Goal: Task Accomplishment & Management: Manage account settings

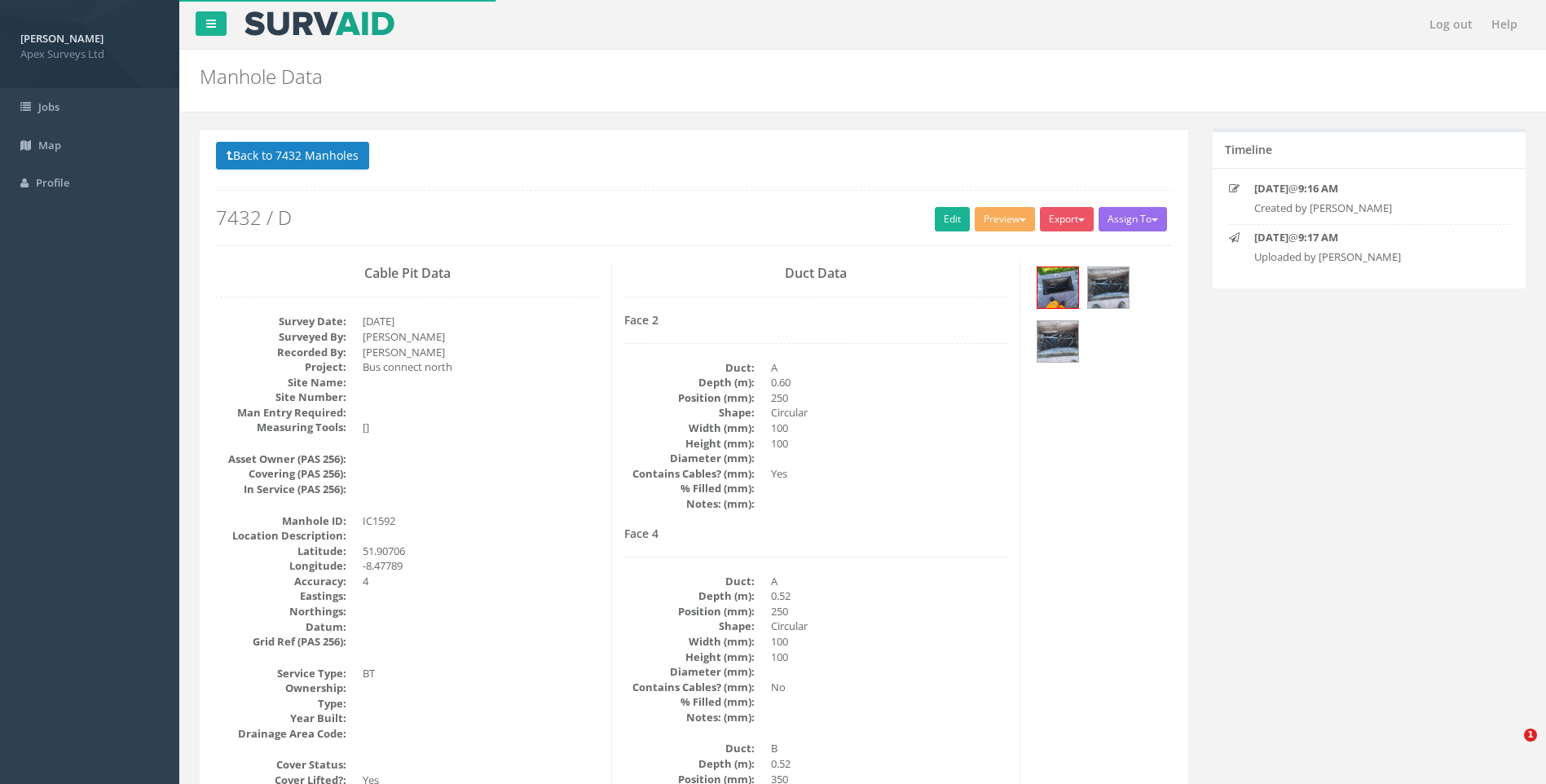
click at [510, 757] on dd at bounding box center [480, 765] width 236 height 16
click at [308, 156] on button "Back to 7432 Manholes" at bounding box center [292, 155] width 153 height 28
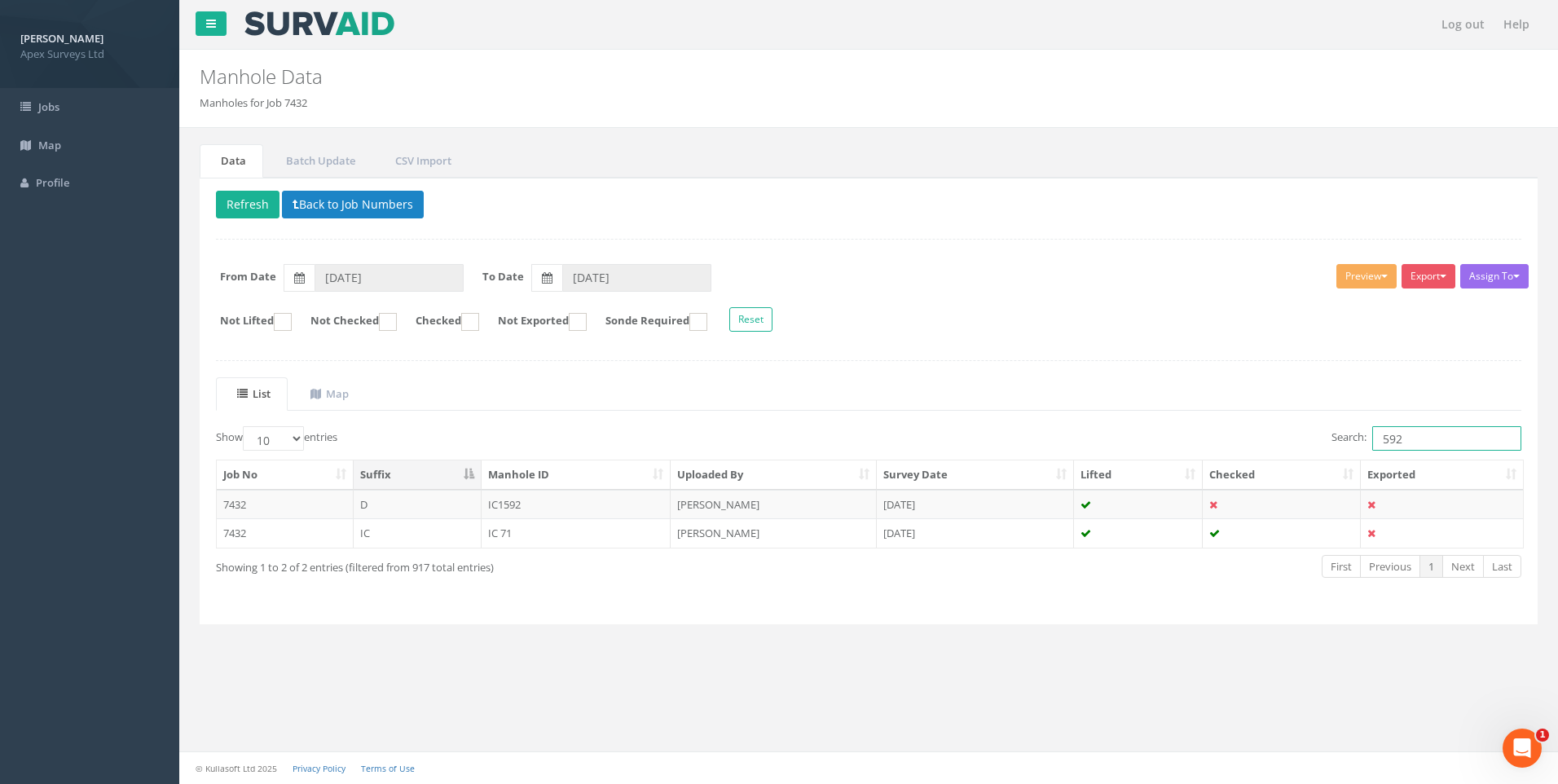
drag, startPoint x: 1423, startPoint y: 442, endPoint x: 1253, endPoint y: 433, distance: 170.2
click at [1253, 433] on div "Search: 592" at bounding box center [1201, 440] width 640 height 28
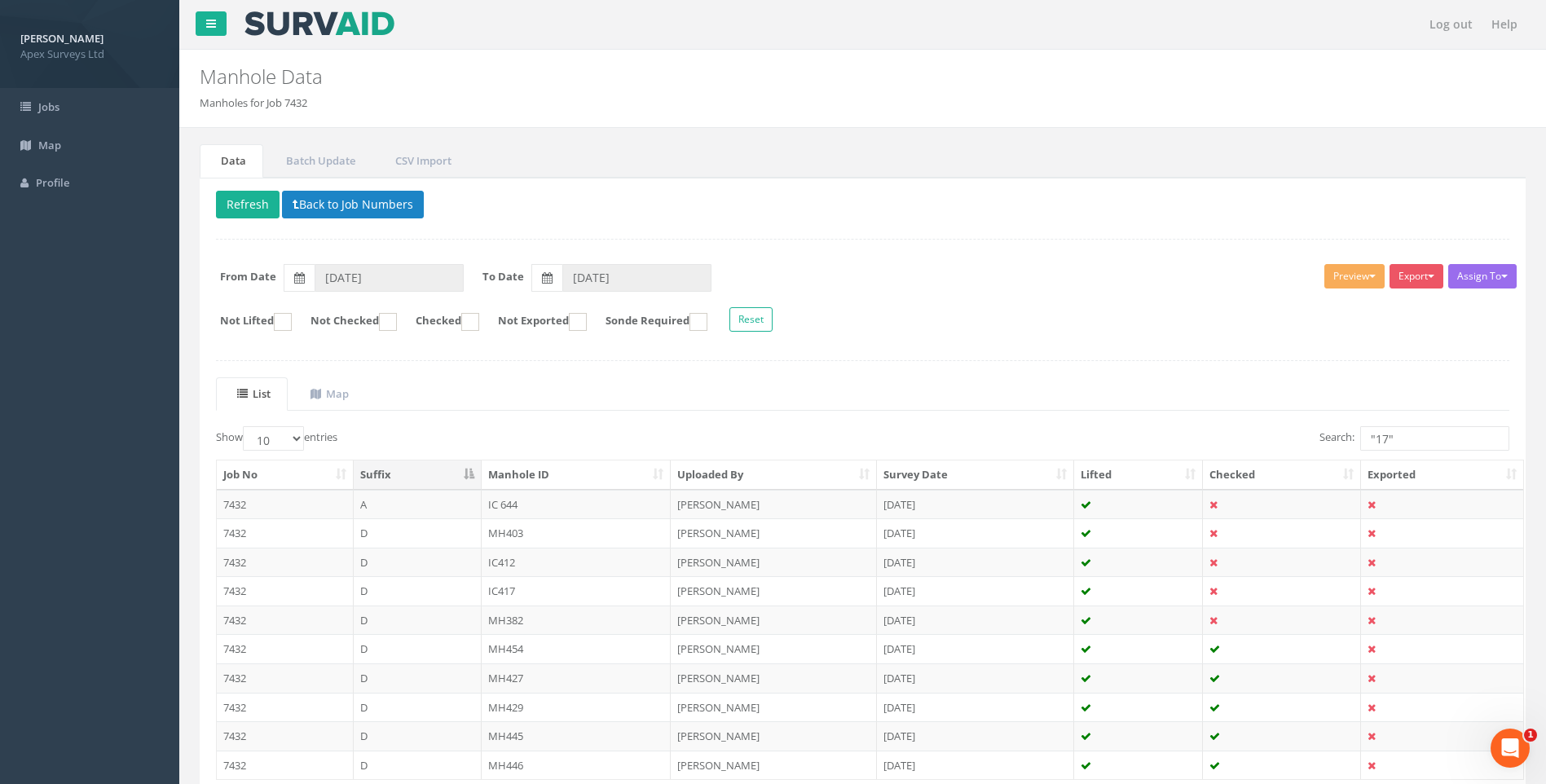
click at [914, 382] on ul "List Map" at bounding box center [862, 394] width 1293 height 33
click at [1375, 439] on input ""17"" at bounding box center [1435, 438] width 149 height 24
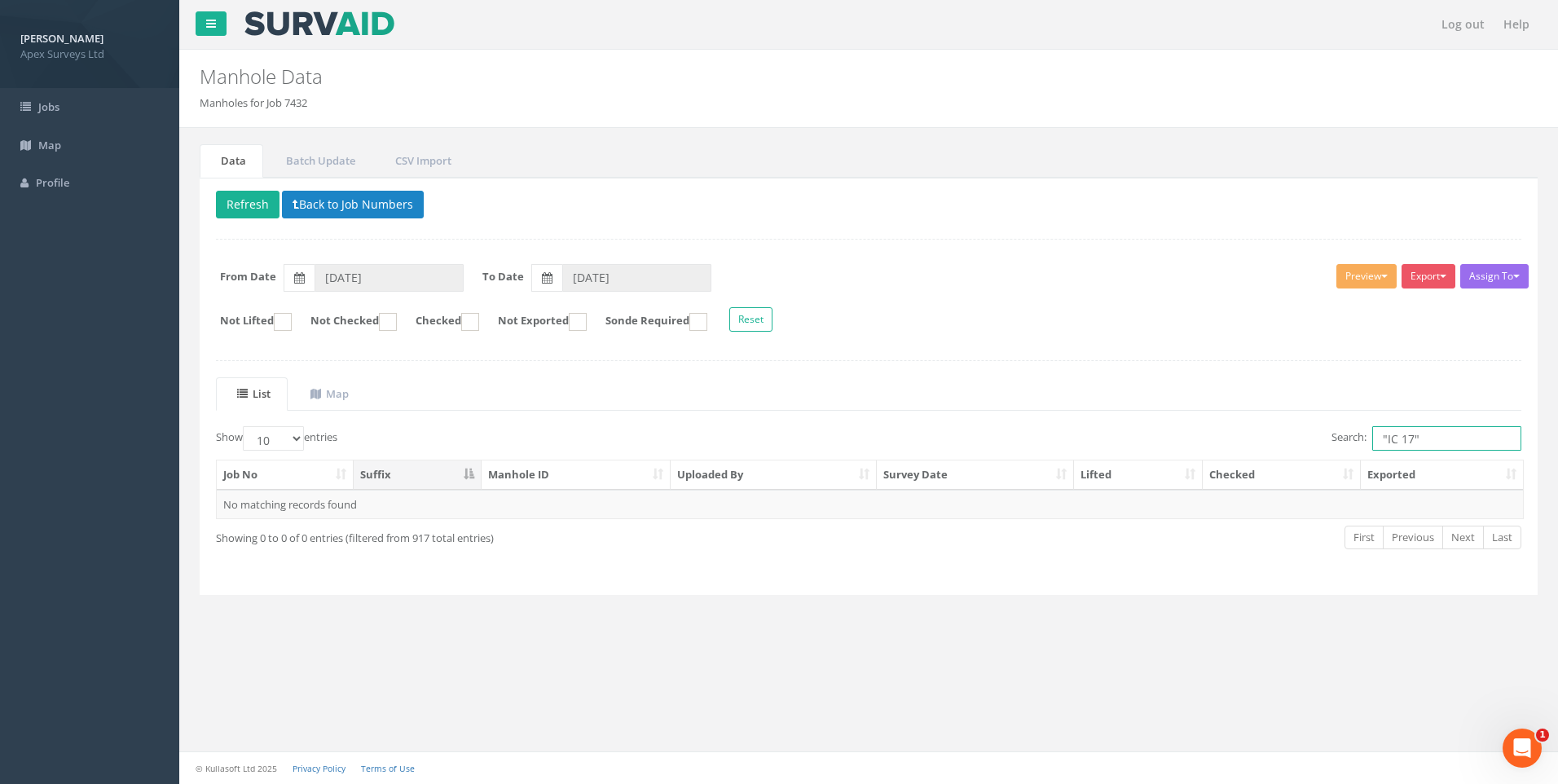
type input ""IC 17""
drag, startPoint x: 1434, startPoint y: 443, endPoint x: 1275, endPoint y: 428, distance: 159.7
click at [1275, 428] on div "Search: "IC 17"" at bounding box center [1201, 440] width 640 height 28
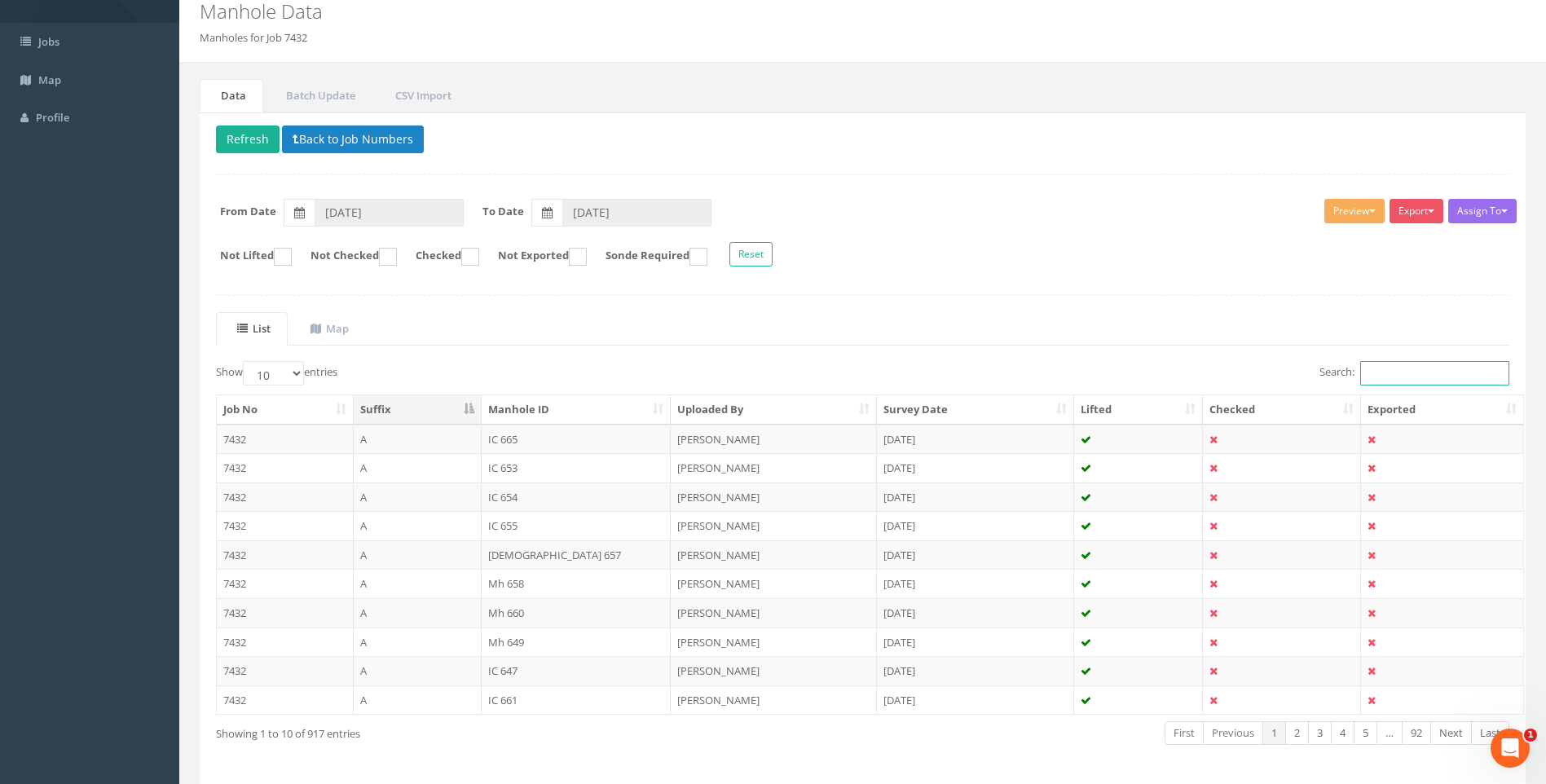
scroll to position [125, 0]
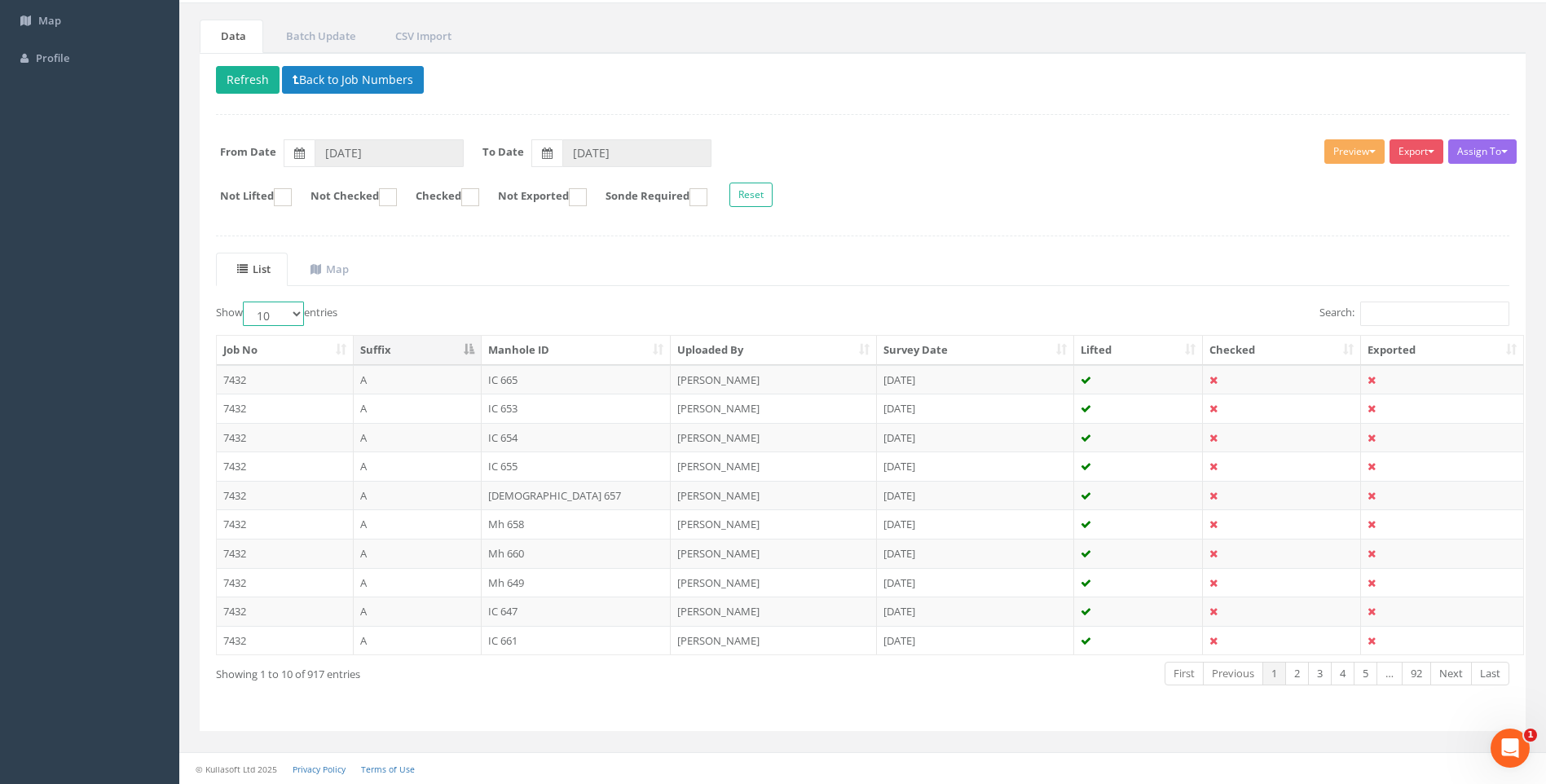
drag, startPoint x: 298, startPoint y: 313, endPoint x: 298, endPoint y: 325, distance: 12.0
click at [298, 313] on select "10 25 50 100" at bounding box center [273, 313] width 61 height 24
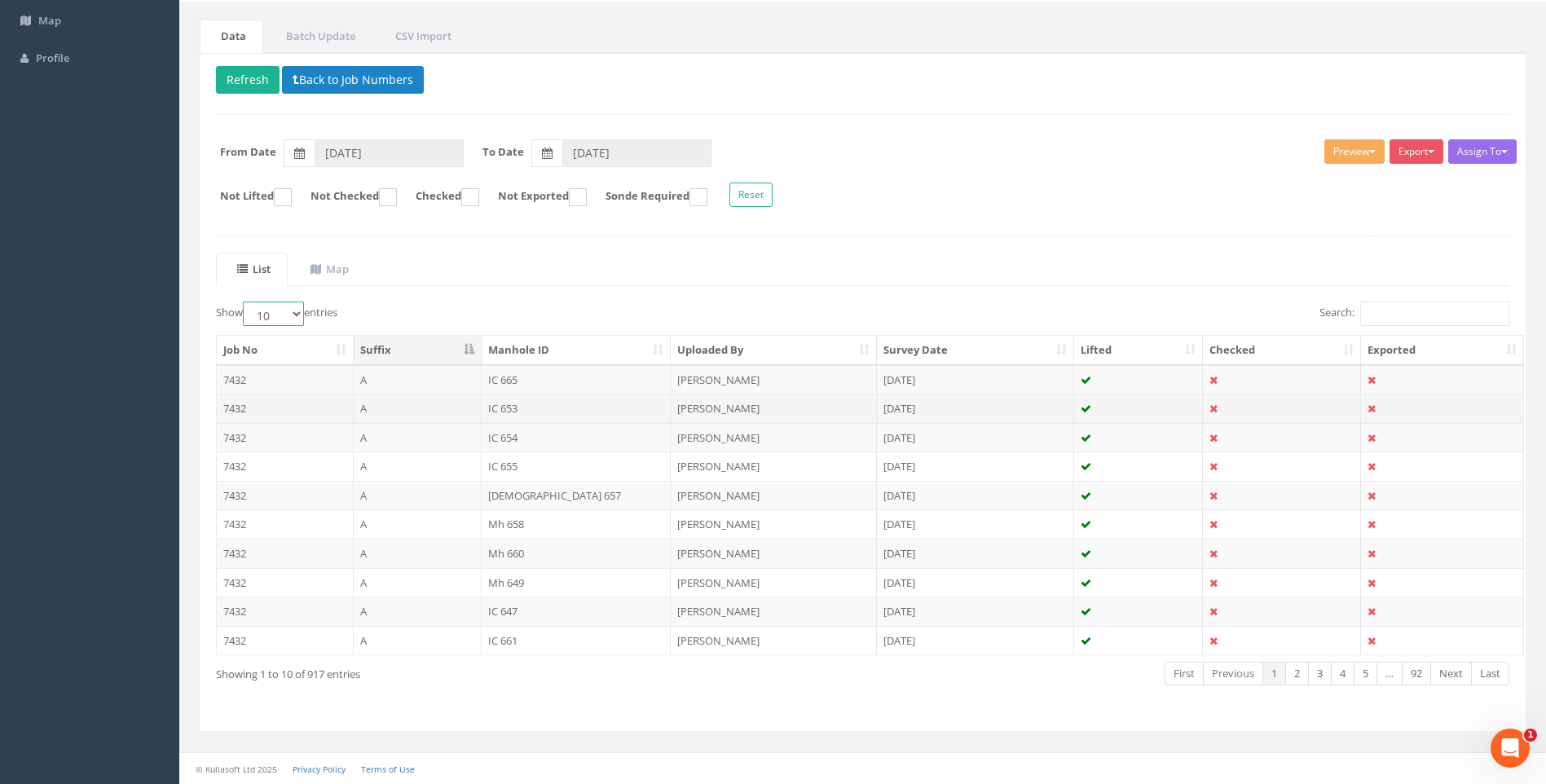
select select "100"
click at [245, 301] on select "10 25 50 100" at bounding box center [273, 313] width 61 height 24
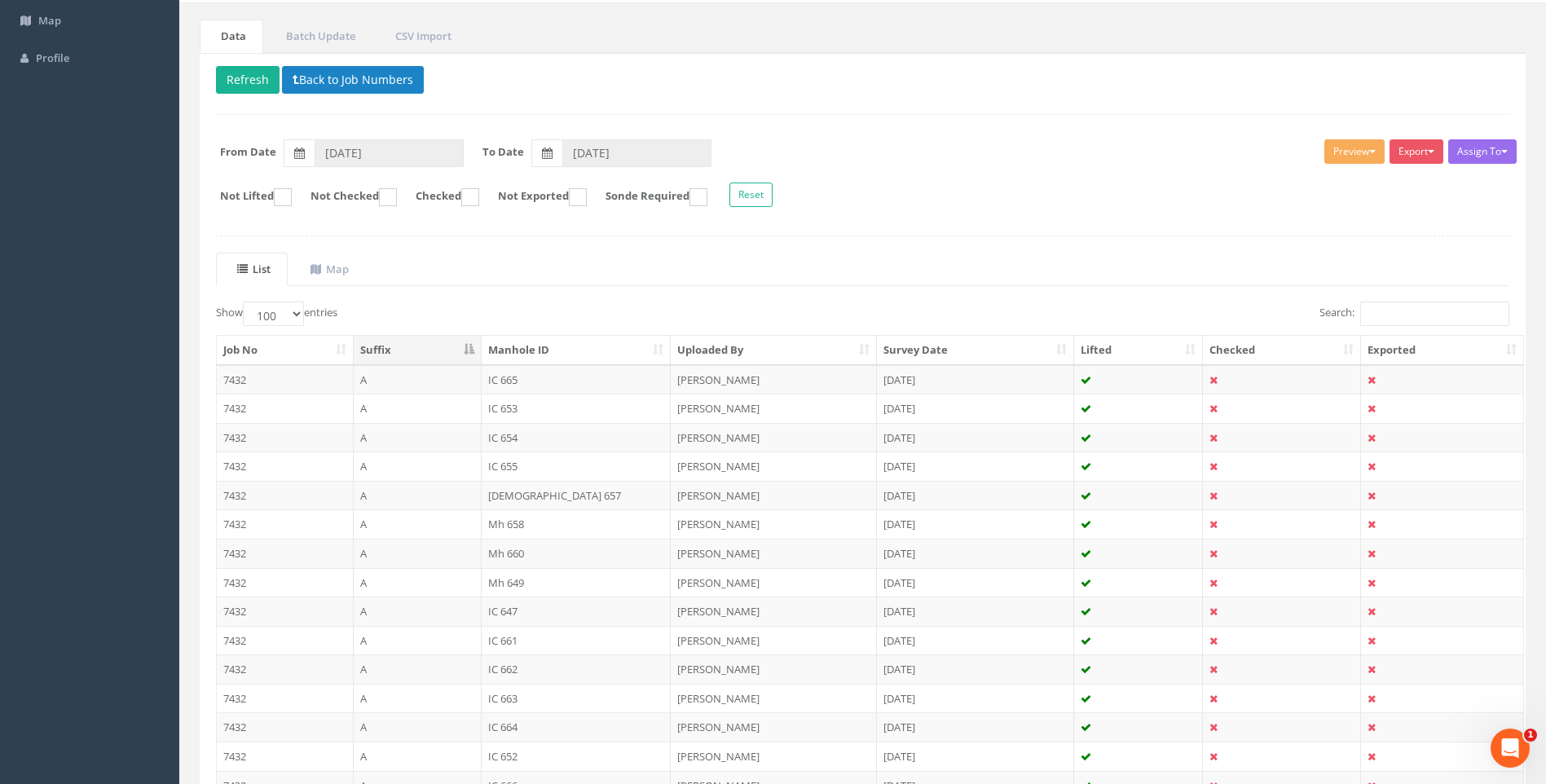
click at [793, 305] on div "Show 10 25 50 100 entries" at bounding box center [533, 315] width 635 height 28
drag, startPoint x: 352, startPoint y: 79, endPoint x: 1042, endPoint y: 441, distance: 779.2
click at [352, 79] on button "Back to Job Numbers" at bounding box center [352, 79] width 141 height 28
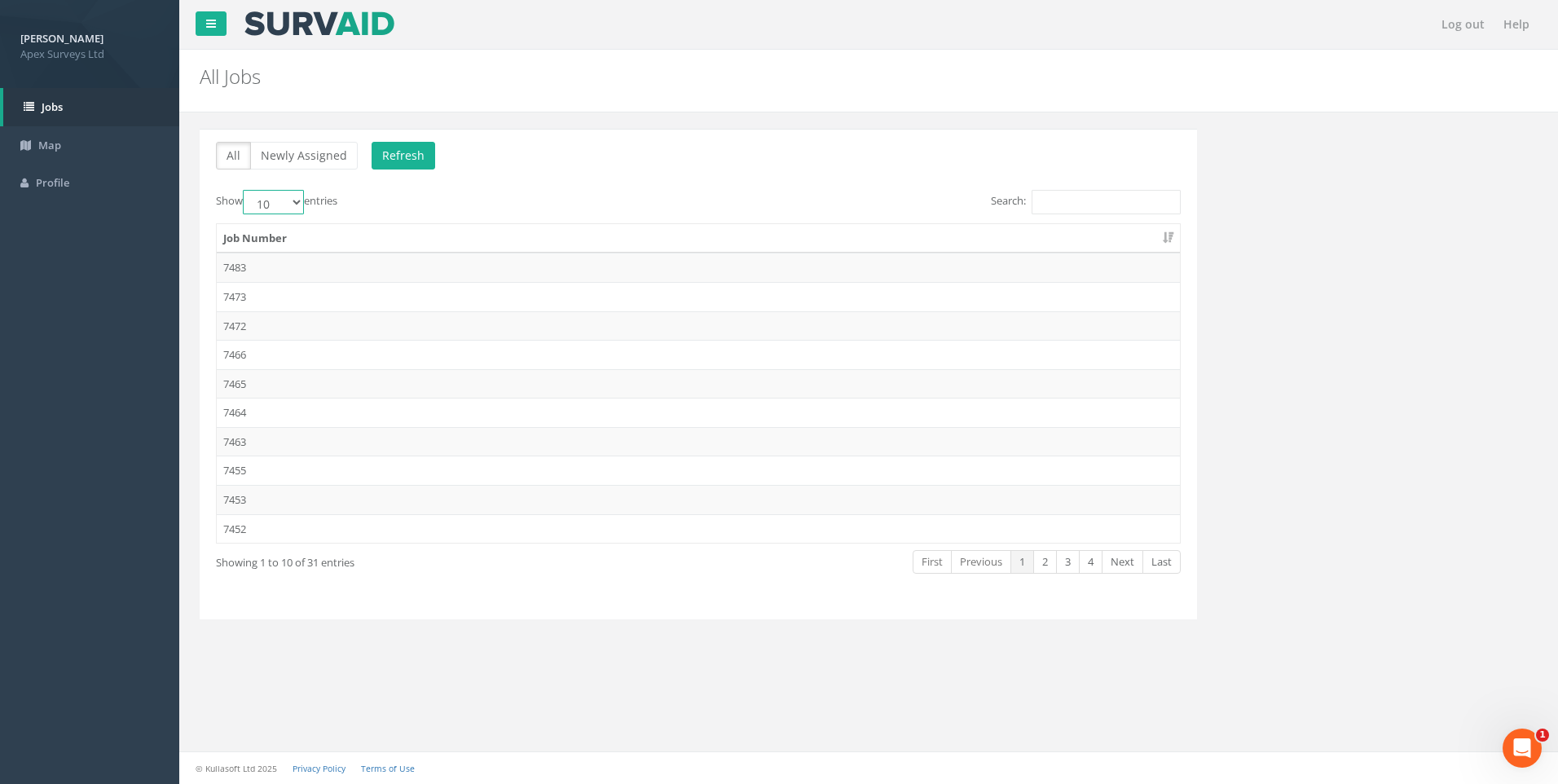
click at [302, 201] on select "10 25 50 100" at bounding box center [273, 202] width 61 height 24
select select "100"
click at [245, 190] on select "10 25 50 100" at bounding box center [273, 202] width 61 height 24
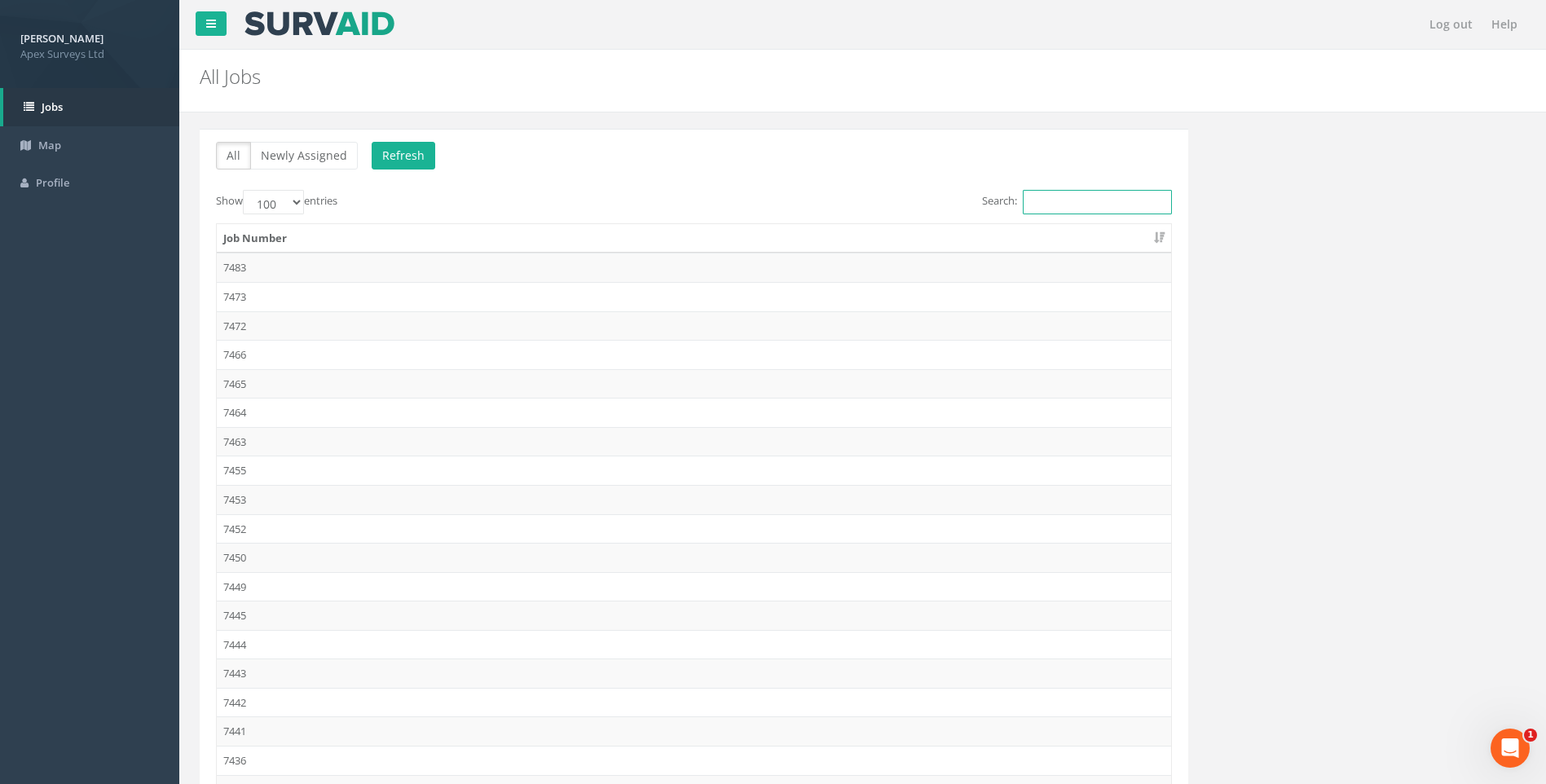
click at [1069, 197] on input "Search:" at bounding box center [1097, 202] width 149 height 24
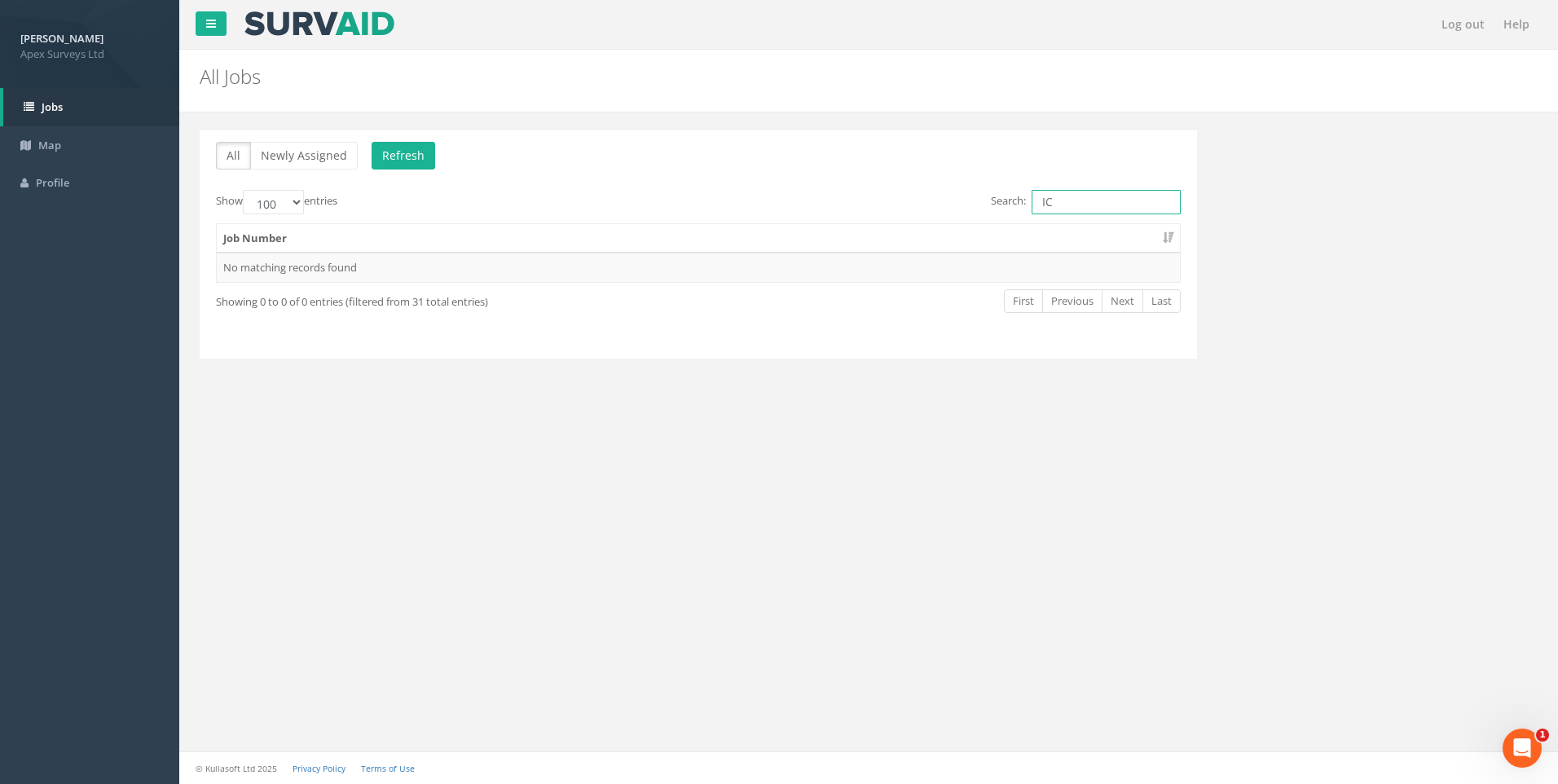
type input "I"
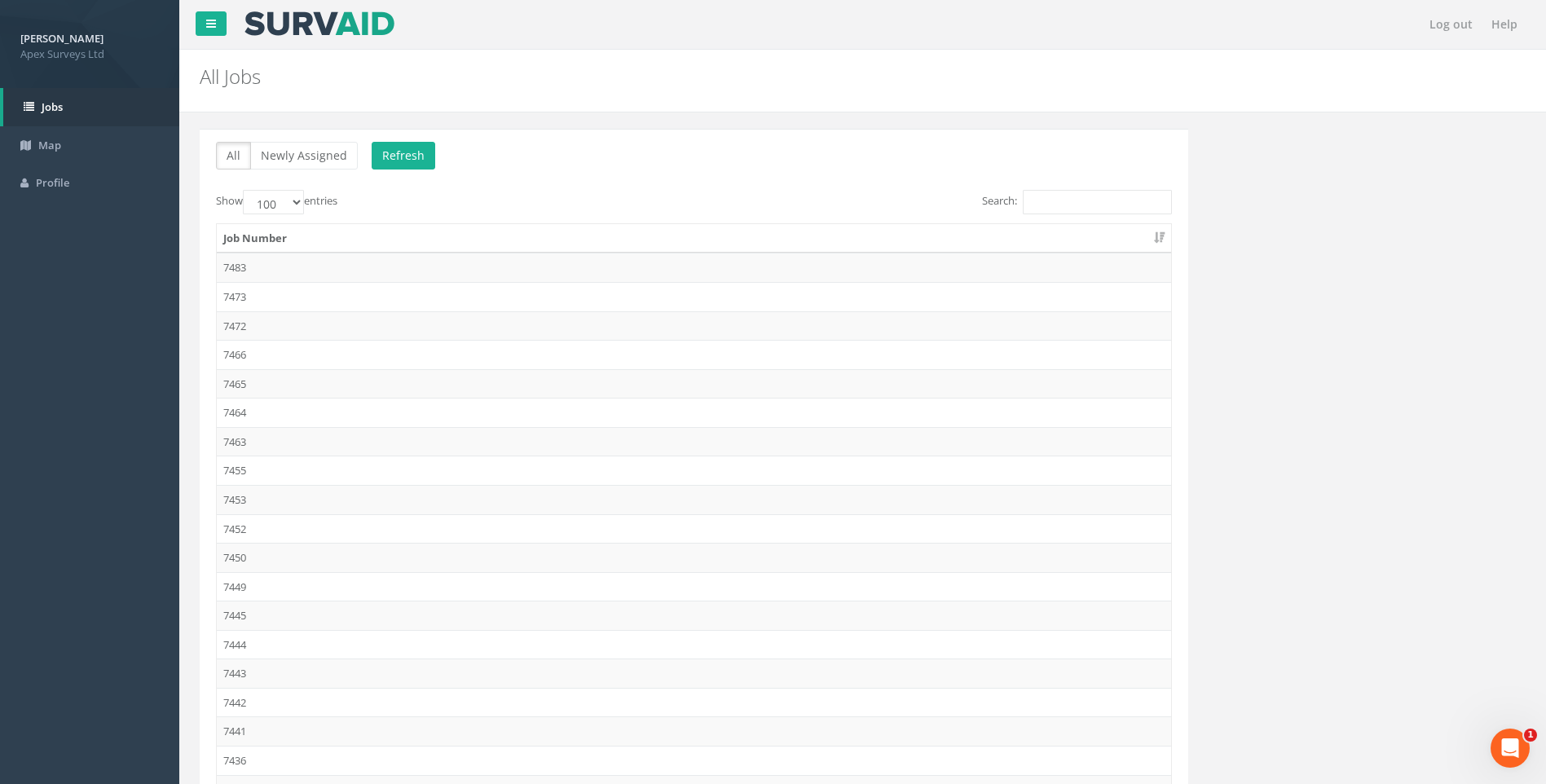
click at [1259, 378] on div "All Newly Assigned Refresh Show 10 25 50 100 entries Search: Job Number 7483 74…" at bounding box center [863, 689] width 1351 height 1120
click at [510, 194] on div "Show 10 25 50 100 entries" at bounding box center [449, 204] width 465 height 28
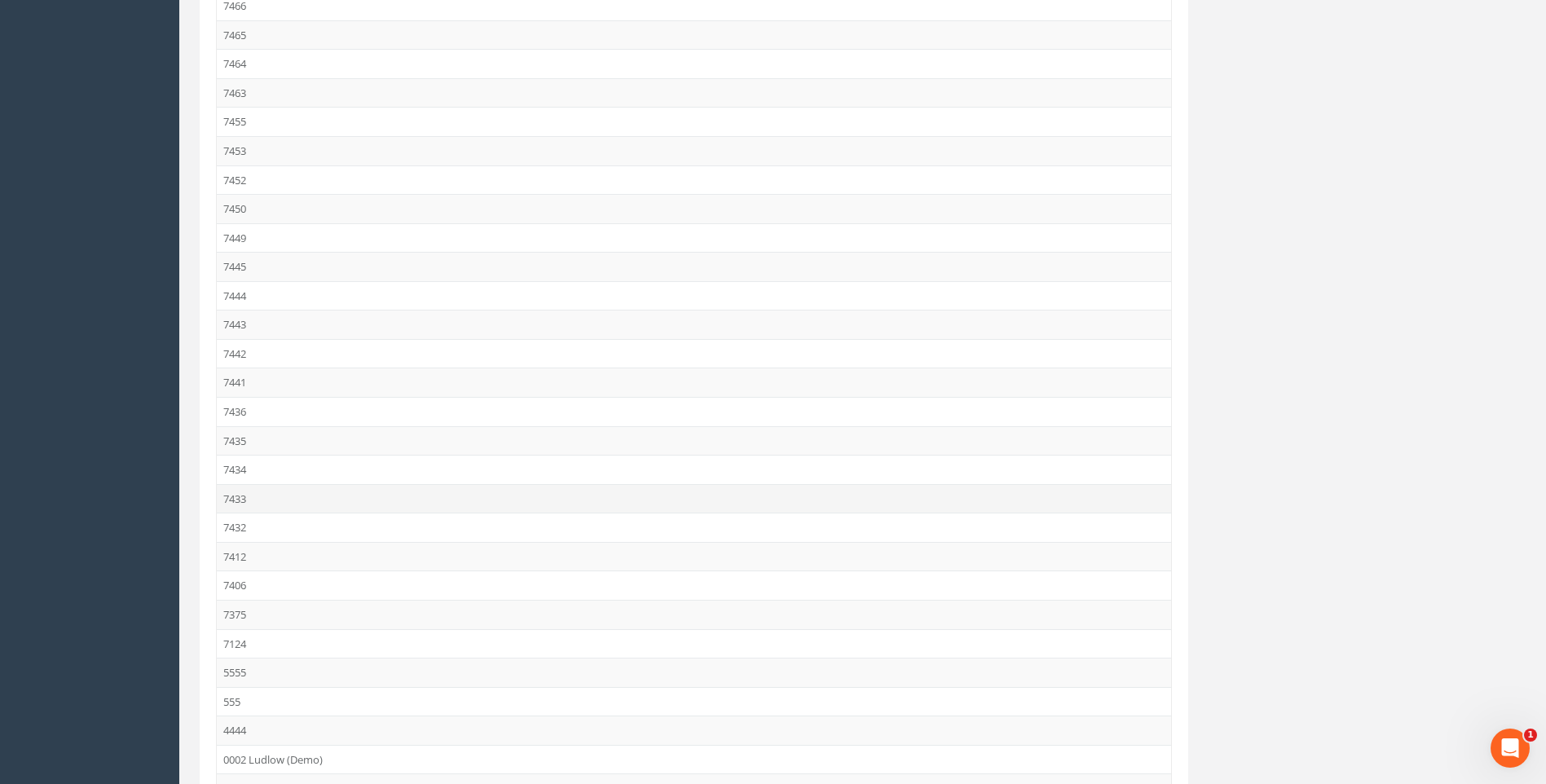
scroll to position [489, 0]
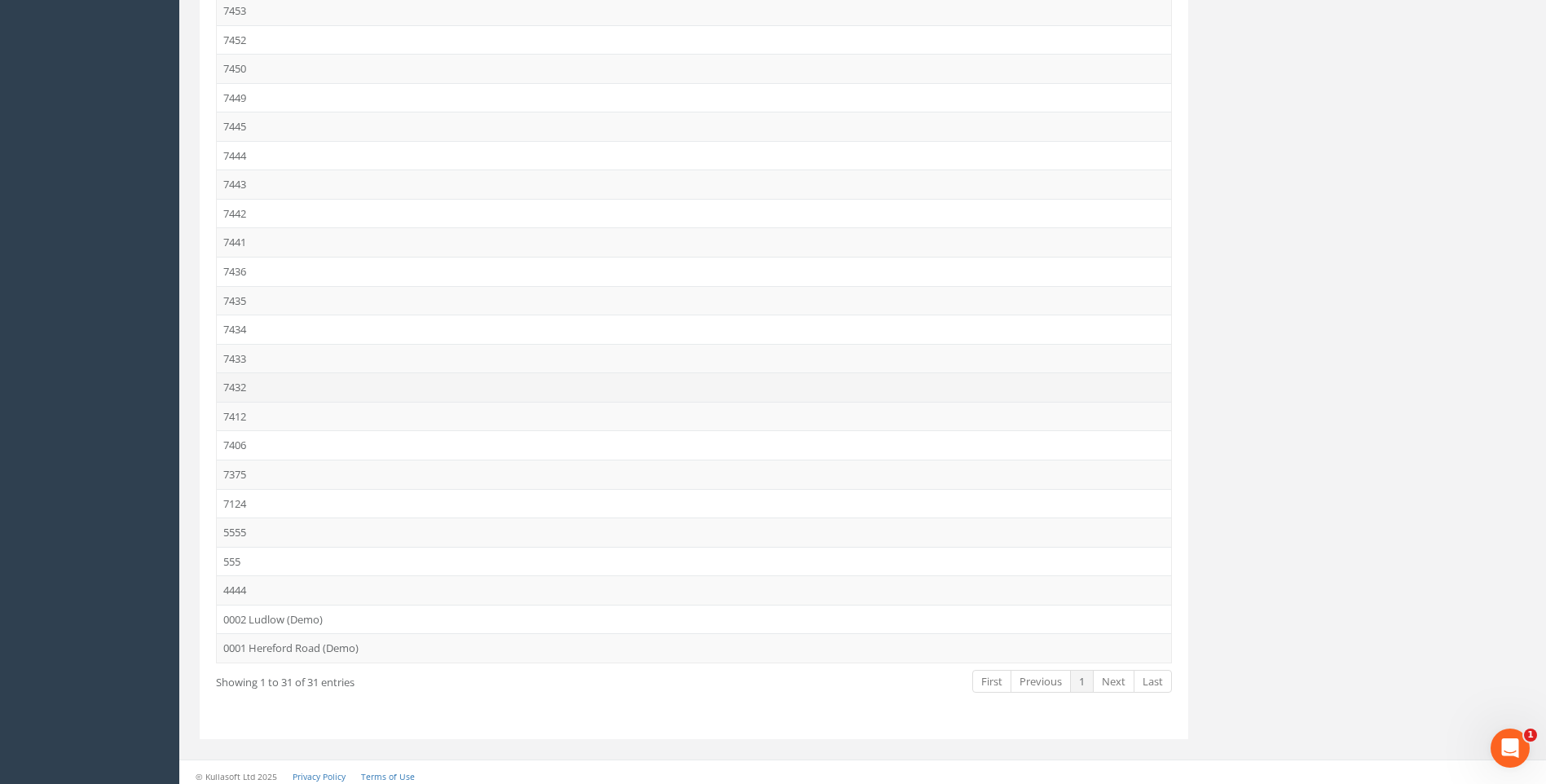
click at [235, 386] on td "7432" at bounding box center [694, 387] width 954 height 29
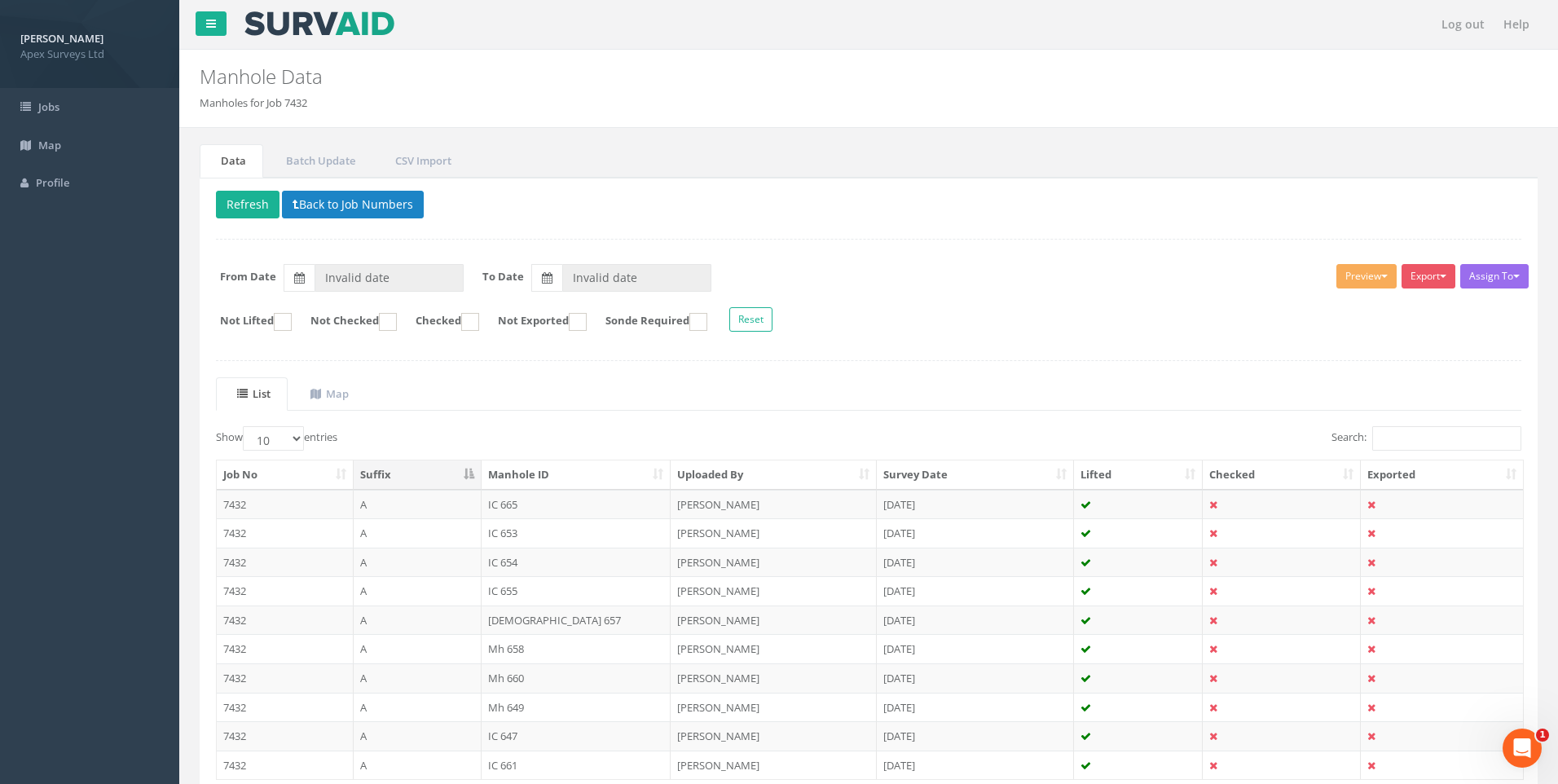
type input "[DATE]"
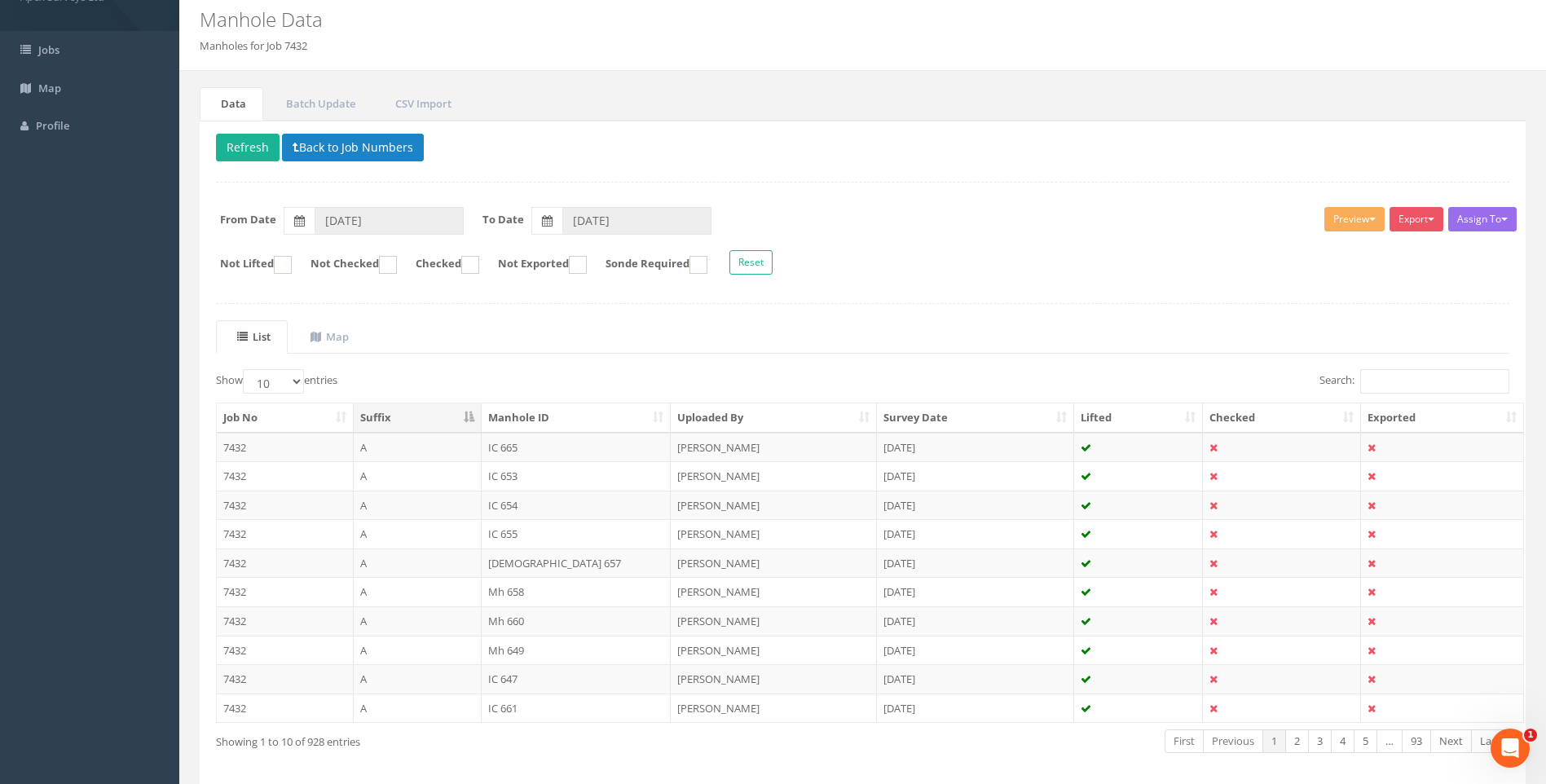
scroll to position [81, 0]
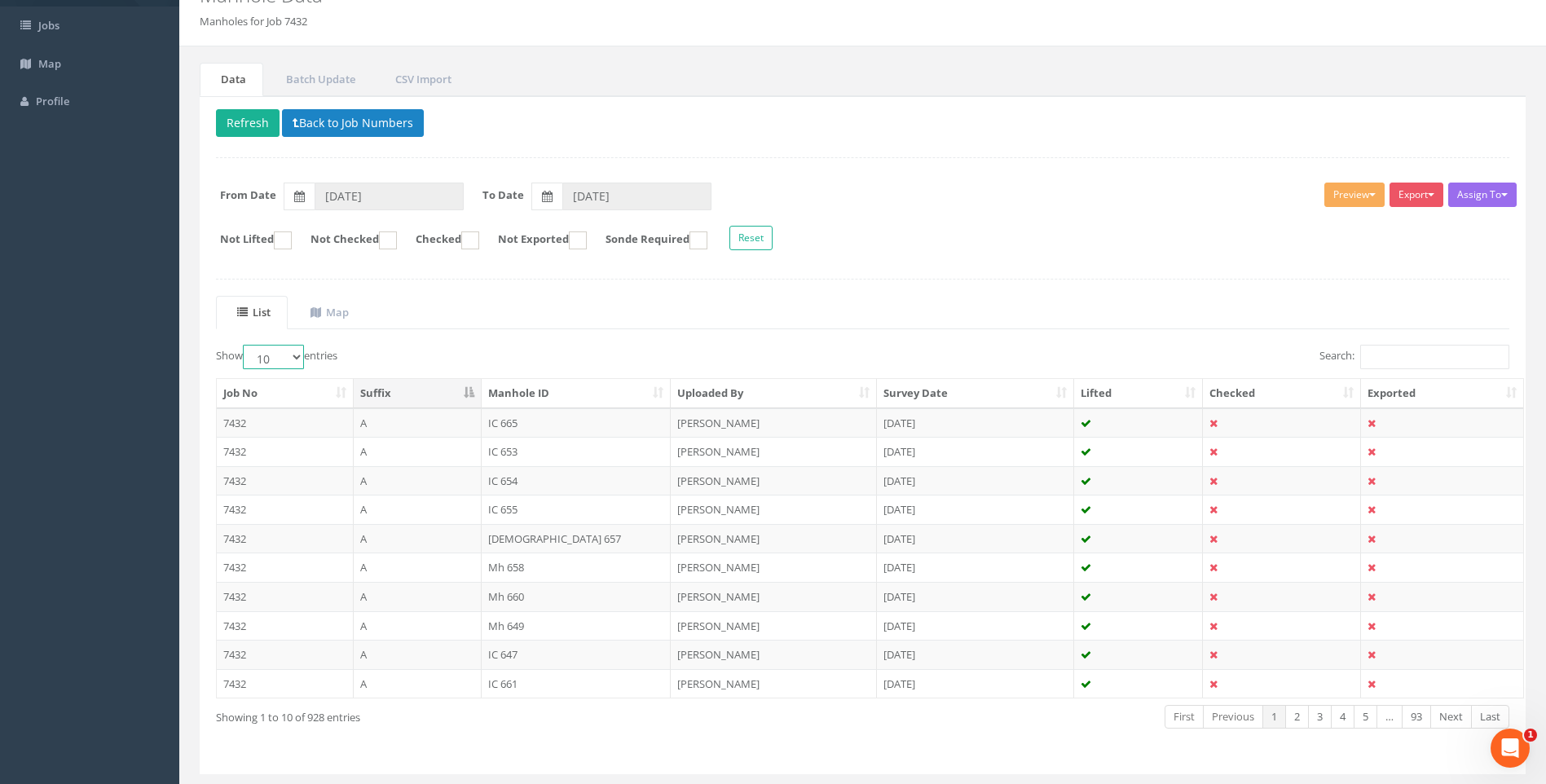
click at [295, 355] on select "10 25 50 100" at bounding box center [273, 356] width 61 height 24
select select "100"
click at [245, 345] on select "10 25 50 100" at bounding box center [273, 356] width 61 height 24
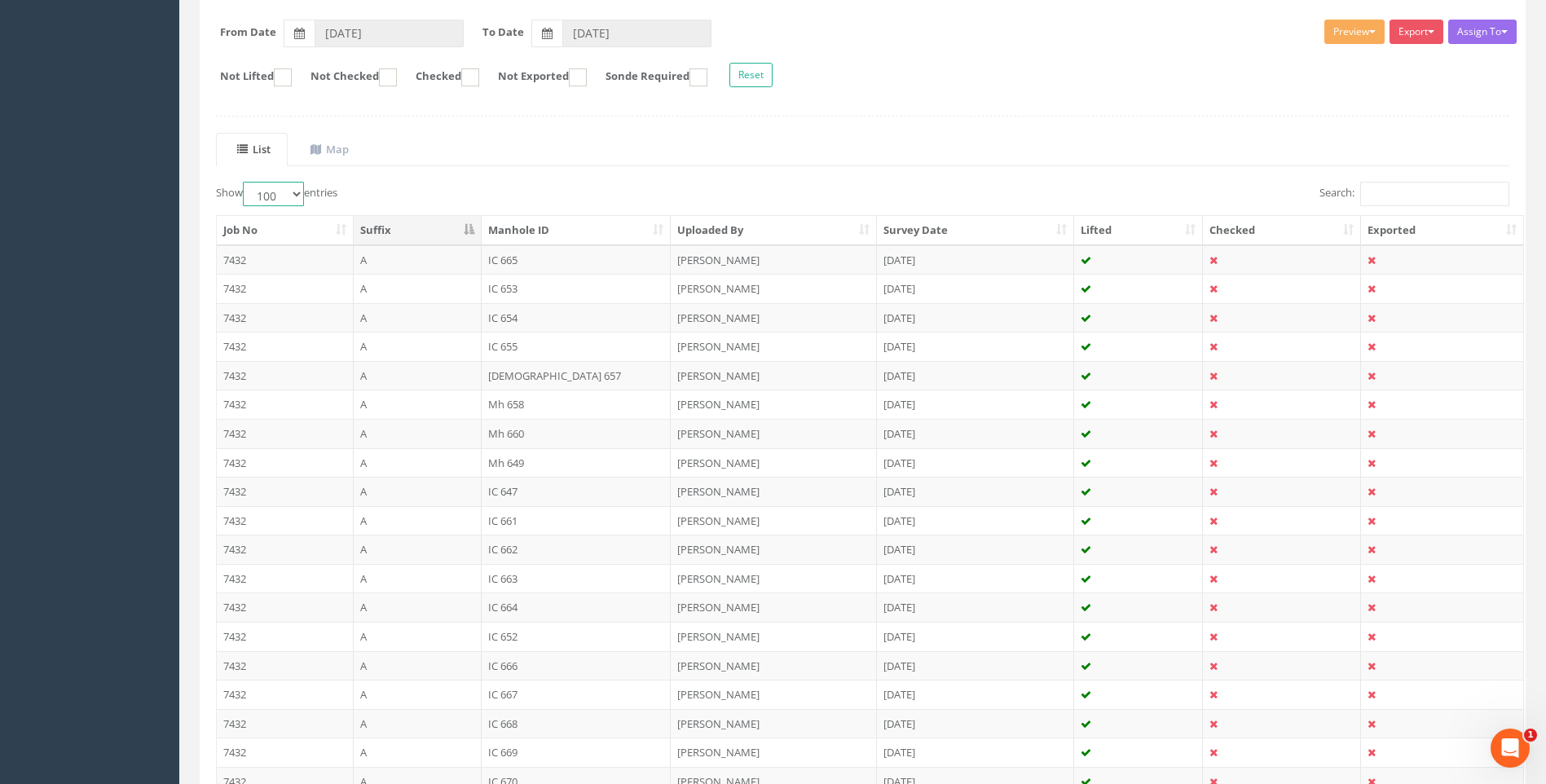
scroll to position [0, 0]
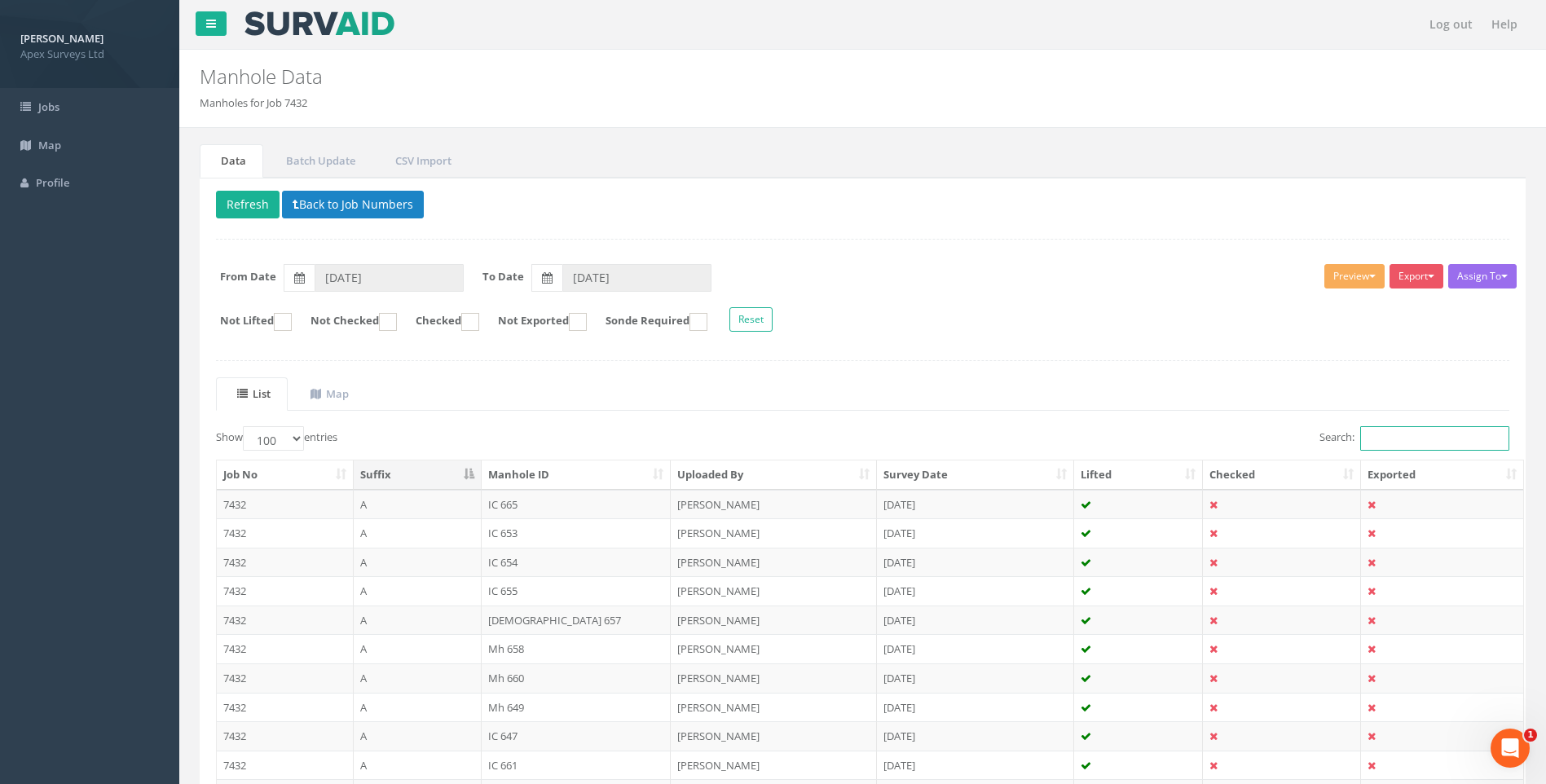
click at [1383, 435] on input "Search:" at bounding box center [1435, 438] width 149 height 24
click at [1048, 394] on ul "List Map" at bounding box center [862, 394] width 1293 height 33
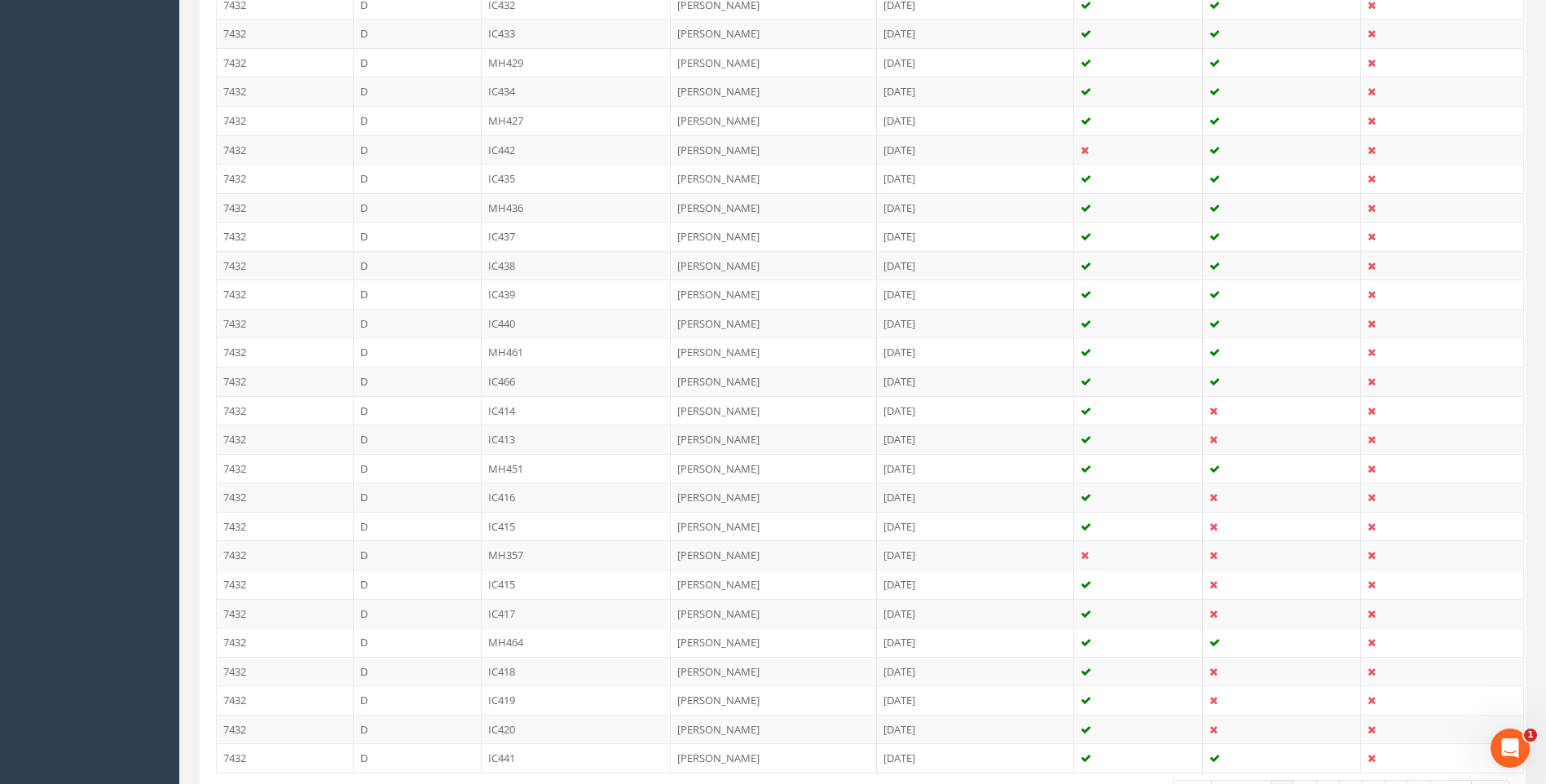
scroll to position [2733, 0]
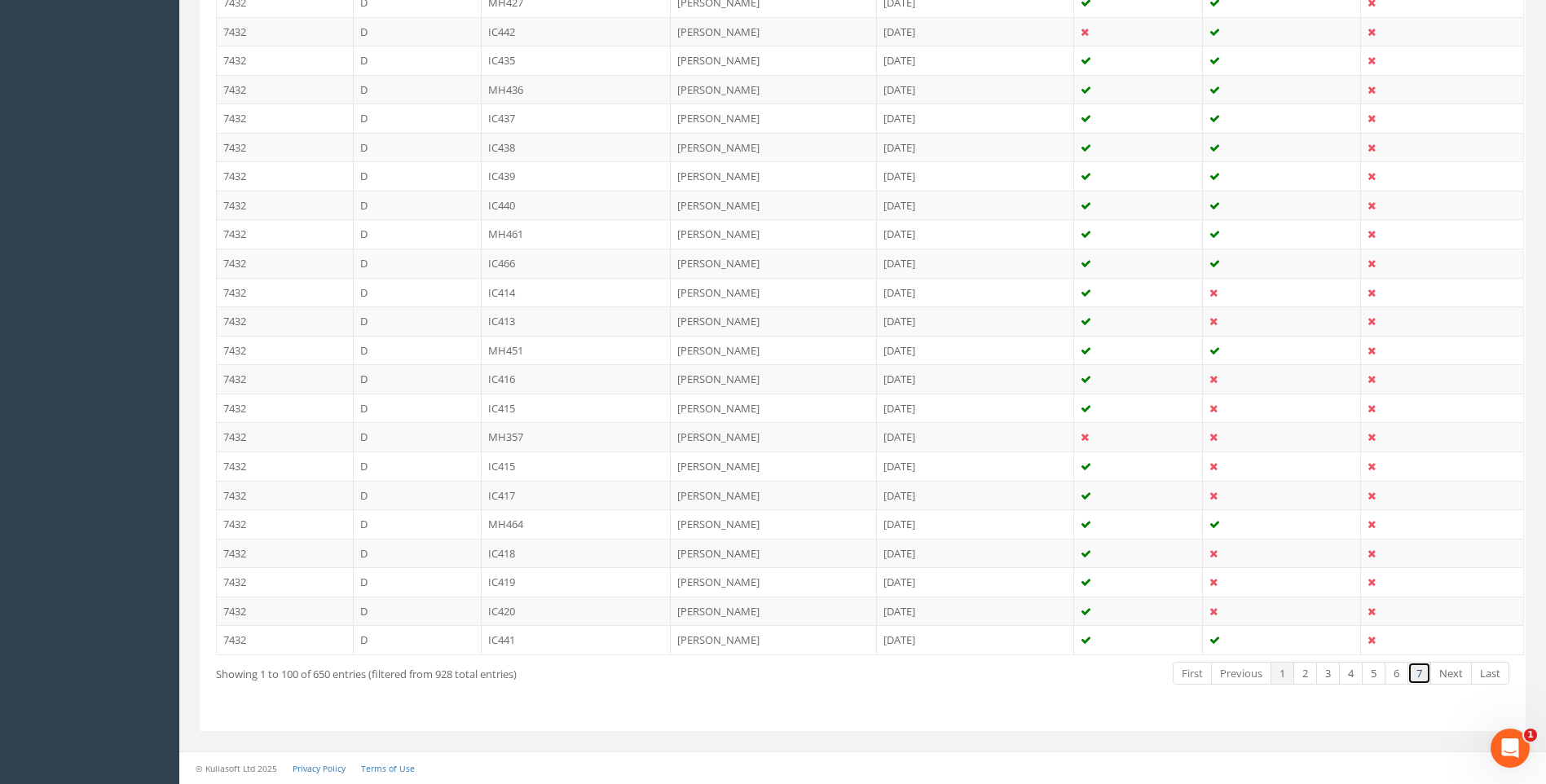
click at [1423, 672] on link "7" at bounding box center [1420, 674] width 23 height 23
click at [722, 683] on div "Showing 601 to 650 of 650 entries (filtered from 928 total entries) First Previ…" at bounding box center [862, 675] width 1318 height 30
click at [1400, 674] on link "6" at bounding box center [1396, 674] width 23 height 23
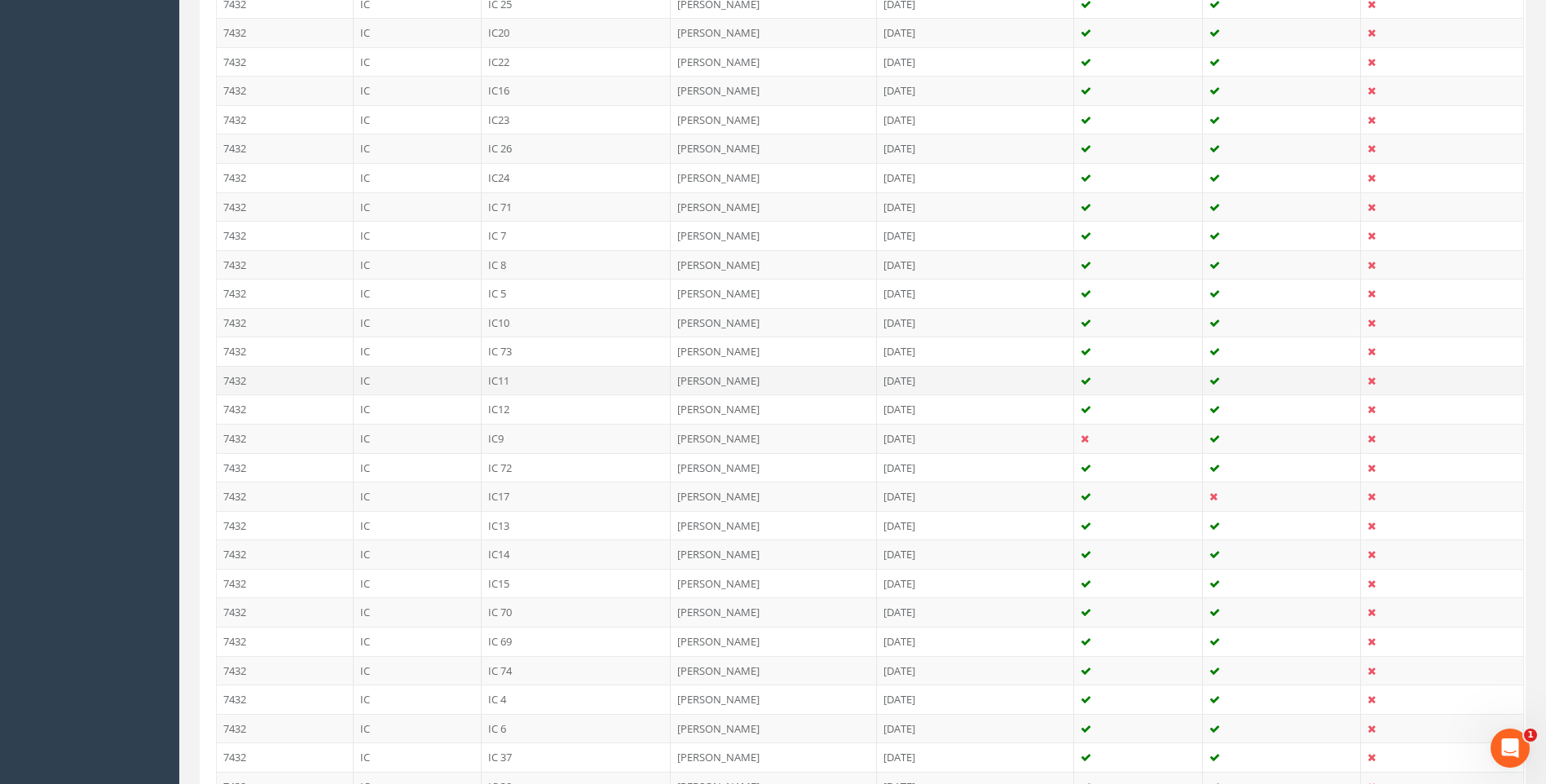
scroll to position [2652, 0]
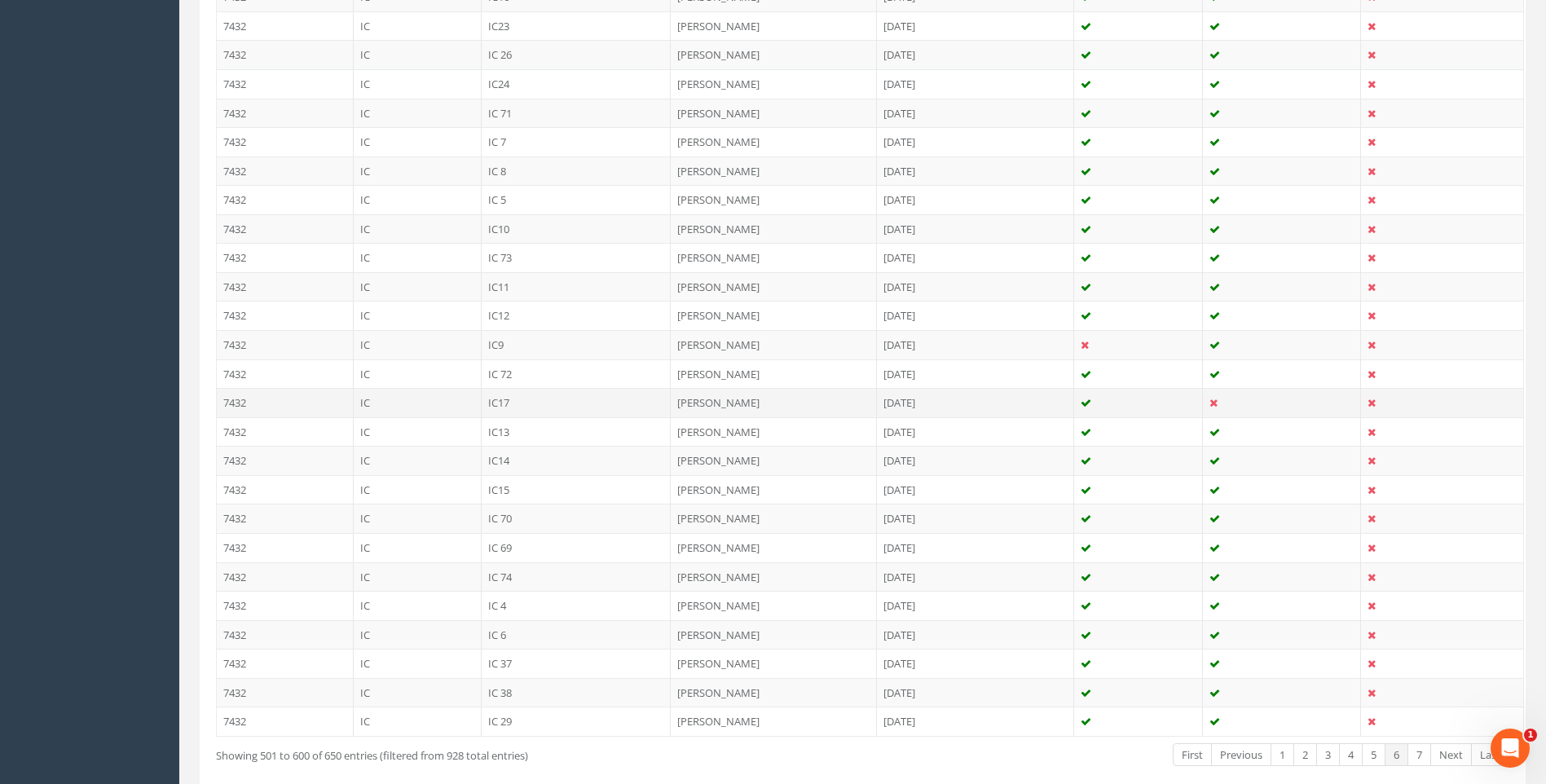
click at [507, 399] on td "IC17" at bounding box center [577, 402] width 190 height 29
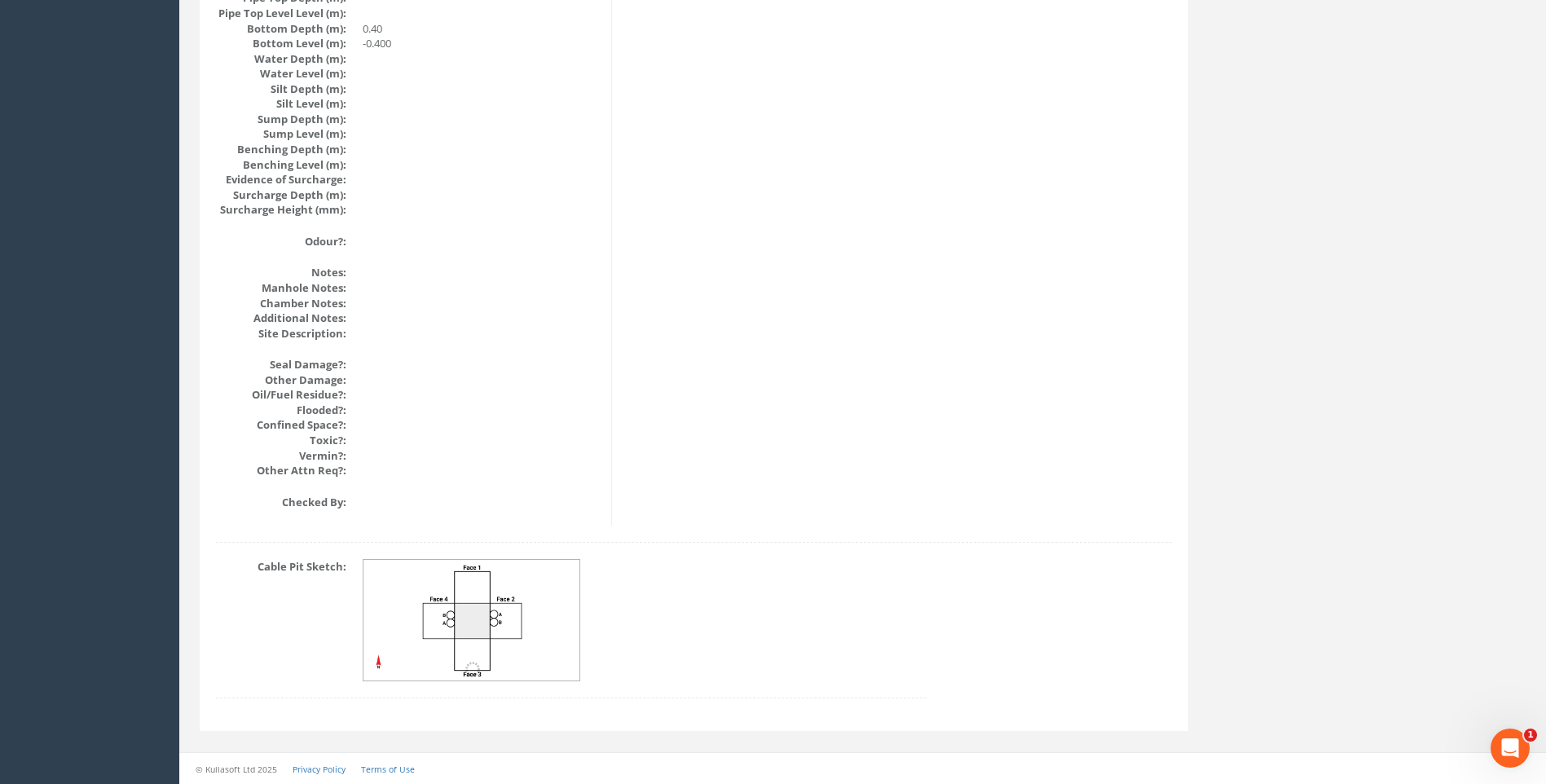
scroll to position [0, 0]
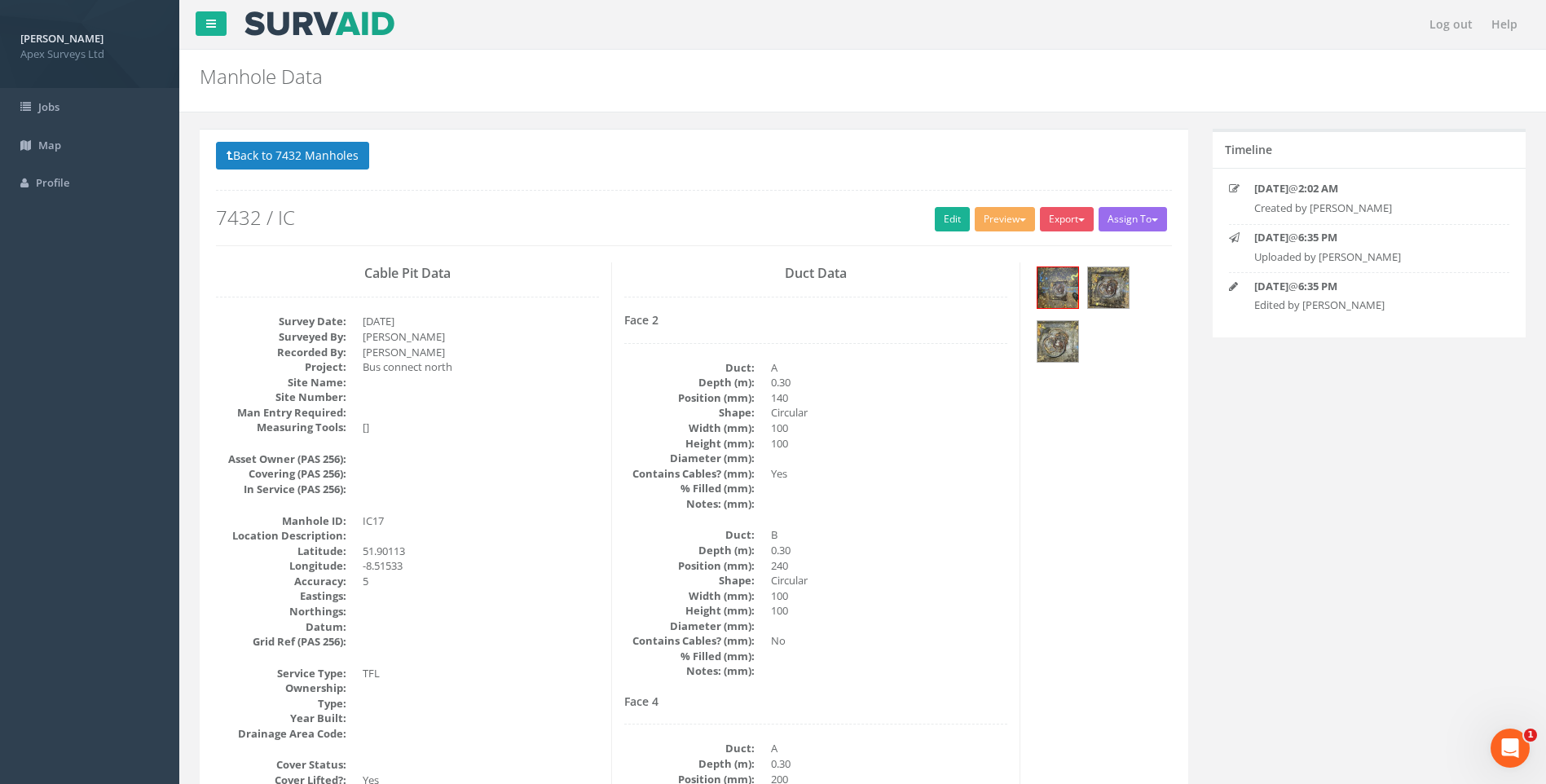
click at [906, 624] on dd at bounding box center [889, 626] width 236 height 16
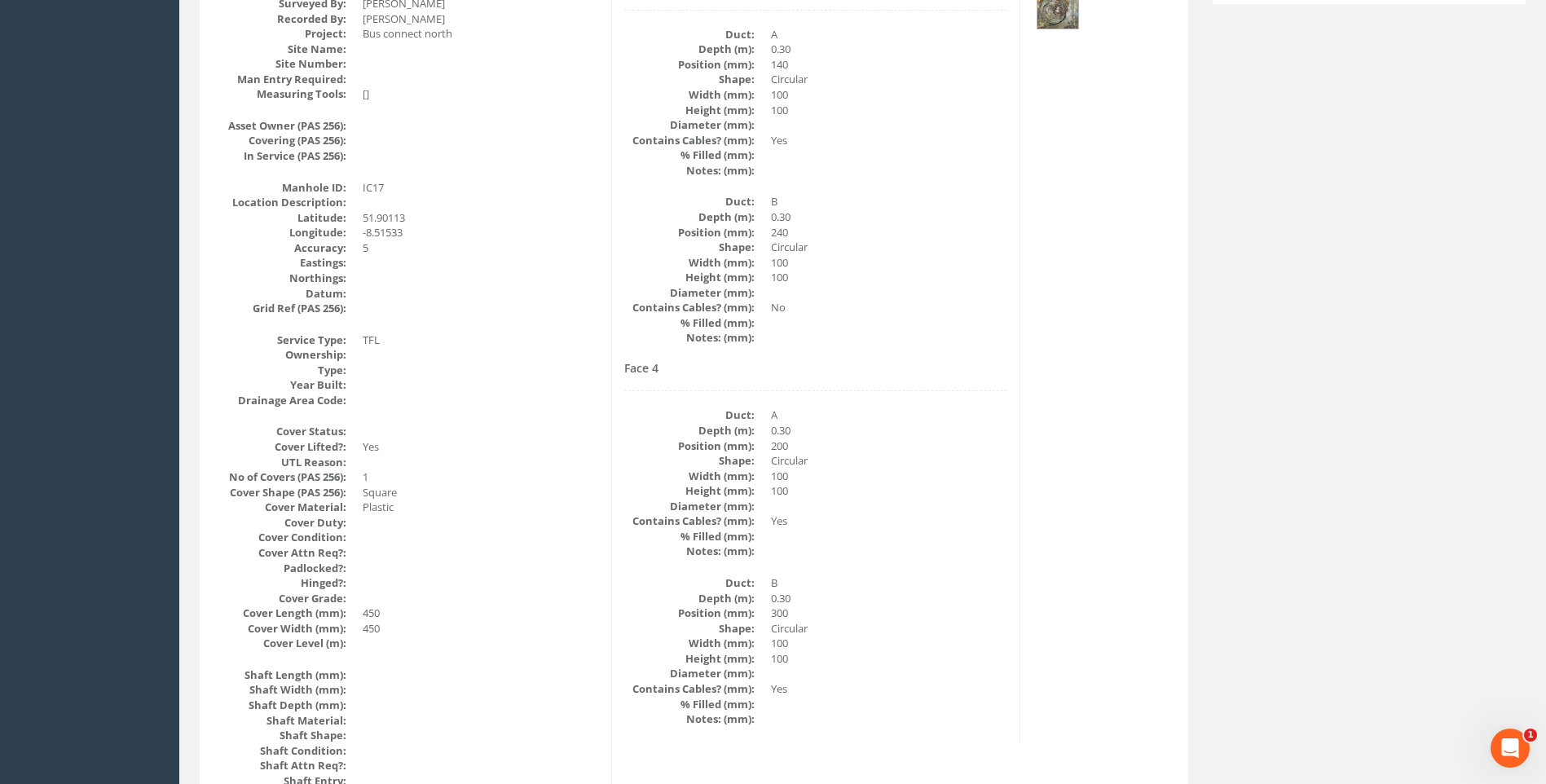
scroll to position [100, 0]
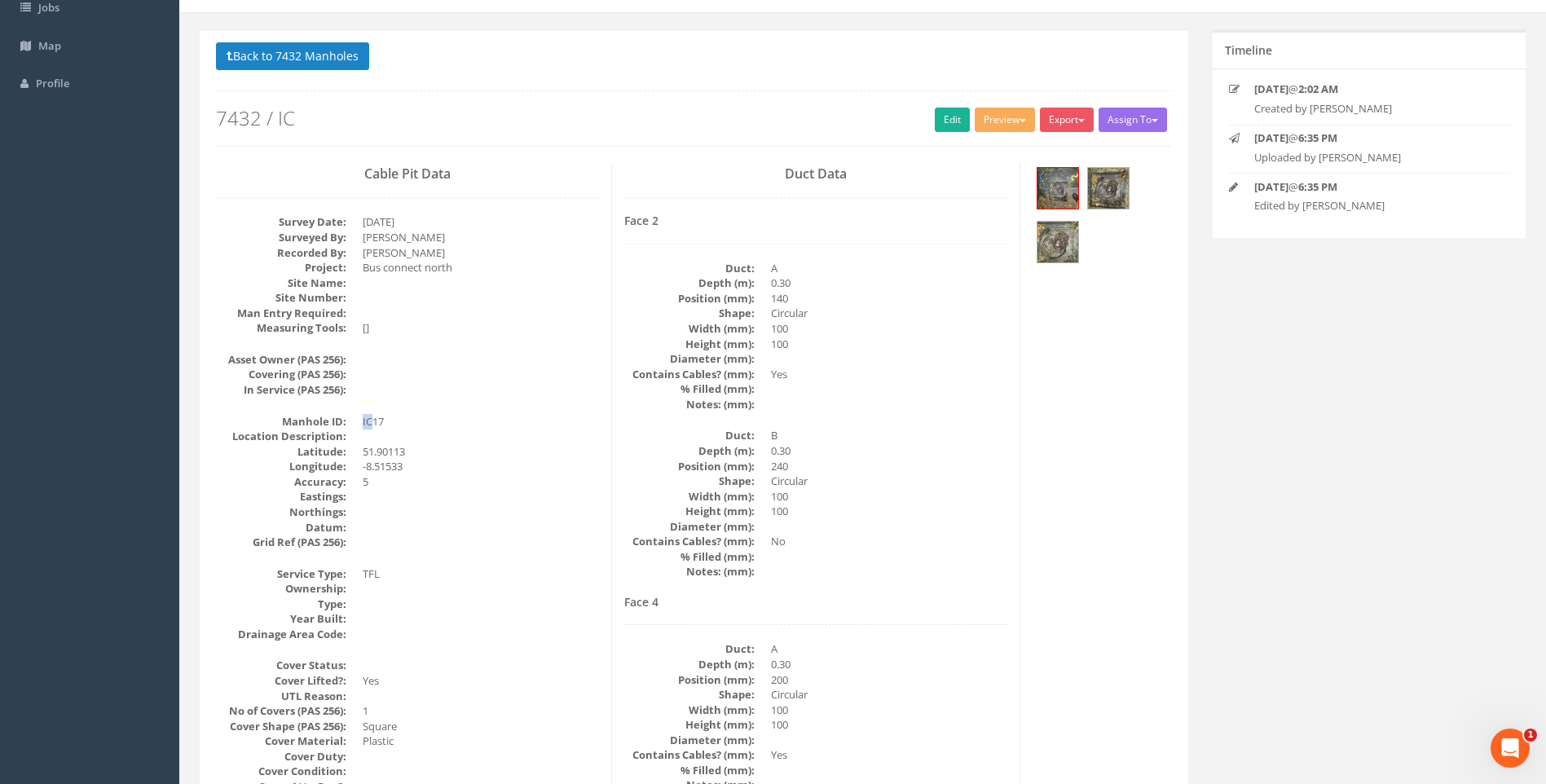
drag, startPoint x: 363, startPoint y: 421, endPoint x: 372, endPoint y: 421, distance: 9.0
click at [372, 421] on dd "IC17" at bounding box center [480, 422] width 236 height 16
click at [535, 359] on dd at bounding box center [480, 360] width 236 height 16
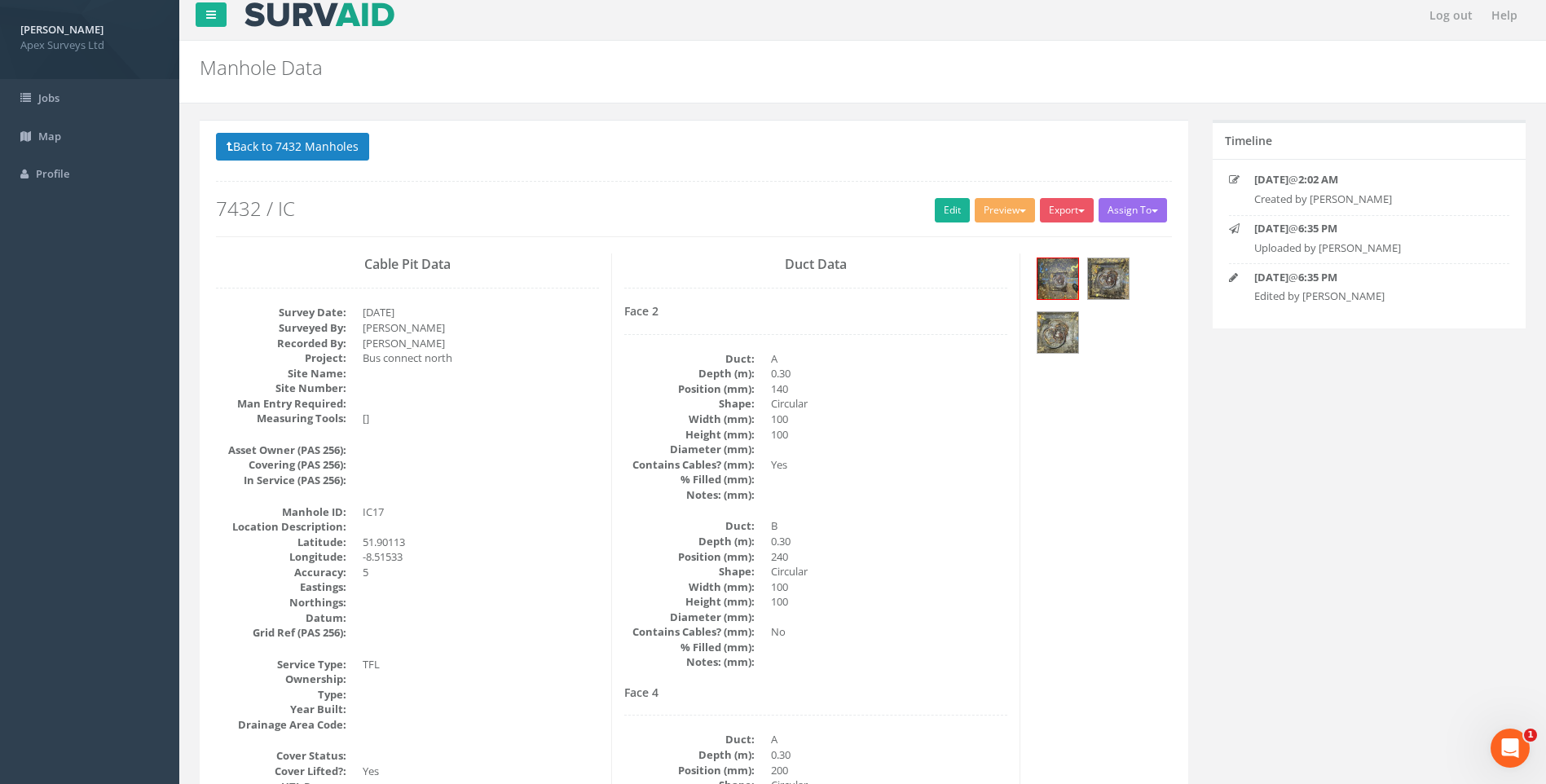
scroll to position [0, 0]
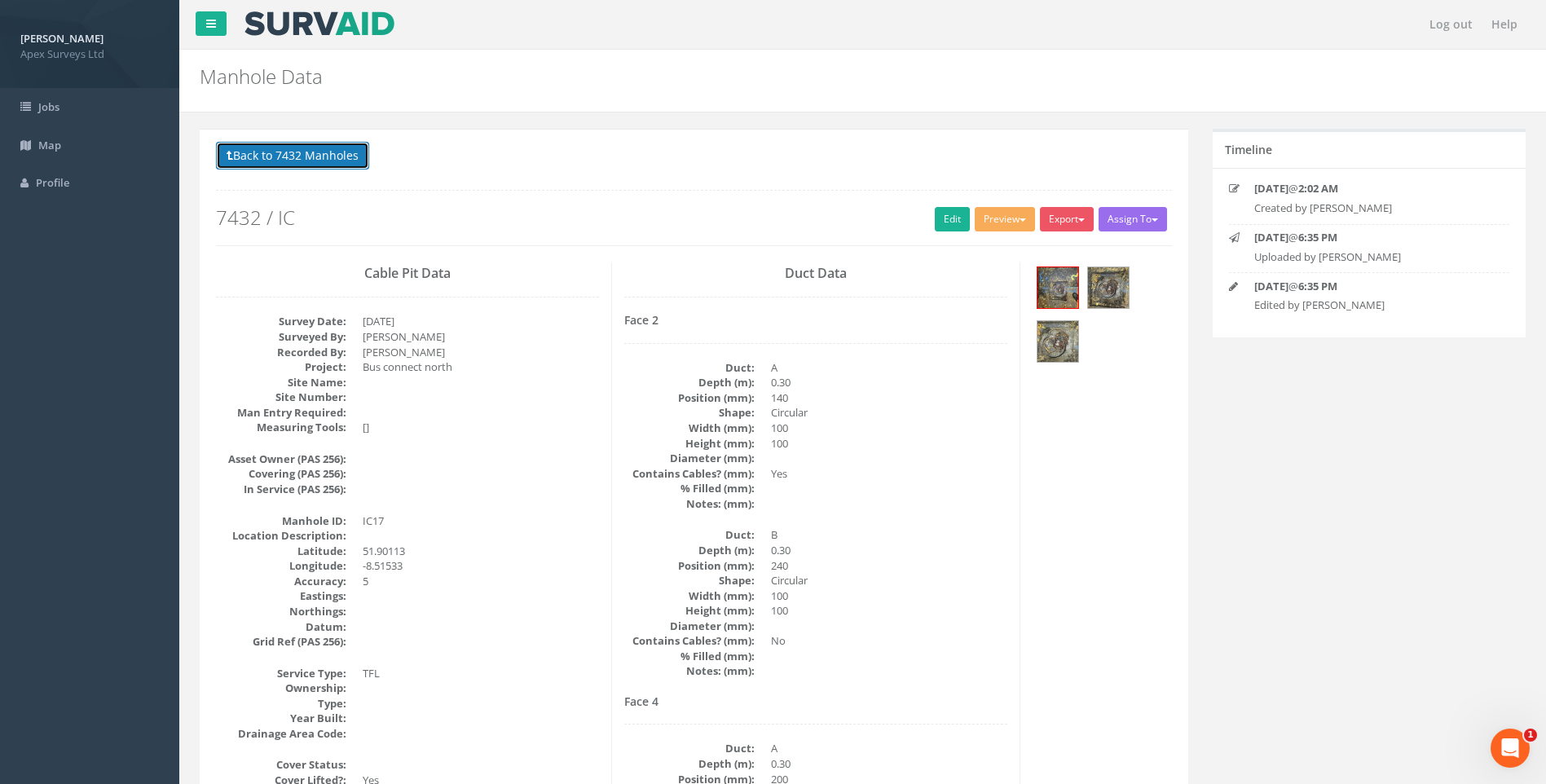
click at [288, 148] on button "Back to 7432 Manholes" at bounding box center [292, 155] width 153 height 28
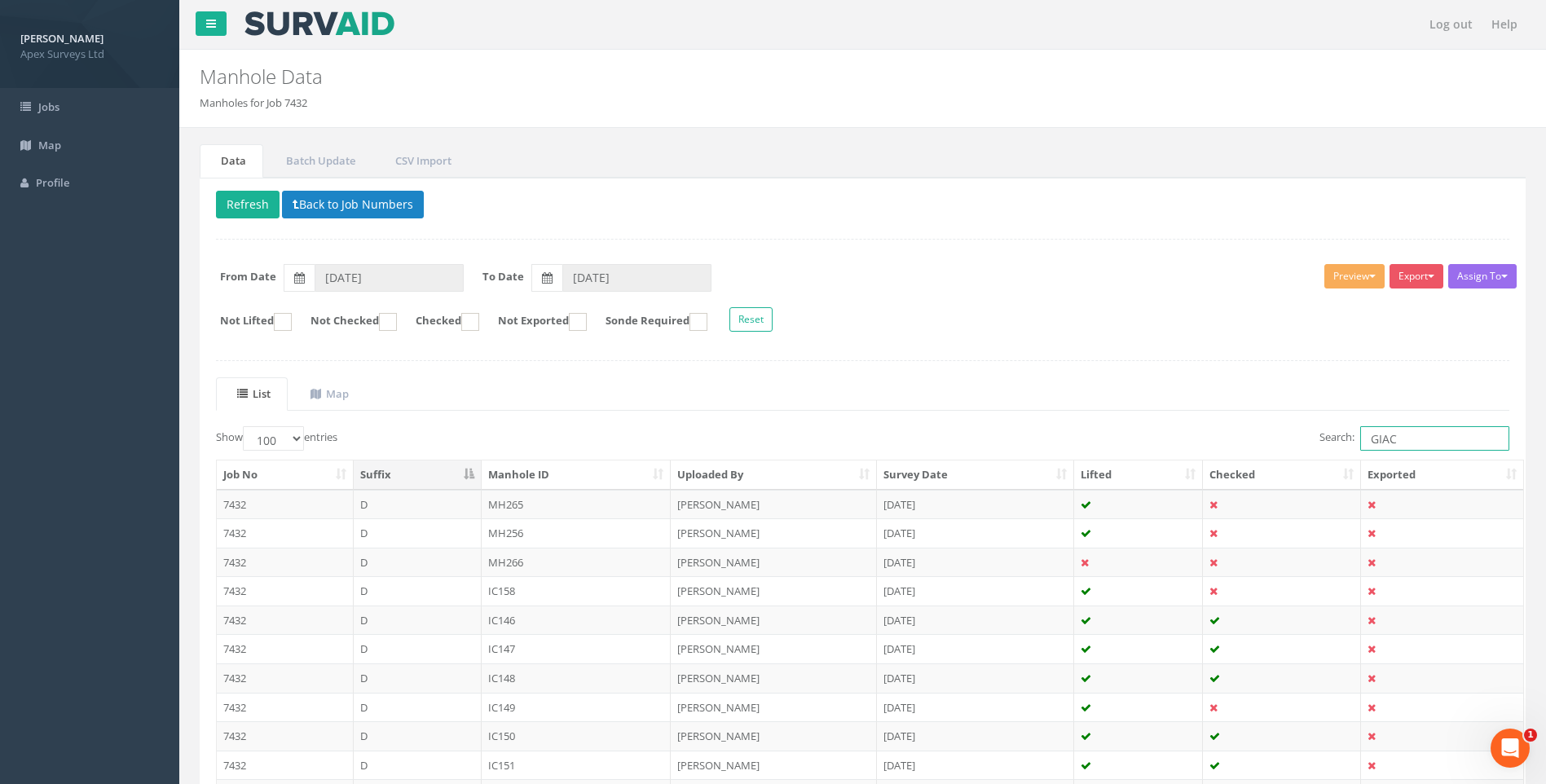
drag, startPoint x: 1405, startPoint y: 439, endPoint x: 1253, endPoint y: 441, distance: 152.0
click at [1253, 441] on div "Search: GIAC" at bounding box center [1193, 440] width 635 height 28
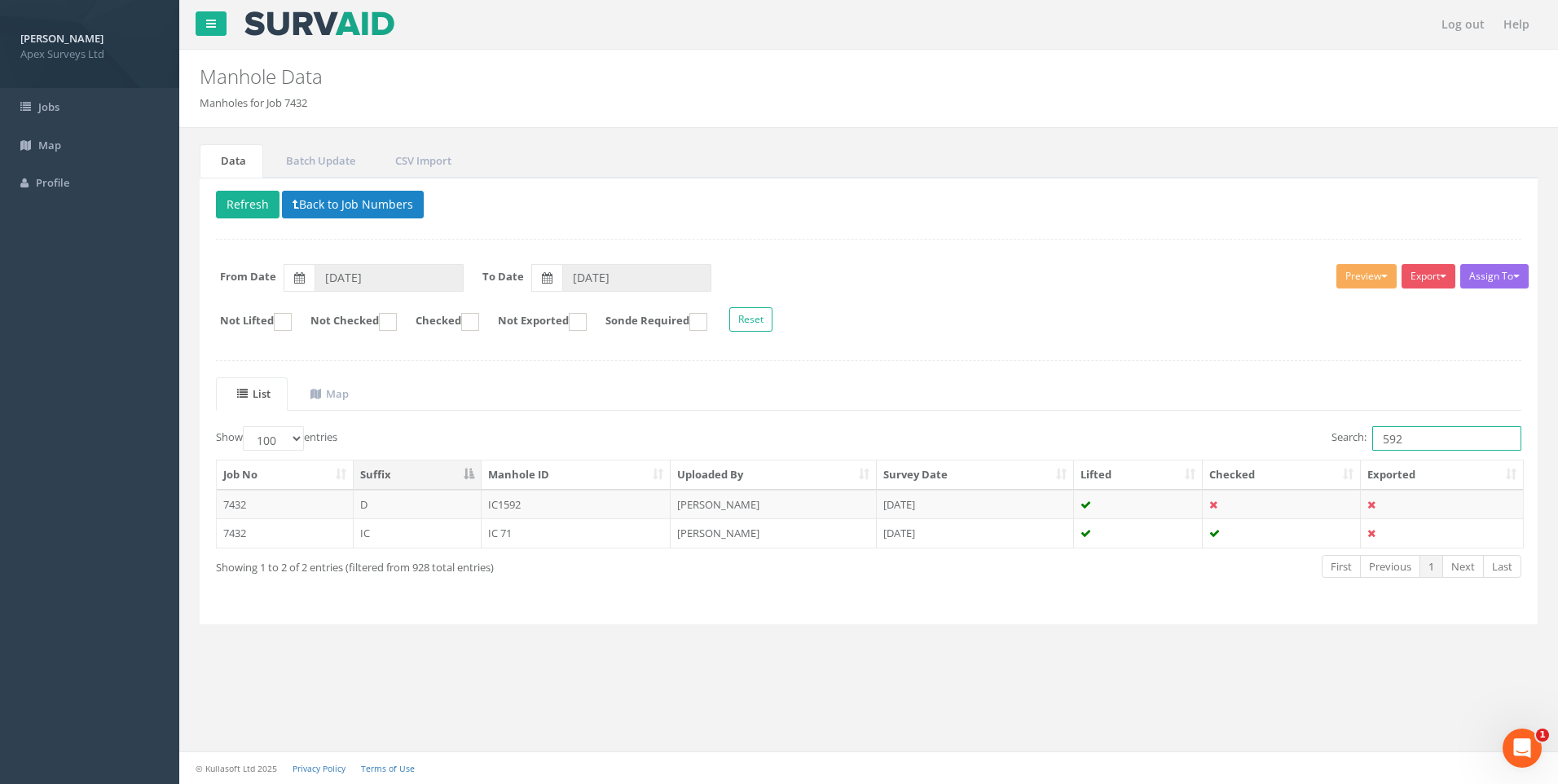
click at [1381, 438] on input "592" at bounding box center [1447, 438] width 149 height 24
drag, startPoint x: 510, startPoint y: 500, endPoint x: 546, endPoint y: 524, distance: 43.3
click at [510, 500] on td "IC1592" at bounding box center [577, 504] width 190 height 29
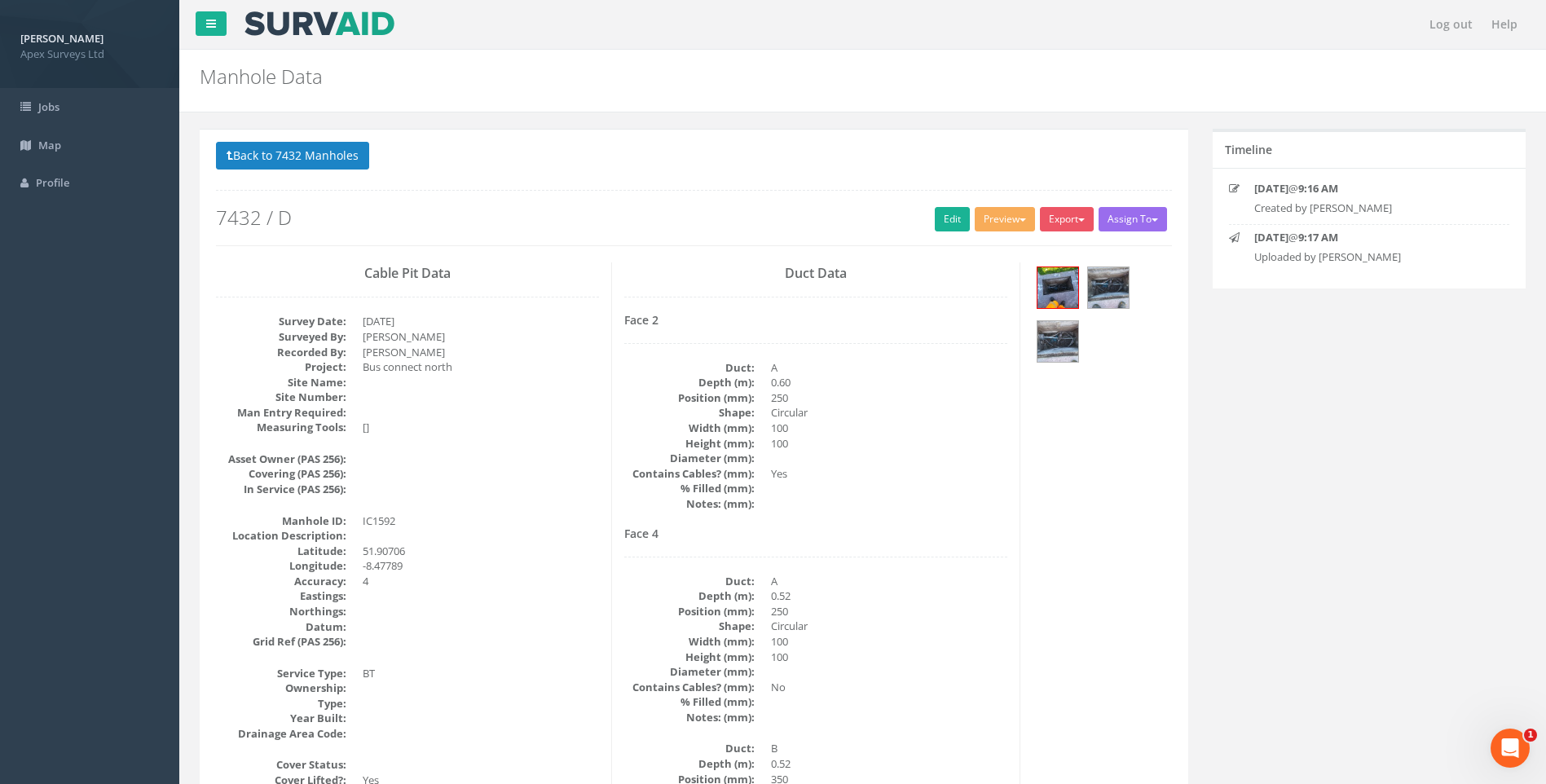
click at [974, 533] on h4 "Face 4" at bounding box center [816, 533] width 383 height 13
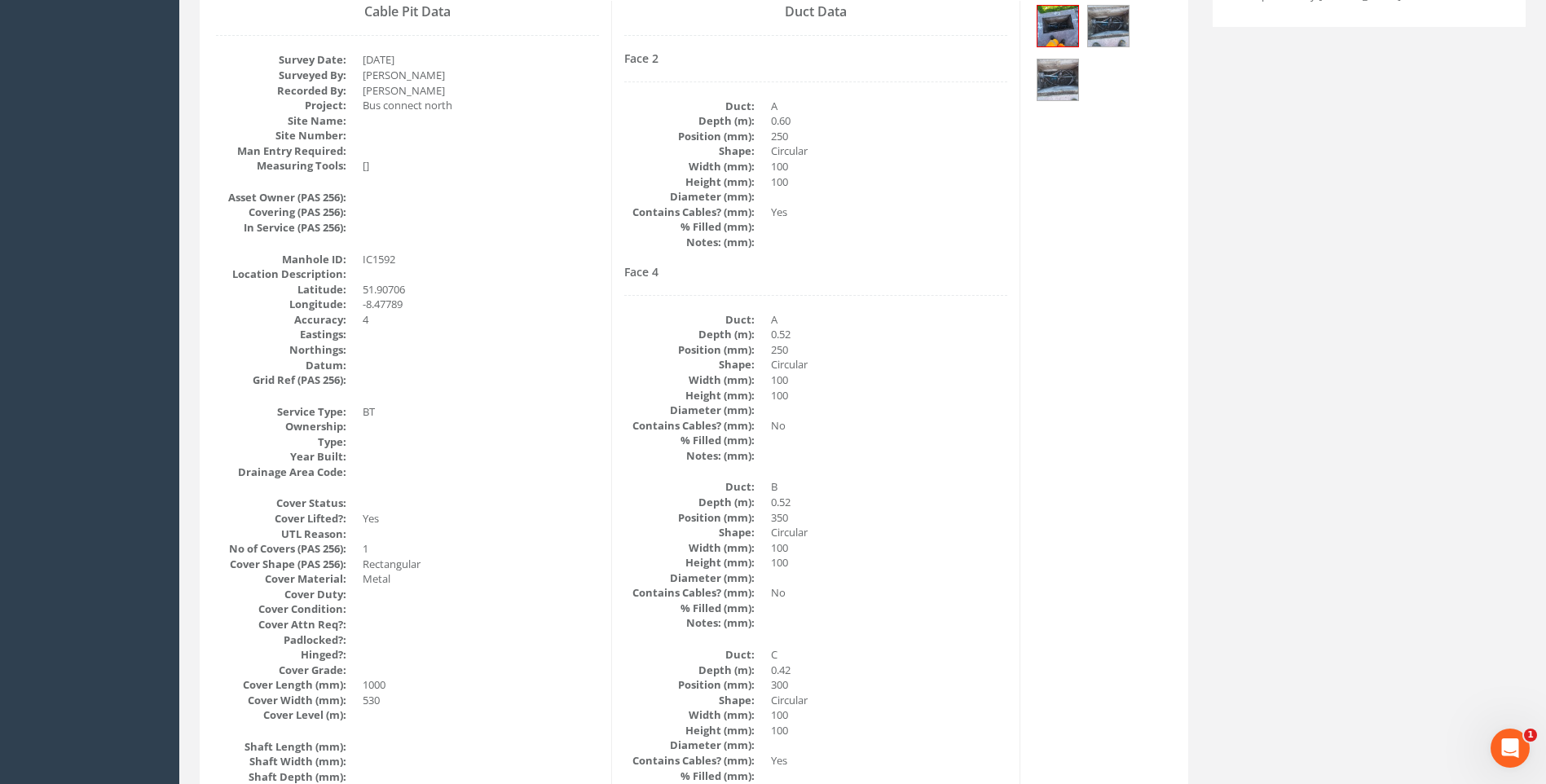
scroll to position [100, 0]
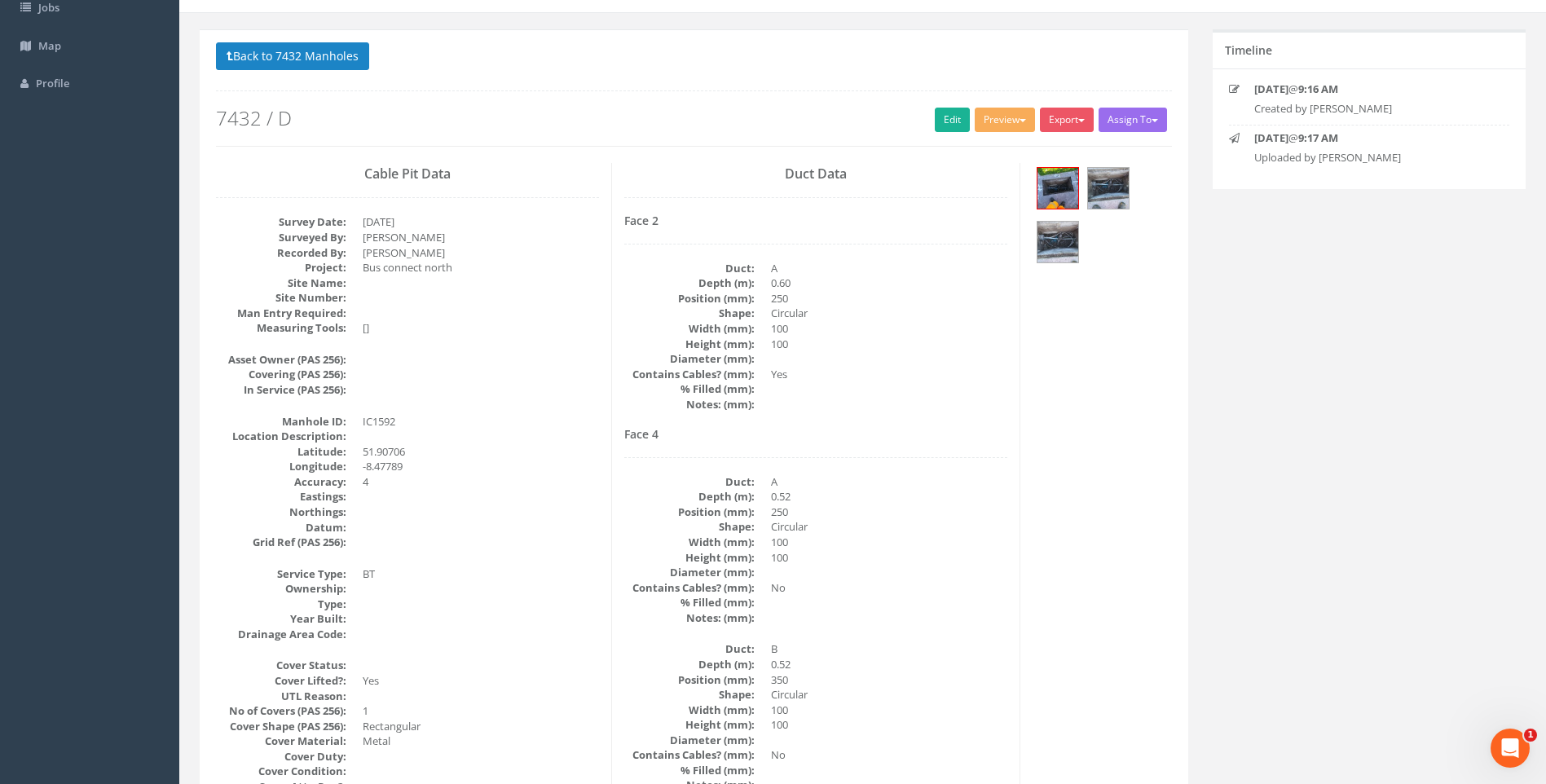
click at [939, 624] on dd at bounding box center [889, 617] width 236 height 16
click at [1063, 182] on img at bounding box center [1058, 188] width 41 height 41
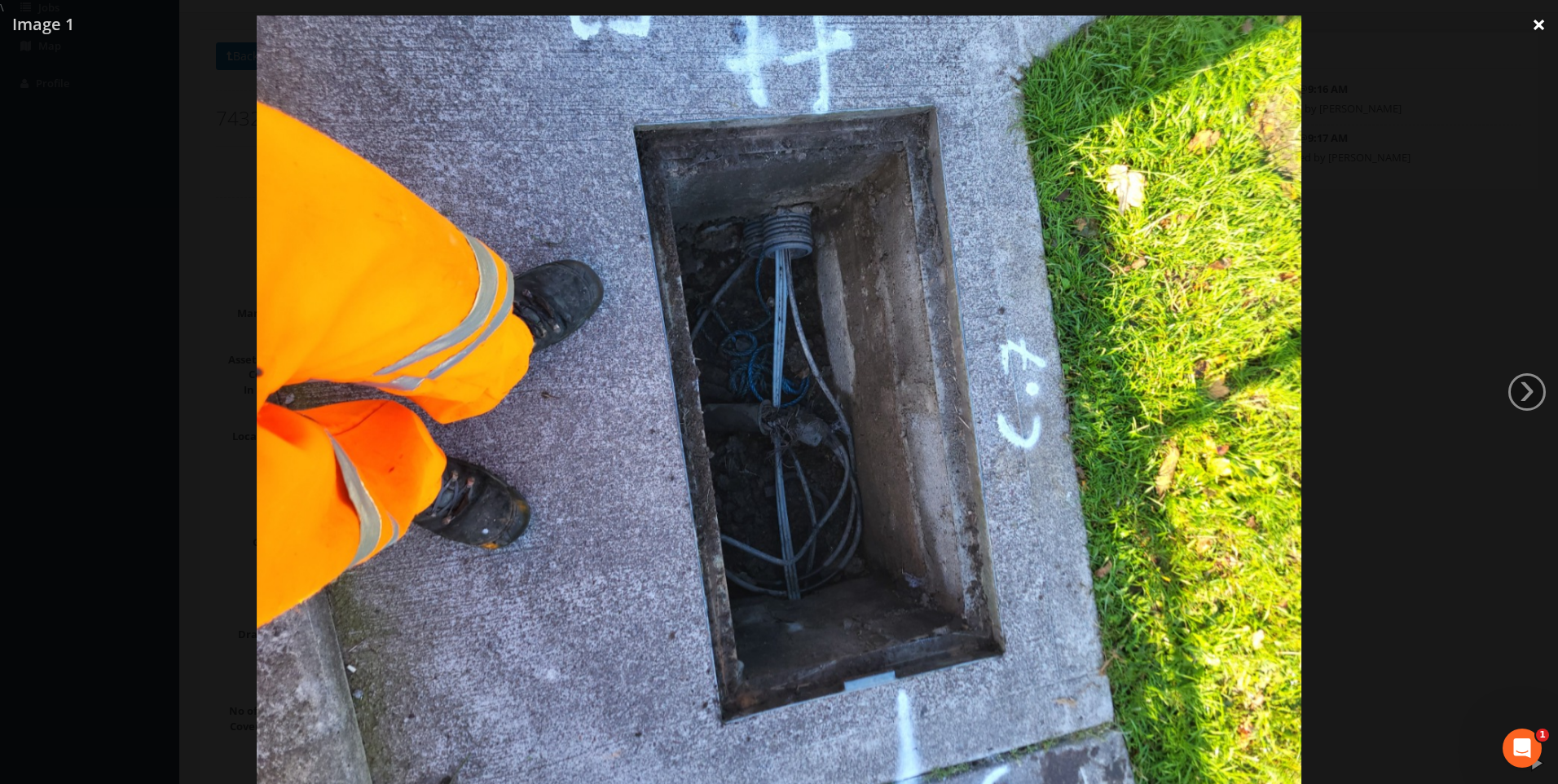
click at [1542, 22] on link "×" at bounding box center [1539, 24] width 38 height 49
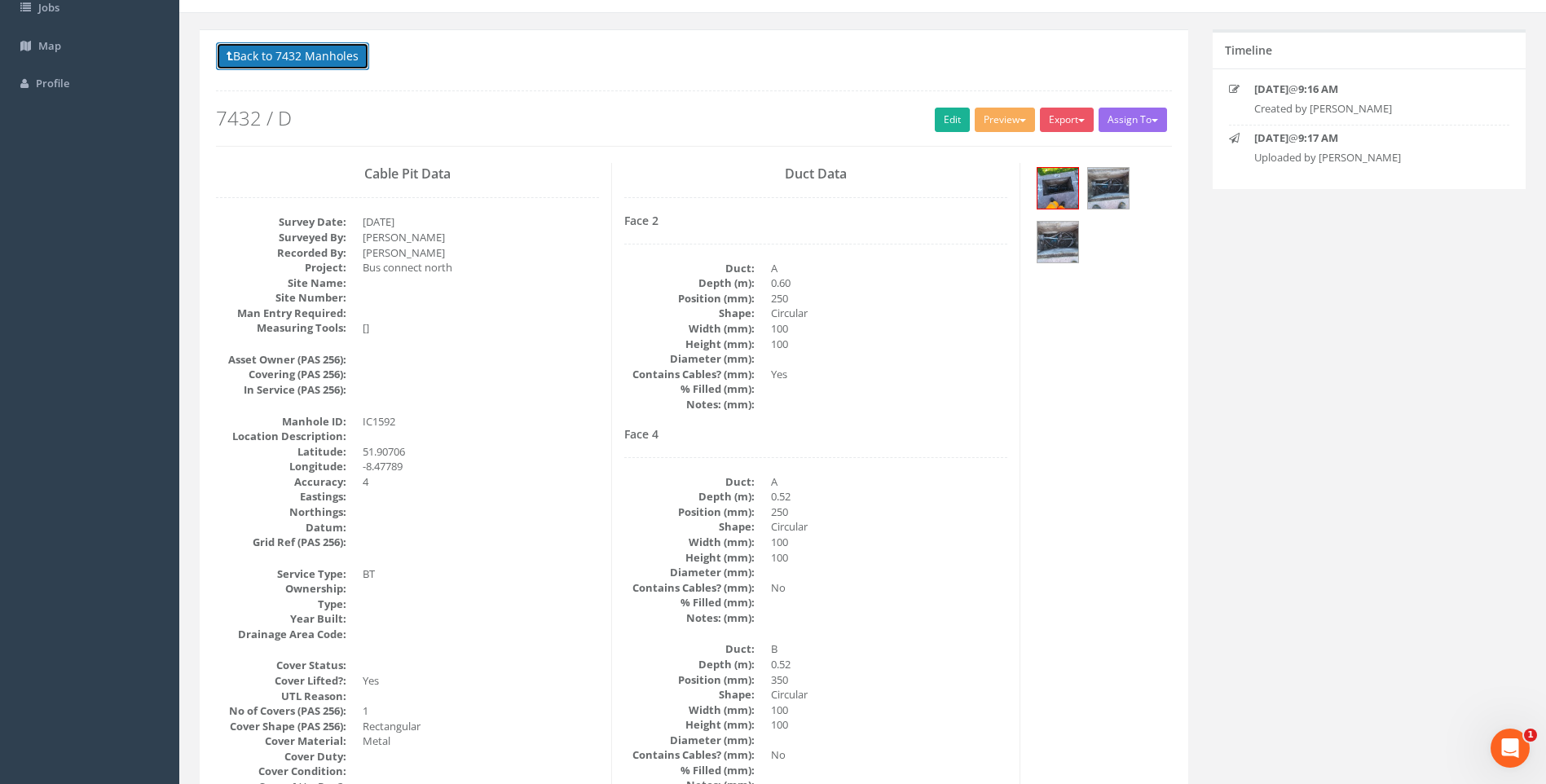
click at [291, 47] on button "Back to 7432 Manholes" at bounding box center [292, 56] width 153 height 28
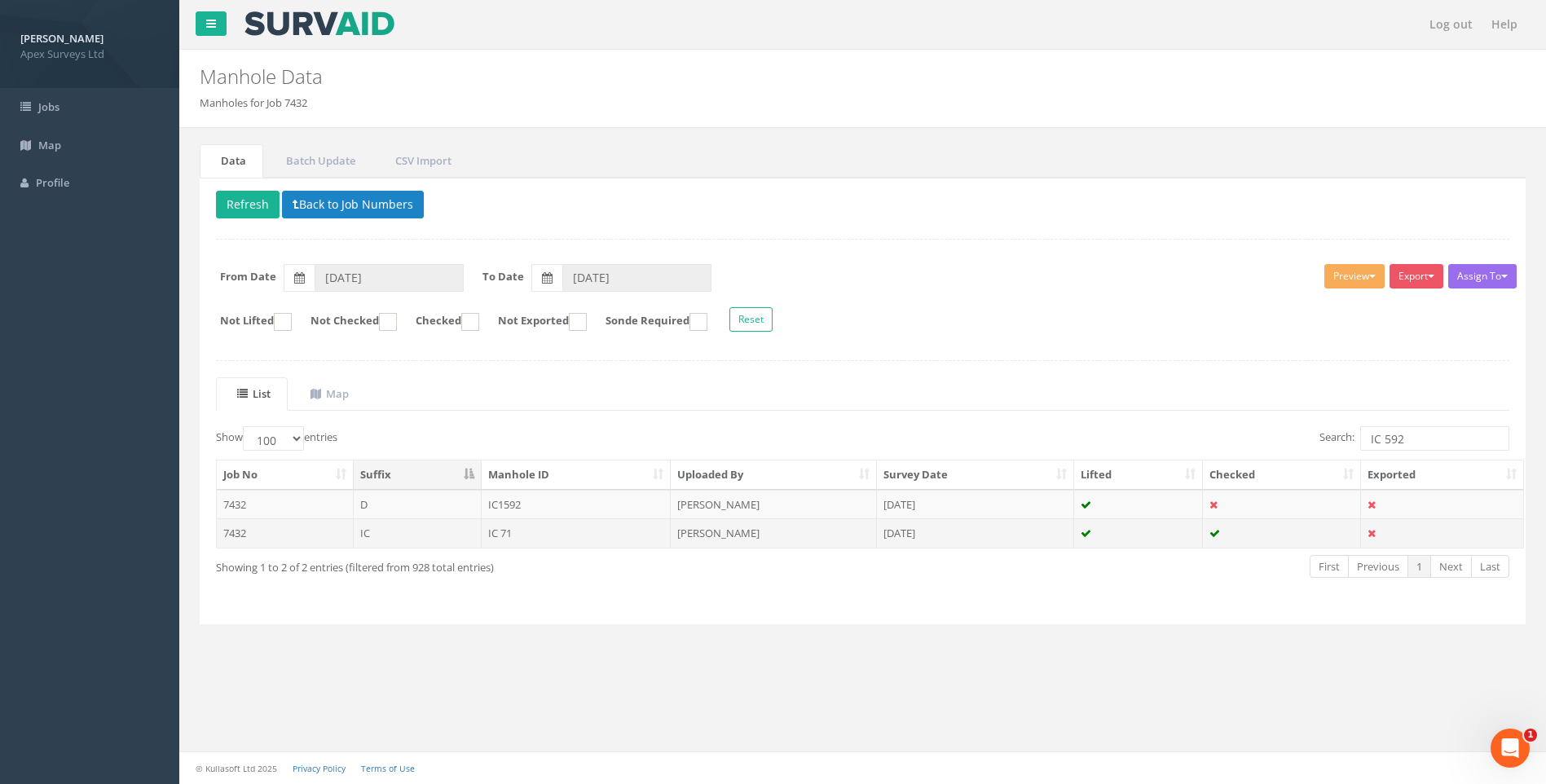
scroll to position [0, 0]
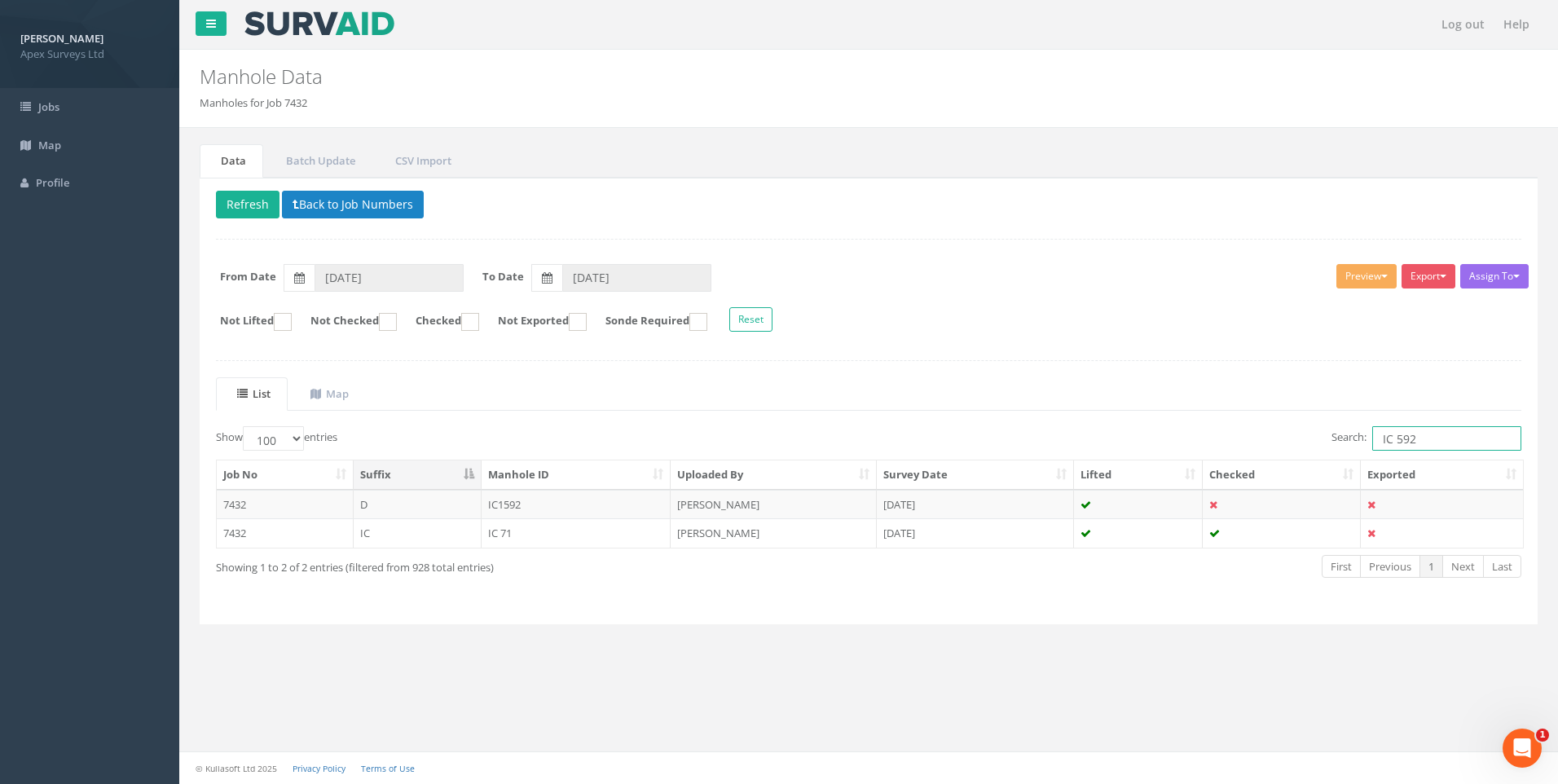
click at [1414, 440] on input "IC 592" at bounding box center [1447, 438] width 149 height 24
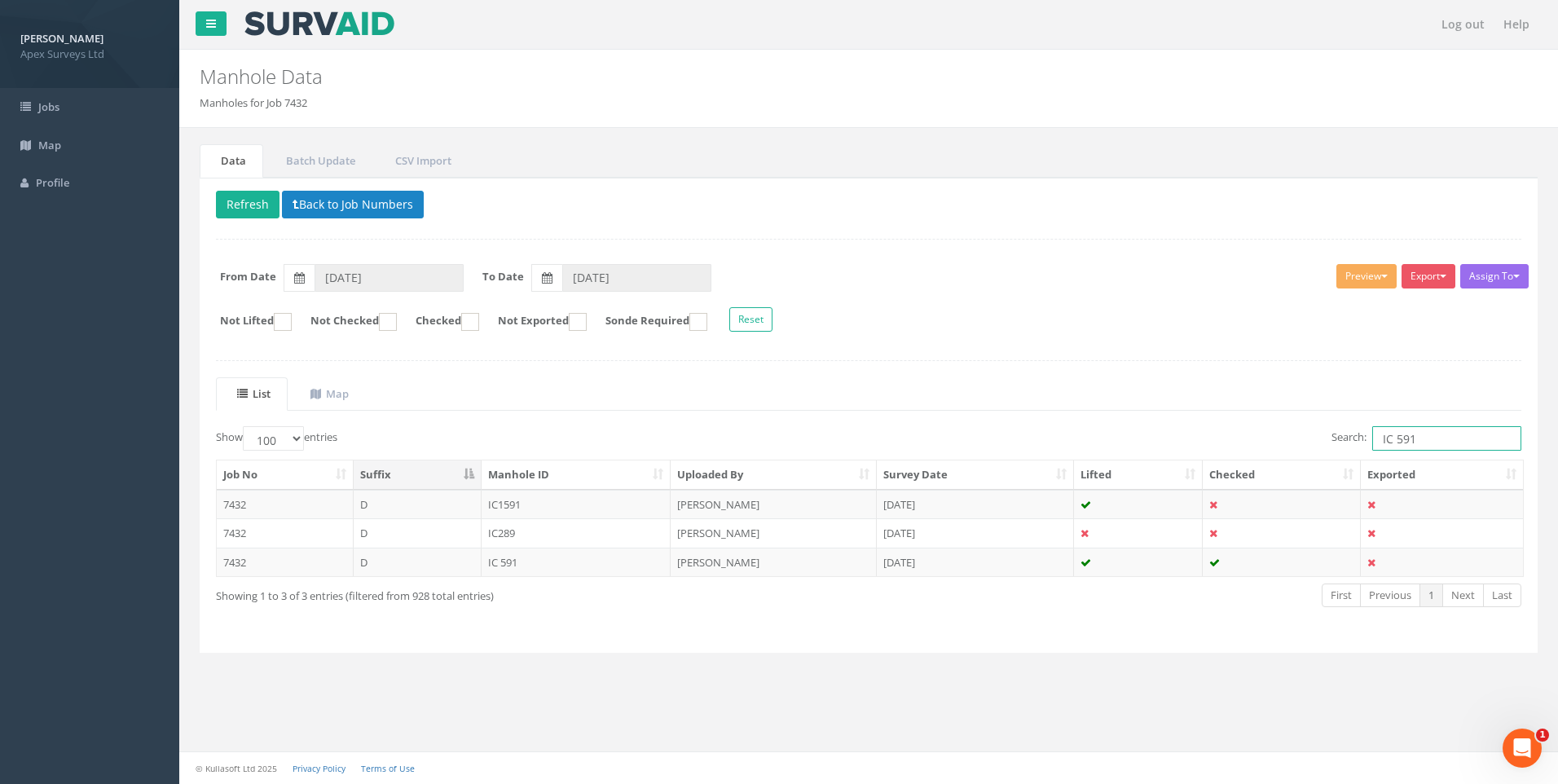
drag, startPoint x: 1426, startPoint y: 436, endPoint x: 1196, endPoint y: 439, distance: 230.0
click at [1196, 439] on div "Search: IC 591" at bounding box center [1201, 440] width 640 height 28
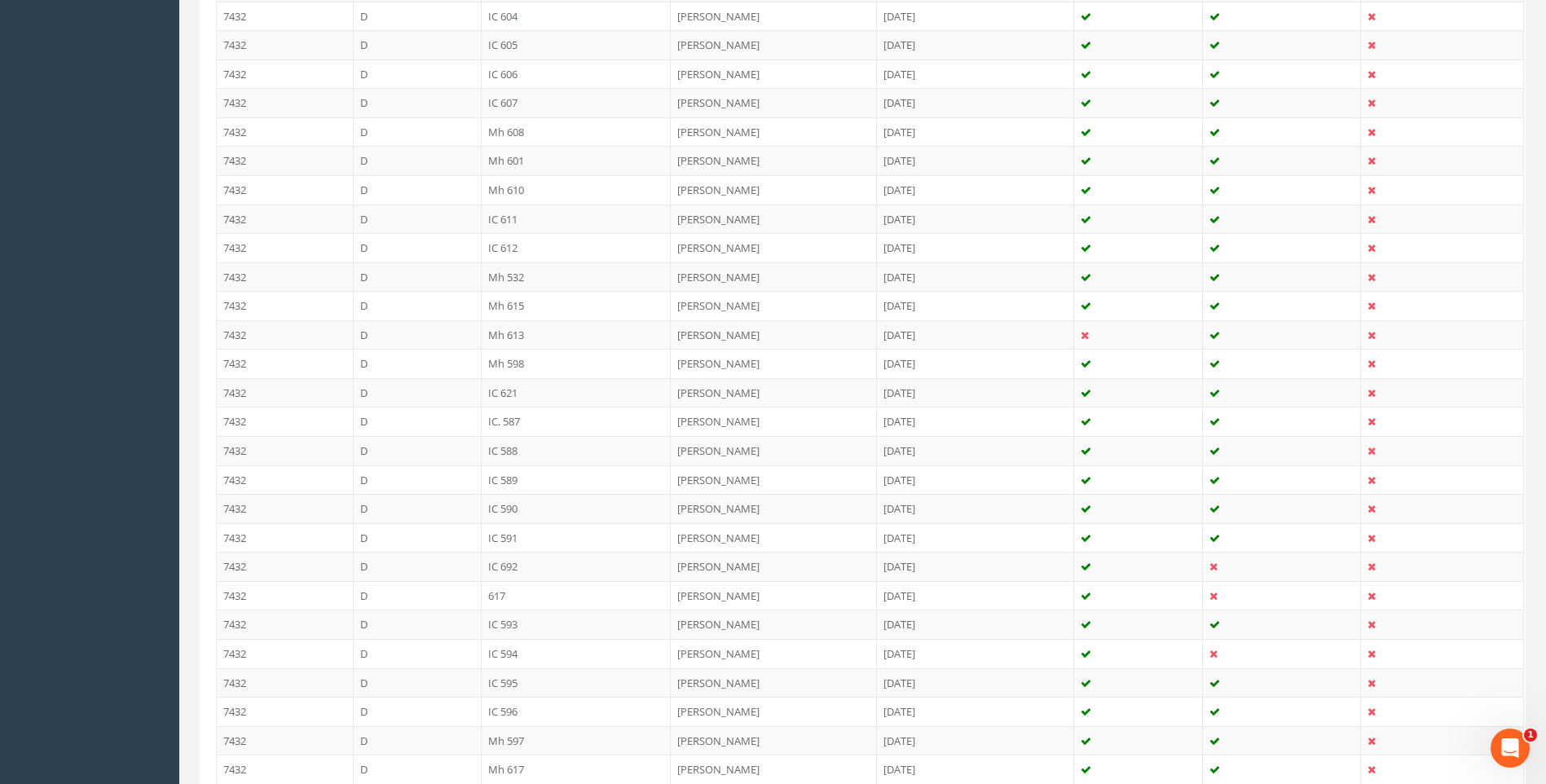
scroll to position [2200, 0]
type input "KRESIM"
click at [528, 445] on td "IC 692" at bounding box center [577, 448] width 190 height 29
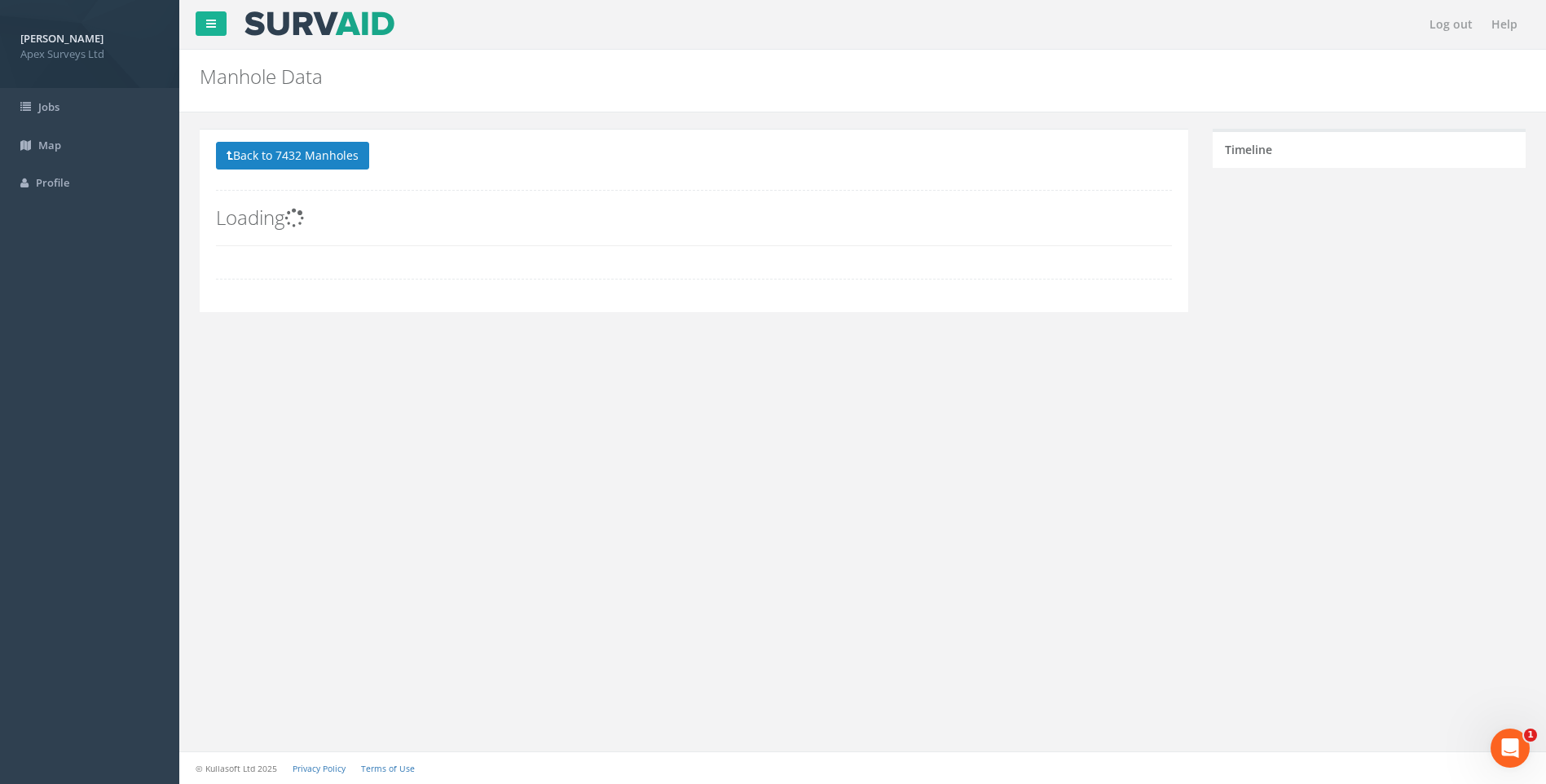
scroll to position [0, 0]
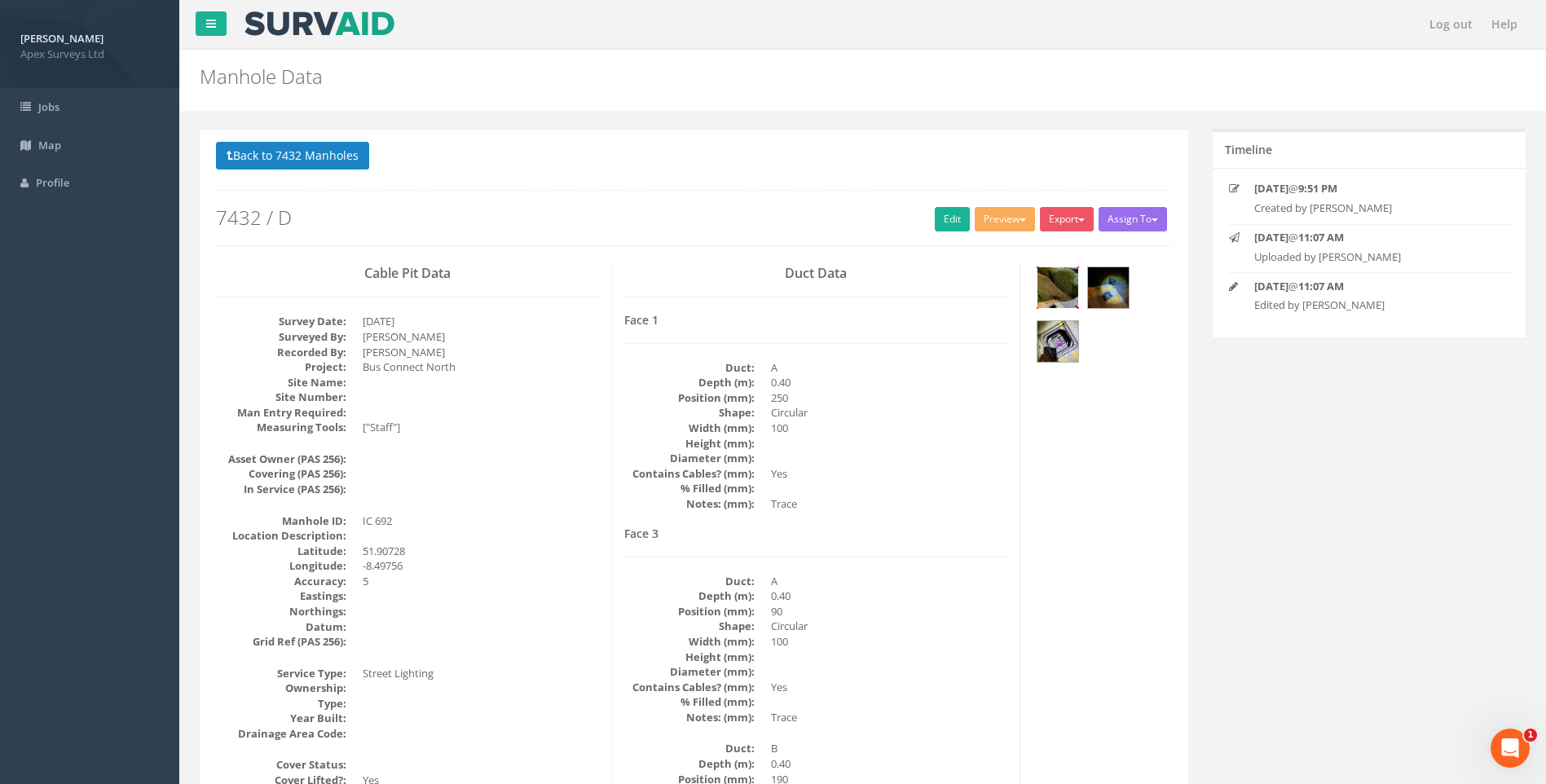
click at [1054, 289] on img at bounding box center [1058, 287] width 41 height 41
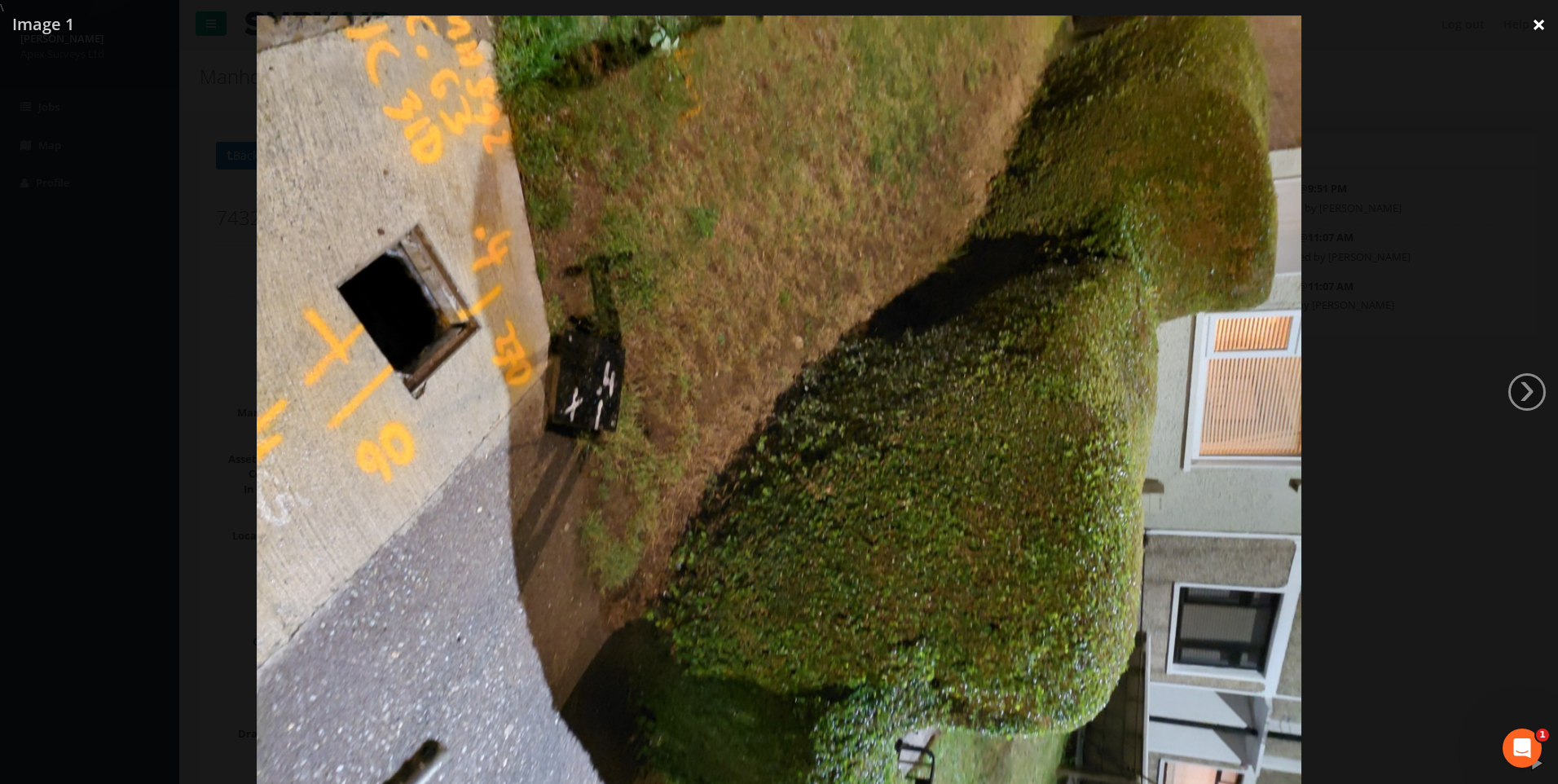
click at [1538, 27] on link "×" at bounding box center [1539, 24] width 38 height 49
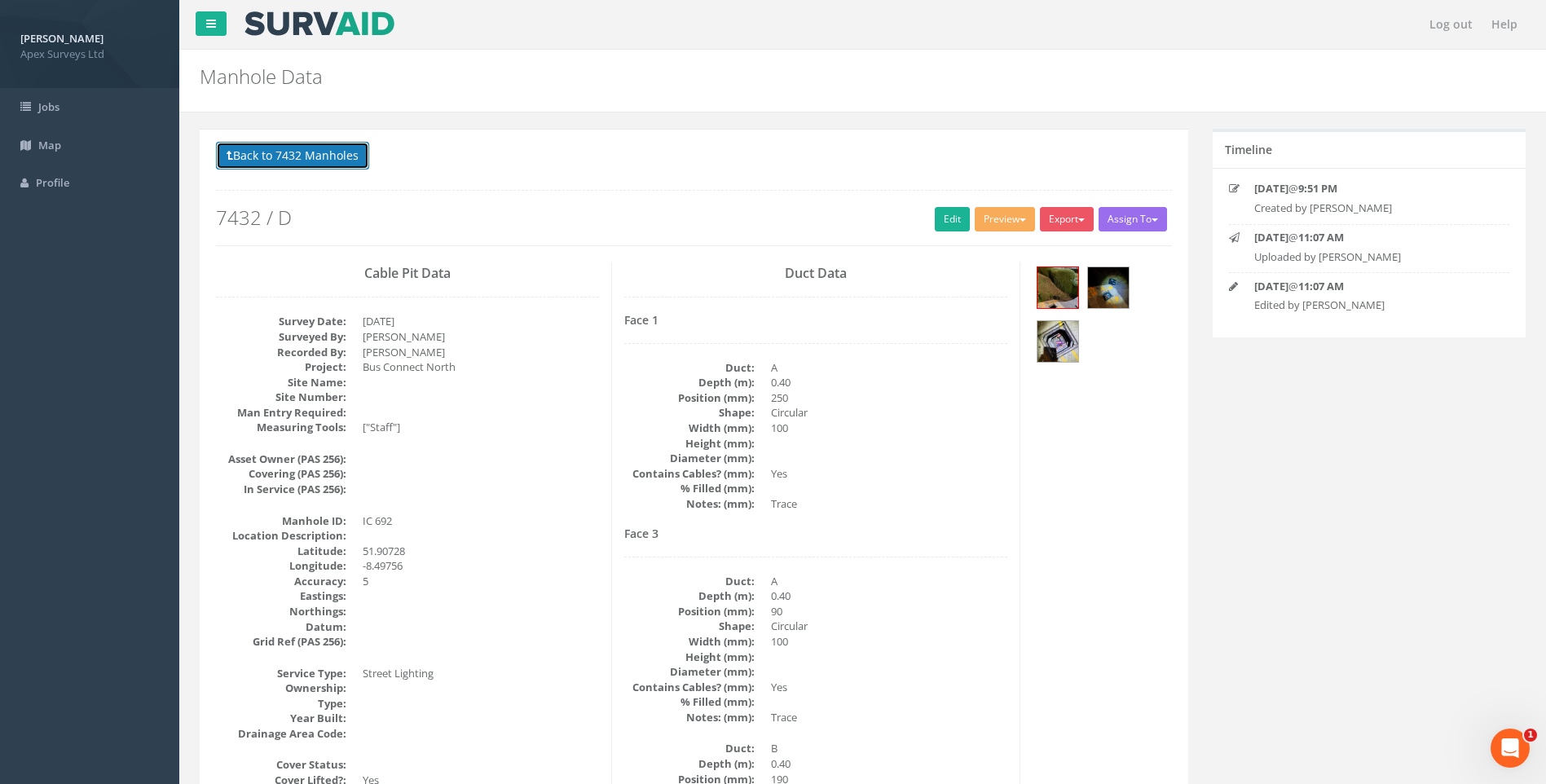
click at [280, 154] on button "Back to 7432 Manholes" at bounding box center [292, 155] width 153 height 28
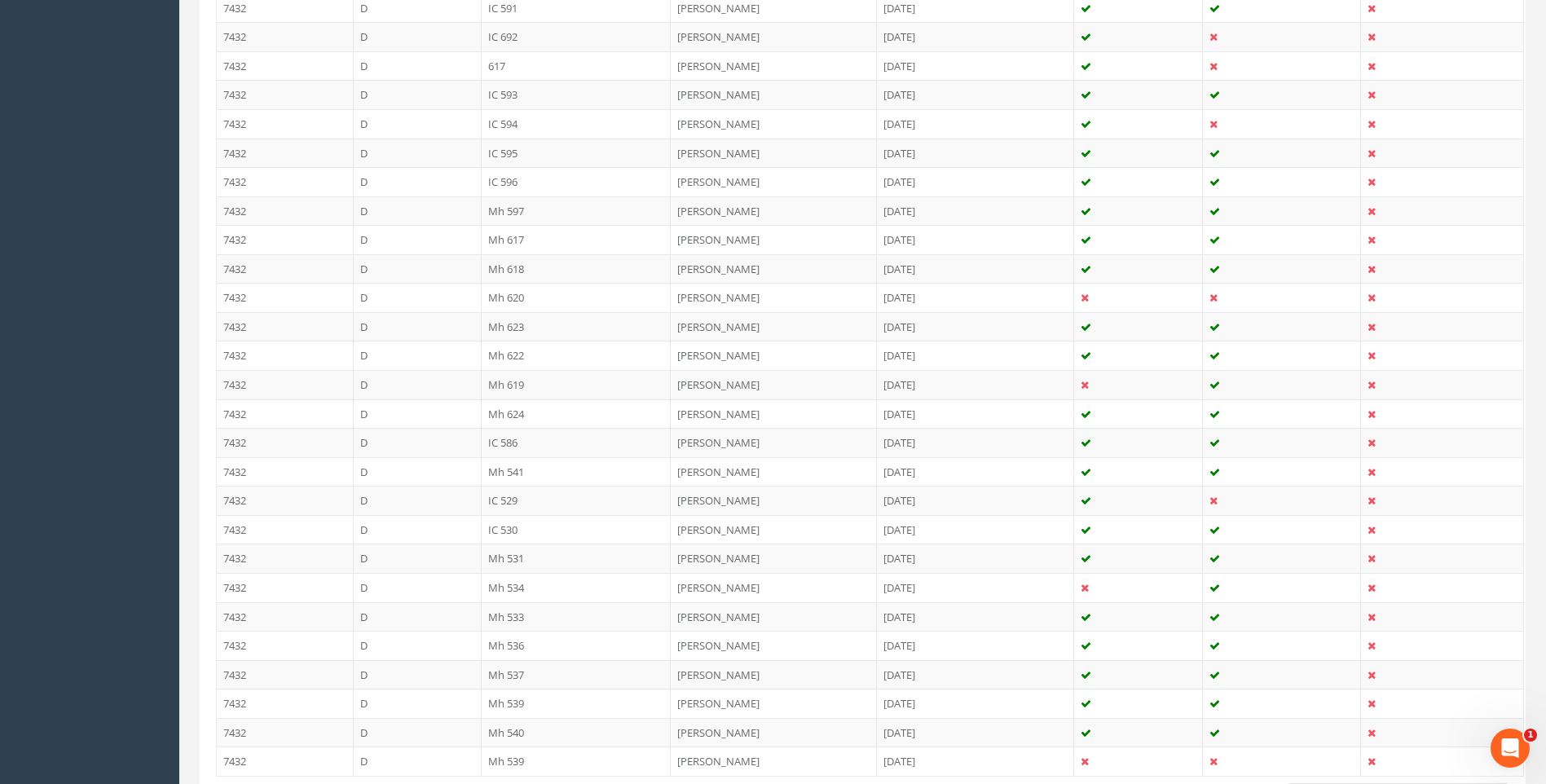
scroll to position [2733, 0]
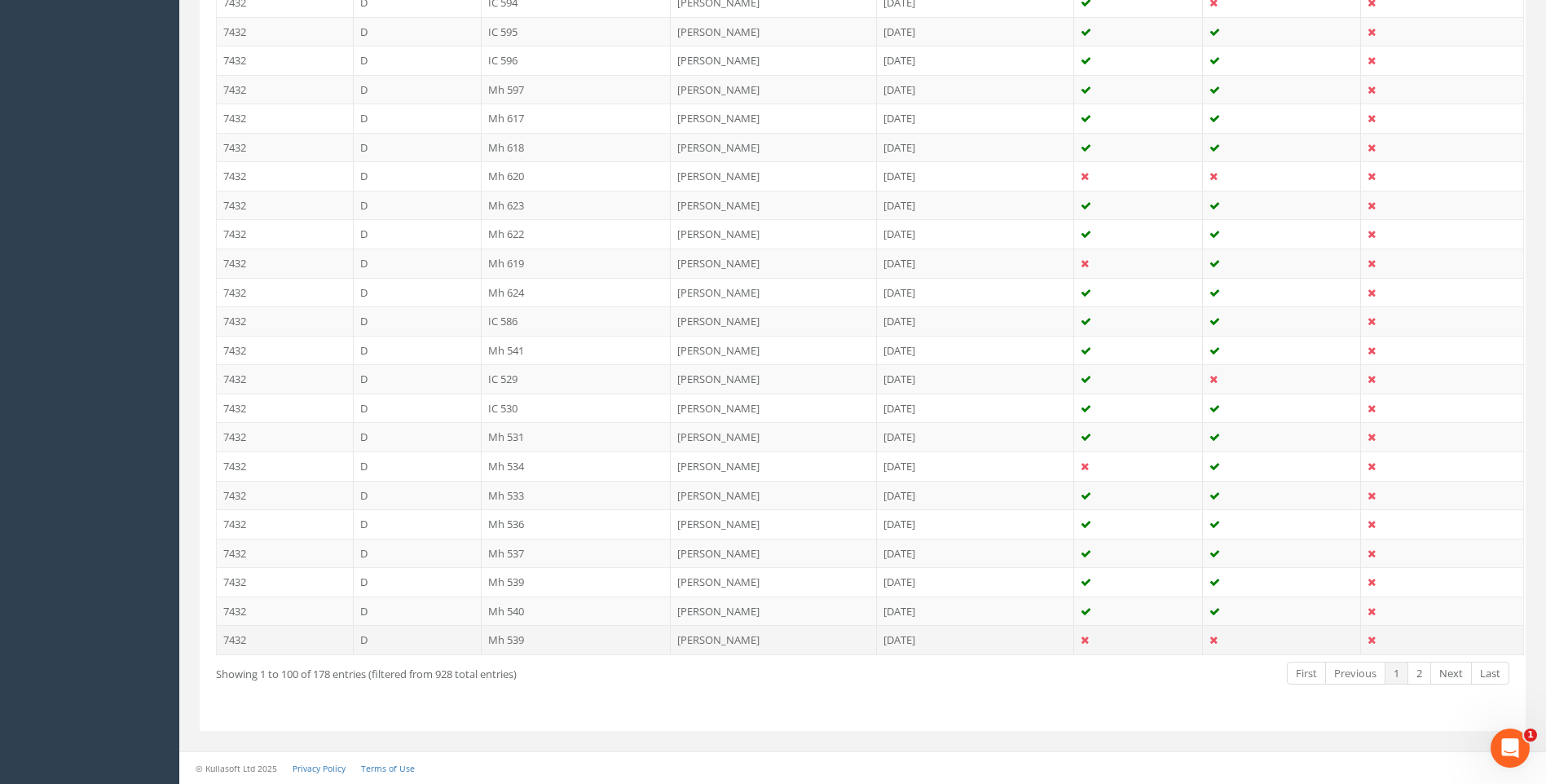
click at [513, 637] on td "Mh 539" at bounding box center [577, 639] width 190 height 29
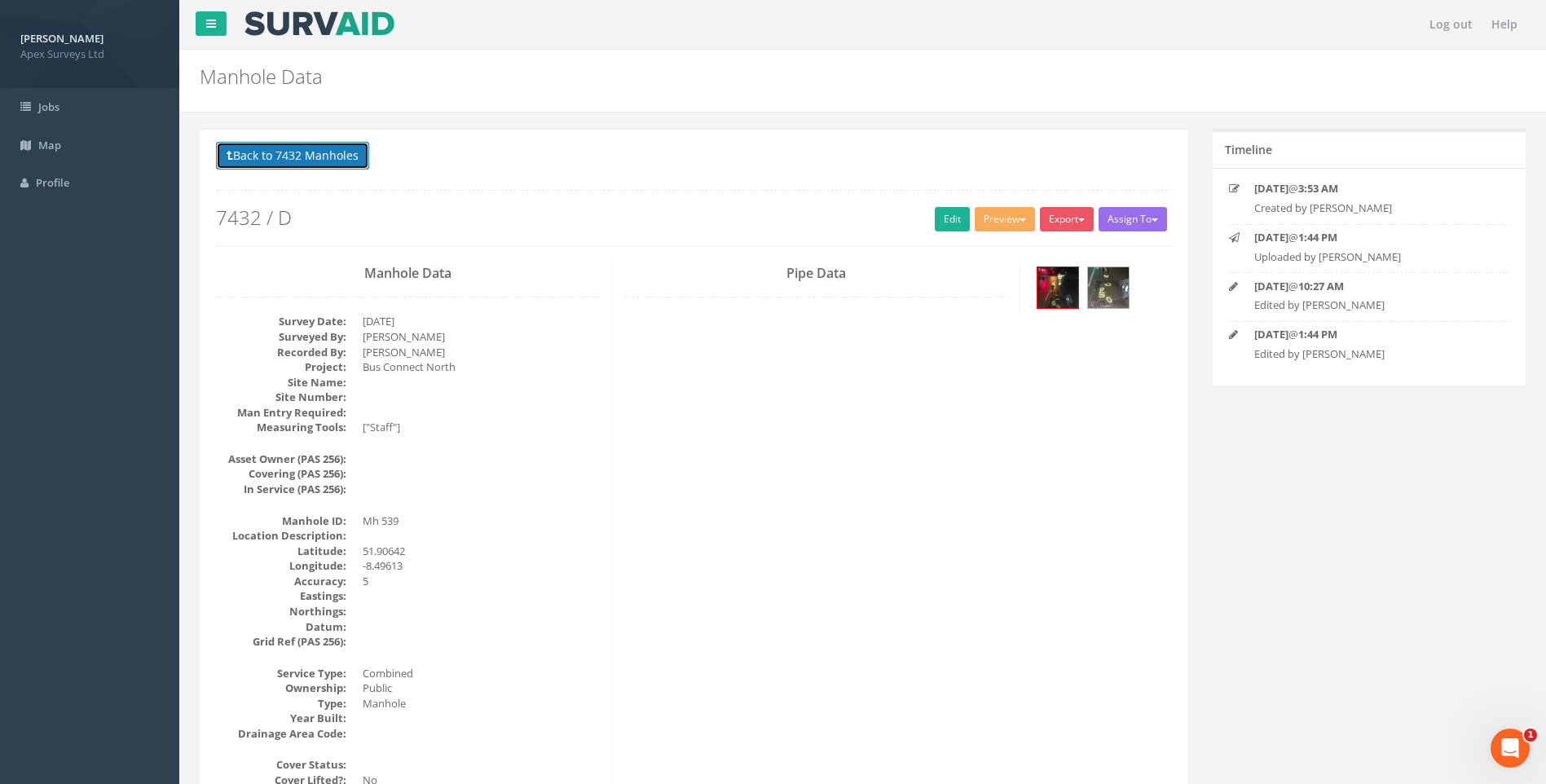
drag, startPoint x: 265, startPoint y: 154, endPoint x: 429, endPoint y: 274, distance: 203.2
click at [265, 154] on button "Back to 7432 Manholes" at bounding box center [292, 155] width 153 height 28
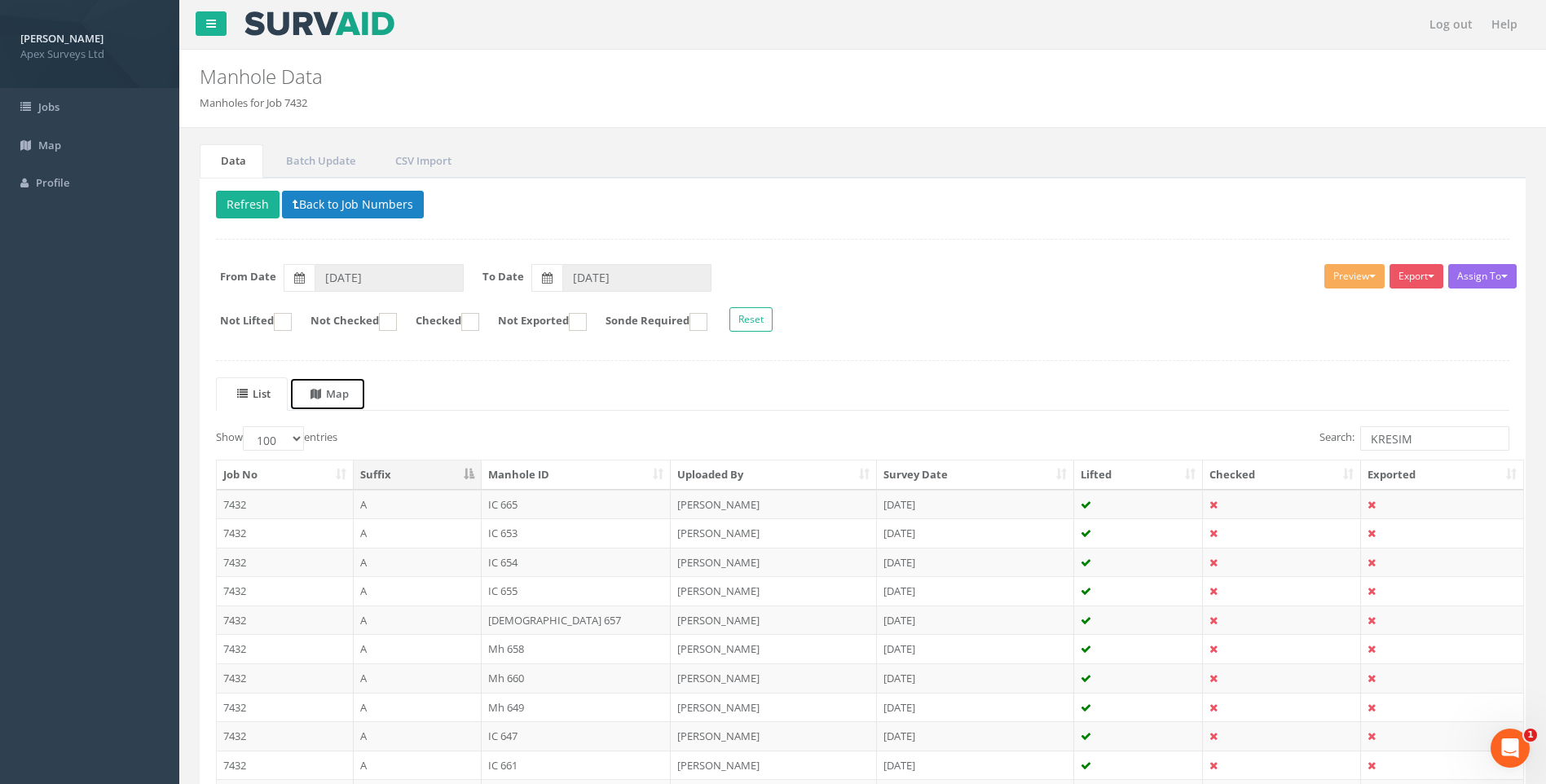
click at [349, 390] on uib-tab-heading "Map" at bounding box center [330, 394] width 39 height 15
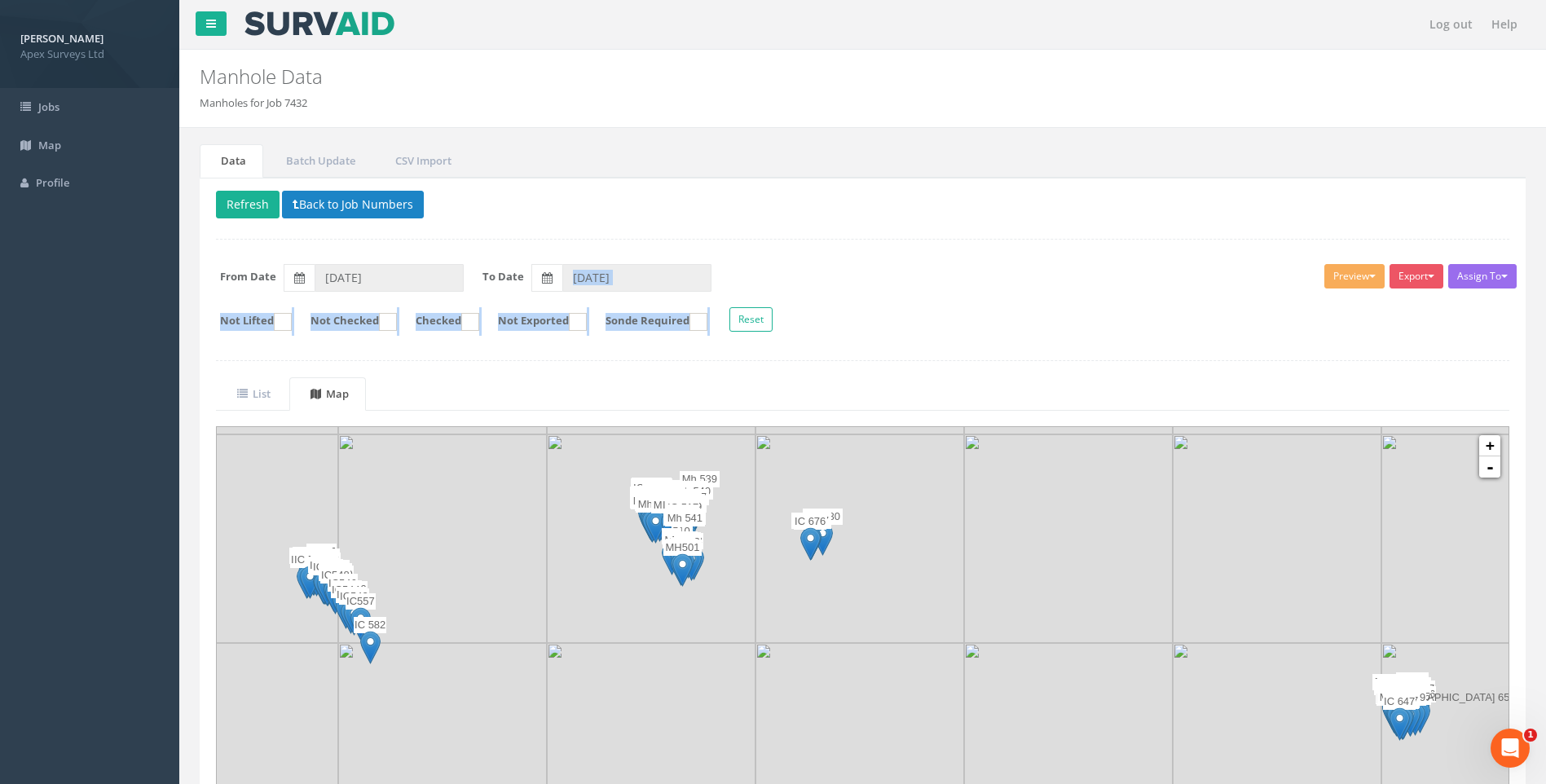
drag, startPoint x: 910, startPoint y: 313, endPoint x: 896, endPoint y: 263, distance: 51.9
click at [896, 263] on div "Assign To No Companies Added Export Heathrow United Utilities SurvAid IC SurvAi…" at bounding box center [862, 300] width 1318 height 89
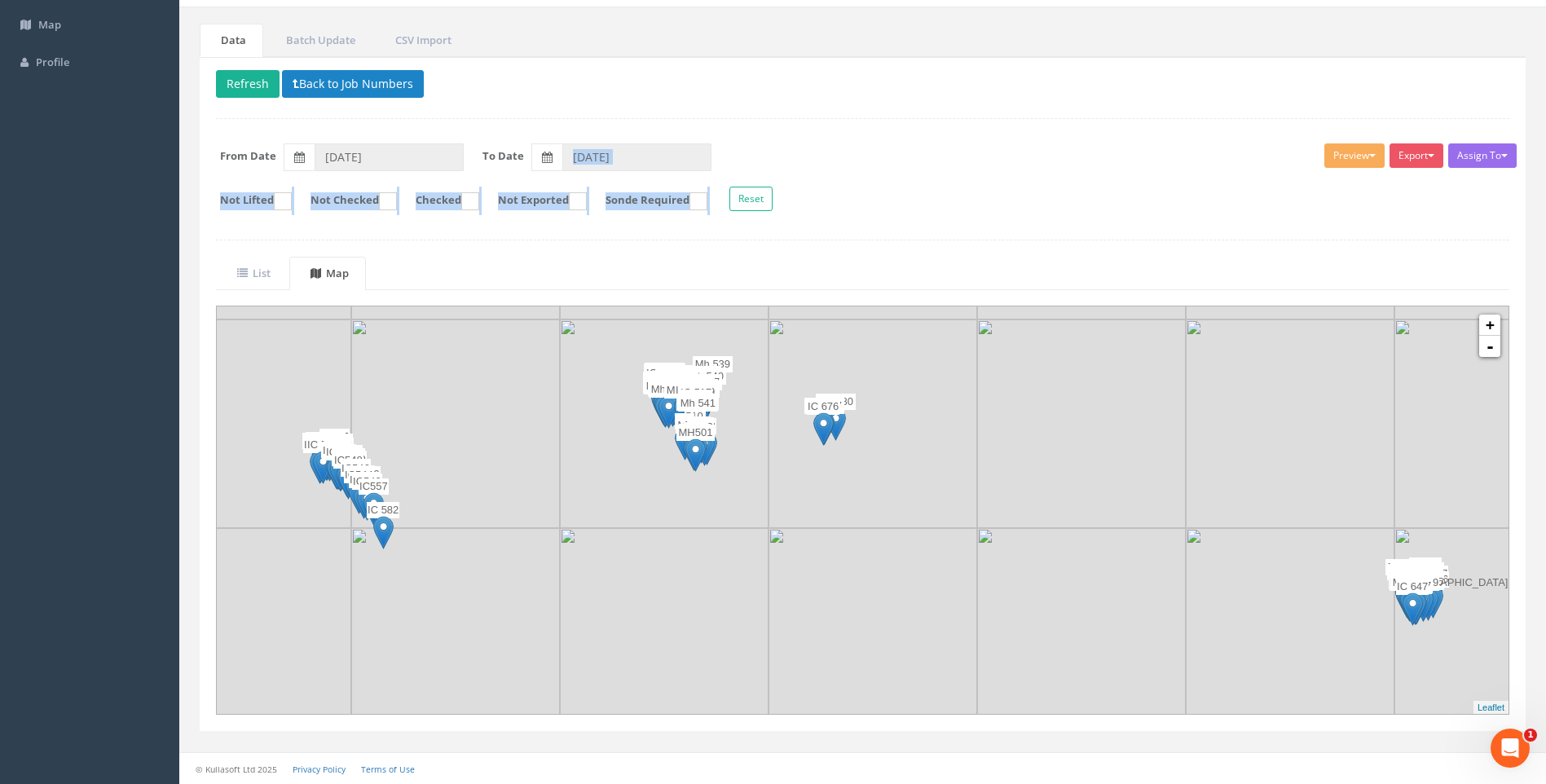
drag, startPoint x: 624, startPoint y: 551, endPoint x: 639, endPoint y: 556, distance: 15.8
click at [639, 556] on img at bounding box center [664, 632] width 208 height 208
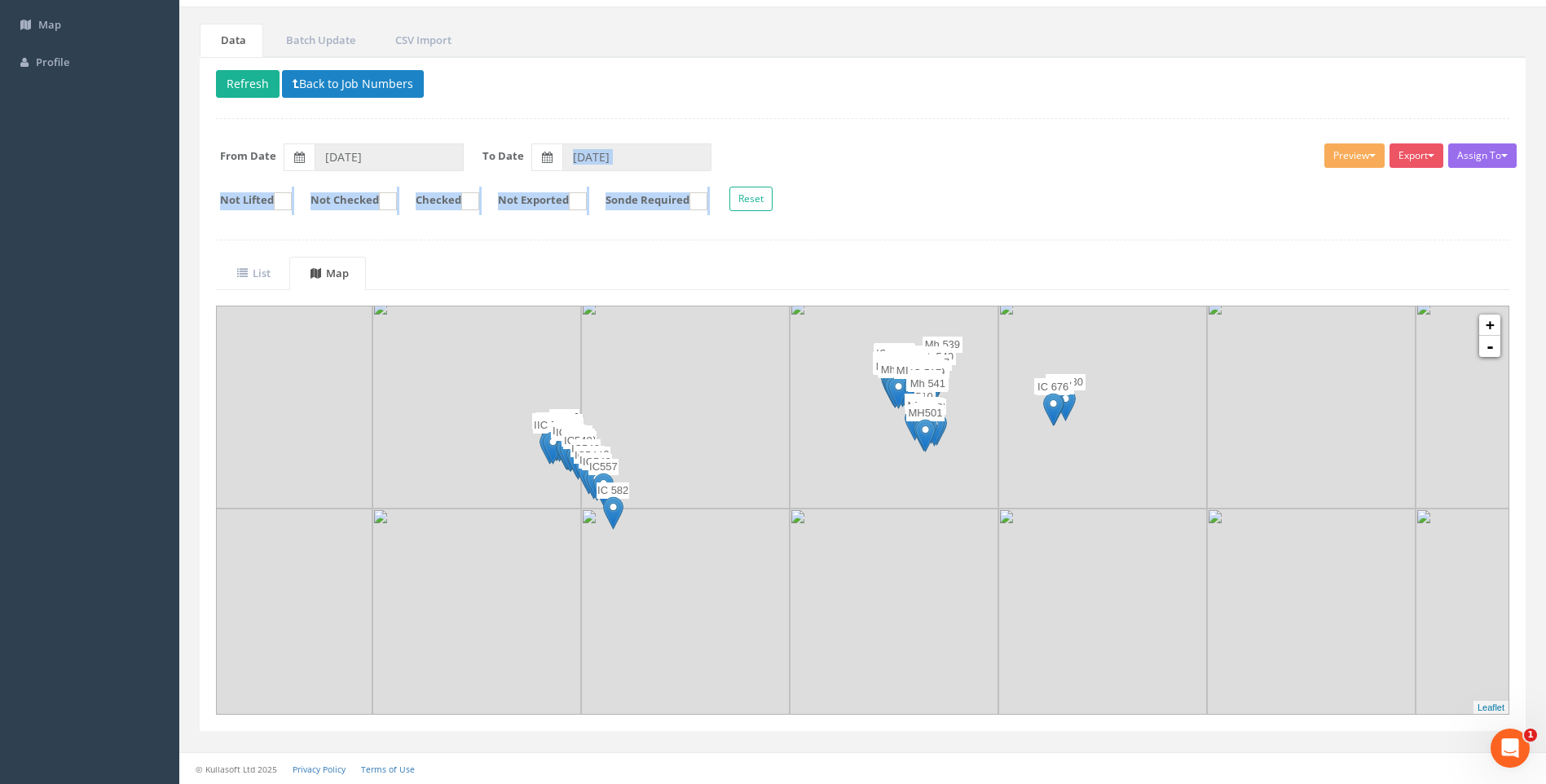
drag, startPoint x: 585, startPoint y: 482, endPoint x: 816, endPoint y: 462, distance: 231.9
click at [816, 462] on img at bounding box center [894, 403] width 208 height 208
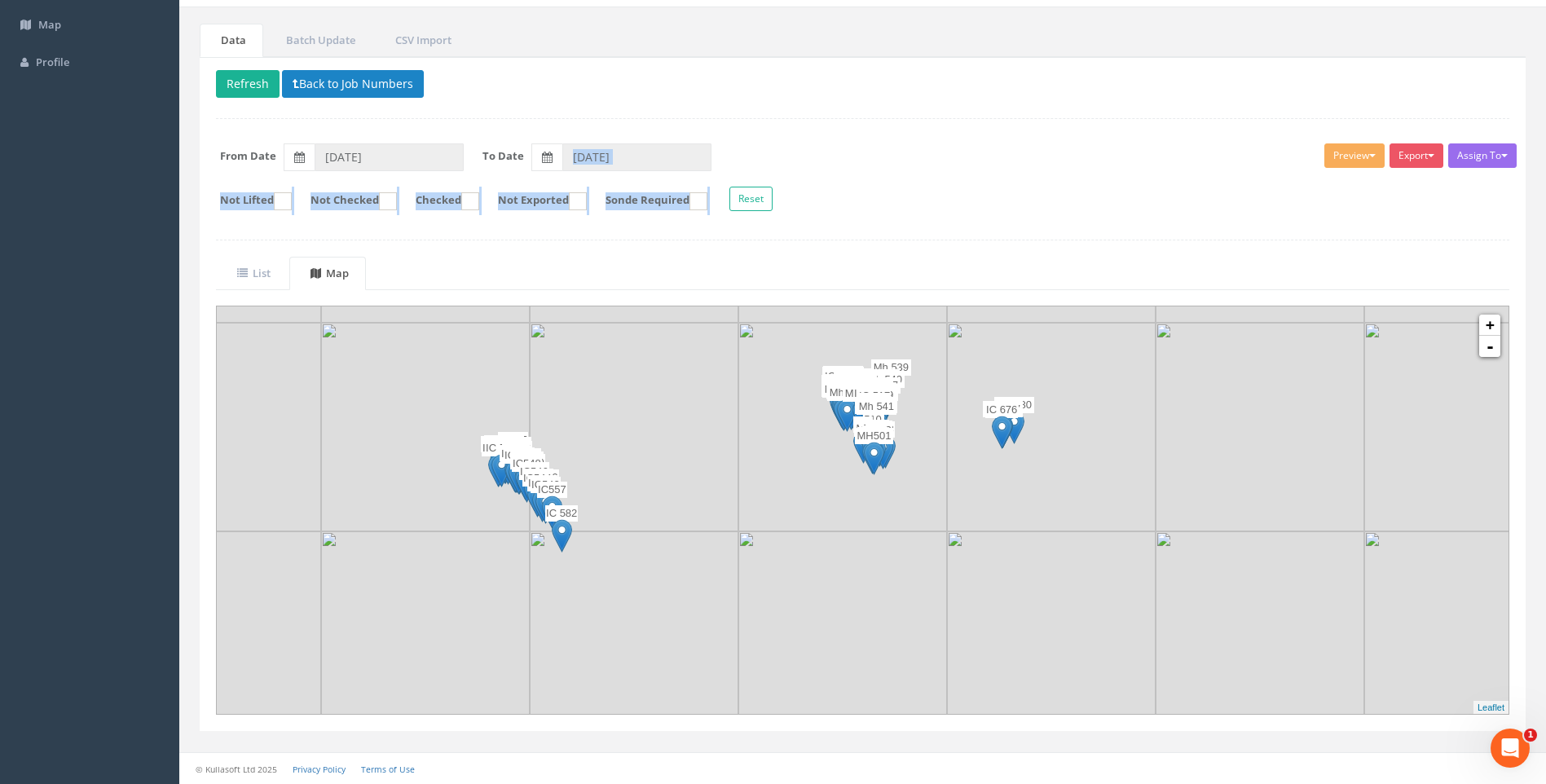
drag, startPoint x: 900, startPoint y: 497, endPoint x: 845, endPoint y: 520, distance: 59.6
click at [845, 520] on img at bounding box center [842, 427] width 208 height 208
click at [1490, 348] on link "-" at bounding box center [1489, 346] width 21 height 21
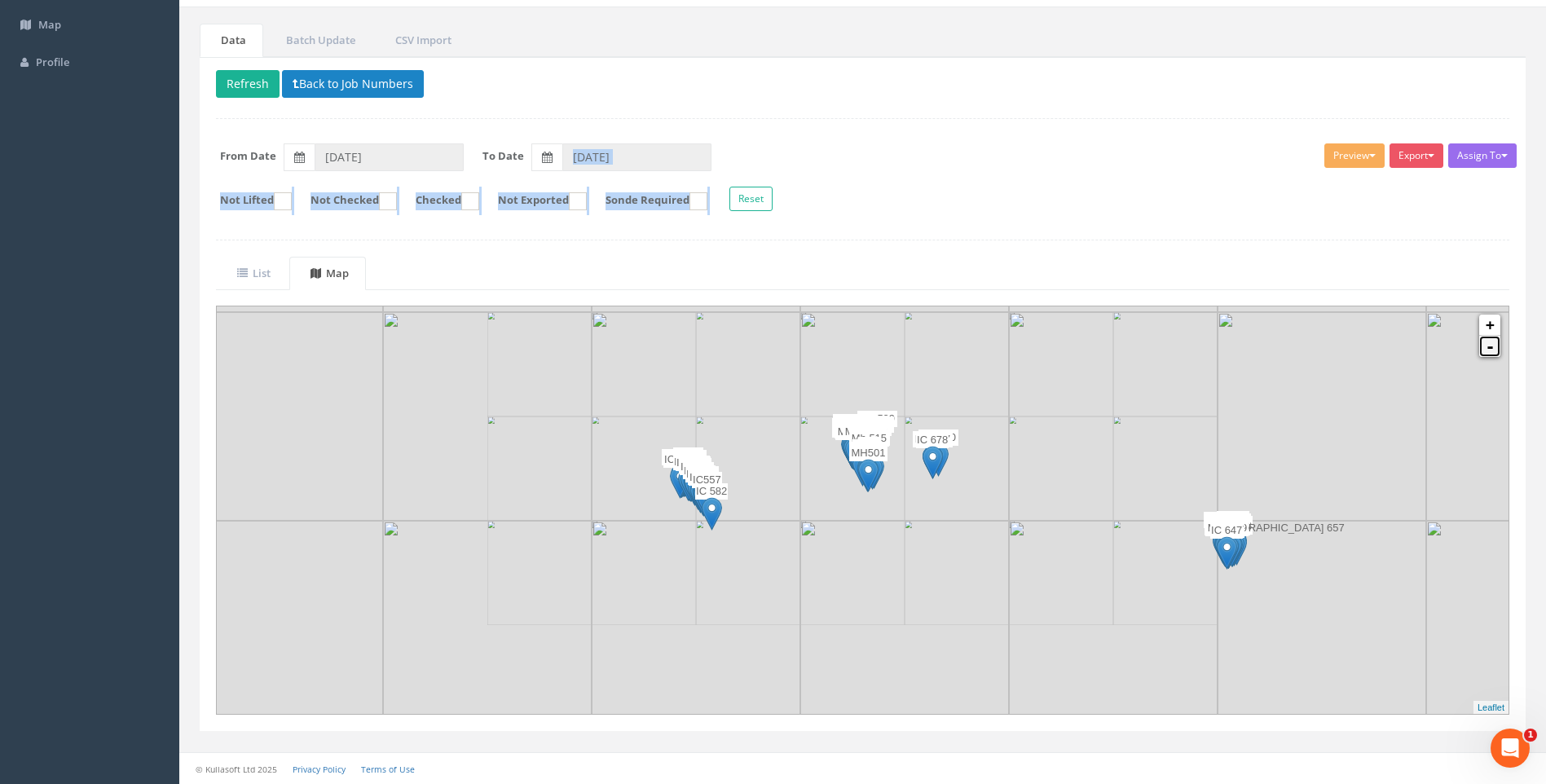
click at [1490, 348] on link "-" at bounding box center [1489, 346] width 21 height 21
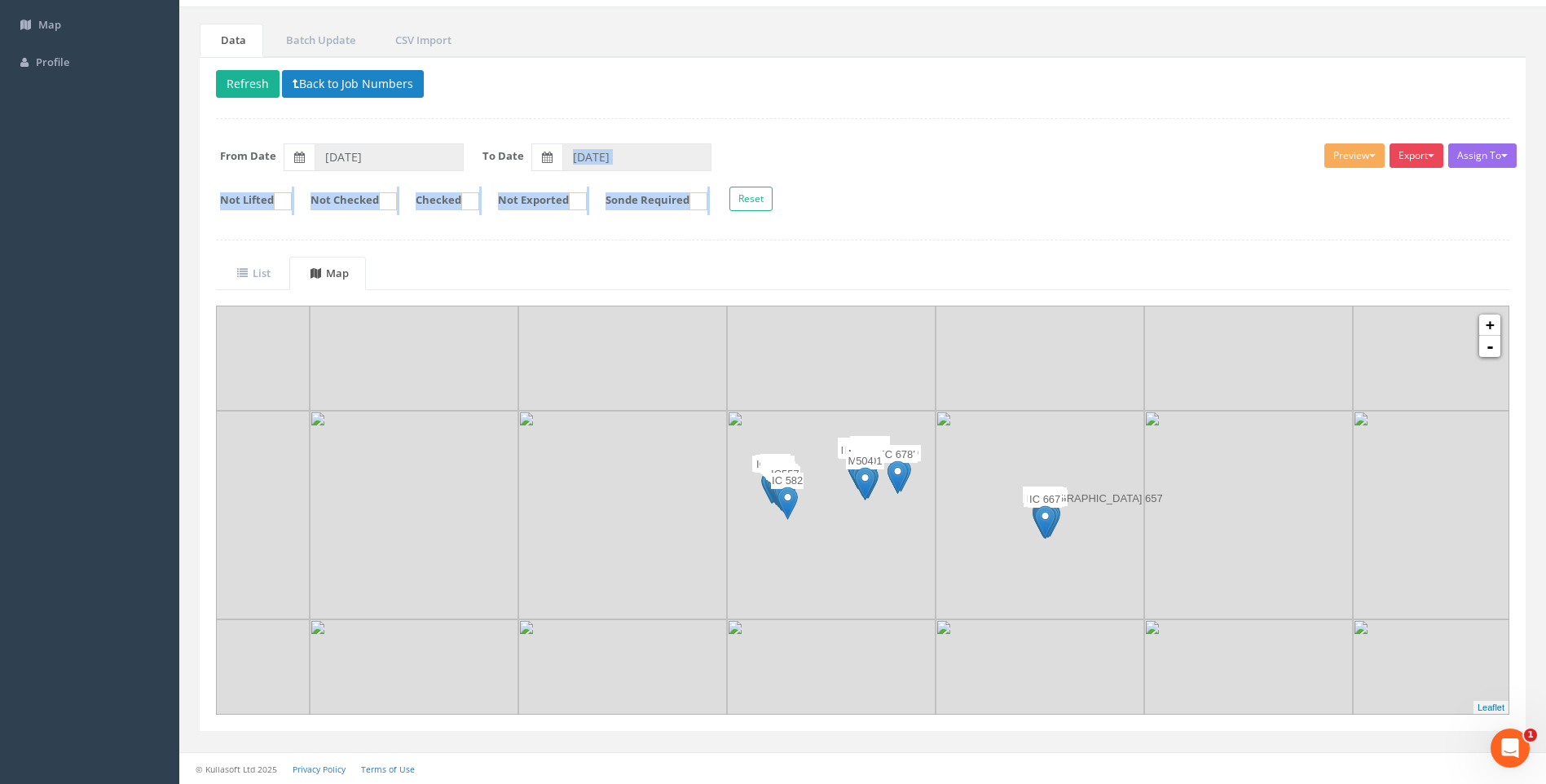
click at [1425, 156] on button "Export" at bounding box center [1416, 155] width 54 height 24
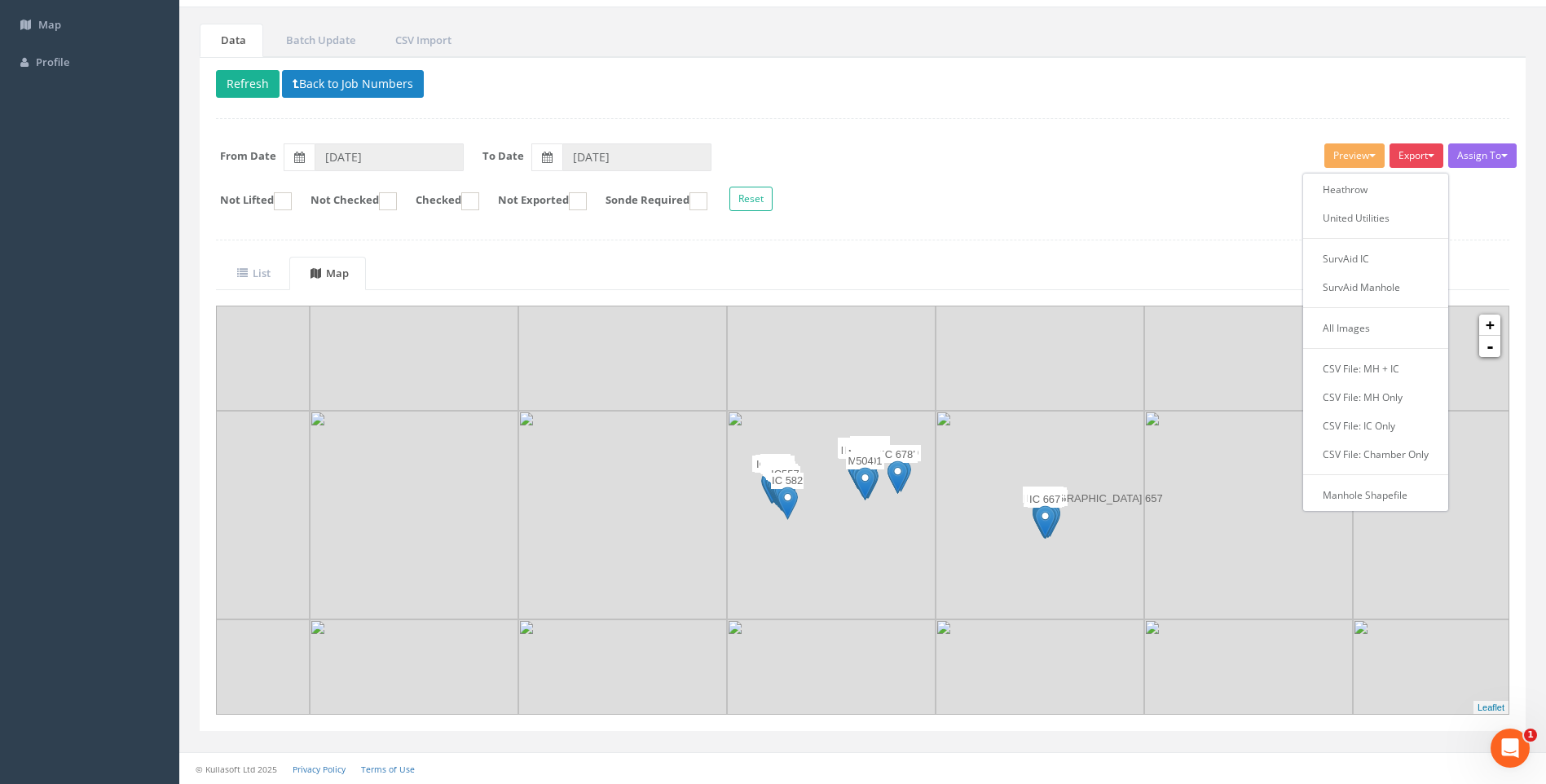
click at [1229, 263] on ul "List Map" at bounding box center [862, 274] width 1293 height 33
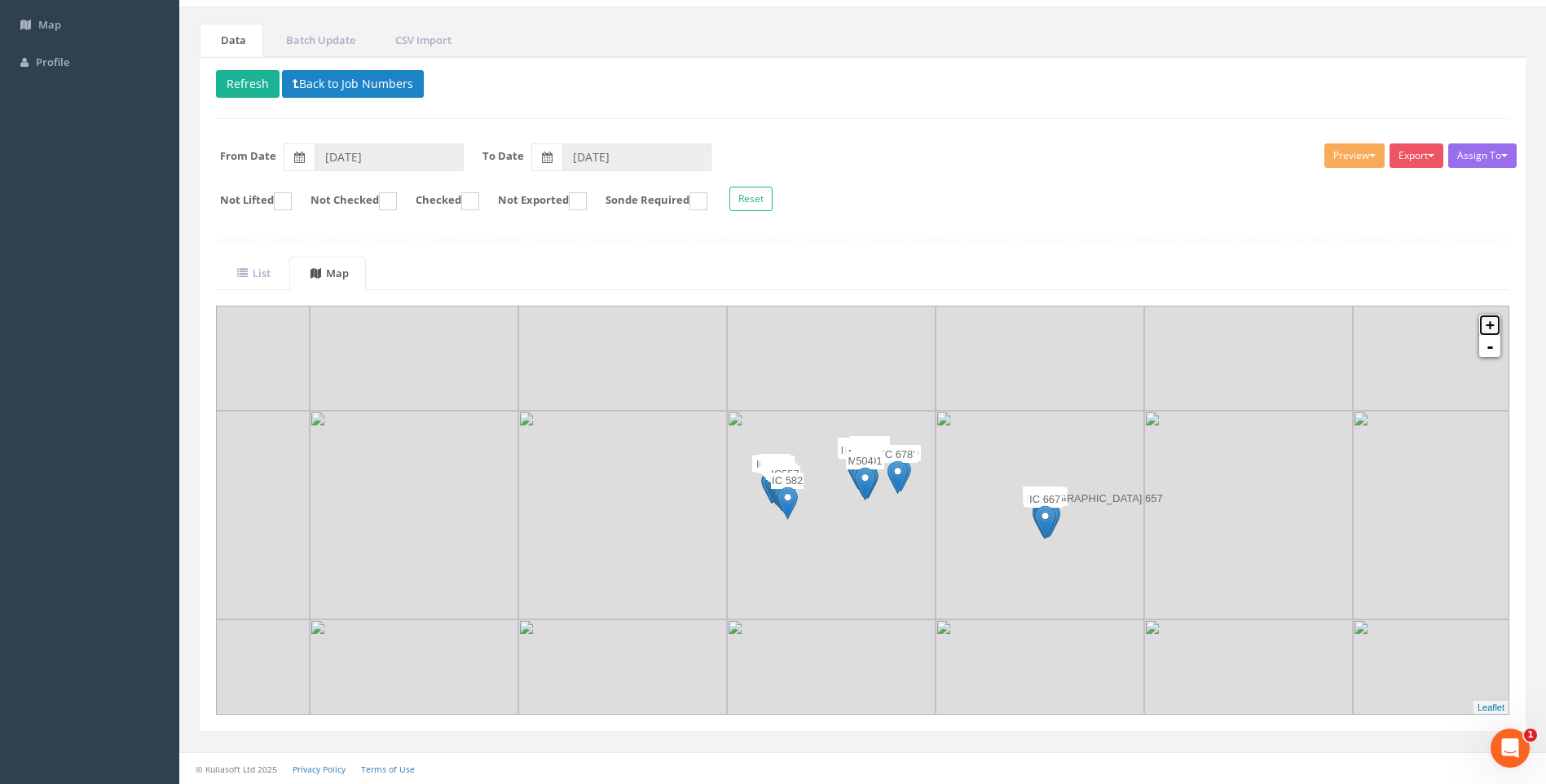
click at [1489, 324] on link "+" at bounding box center [1489, 325] width 21 height 21
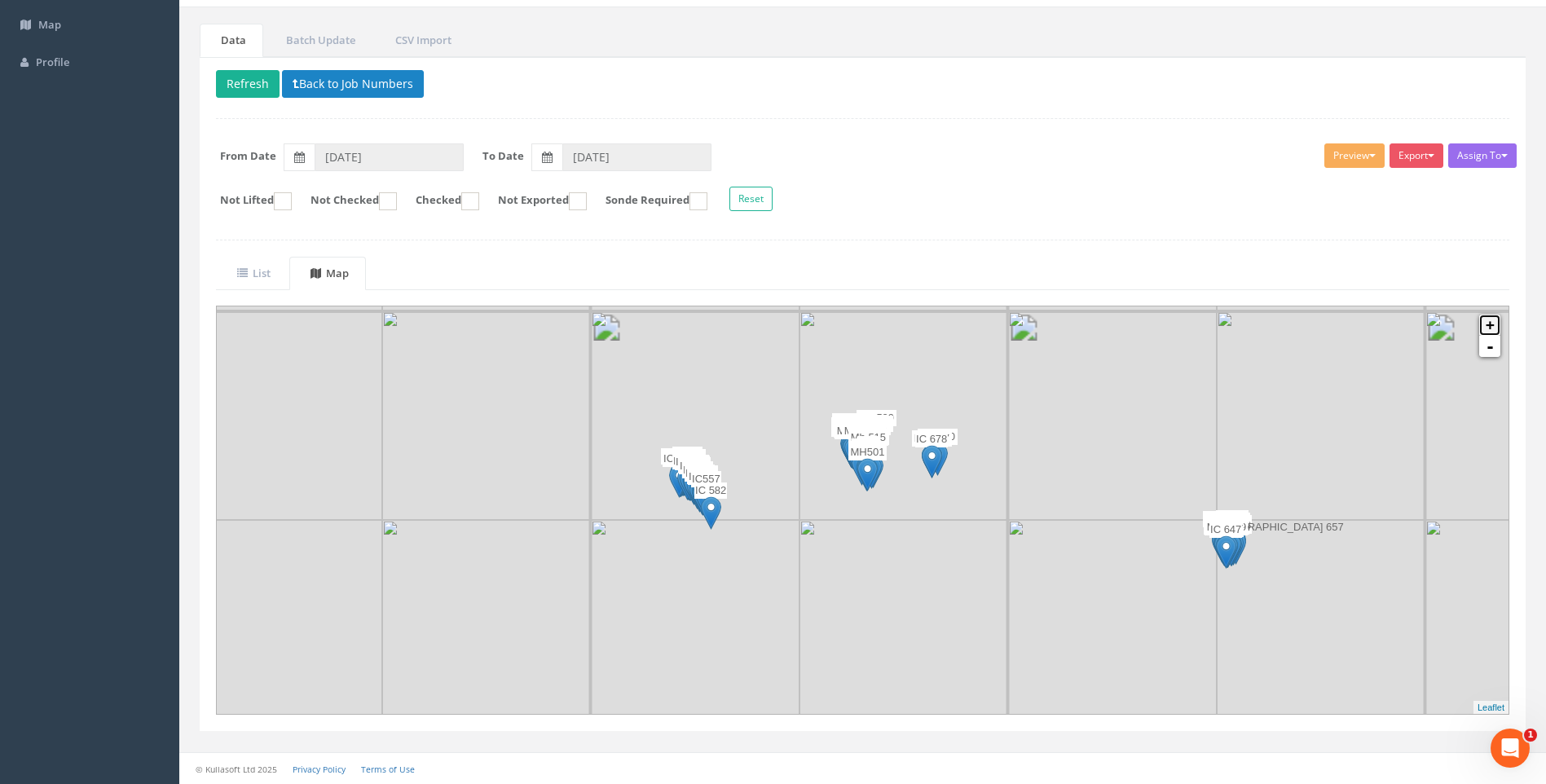
click at [1489, 324] on link "+" at bounding box center [1489, 325] width 21 height 21
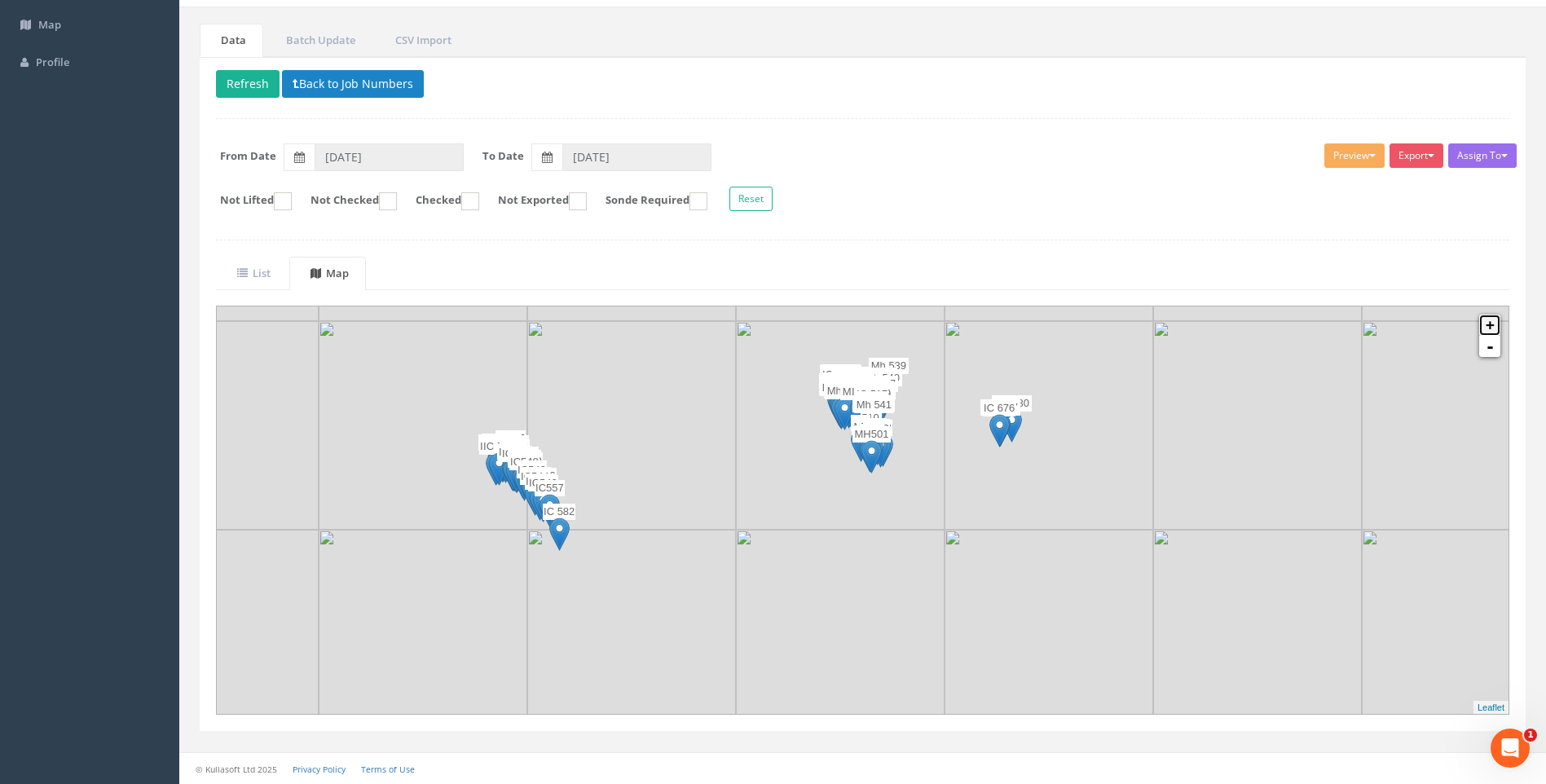
click at [1489, 324] on link "+" at bounding box center [1489, 325] width 21 height 21
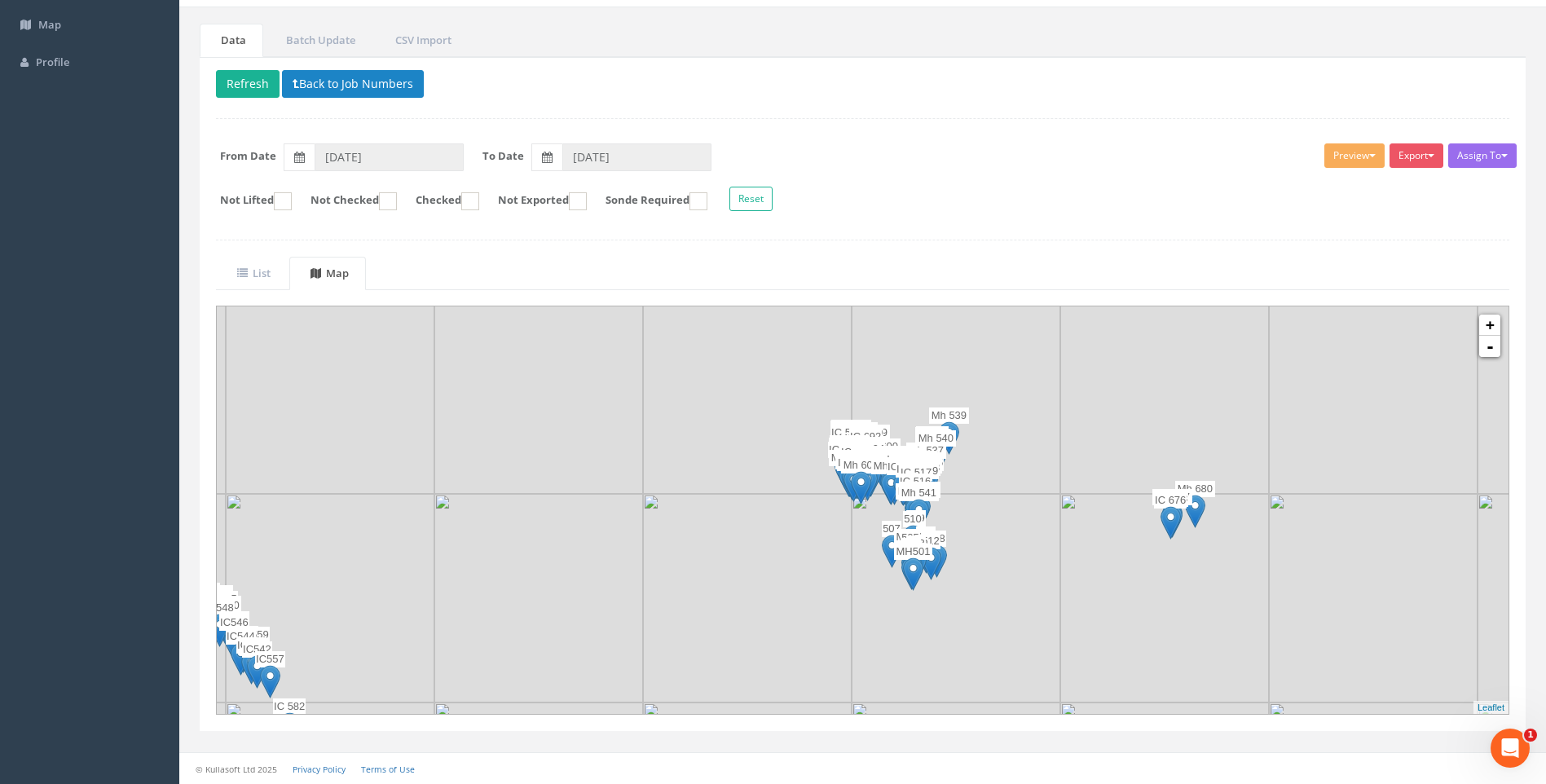
drag, startPoint x: 1008, startPoint y: 438, endPoint x: 1042, endPoint y: 592, distance: 157.7
click at [1042, 592] on img at bounding box center [956, 597] width 208 height 208
click at [1489, 325] on link "+" at bounding box center [1489, 325] width 21 height 21
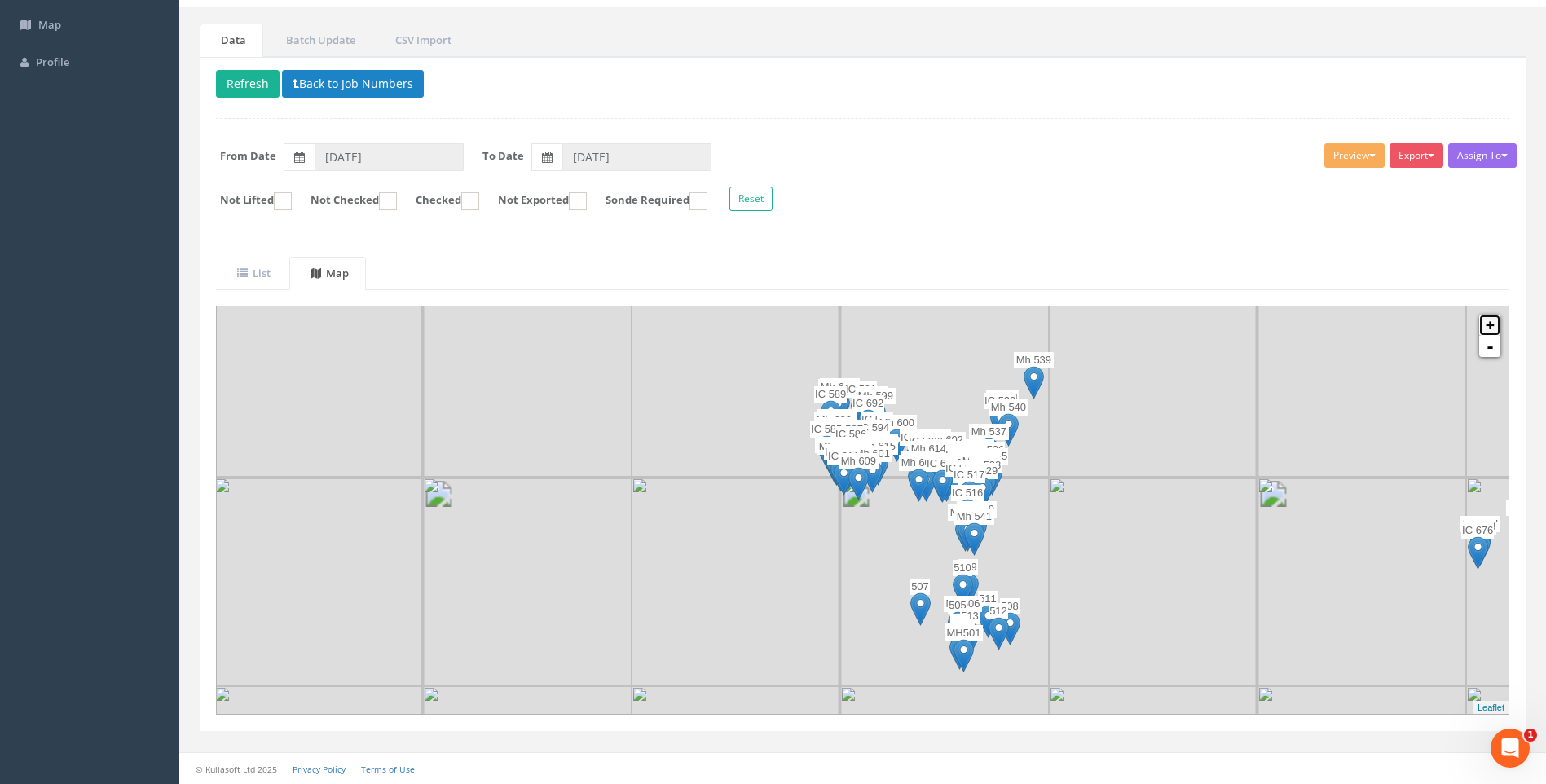
click at [1489, 325] on link "+" at bounding box center [1489, 325] width 21 height 21
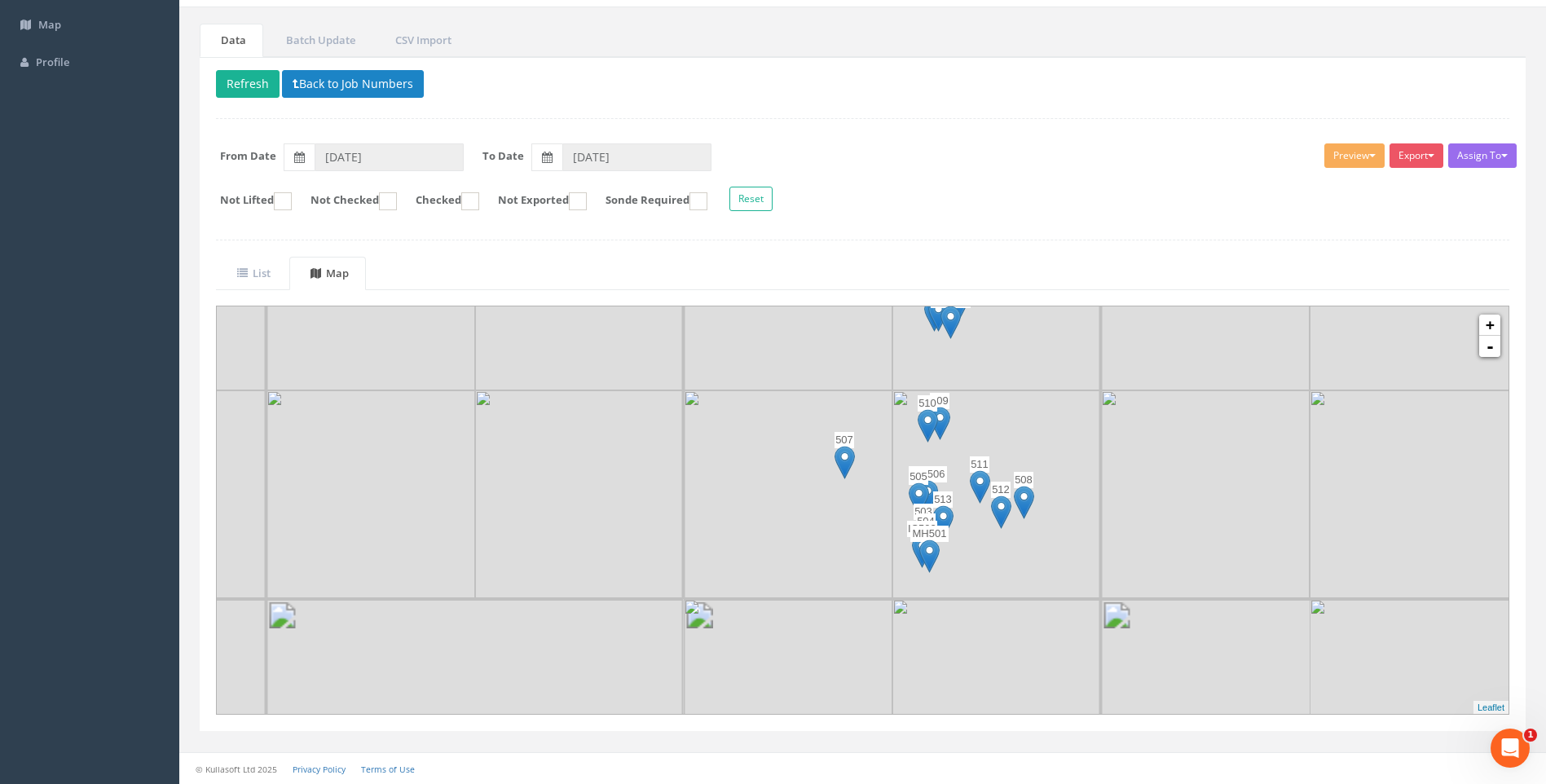
drag, startPoint x: 966, startPoint y: 601, endPoint x: 832, endPoint y: 341, distance: 292.5
click at [832, 341] on img at bounding box center [788, 285] width 208 height 208
click at [1492, 321] on link "+" at bounding box center [1489, 325] width 21 height 21
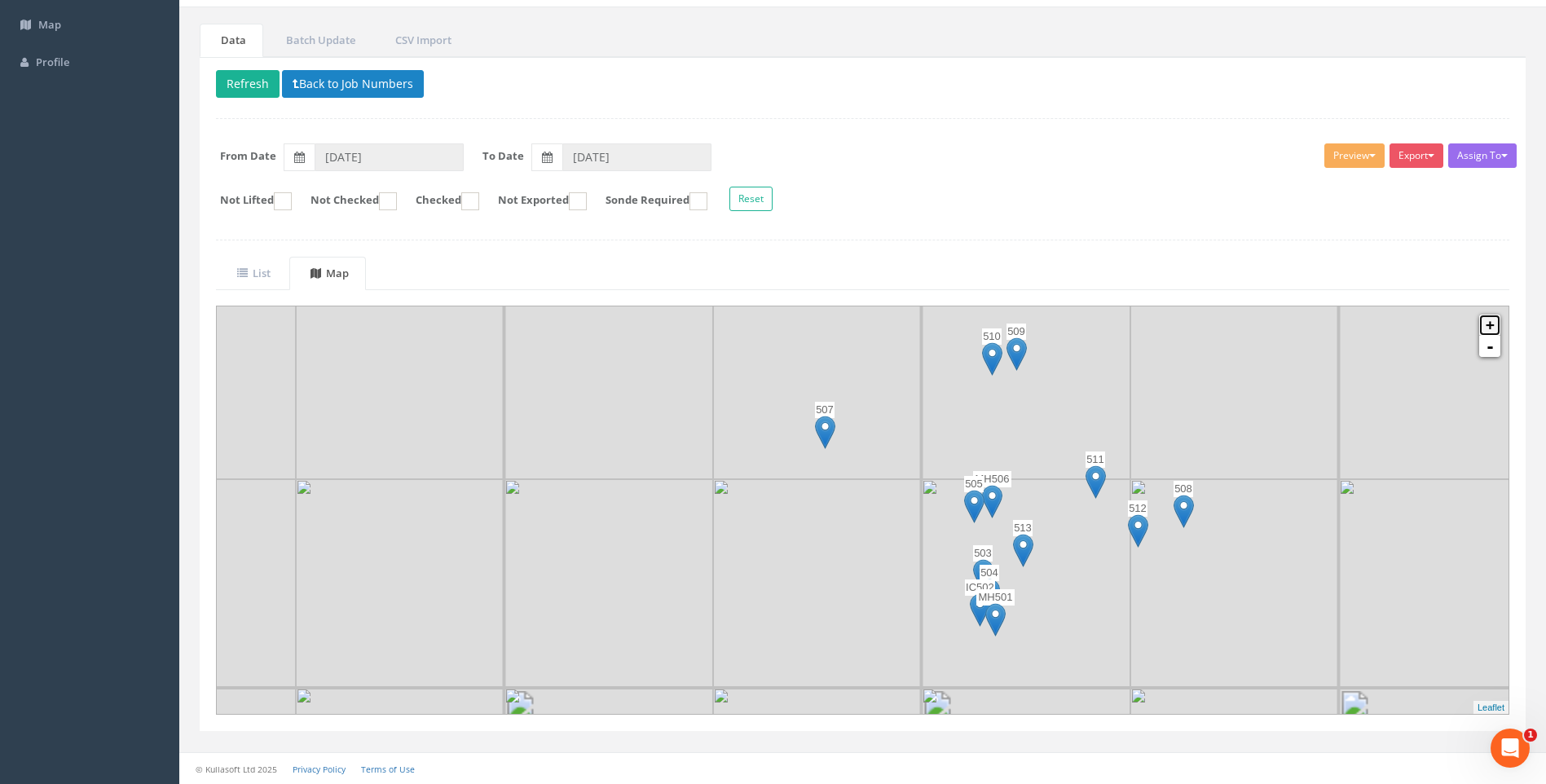
click at [1492, 321] on link "+" at bounding box center [1489, 325] width 21 height 21
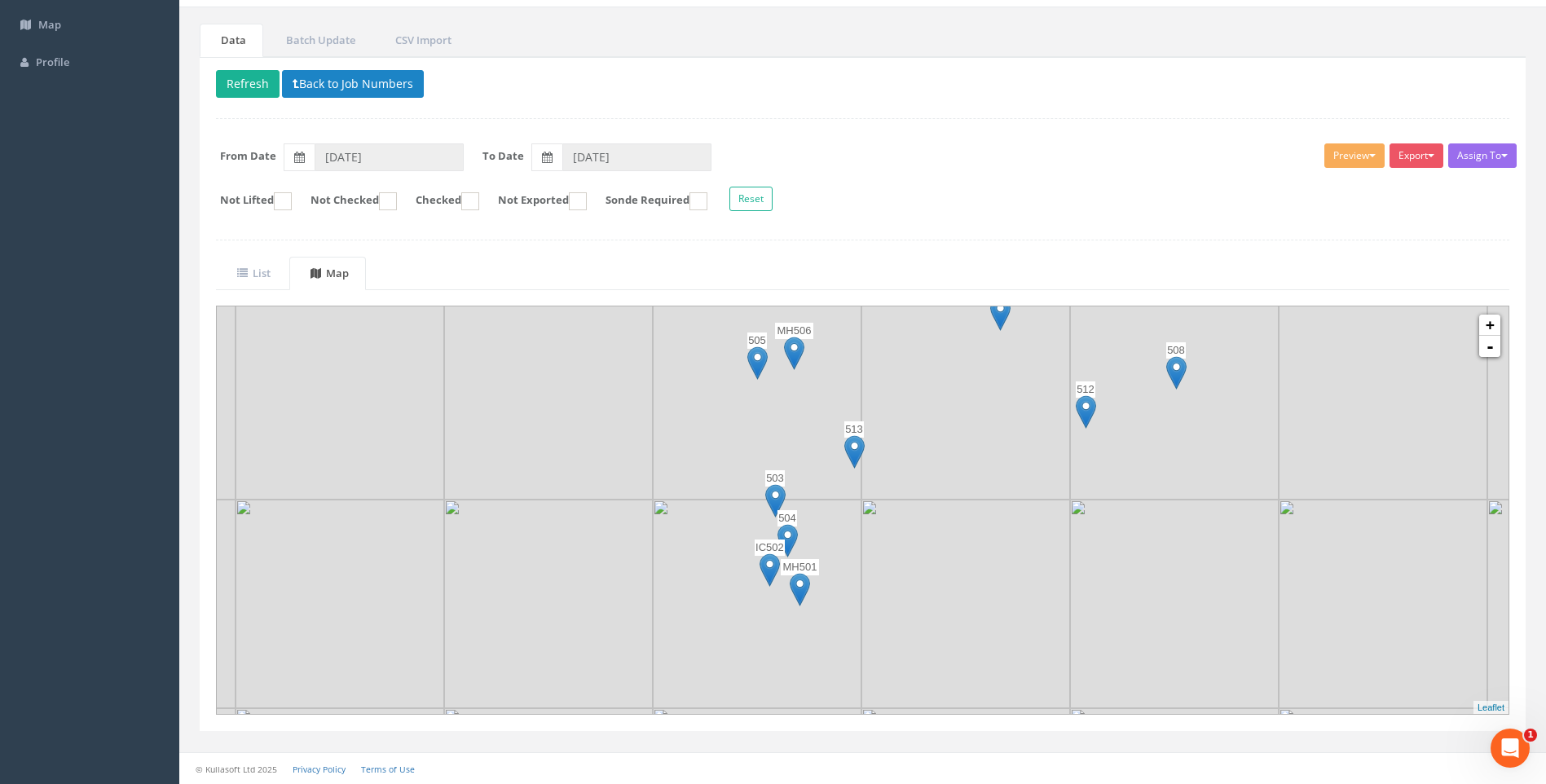
drag, startPoint x: 878, startPoint y: 598, endPoint x: 550, endPoint y: 441, distance: 363.6
click at [550, 441] on img at bounding box center [548, 395] width 208 height 208
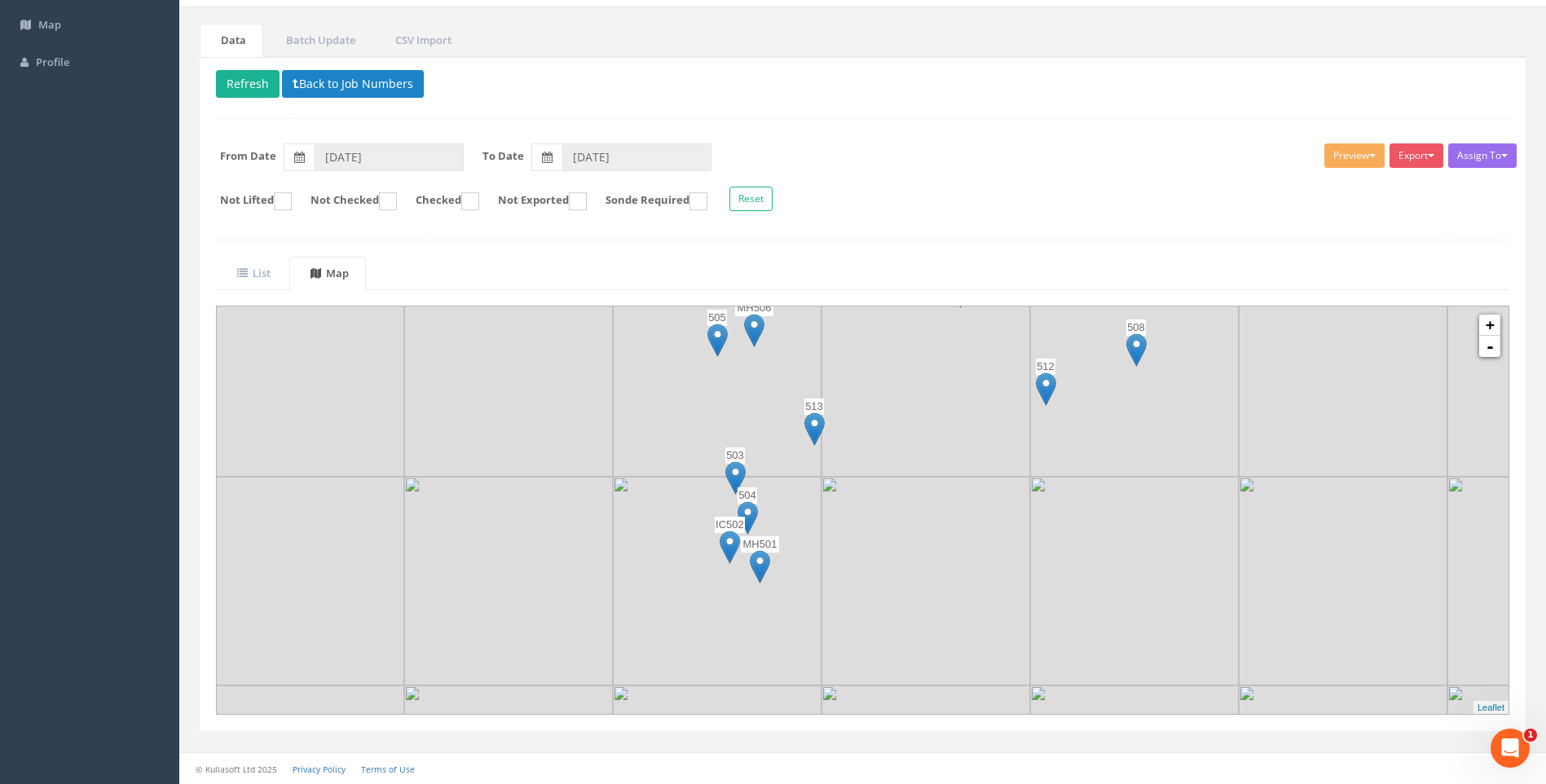
drag, startPoint x: 908, startPoint y: 561, endPoint x: 871, endPoint y: 545, distance: 40.3
click at [871, 545] on img at bounding box center [926, 581] width 208 height 208
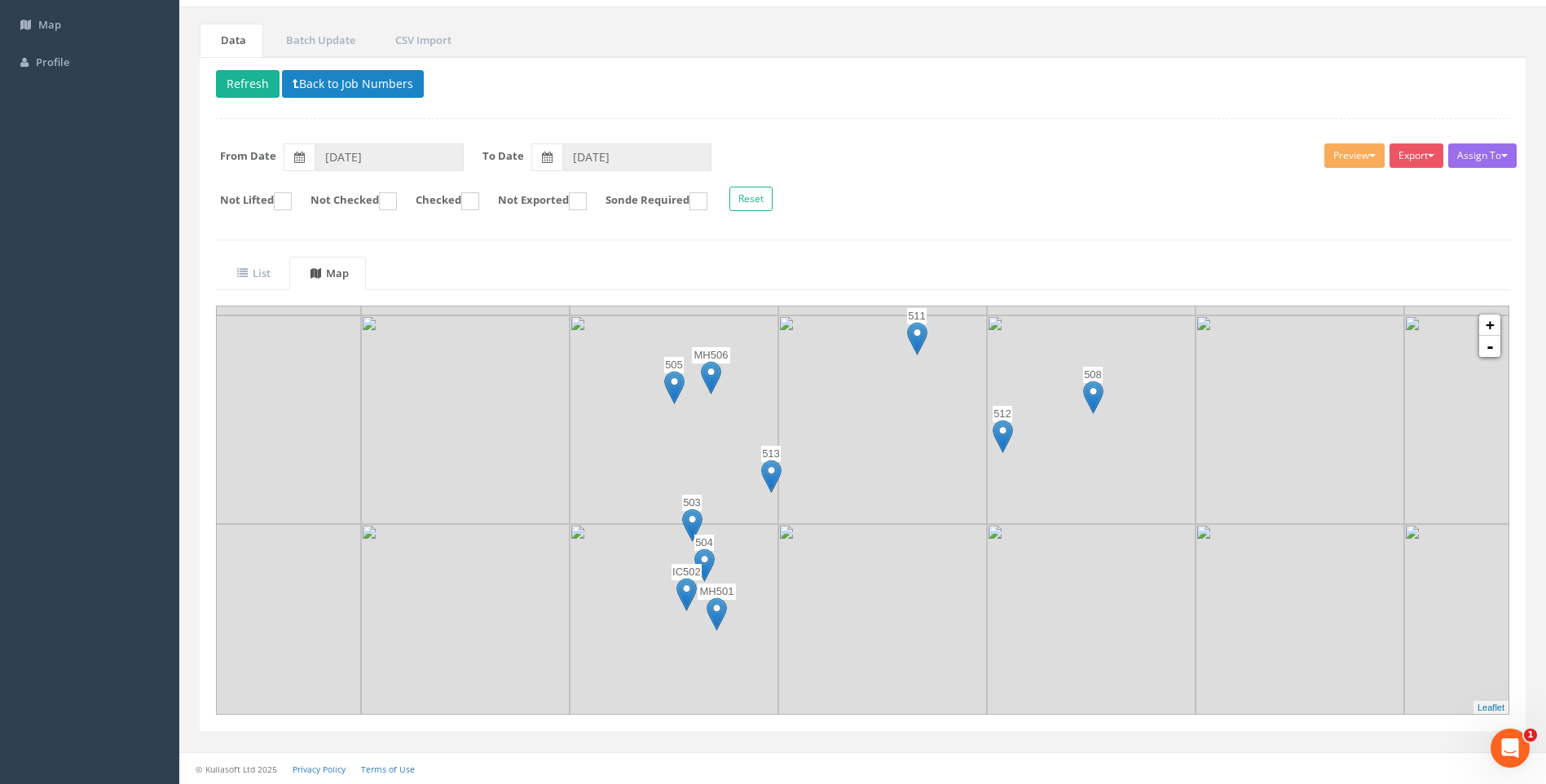
drag, startPoint x: 820, startPoint y: 511, endPoint x: 788, endPoint y: 558, distance: 56.9
click at [788, 558] on img at bounding box center [882, 628] width 208 height 208
click at [771, 469] on img at bounding box center [772, 476] width 20 height 33
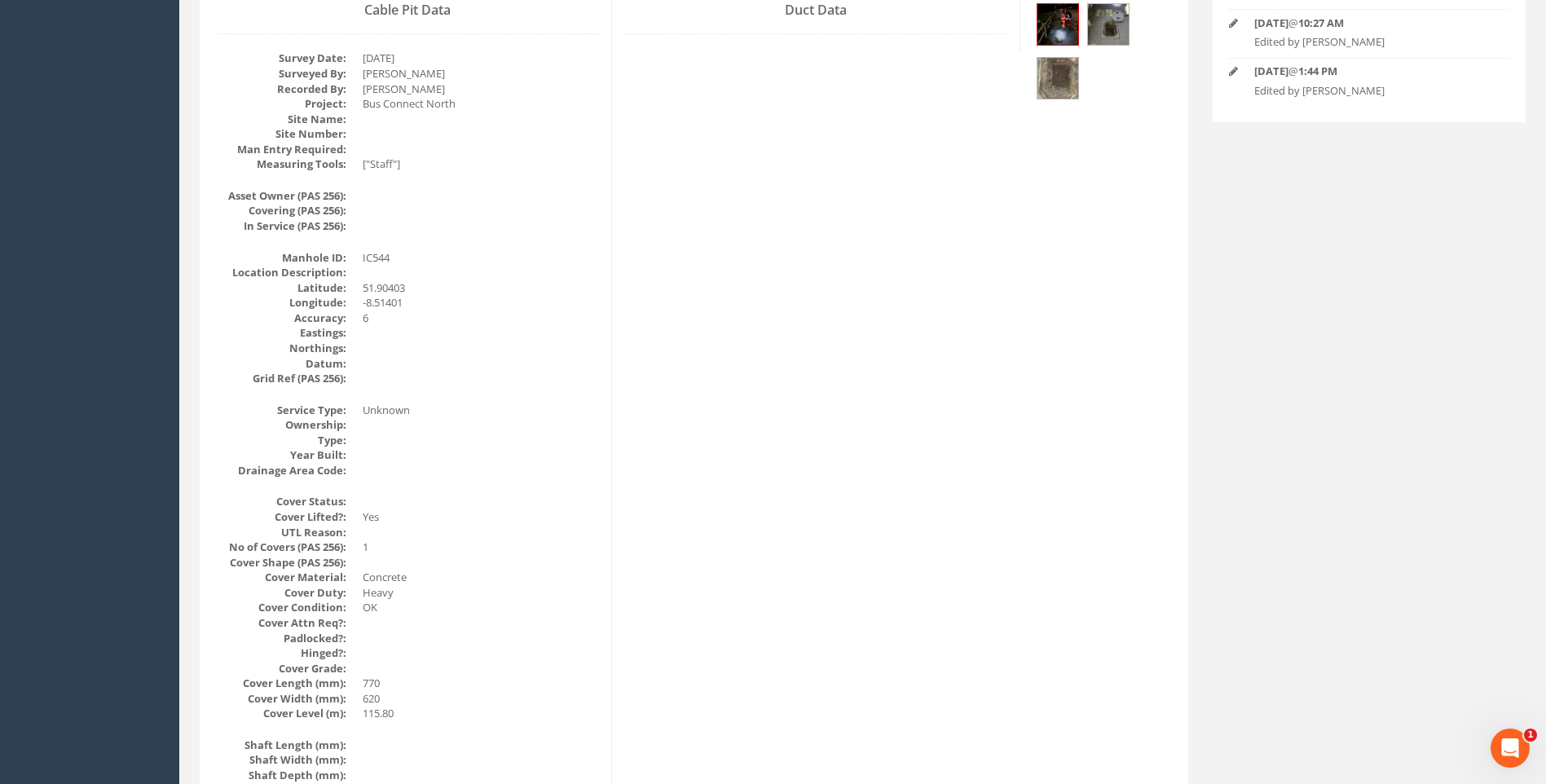
scroll to position [447, 0]
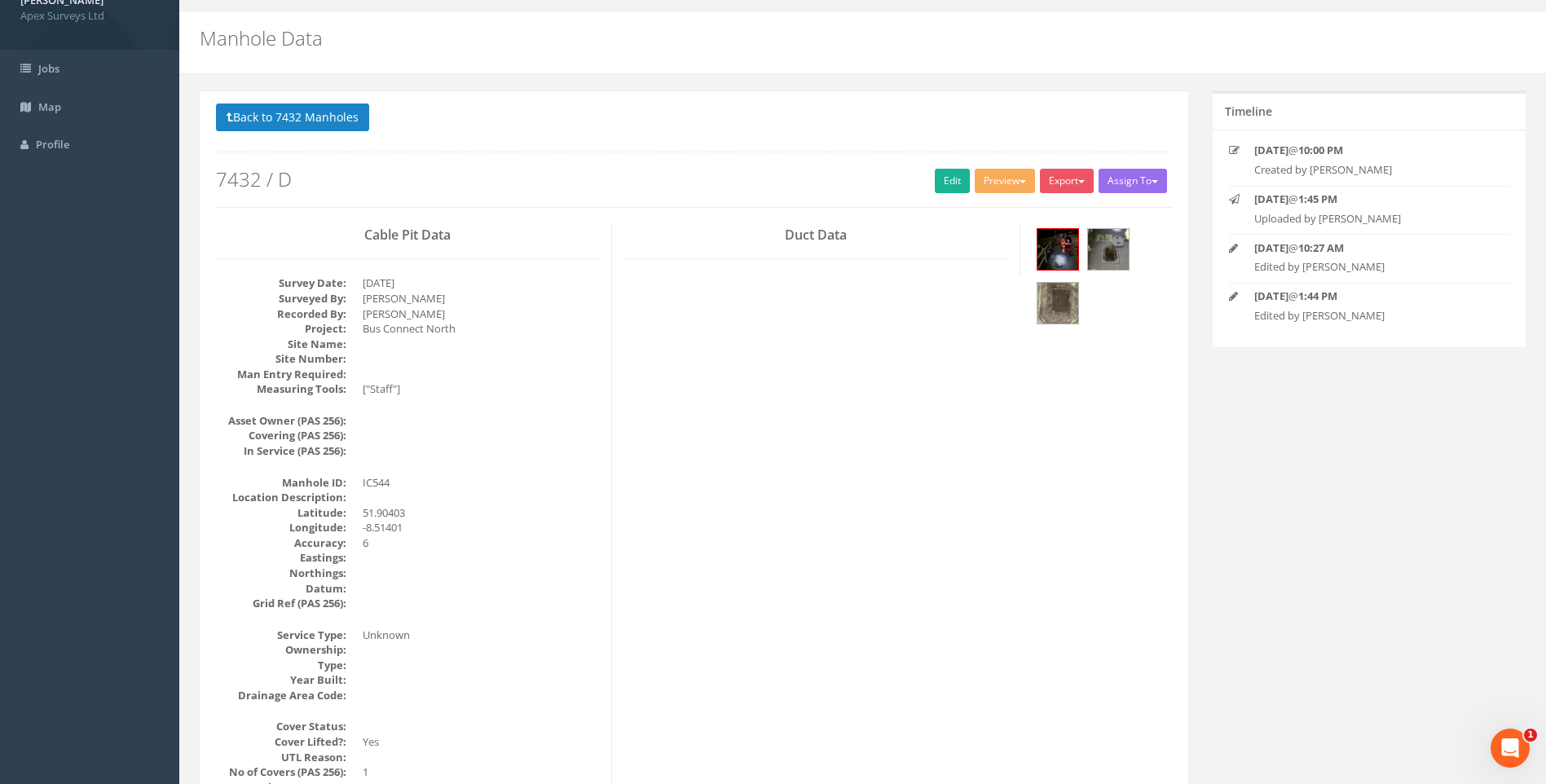
scroll to position [0, 0]
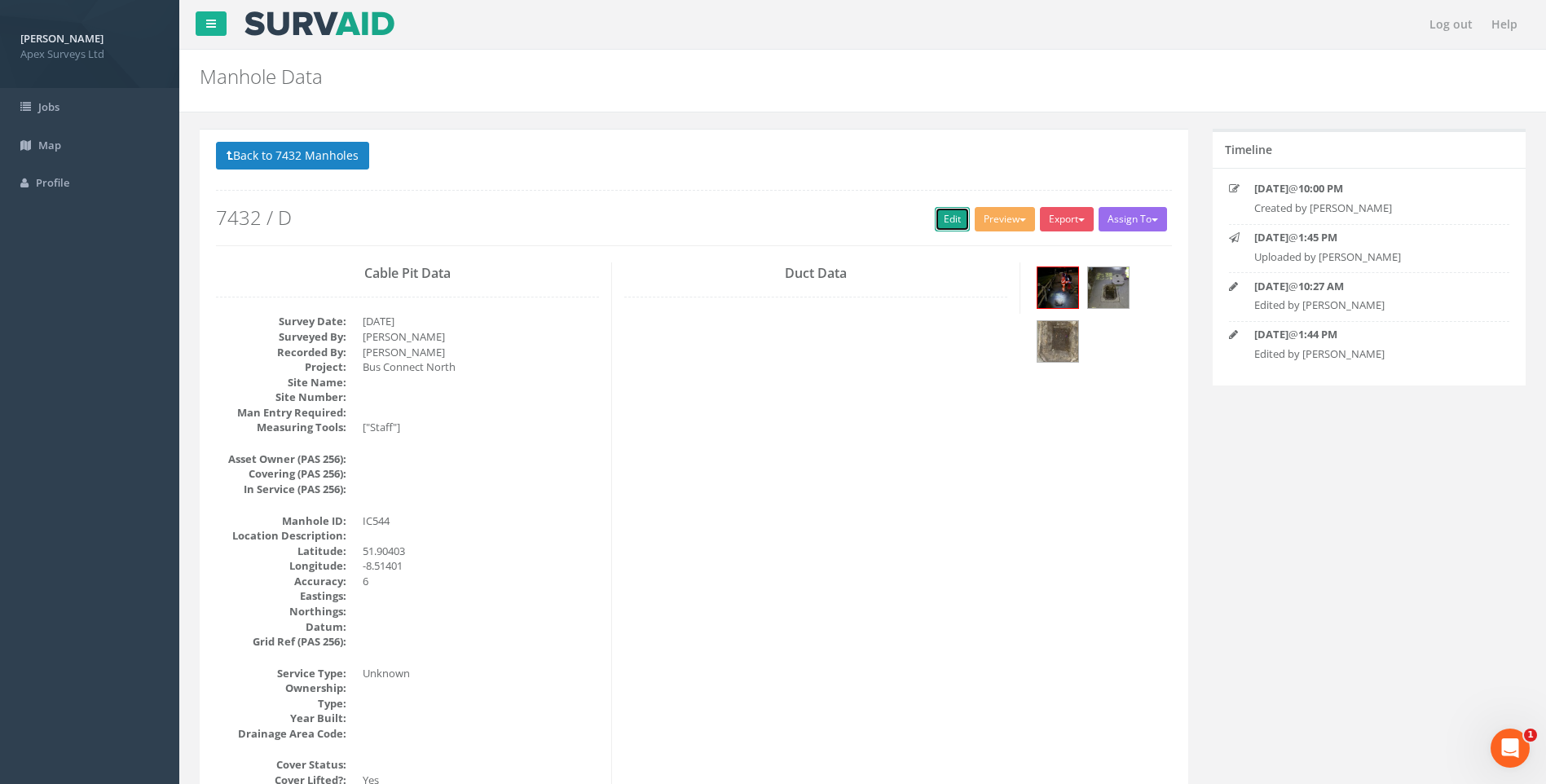
click at [947, 215] on link "Edit" at bounding box center [953, 218] width 35 height 24
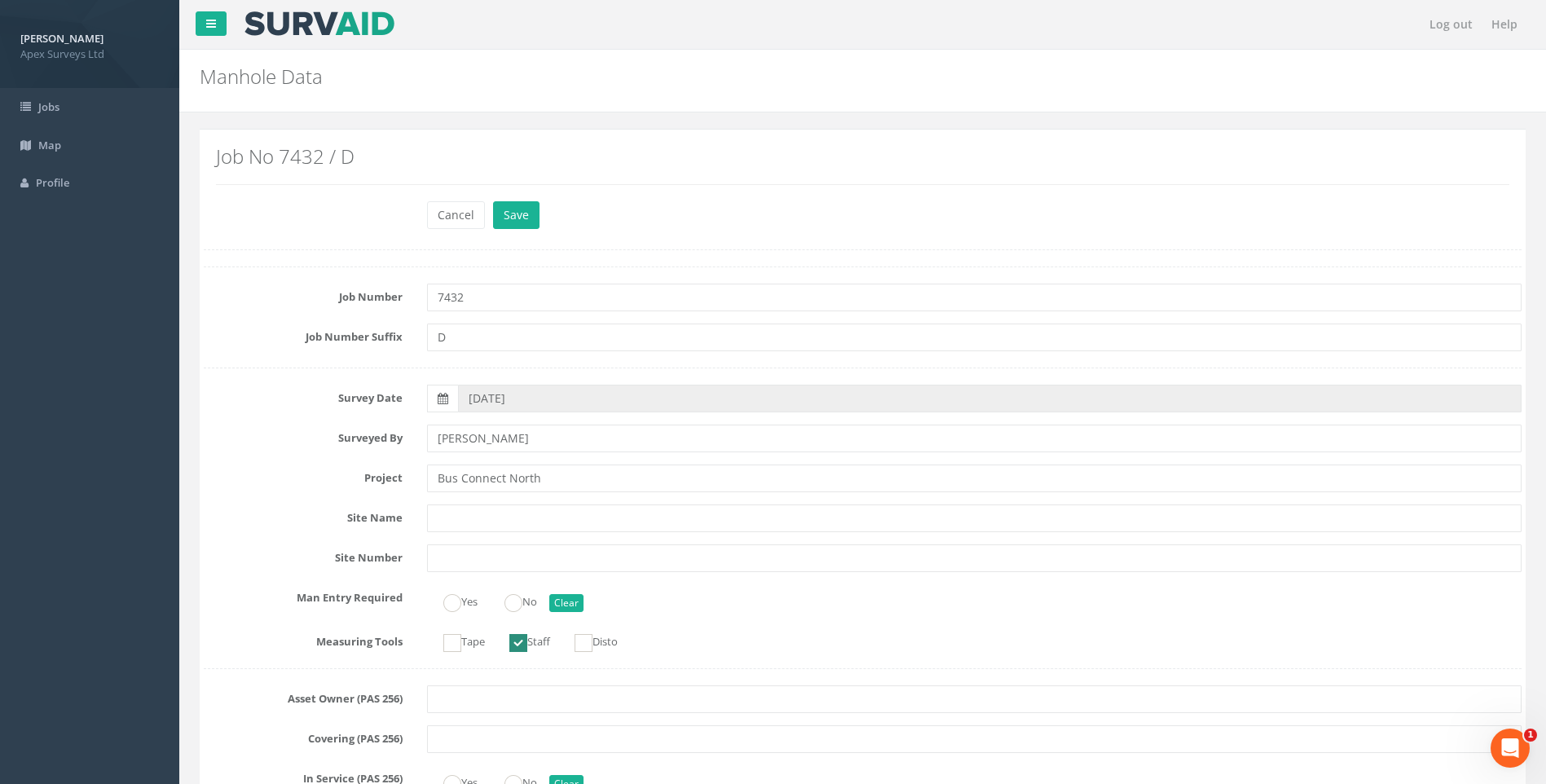
scroll to position [1226, 0]
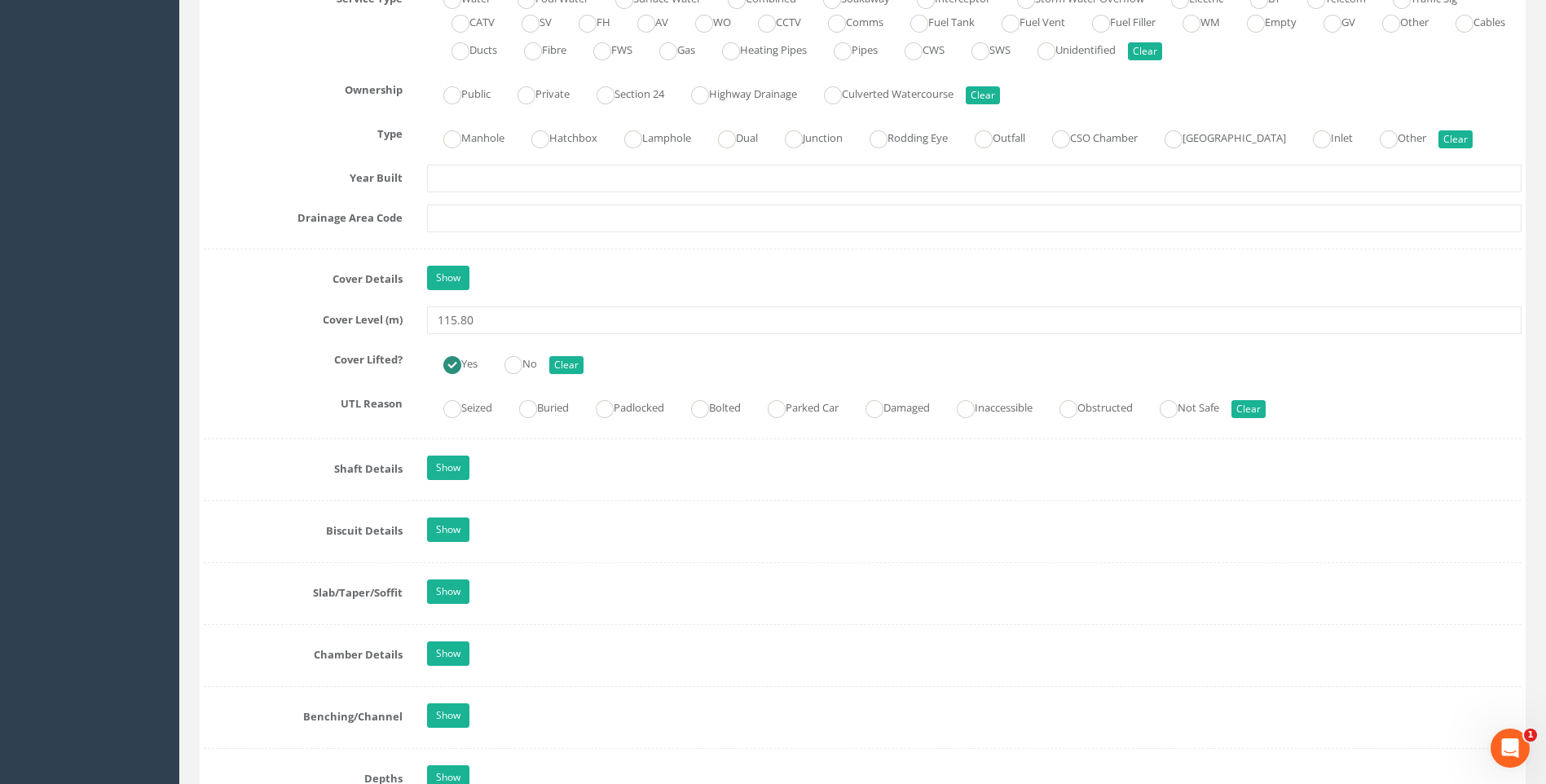
click at [270, 354] on label "Cover Lifted?" at bounding box center [303, 356] width 223 height 21
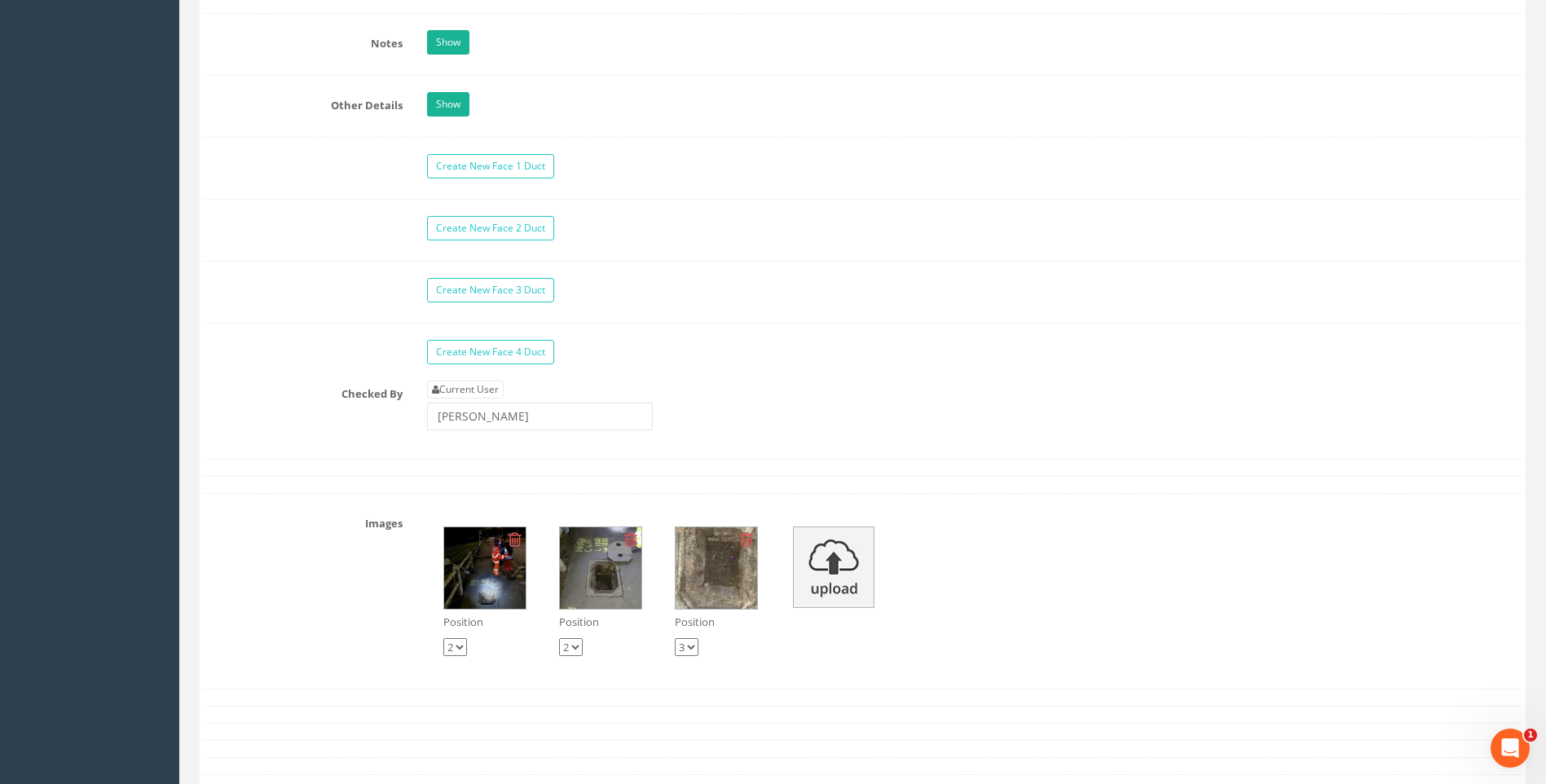
scroll to position [2529, 0]
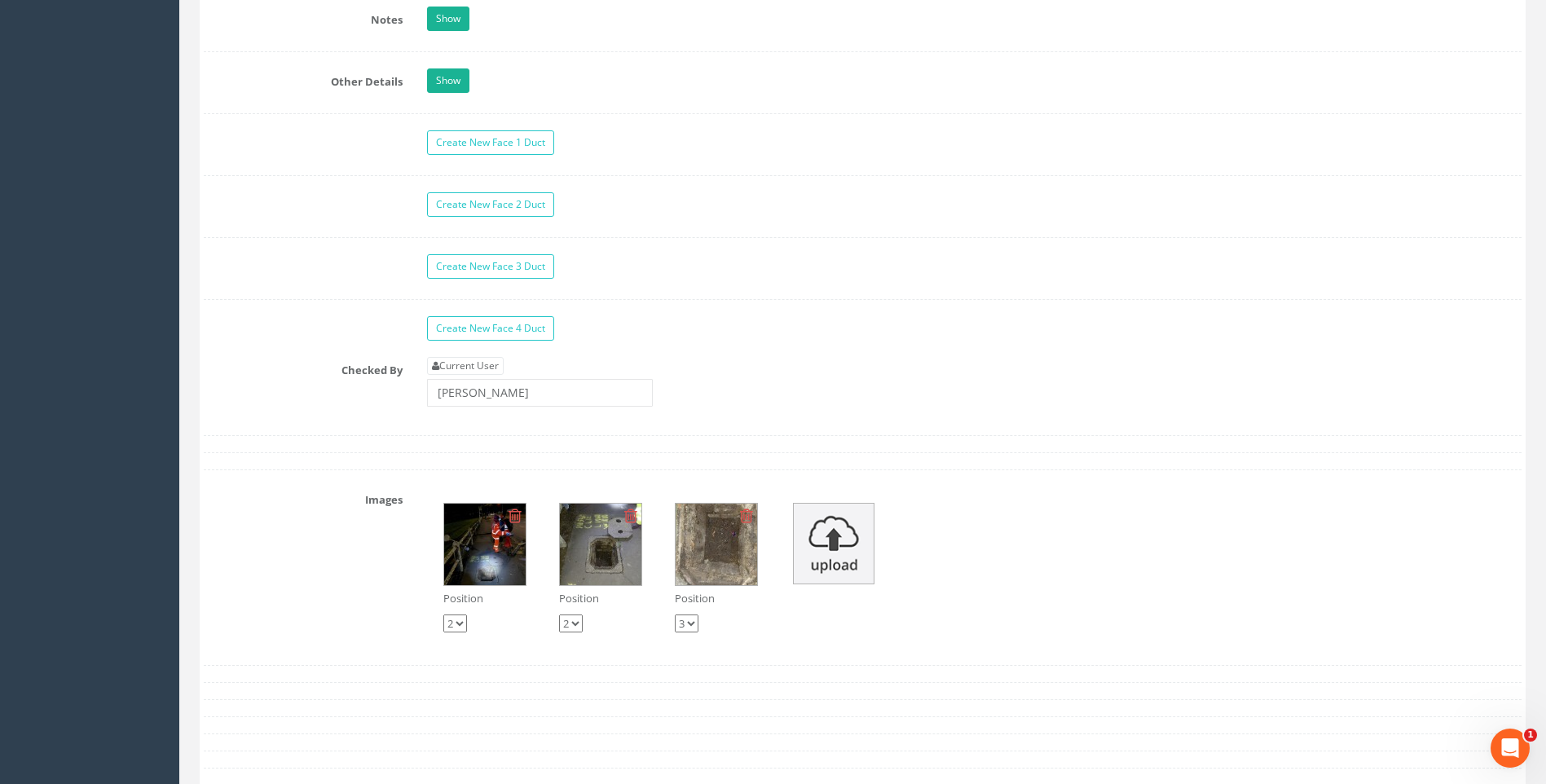
click at [270, 357] on label "Checked By" at bounding box center [303, 367] width 223 height 21
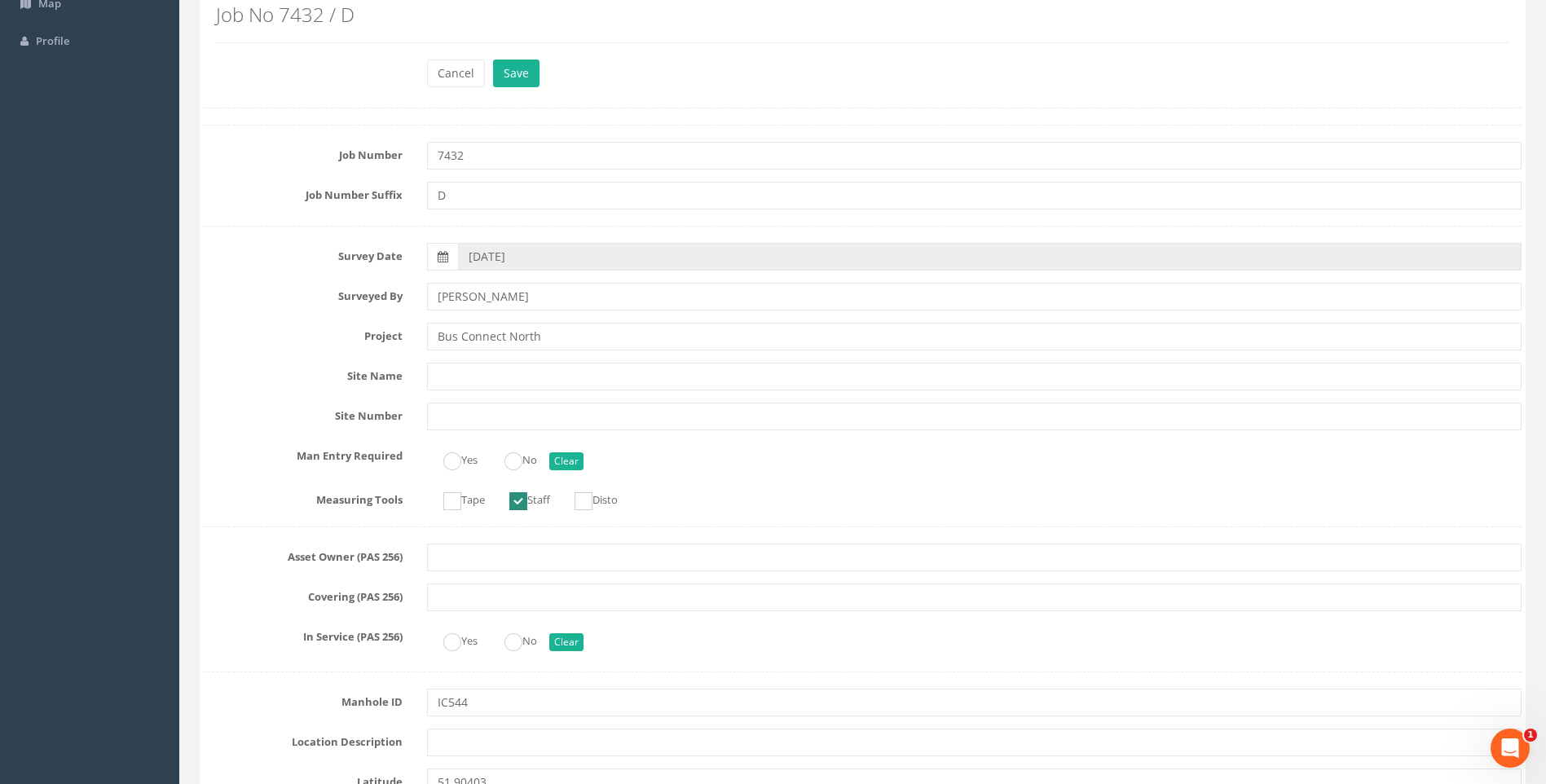
scroll to position [0, 0]
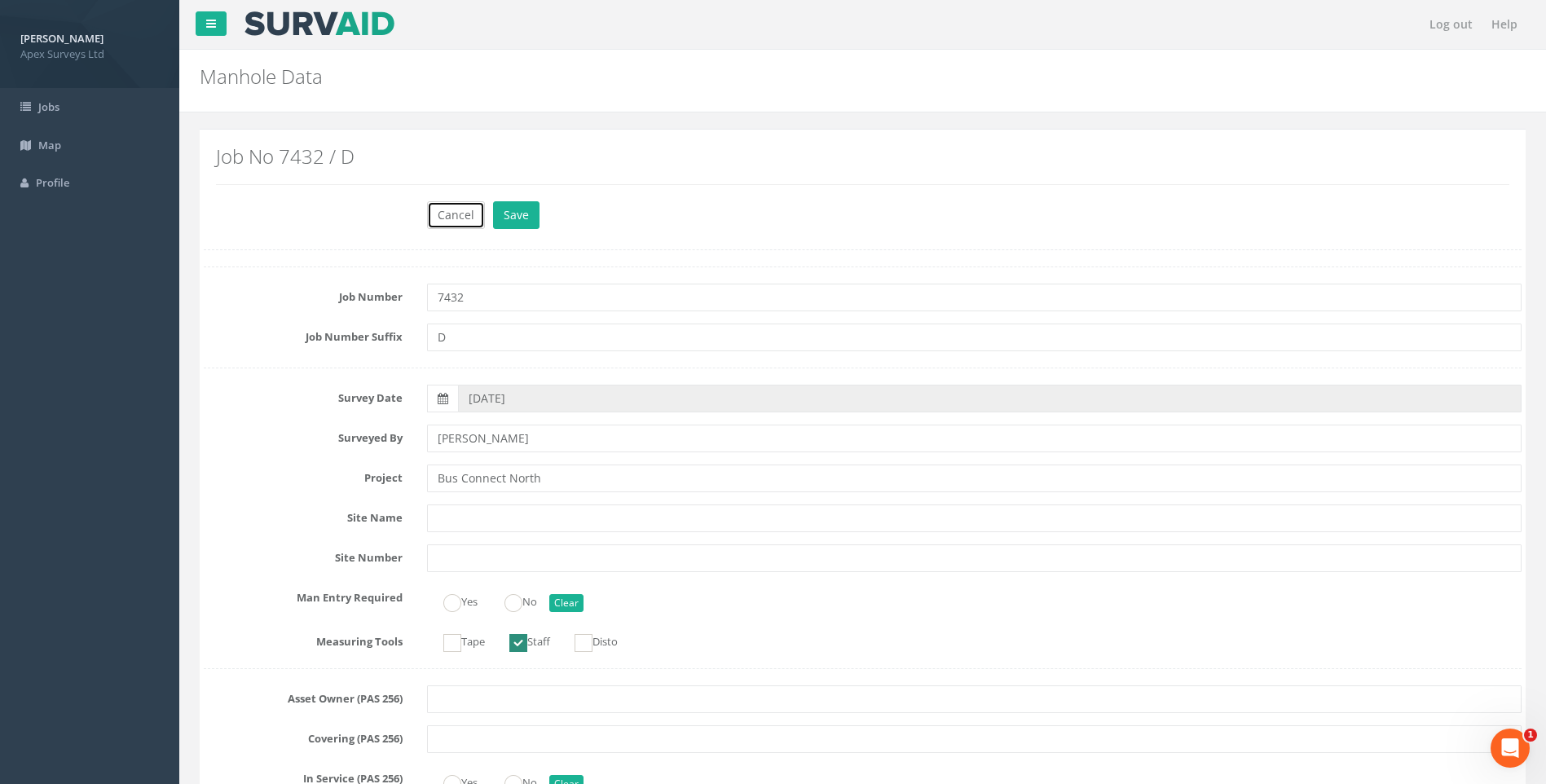
click at [449, 211] on button "Cancel" at bounding box center [455, 215] width 58 height 28
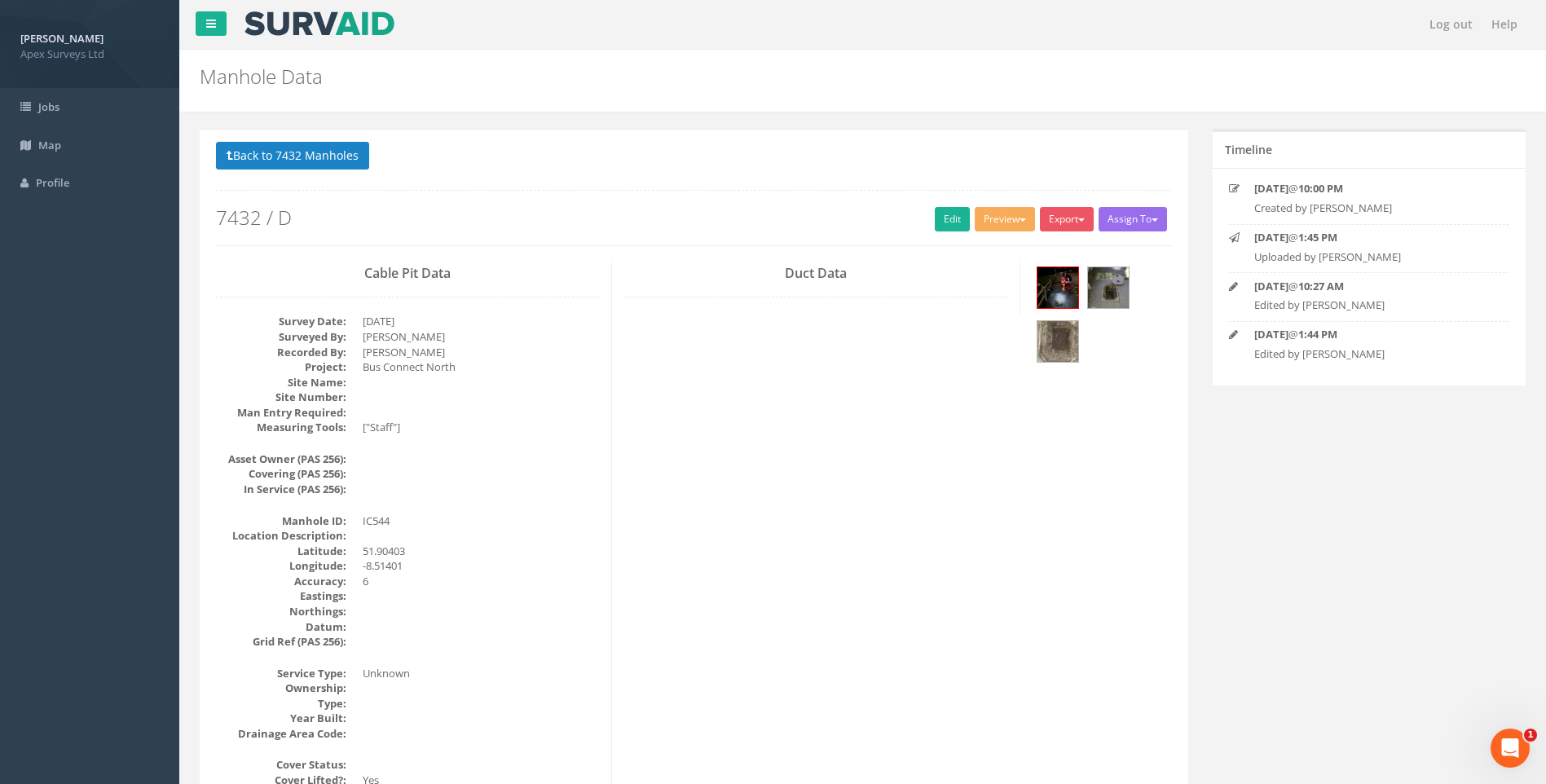
click at [1056, 276] on img at bounding box center [1058, 287] width 41 height 41
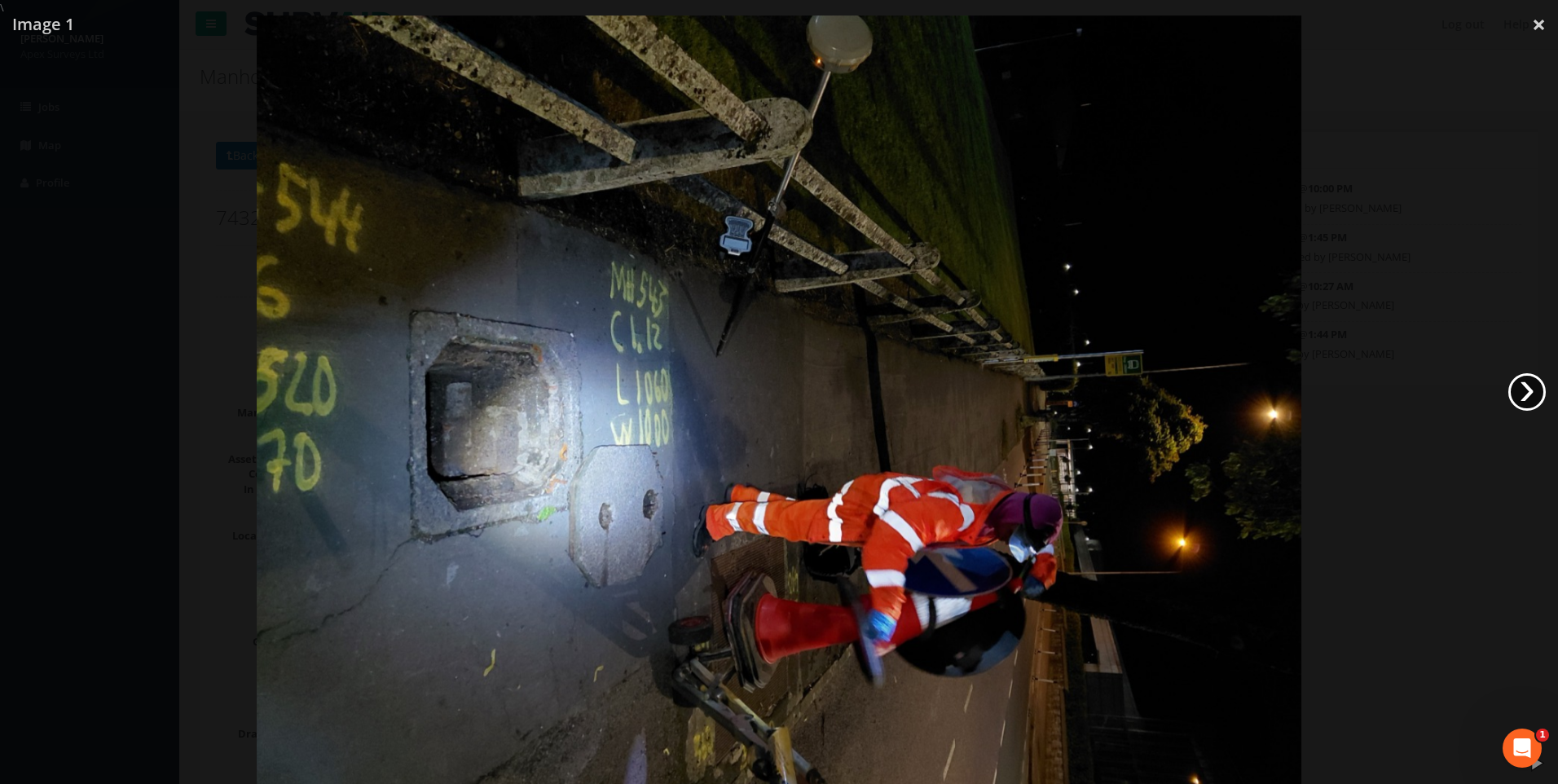
click at [1535, 388] on link "›" at bounding box center [1526, 392] width 38 height 38
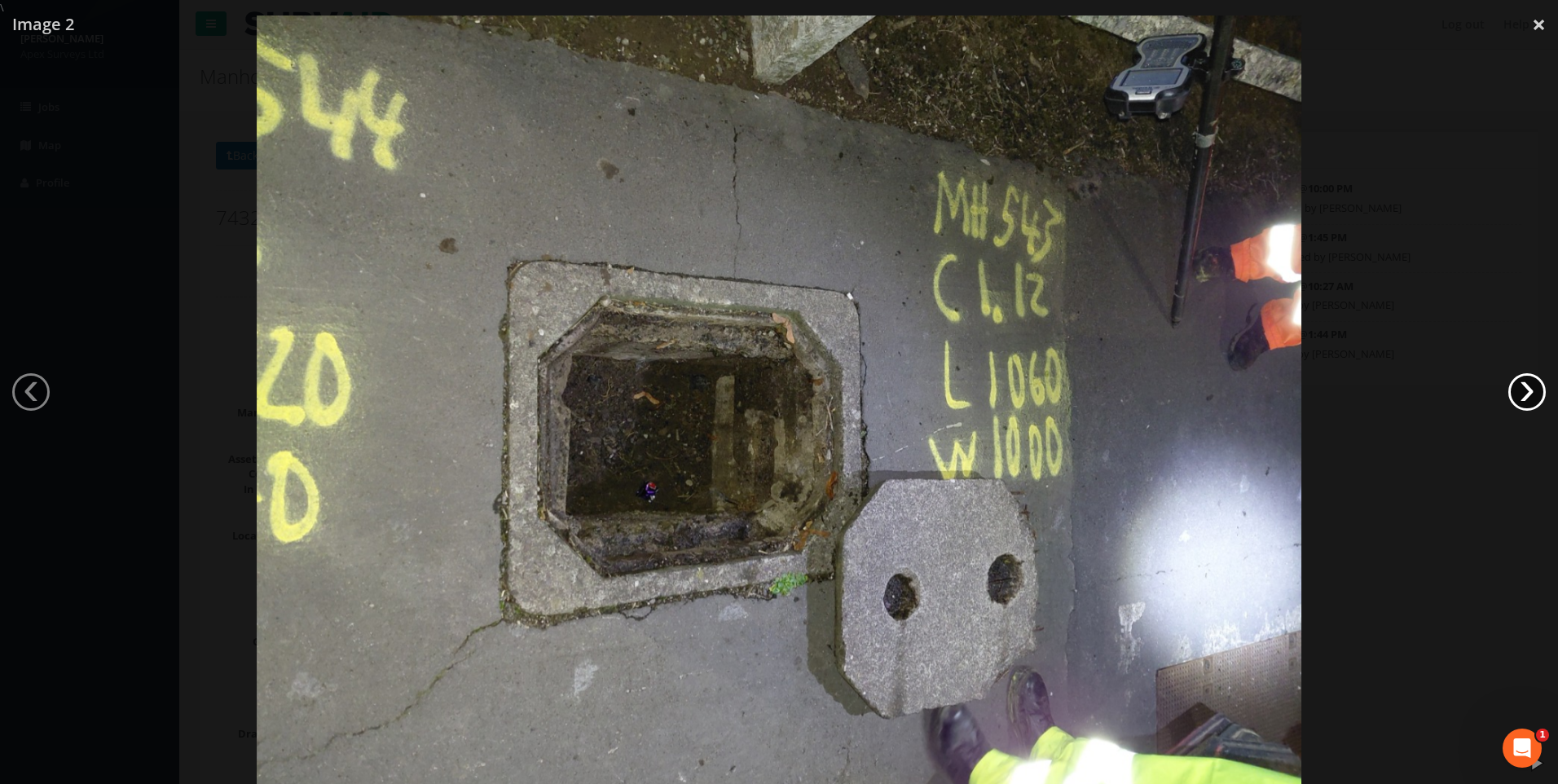
click at [1535, 388] on link "›" at bounding box center [1526, 392] width 38 height 38
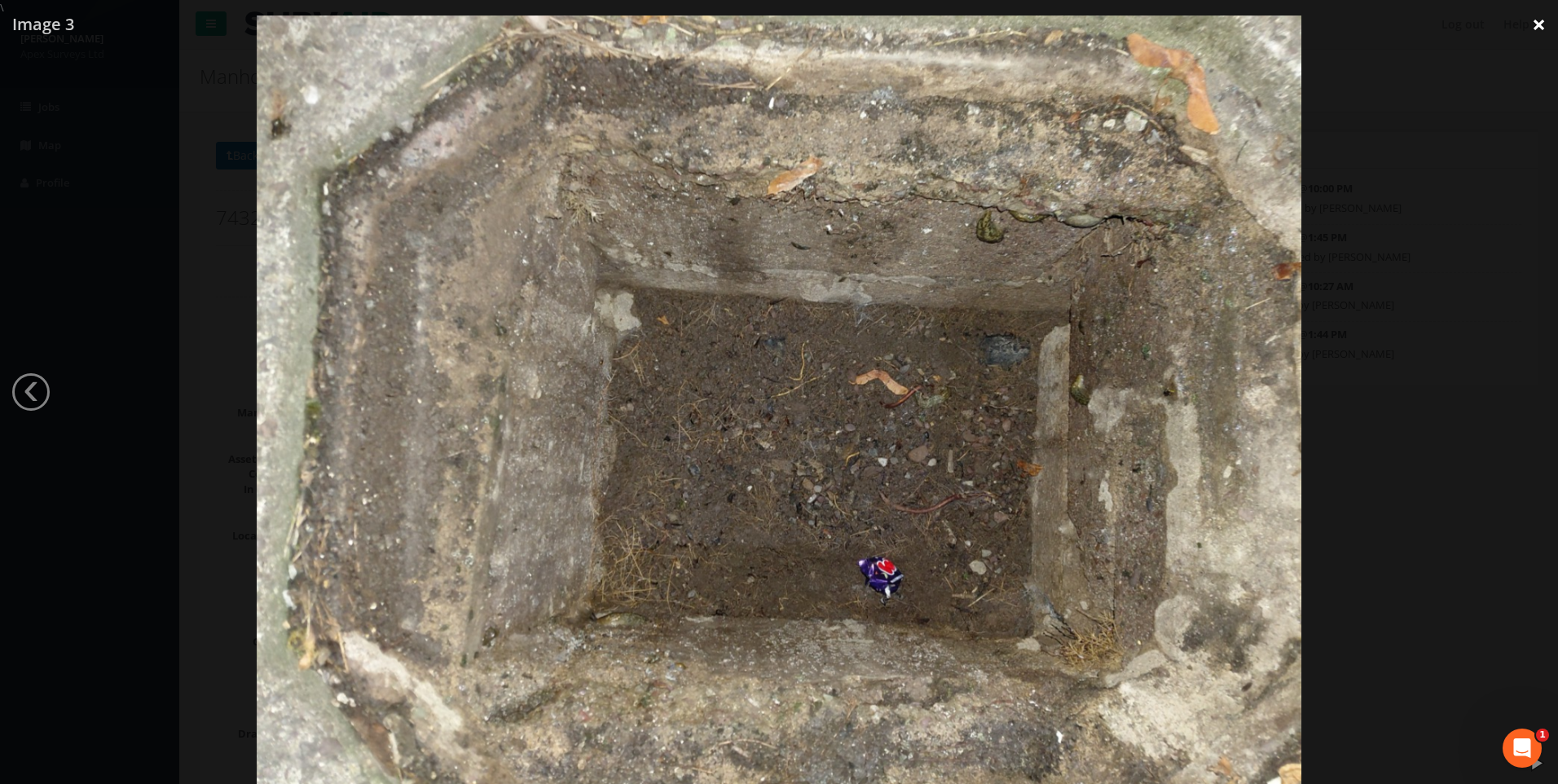
click at [1537, 20] on link "×" at bounding box center [1539, 24] width 38 height 49
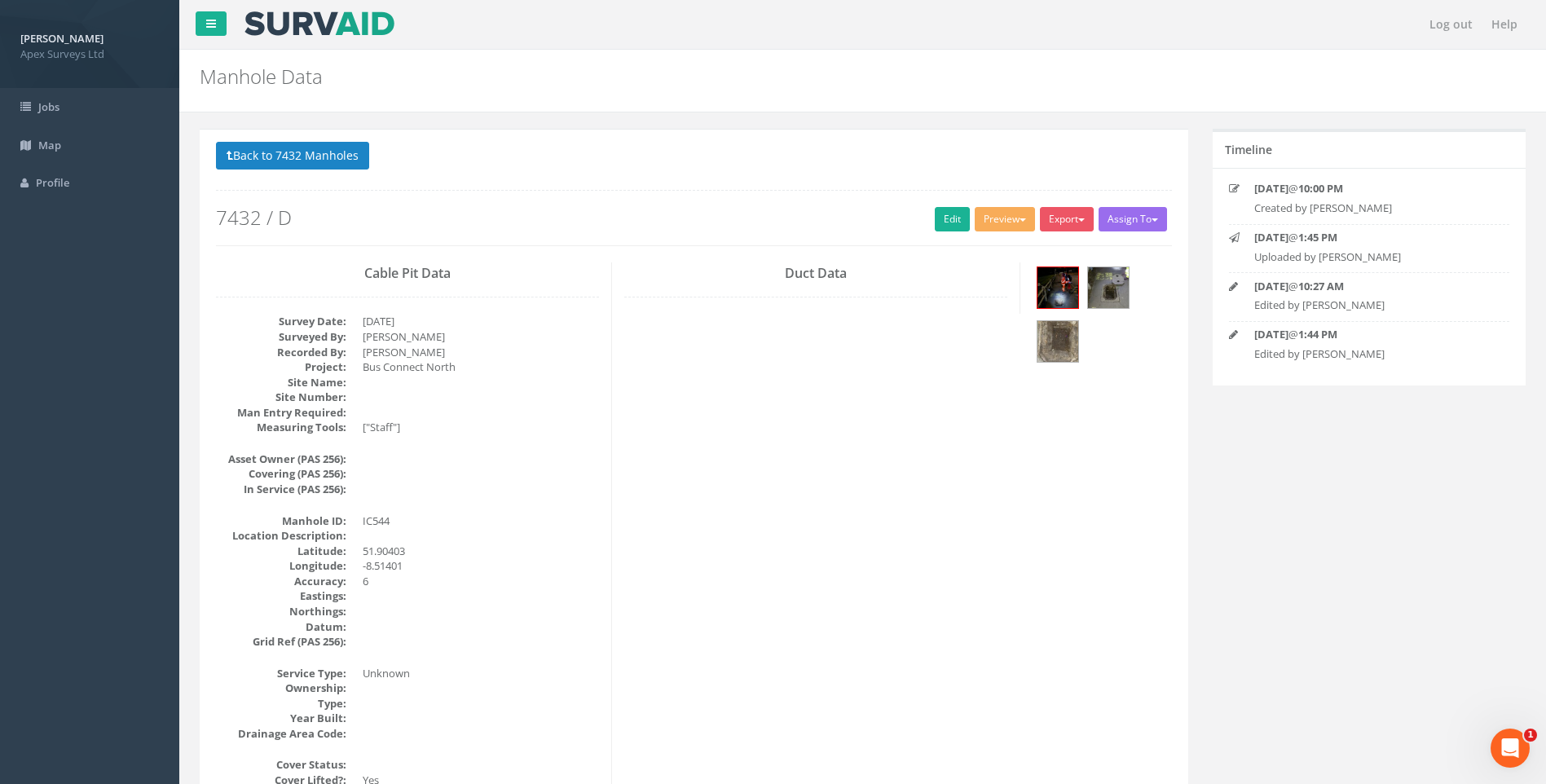
click at [255, 152] on button "Back to 7432 Manholes" at bounding box center [292, 155] width 153 height 28
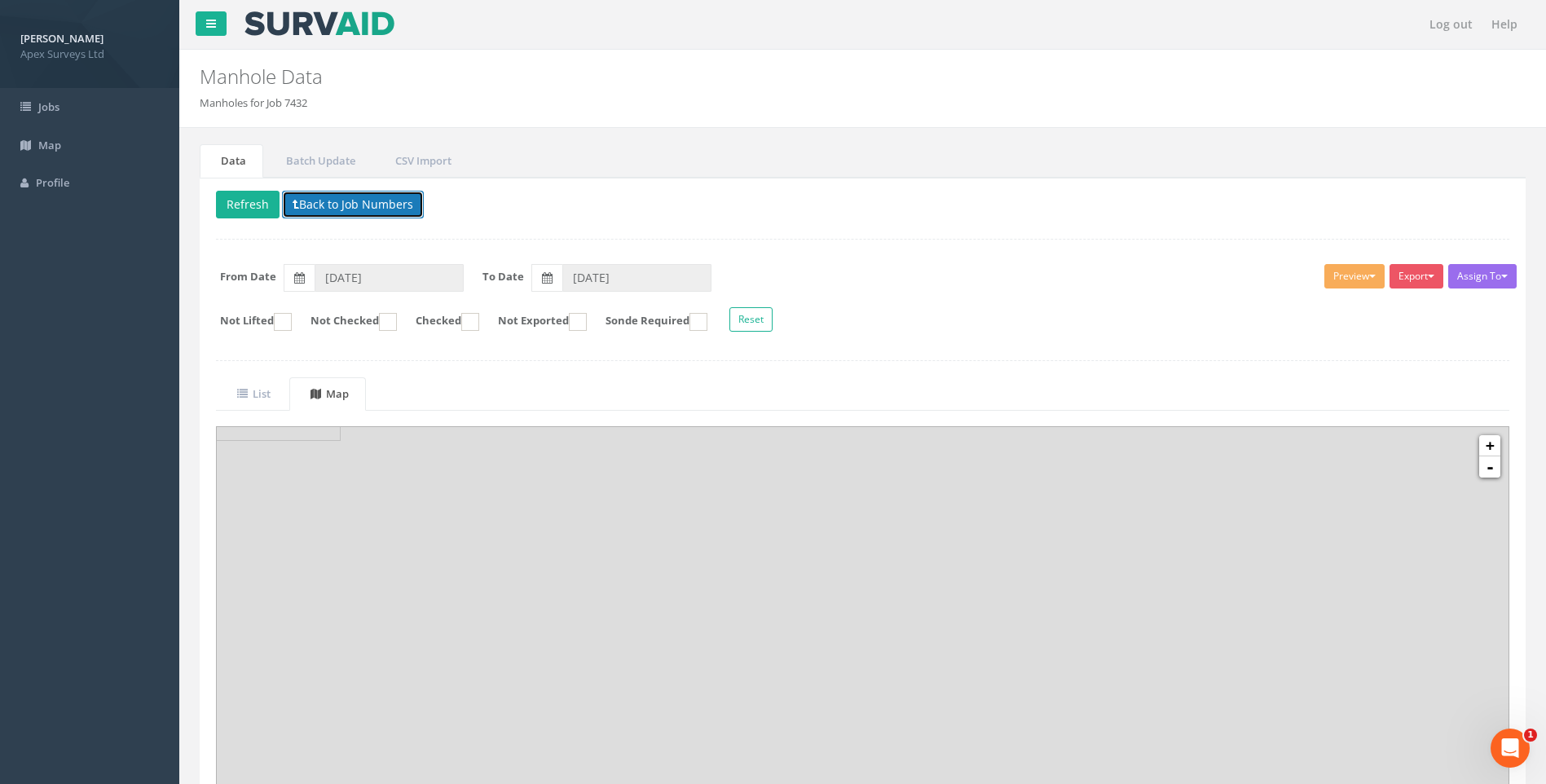
click at [330, 202] on button "Back to Job Numbers" at bounding box center [352, 204] width 141 height 28
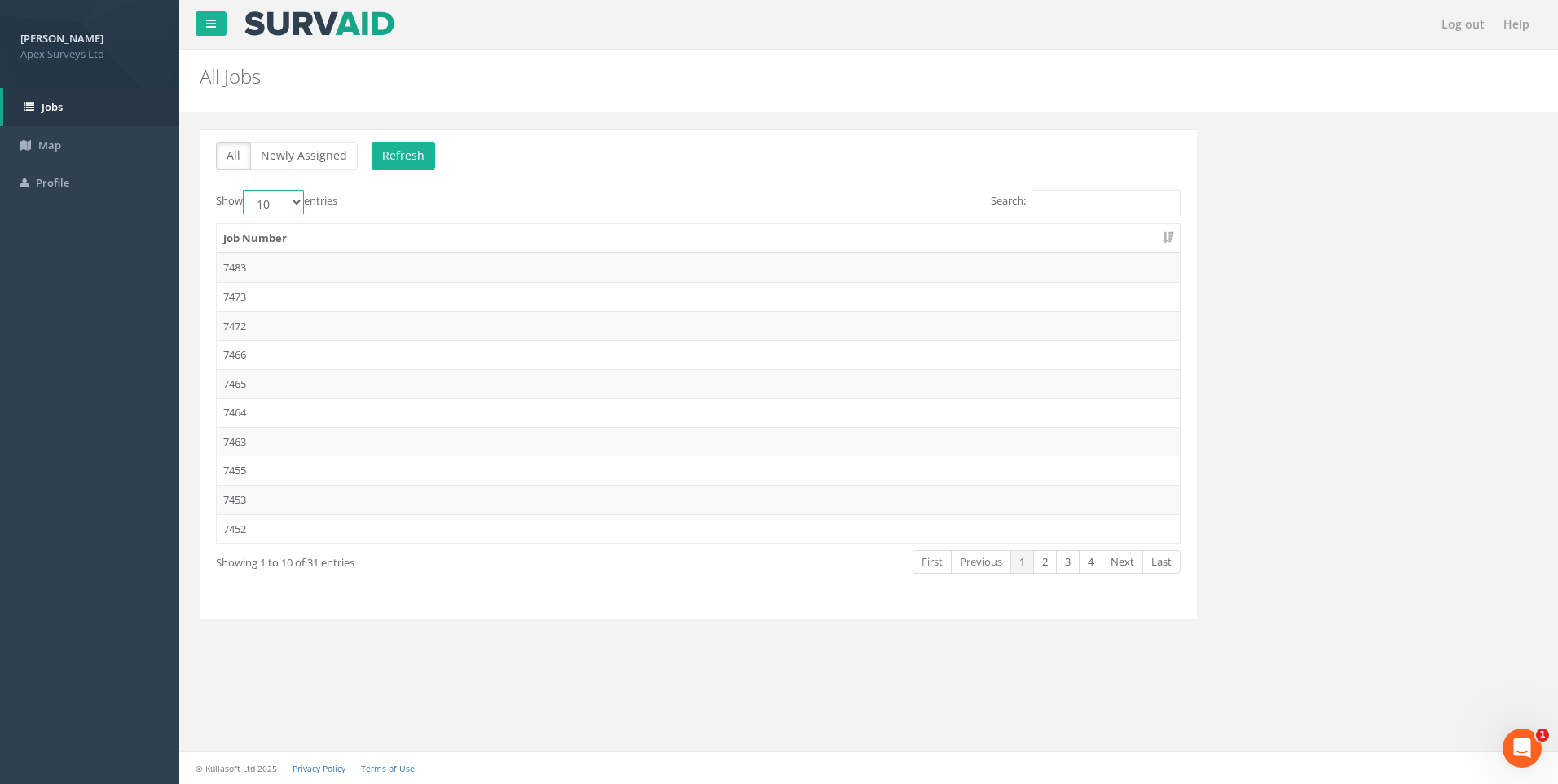
click at [298, 197] on select "10 25 50 100" at bounding box center [273, 202] width 61 height 24
select select "100"
click at [245, 190] on select "10 25 50 100" at bounding box center [273, 202] width 61 height 24
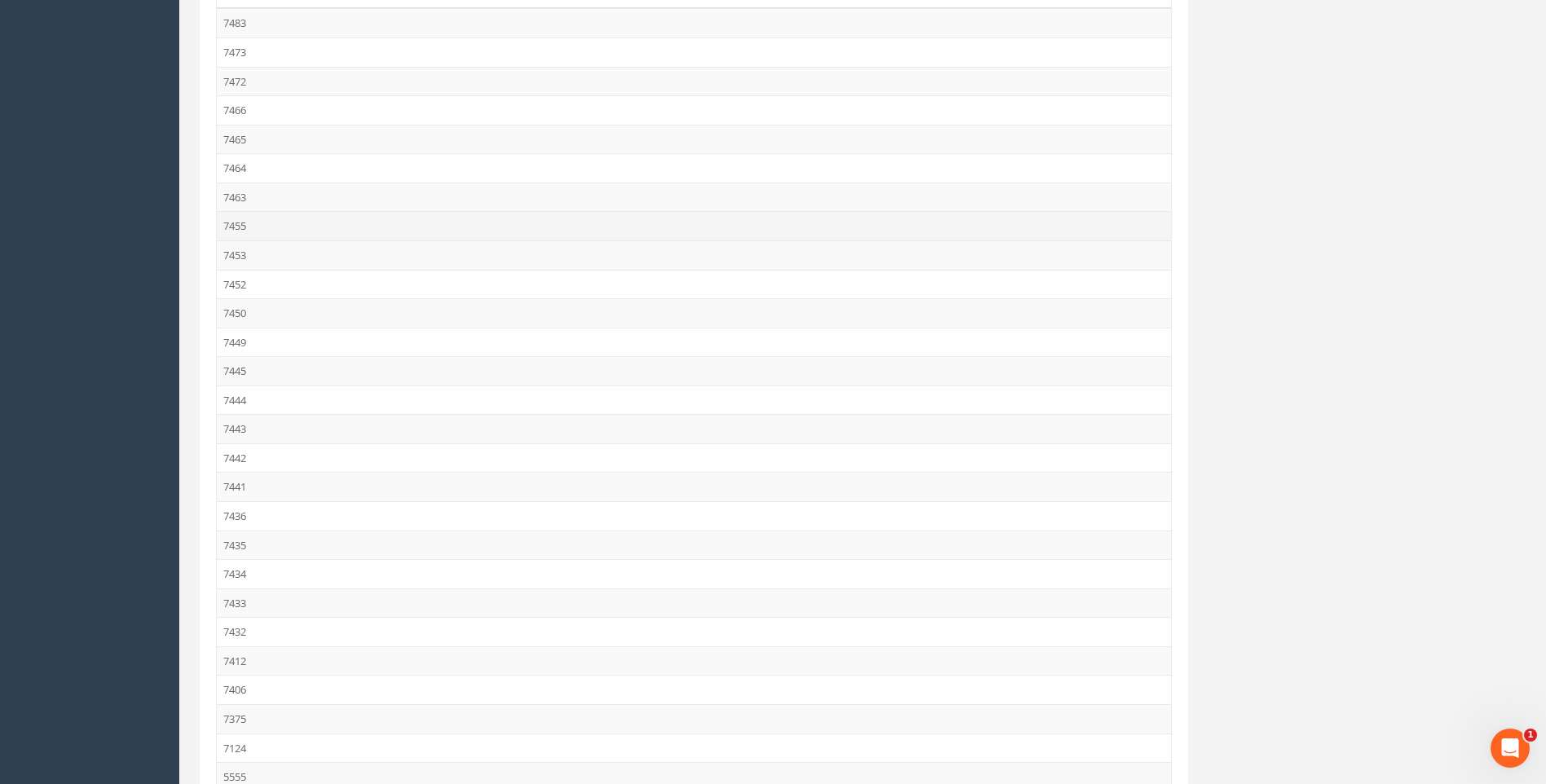
scroll to position [489, 0]
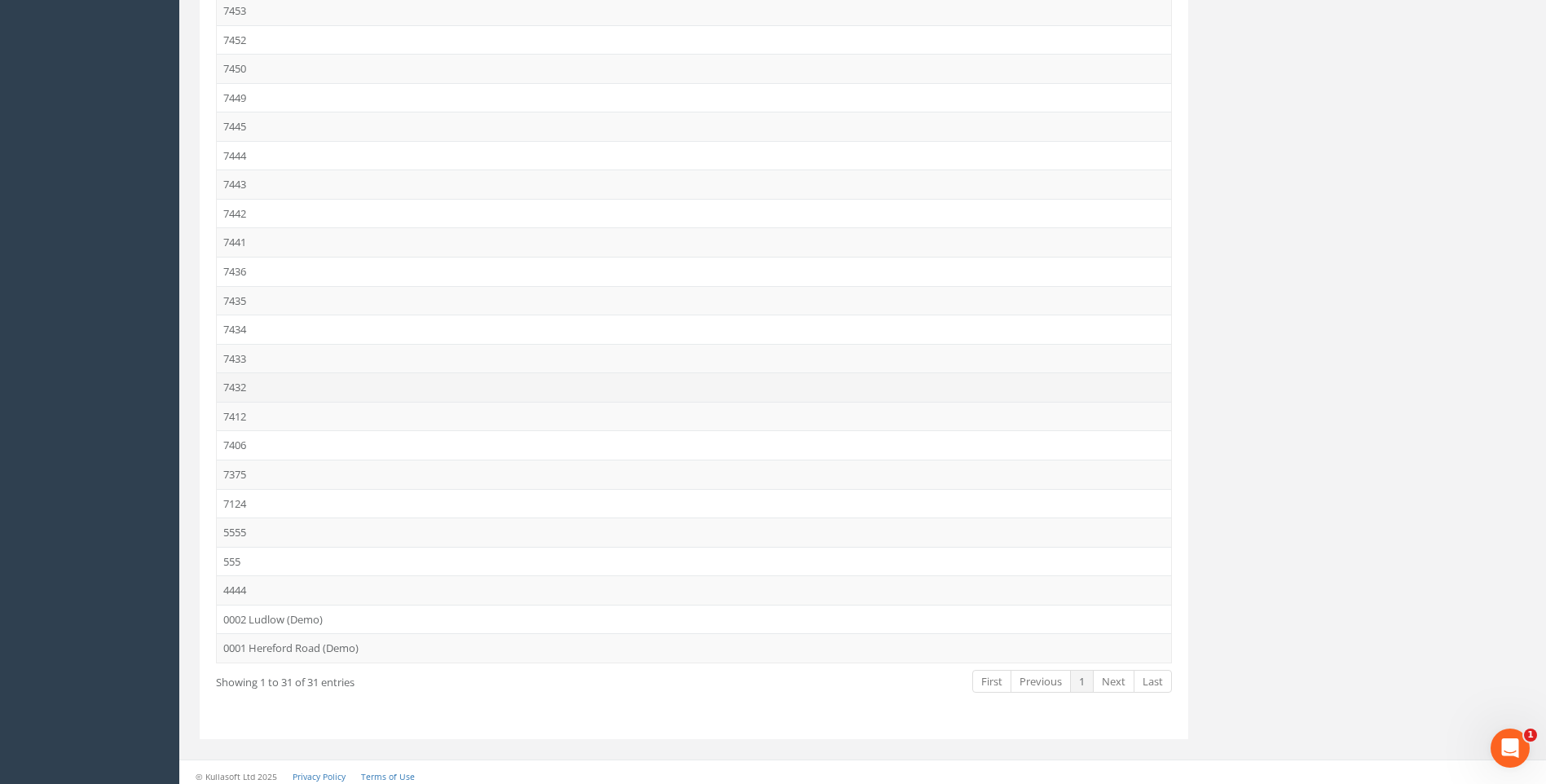
click at [237, 386] on td "7432" at bounding box center [694, 387] width 954 height 29
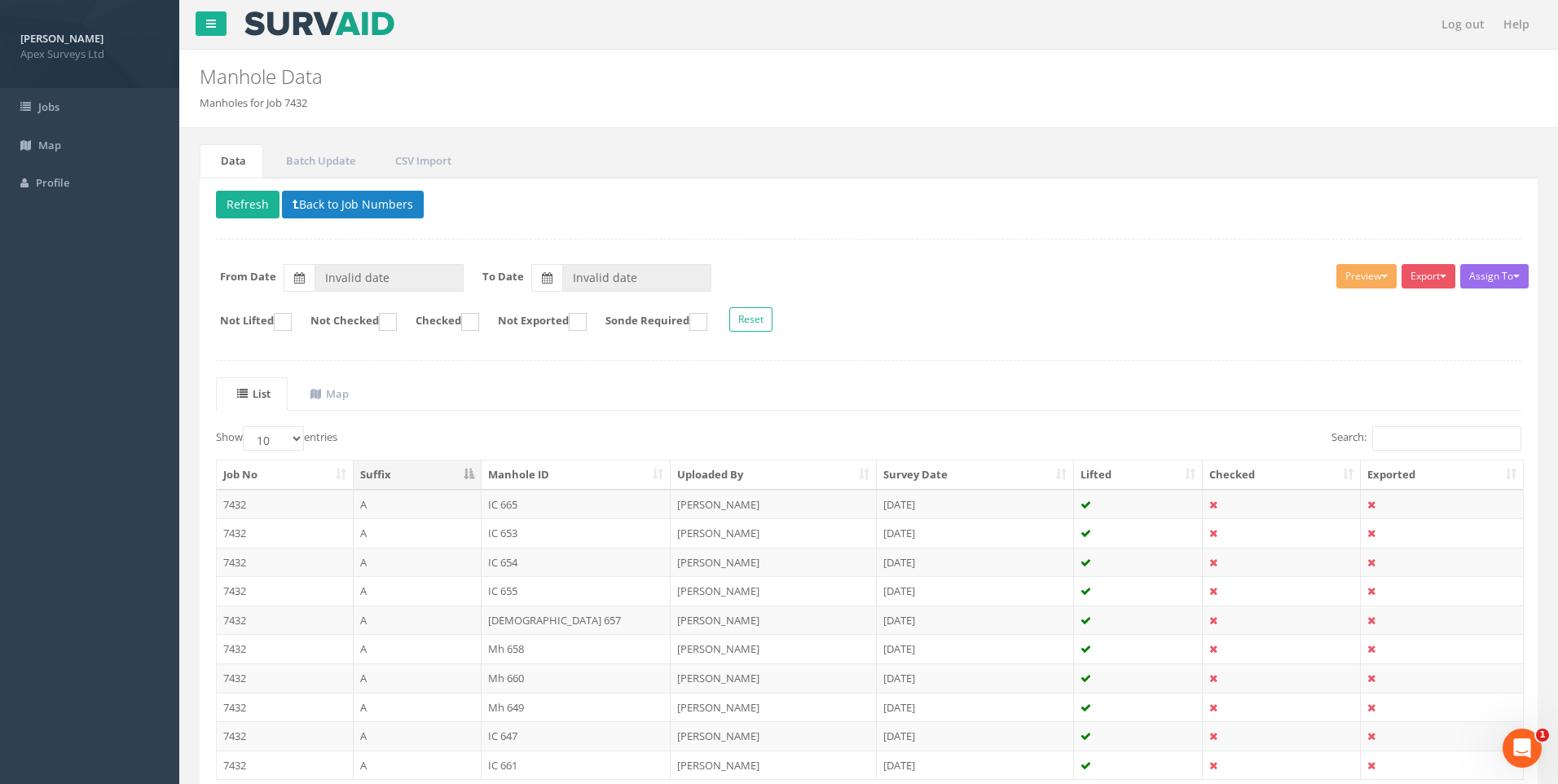
type input "[DATE]"
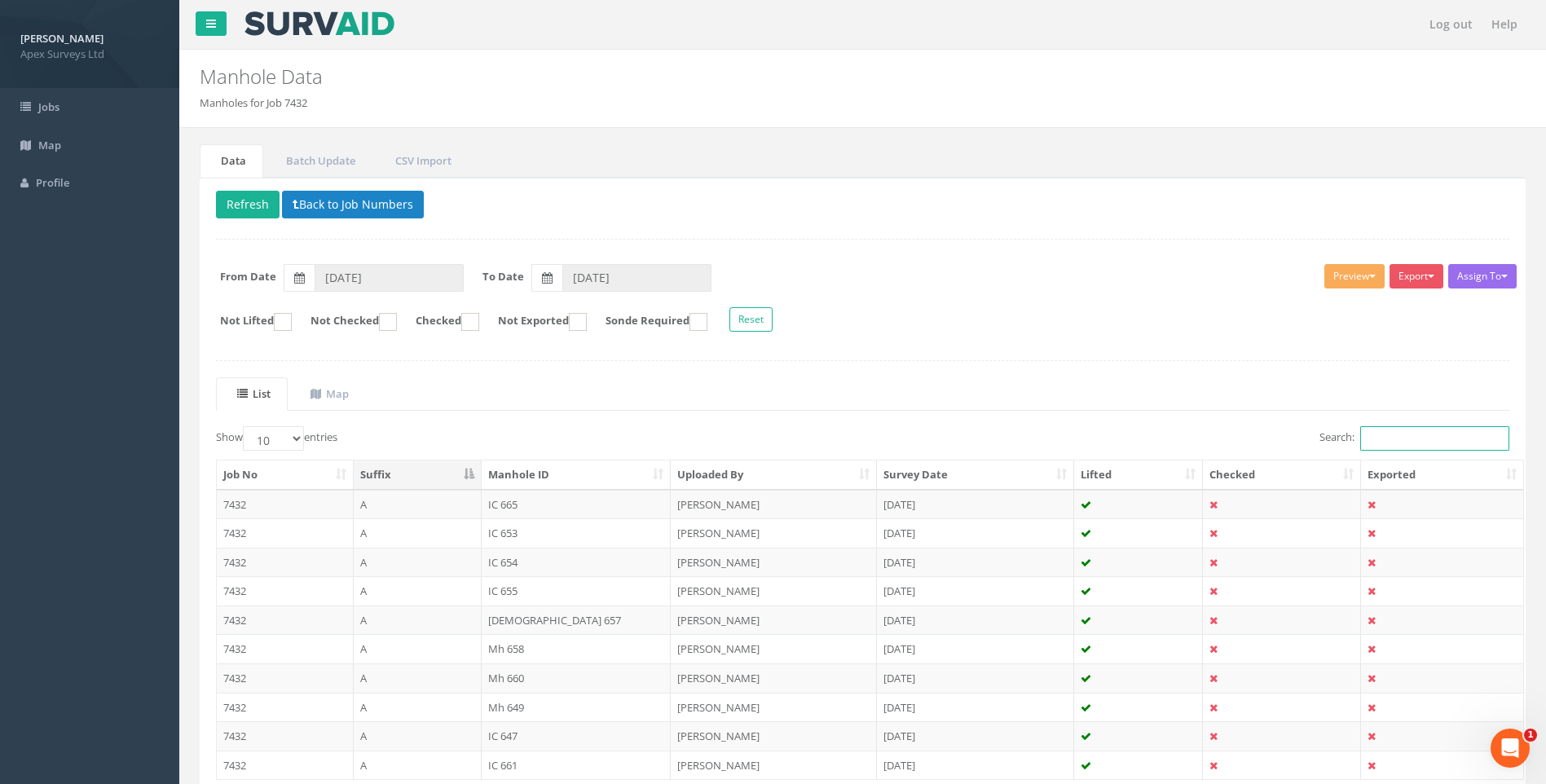
click at [1398, 440] on input "Search:" at bounding box center [1435, 438] width 149 height 24
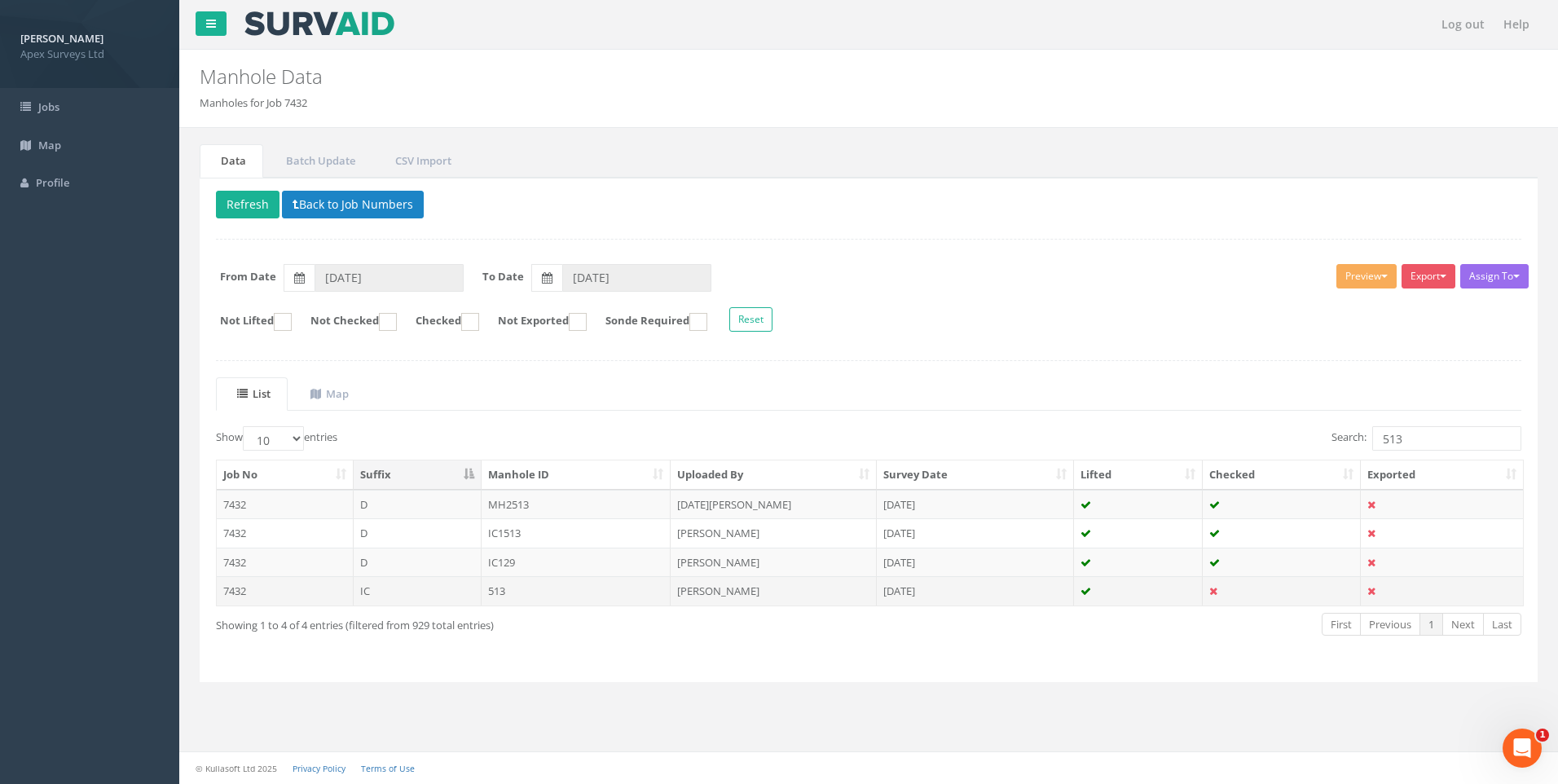
click at [520, 593] on td "513" at bounding box center [577, 590] width 190 height 29
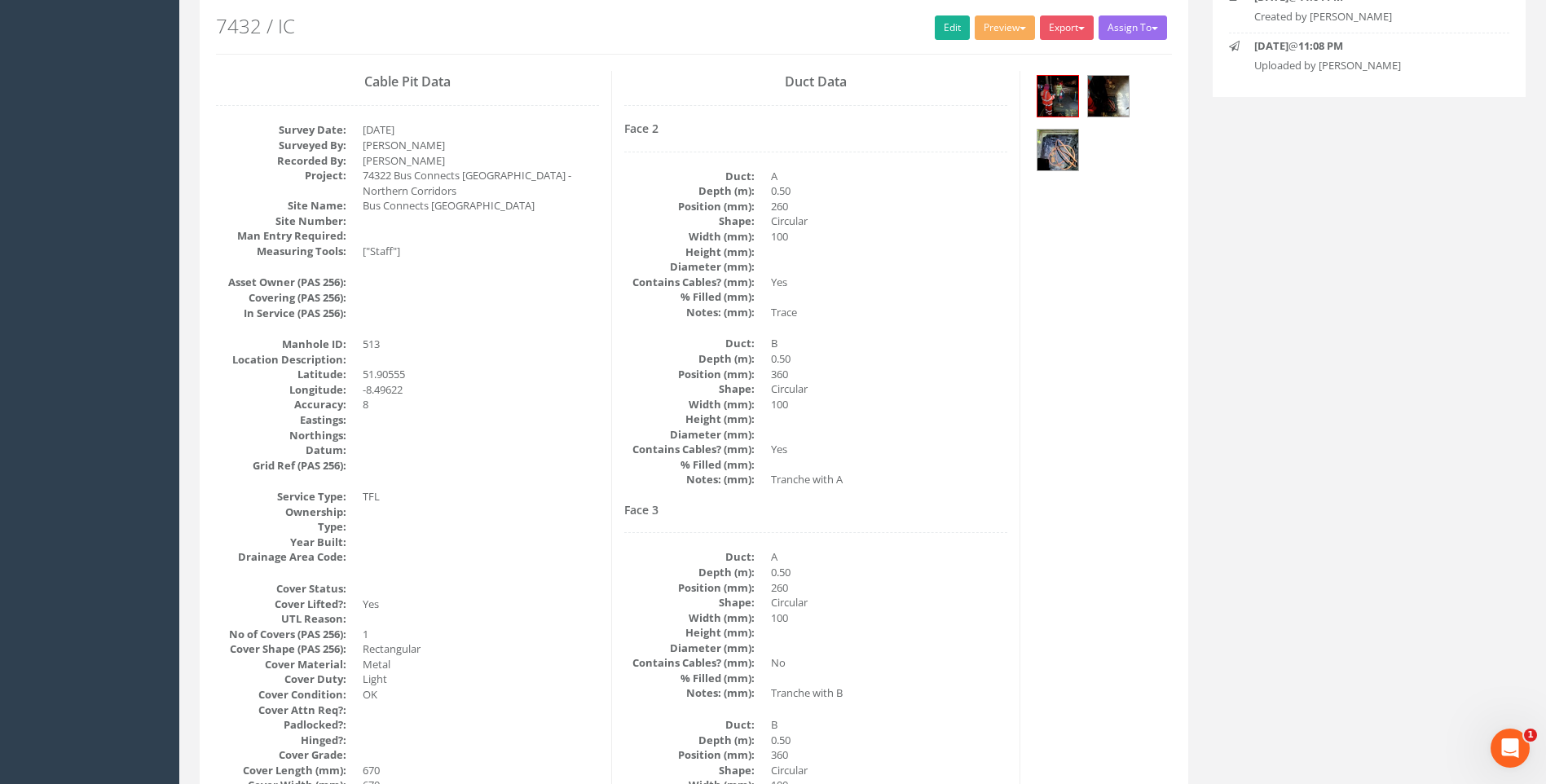
scroll to position [326, 0]
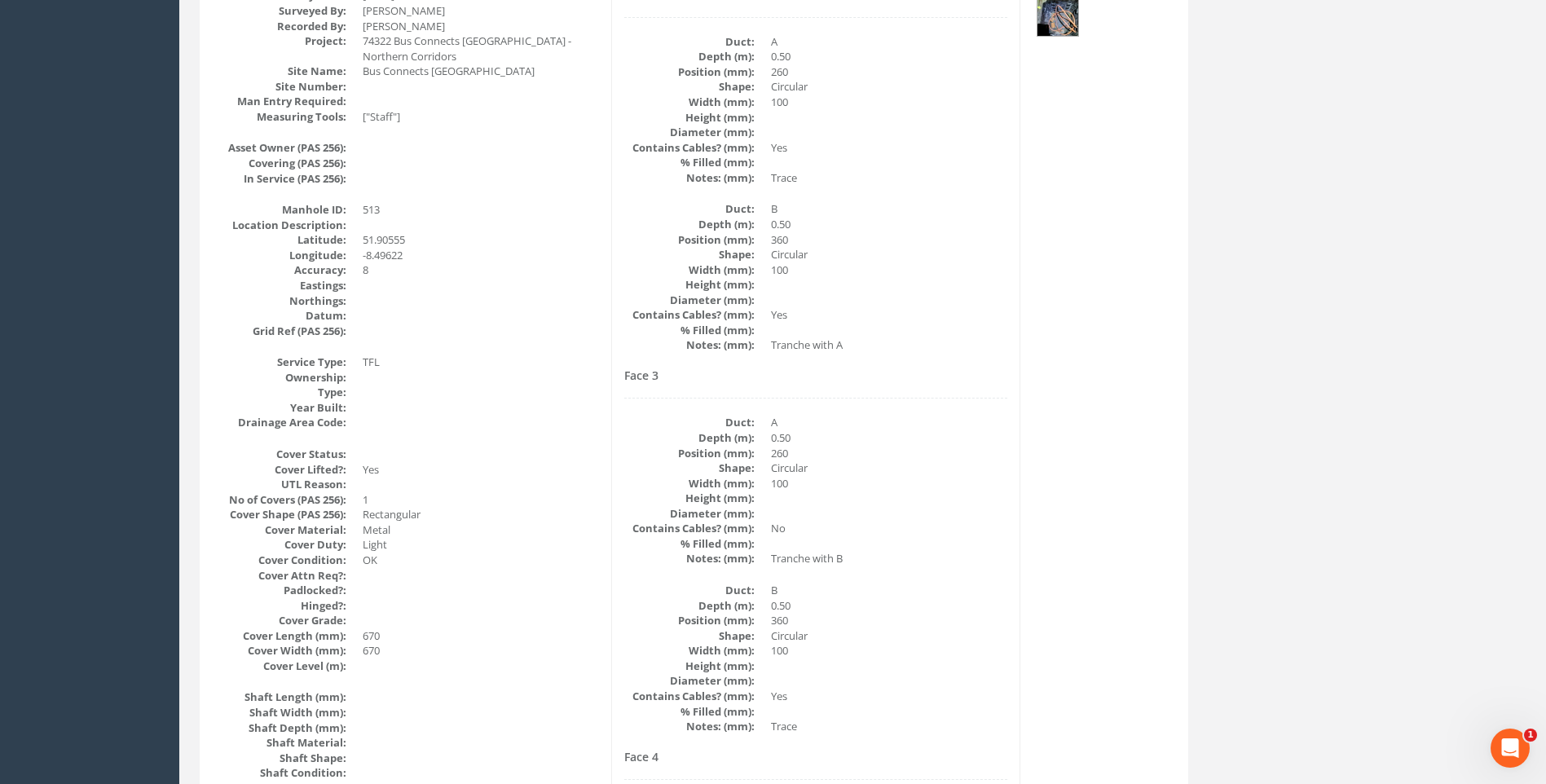
click at [990, 510] on dd at bounding box center [889, 514] width 236 height 16
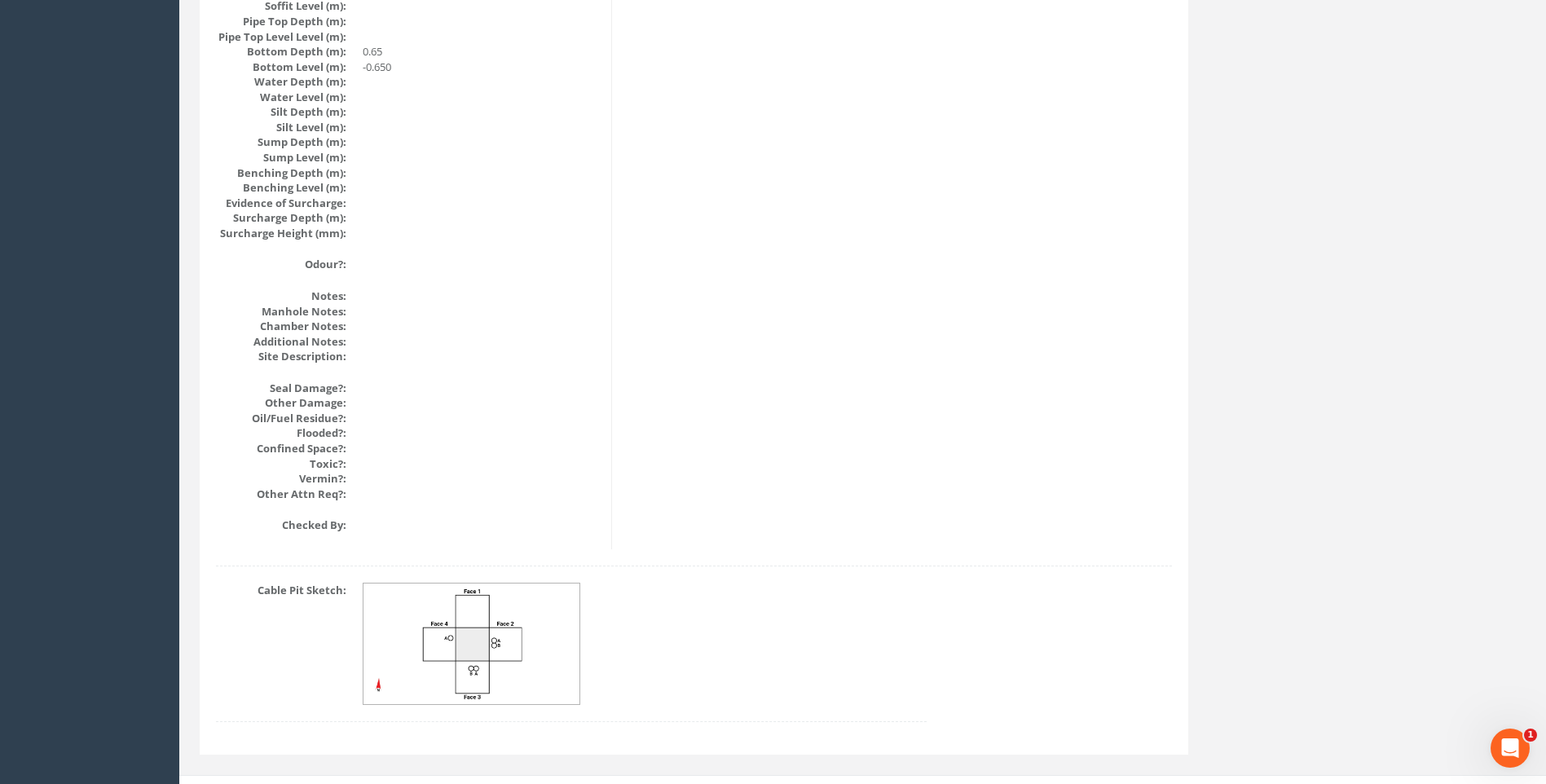
scroll to position [1729, 0]
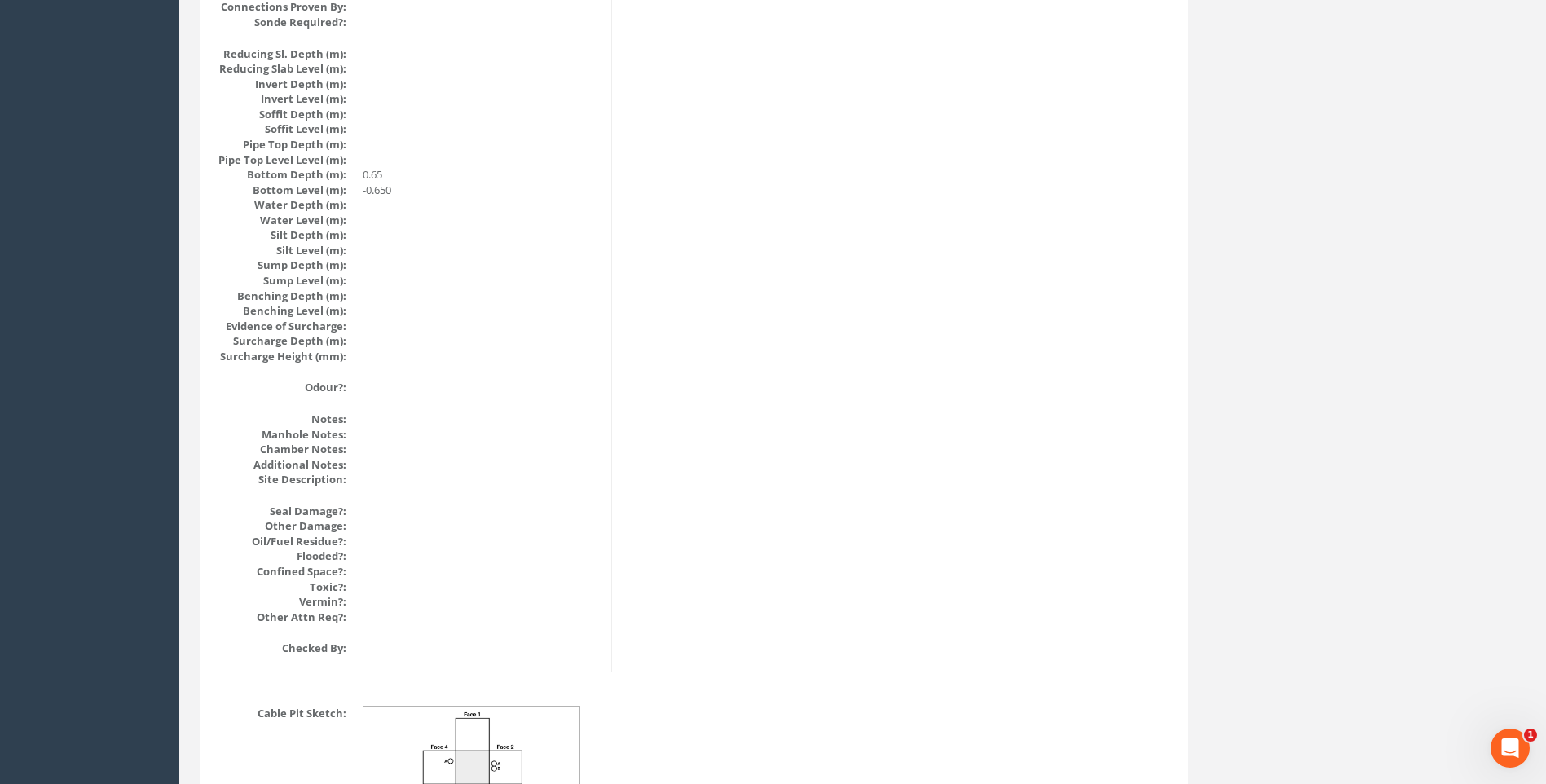
scroll to position [1484, 0]
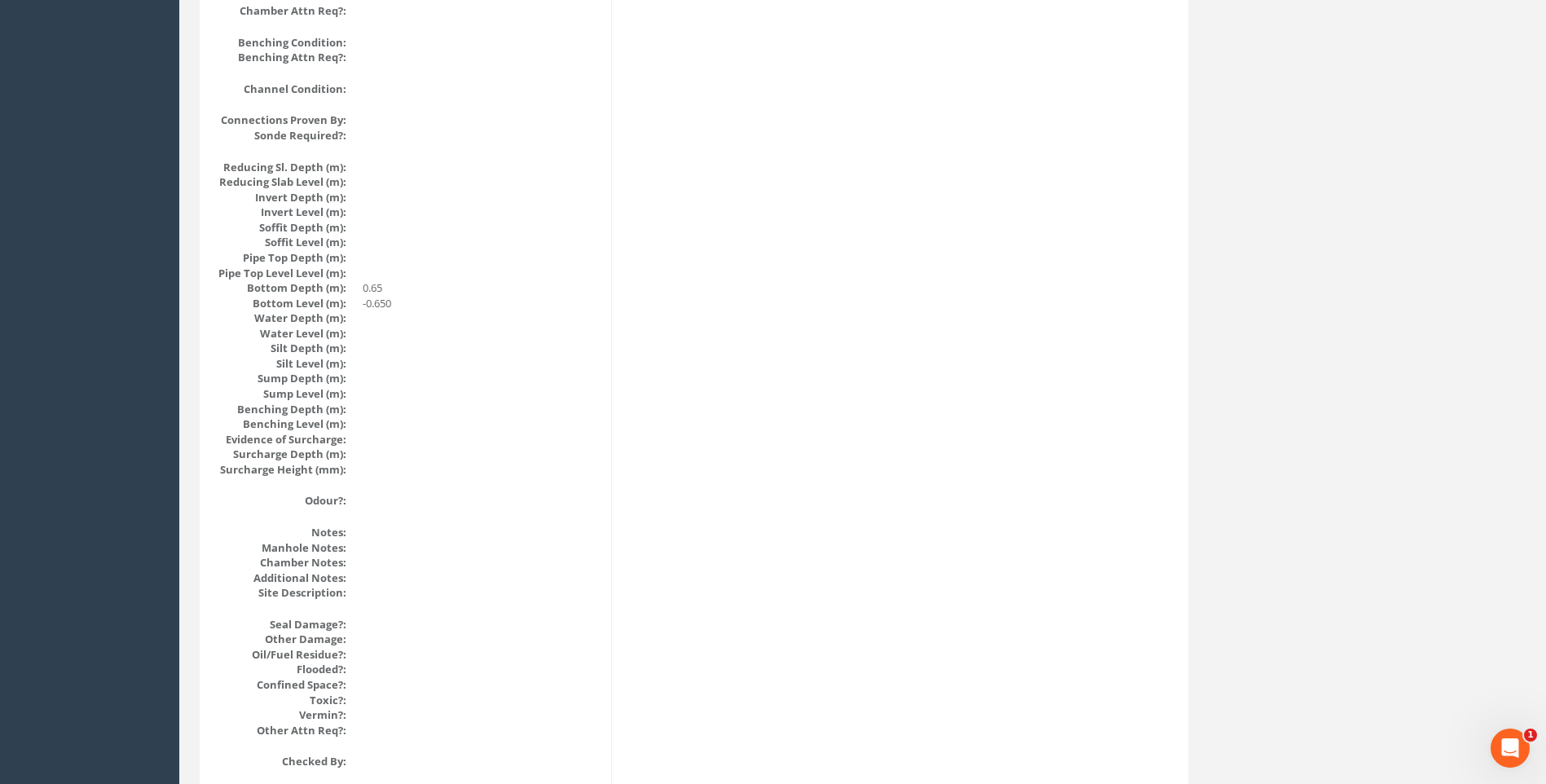
drag, startPoint x: 725, startPoint y: 569, endPoint x: 731, endPoint y: 547, distance: 22.8
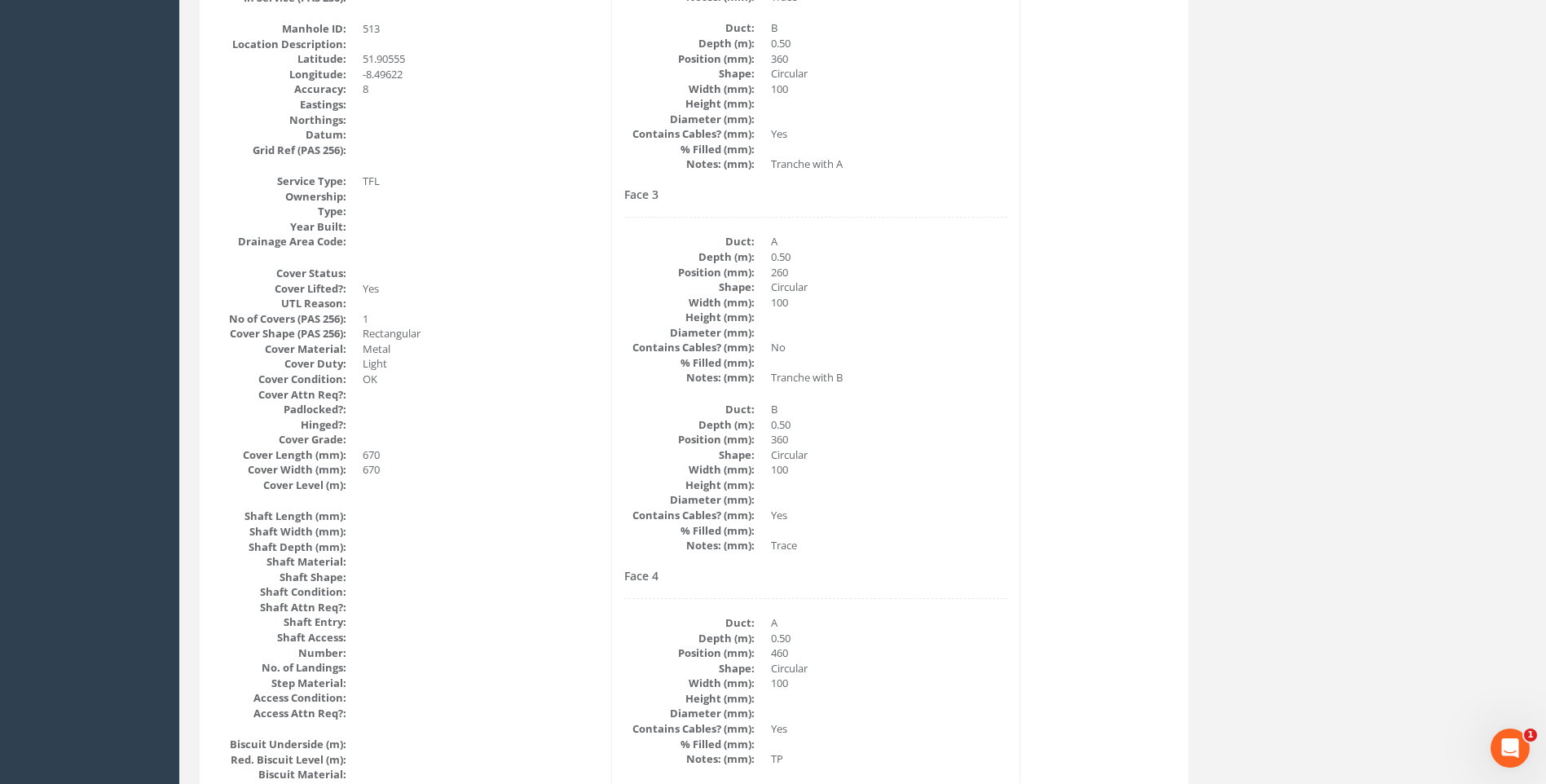
scroll to position [181, 0]
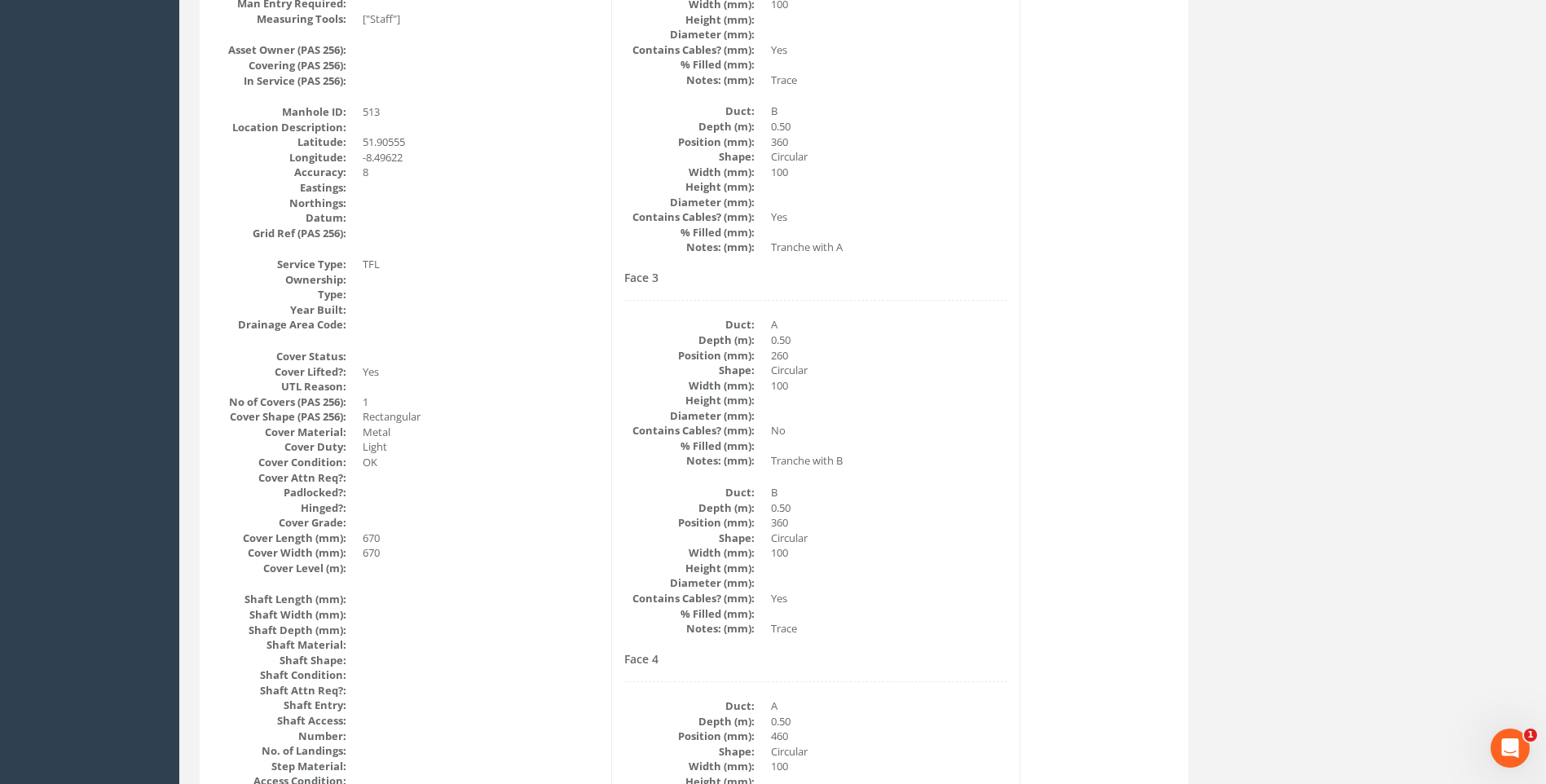
scroll to position [344, 0]
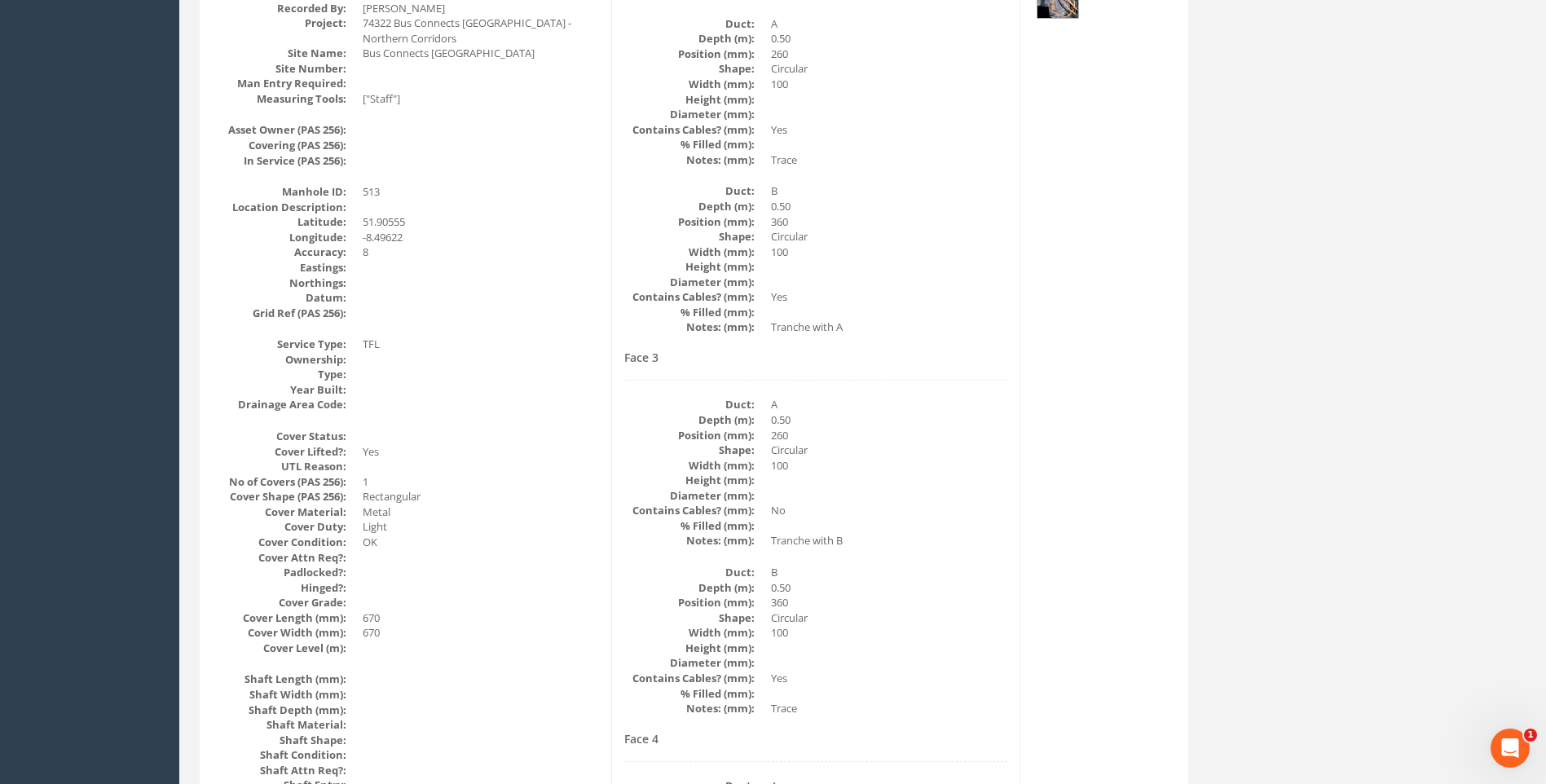
drag, startPoint x: 1156, startPoint y: 409, endPoint x: 1035, endPoint y: 359, distance: 130.9
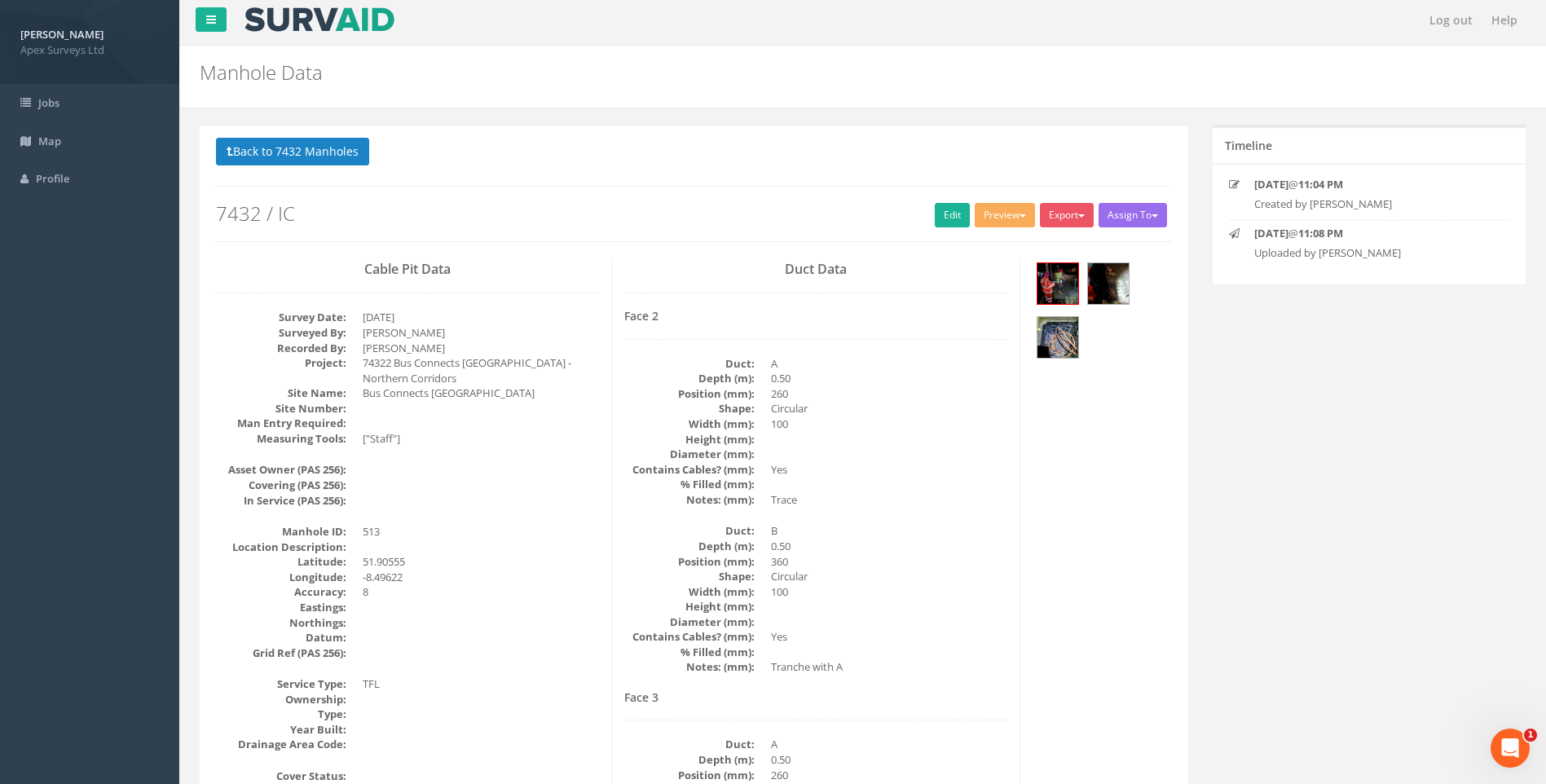
scroll to position [0, 0]
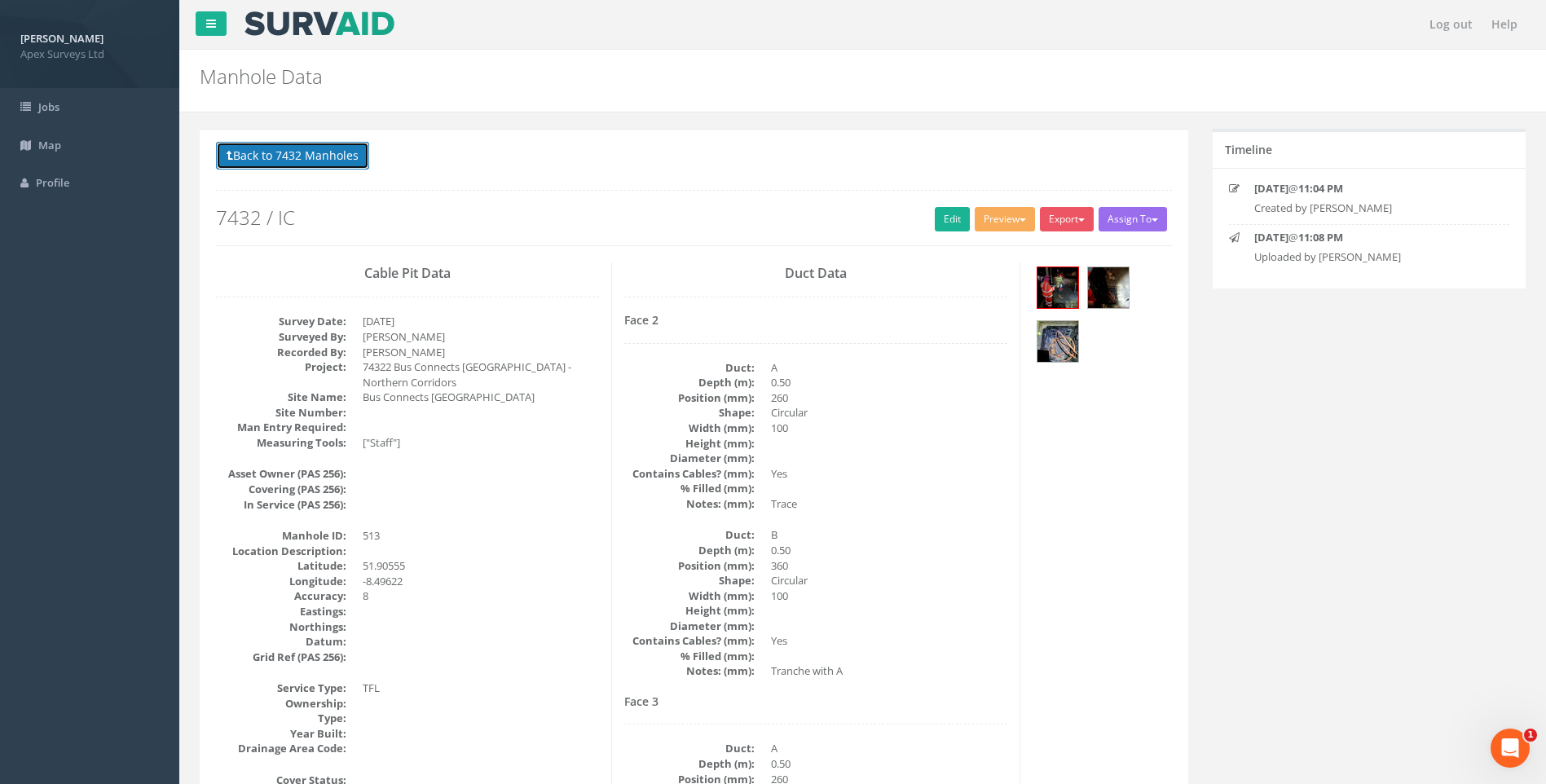
click at [278, 157] on button "Back to 7432 Manholes" at bounding box center [292, 155] width 153 height 28
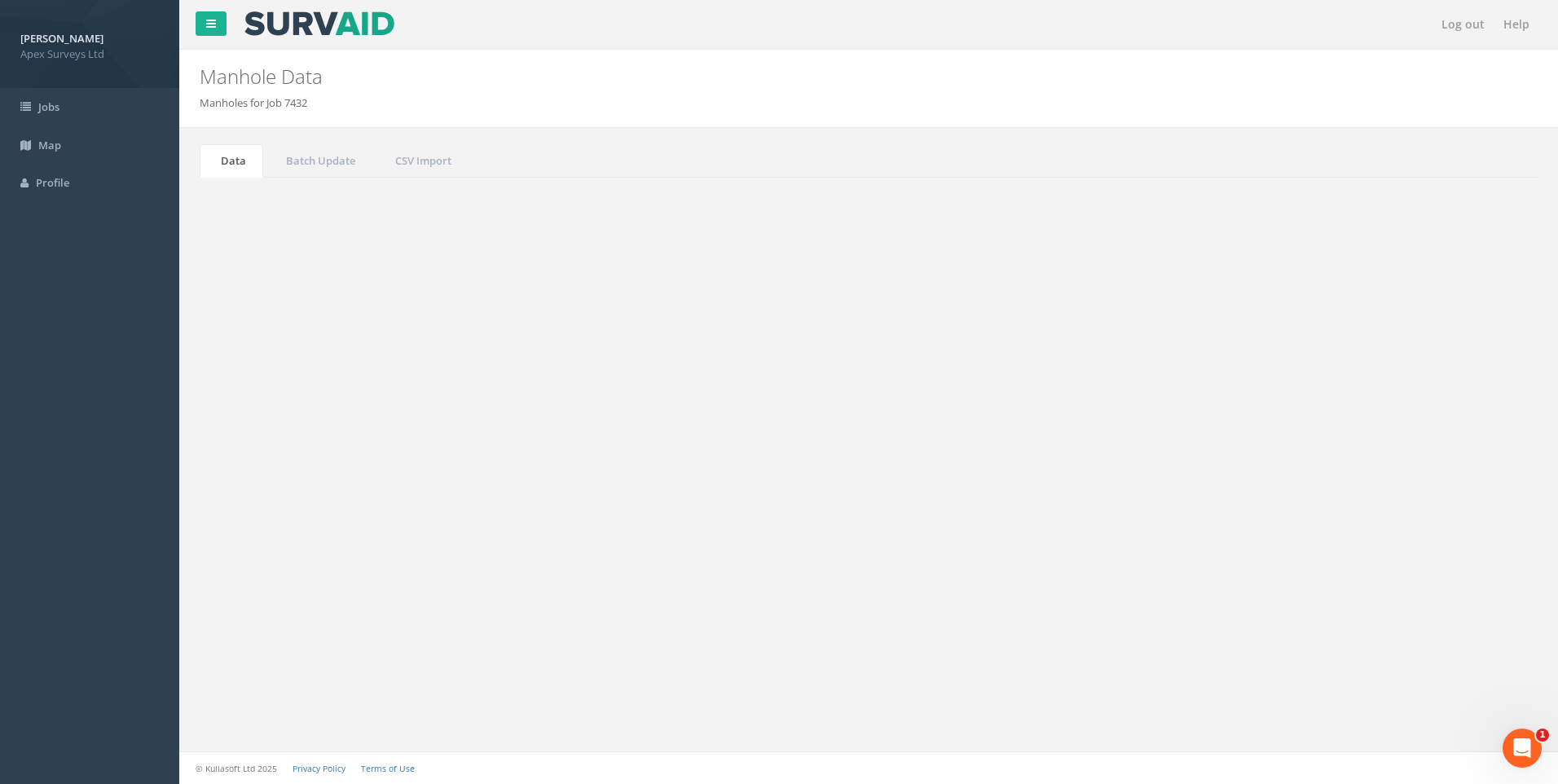
drag, startPoint x: 1389, startPoint y: 441, endPoint x: 1400, endPoint y: 440, distance: 11.0
click at [1400, 440] on input "513" at bounding box center [1447, 438] width 149 height 24
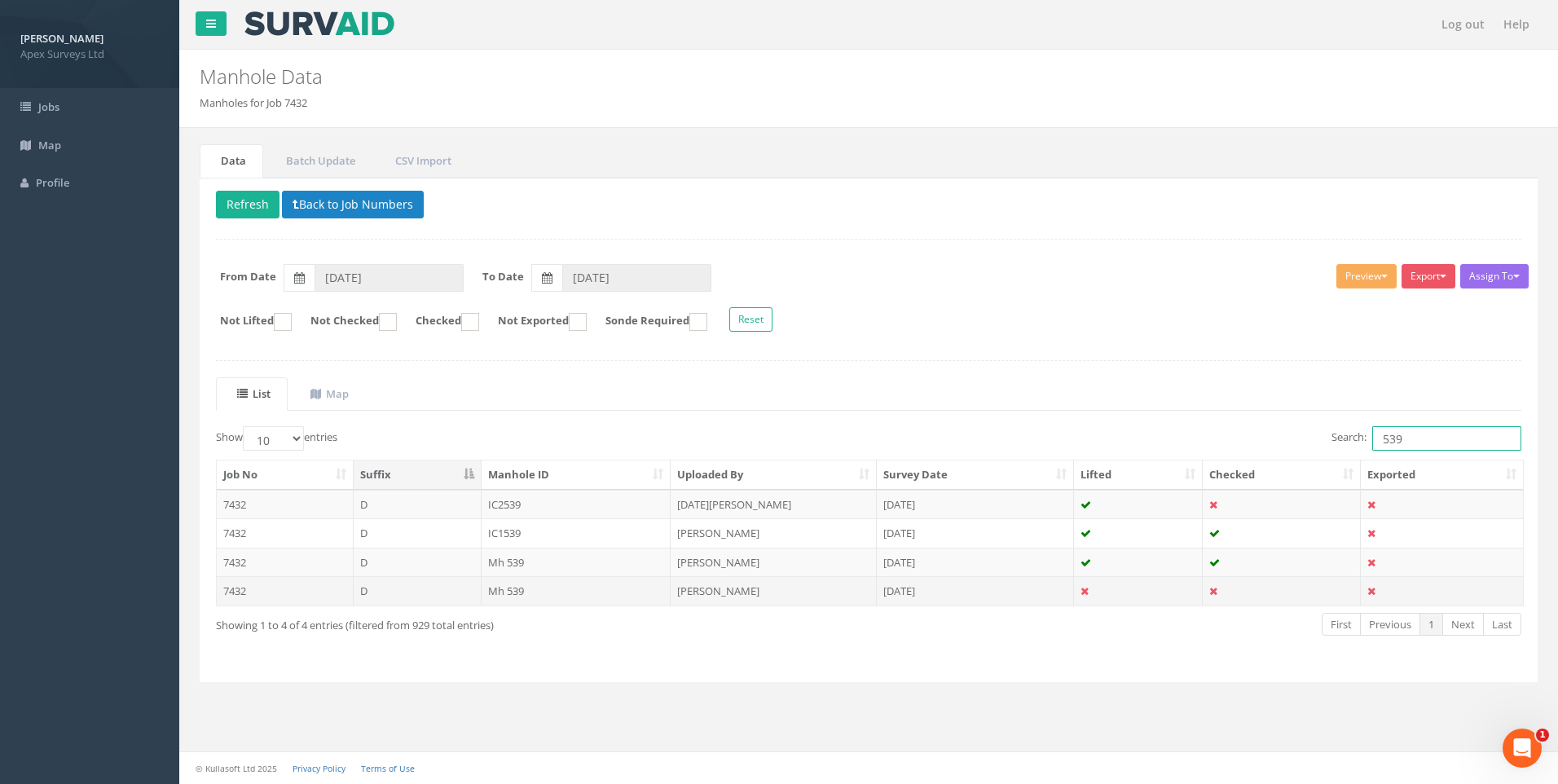
type input "539"
click at [522, 587] on td "Mh 539" at bounding box center [577, 590] width 190 height 29
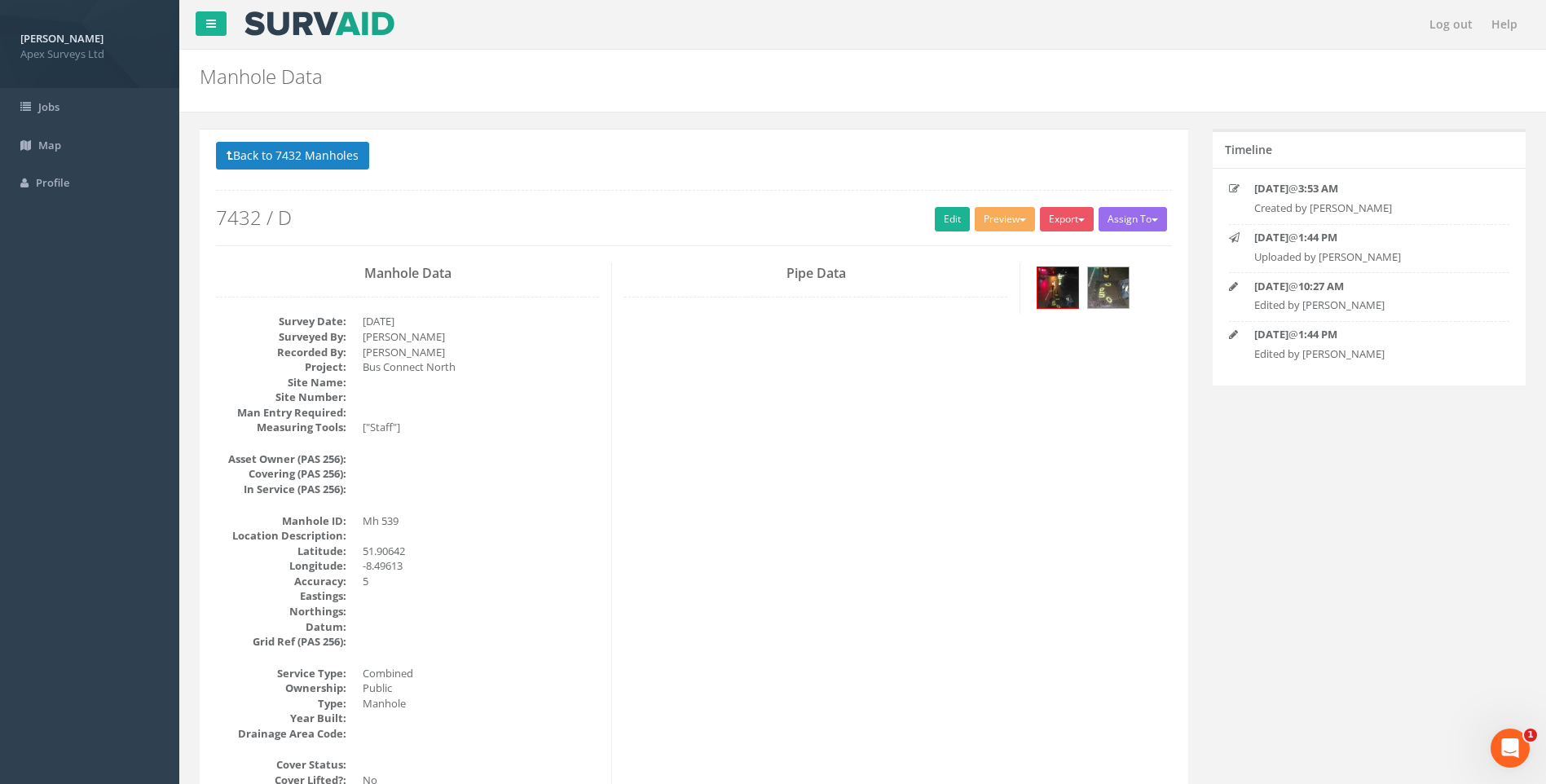
click at [948, 220] on link "Edit" at bounding box center [953, 218] width 35 height 24
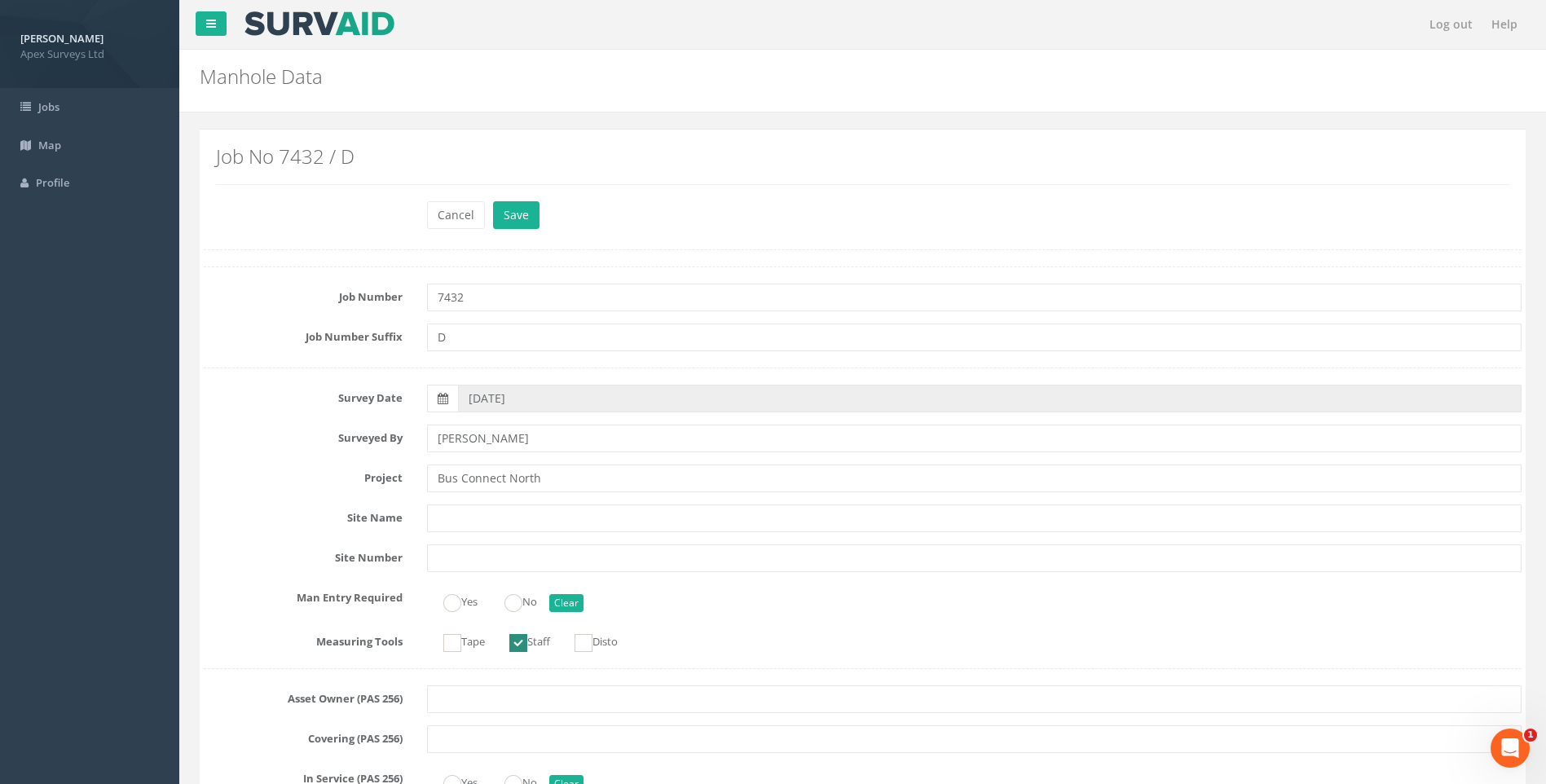
click at [234, 436] on label "Surveyed By" at bounding box center [303, 434] width 223 height 21
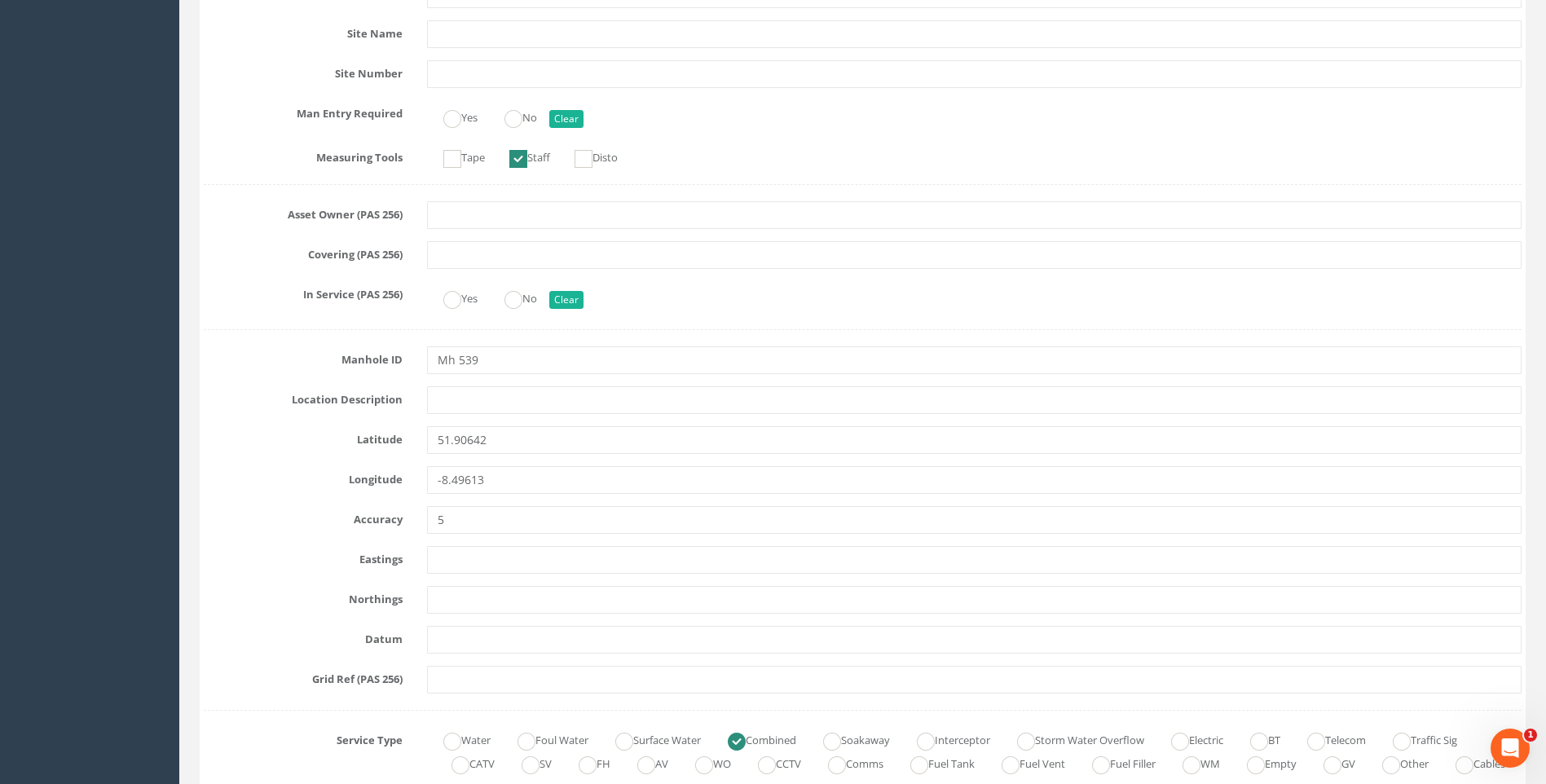
scroll to position [489, 0]
drag, startPoint x: 470, startPoint y: 357, endPoint x: 484, endPoint y: 359, distance: 14.1
click at [484, 359] on input "Mh 539" at bounding box center [974, 355] width 1095 height 28
type input "Mh 538"
click at [232, 397] on label "Location Description" at bounding box center [303, 392] width 223 height 21
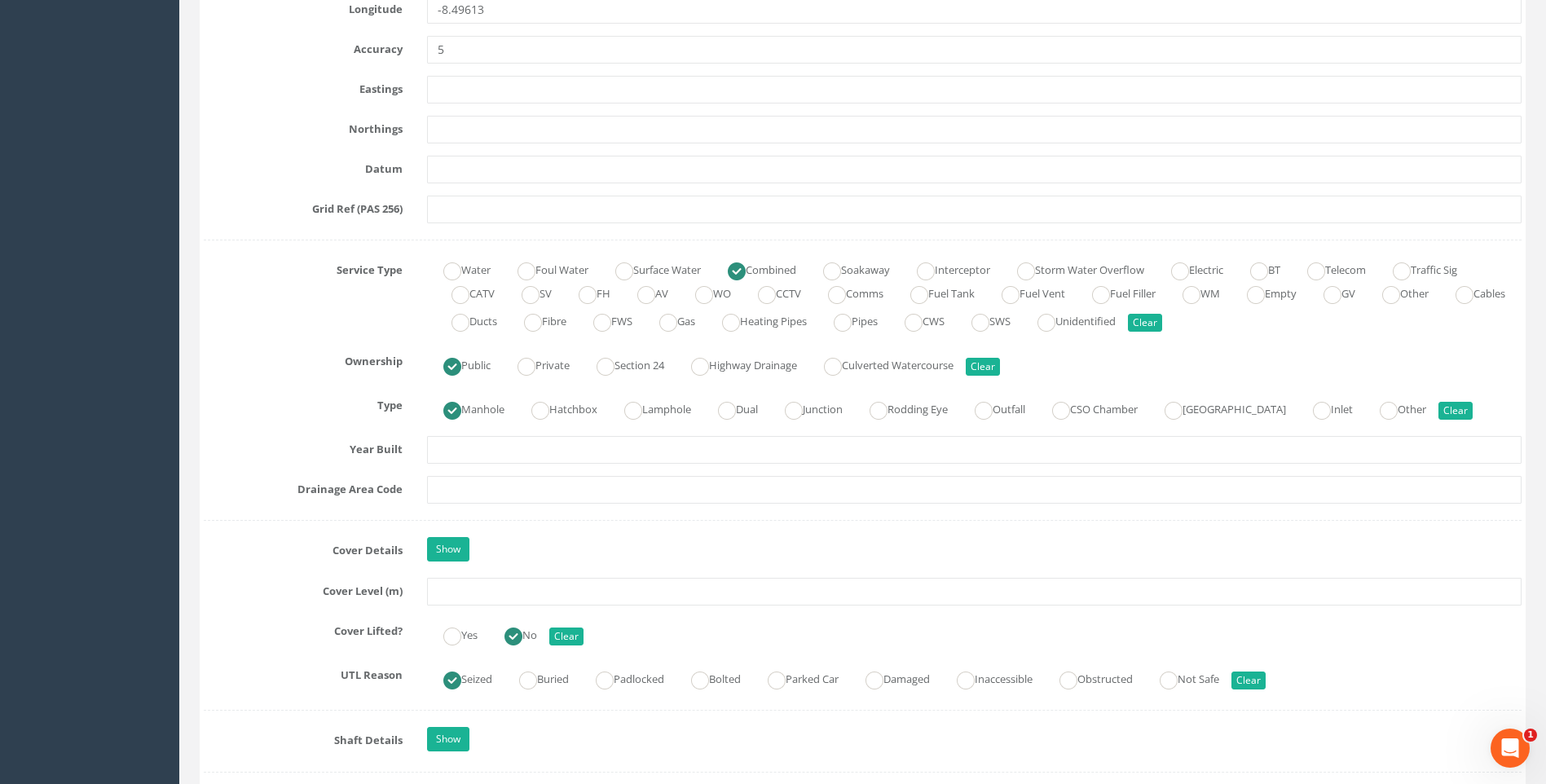
scroll to position [1140, 0]
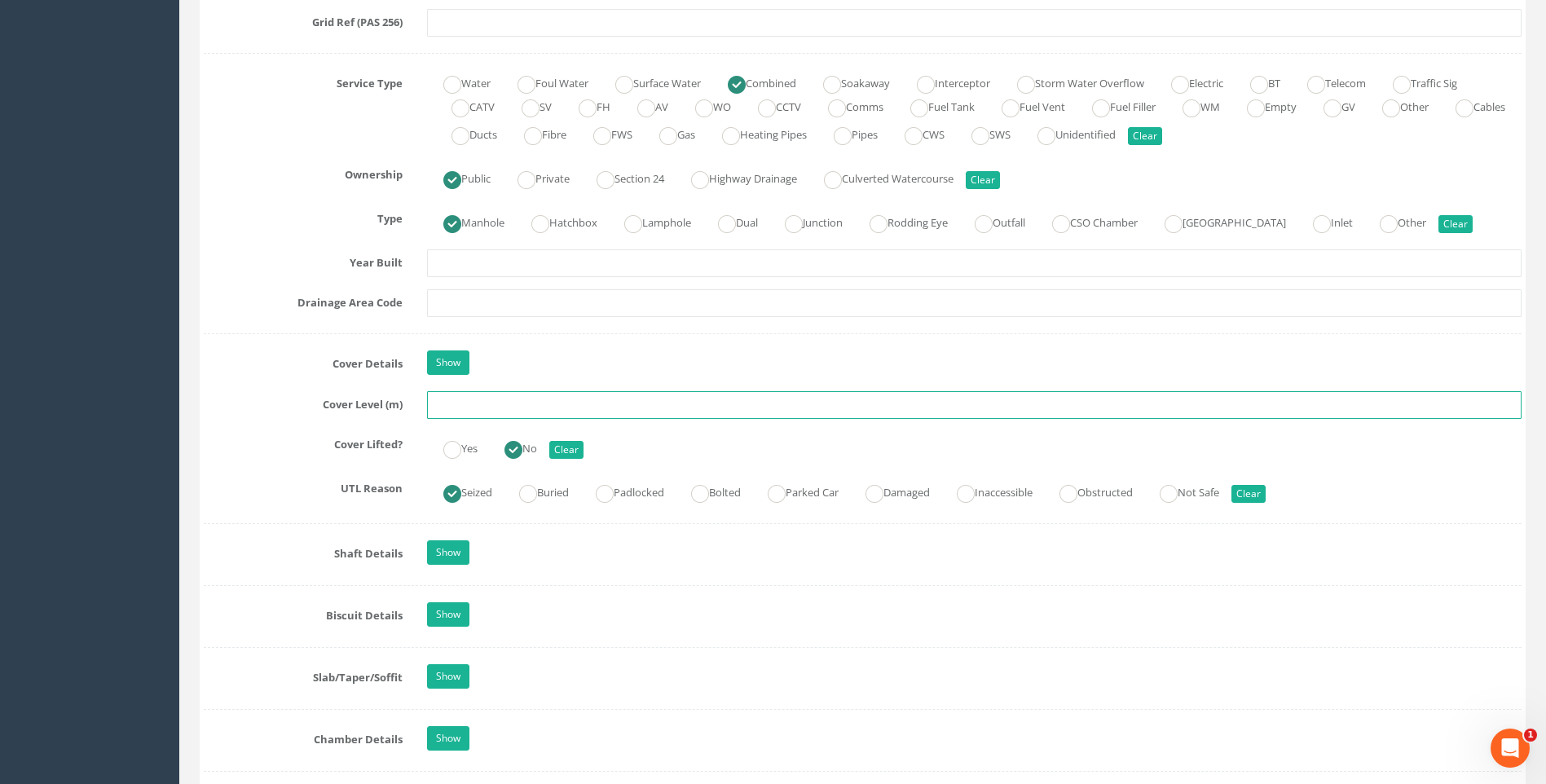
click at [487, 406] on input "text" at bounding box center [974, 404] width 1095 height 28
type input "107.52"
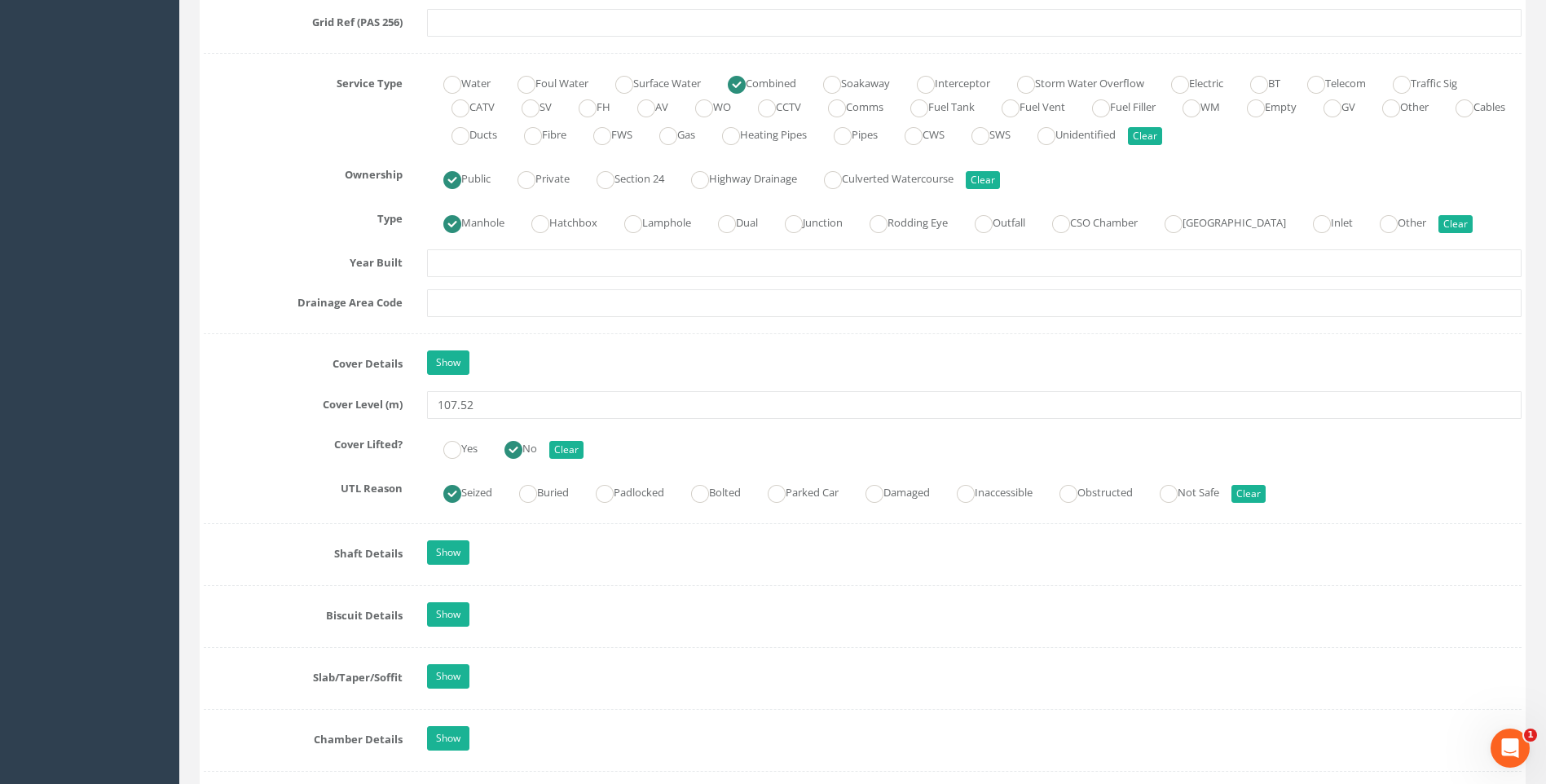
click at [219, 482] on label "UTL Reason" at bounding box center [303, 485] width 223 height 21
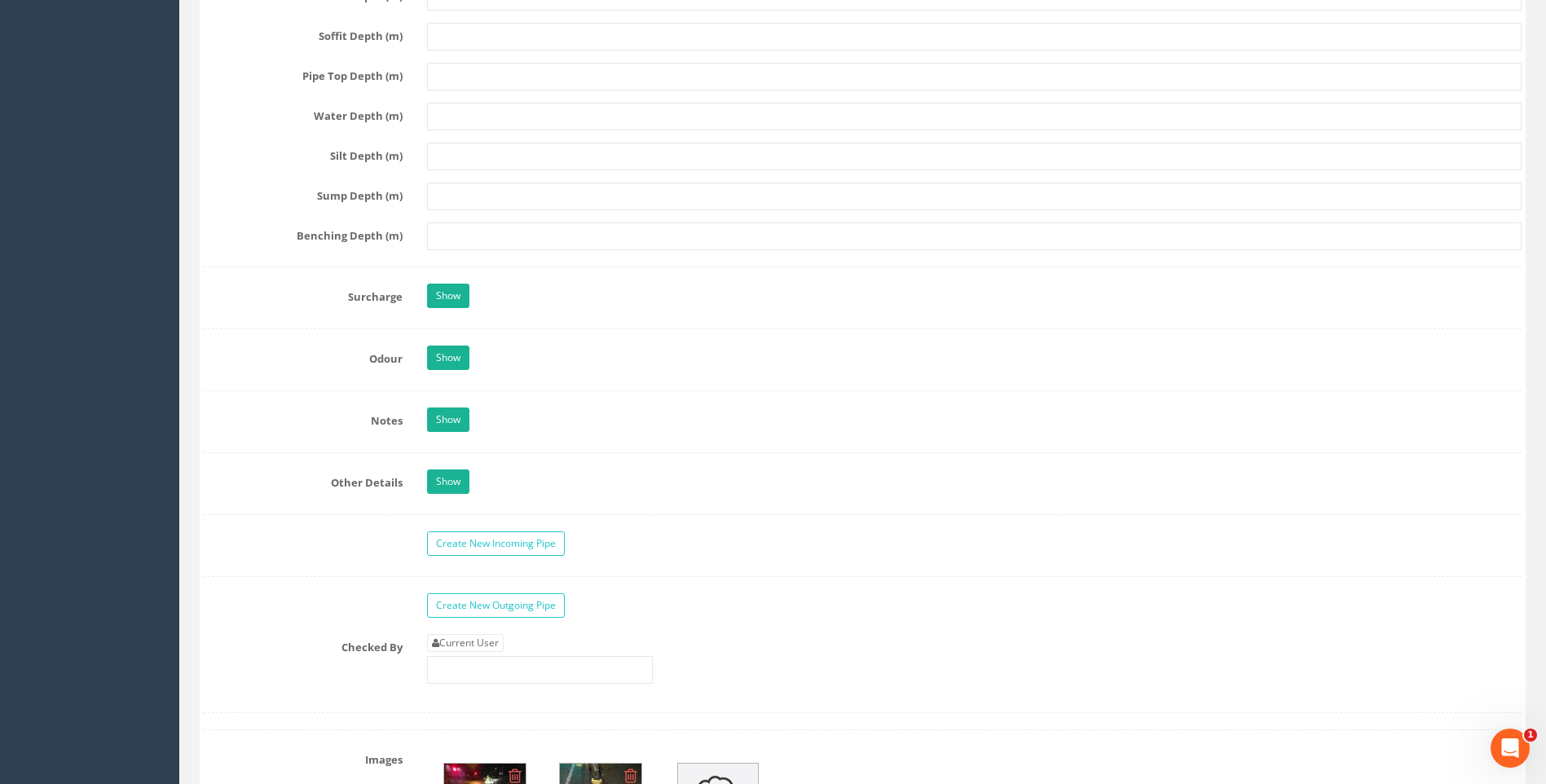
scroll to position [2363, 0]
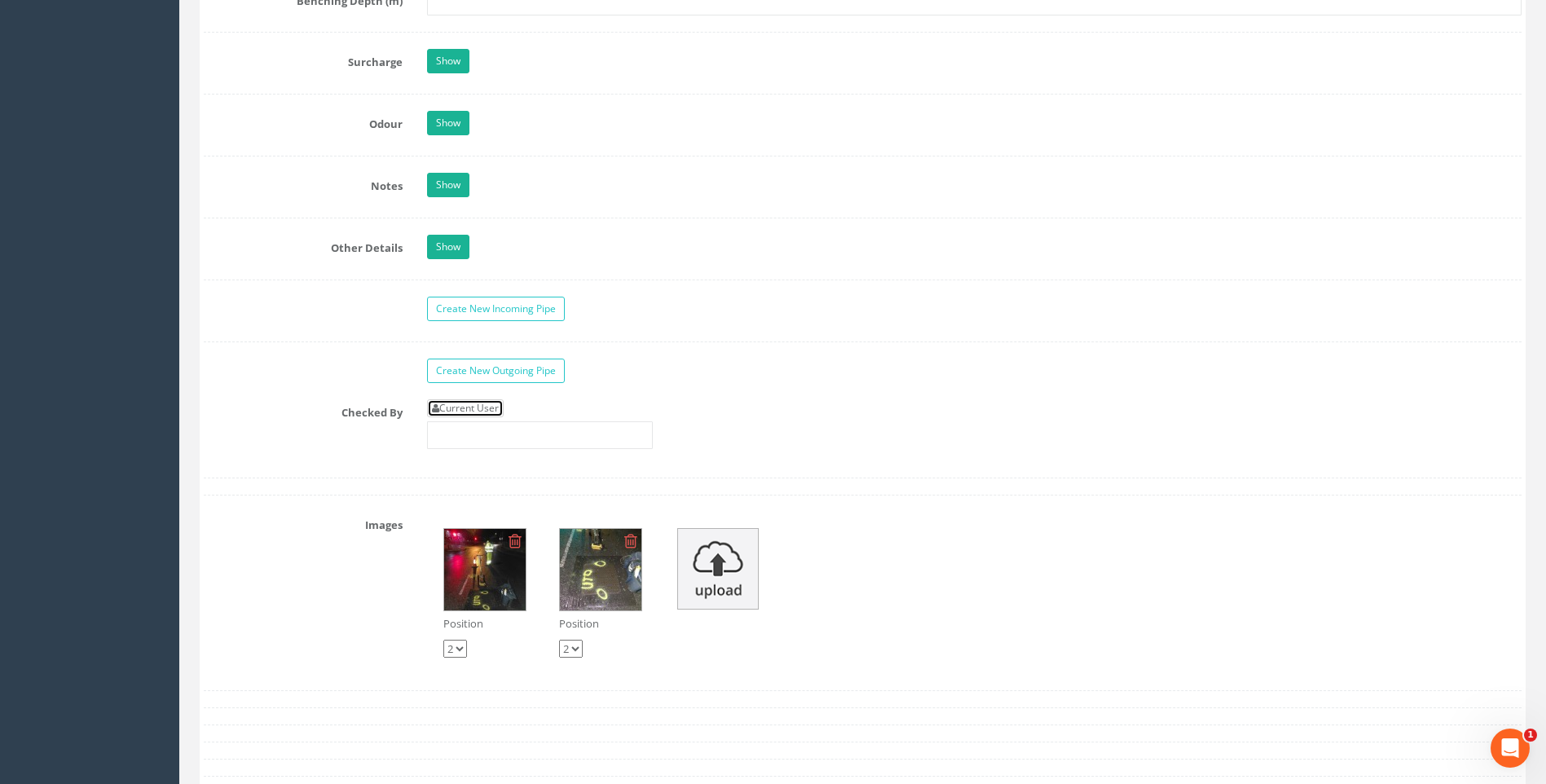
click at [482, 407] on link "Current User" at bounding box center [465, 407] width 77 height 18
type input "[PERSON_NAME]"
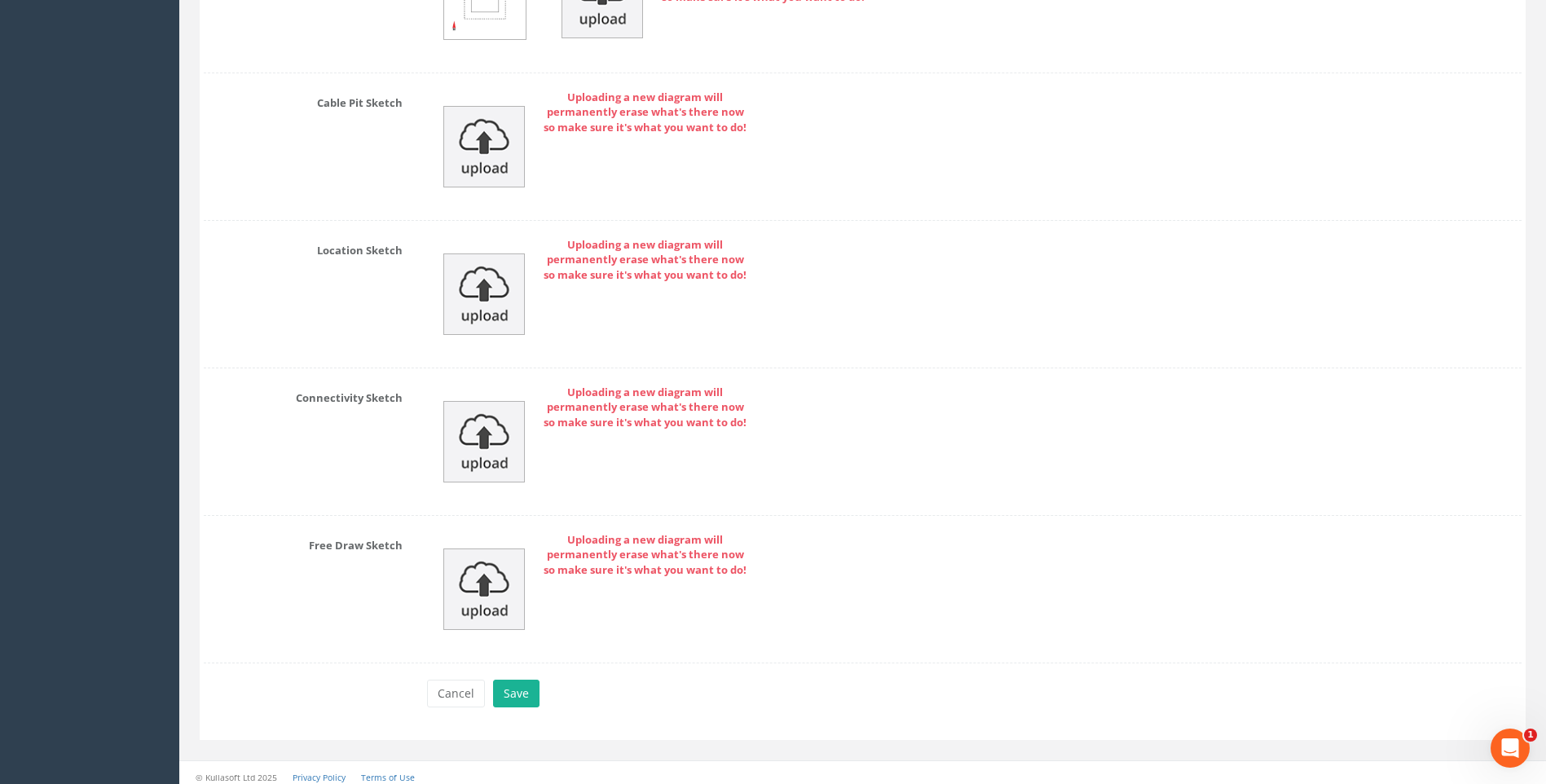
scroll to position [3361, 0]
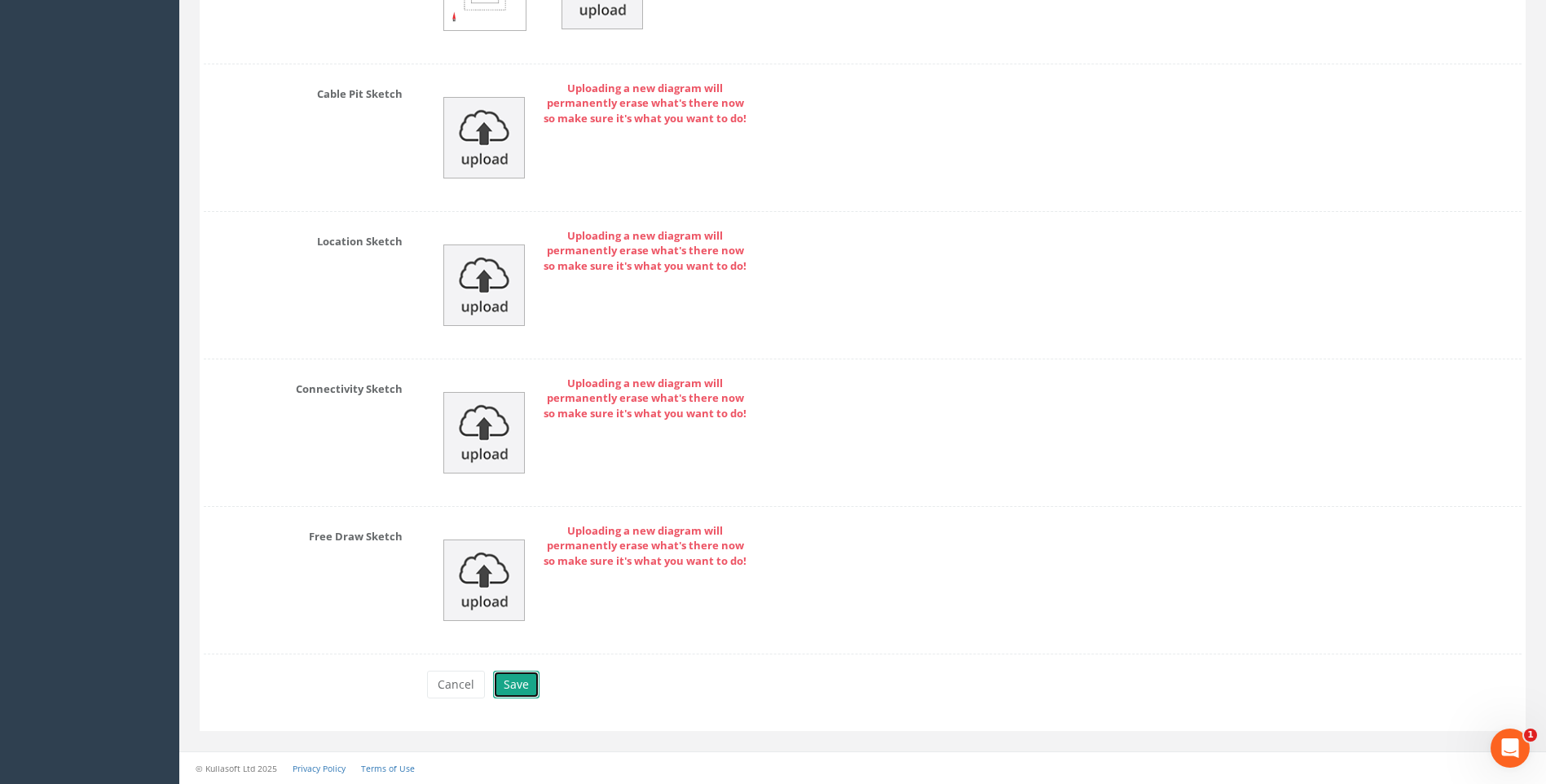
click at [522, 686] on button "Save" at bounding box center [516, 684] width 47 height 28
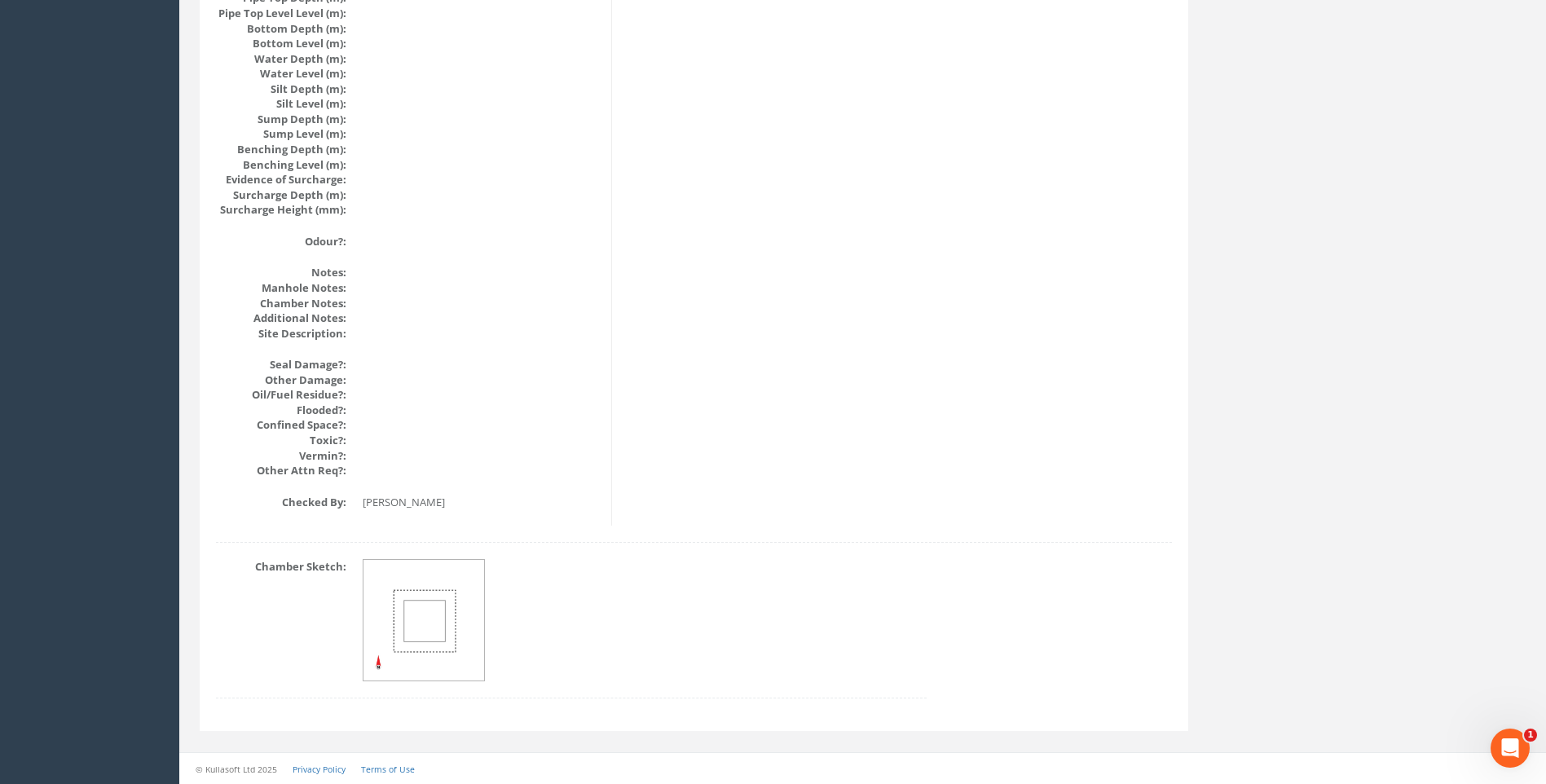
scroll to position [1729, 0]
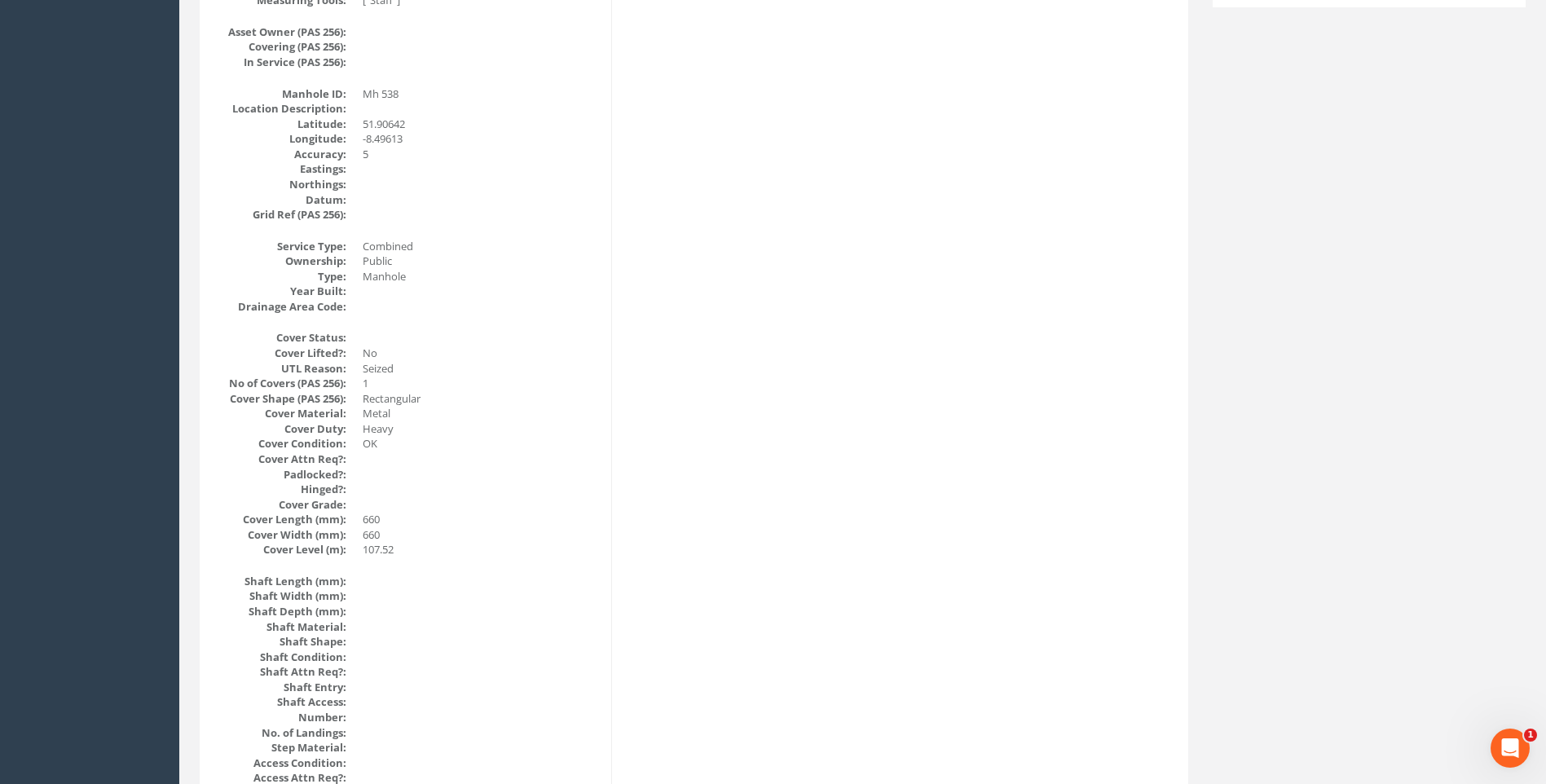
scroll to position [425, 0]
click at [501, 441] on dd "OK" at bounding box center [480, 445] width 236 height 16
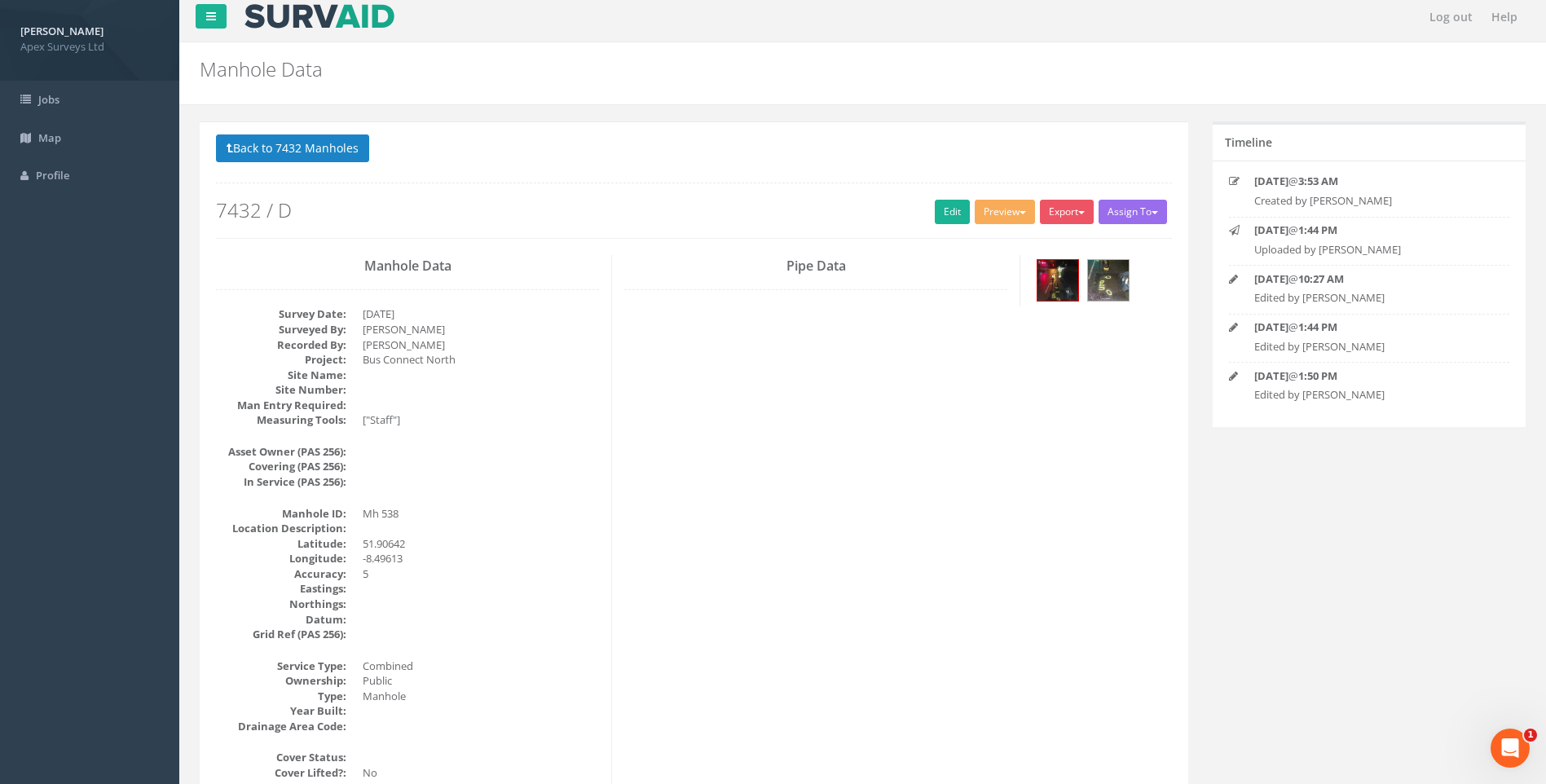
scroll to position [0, 0]
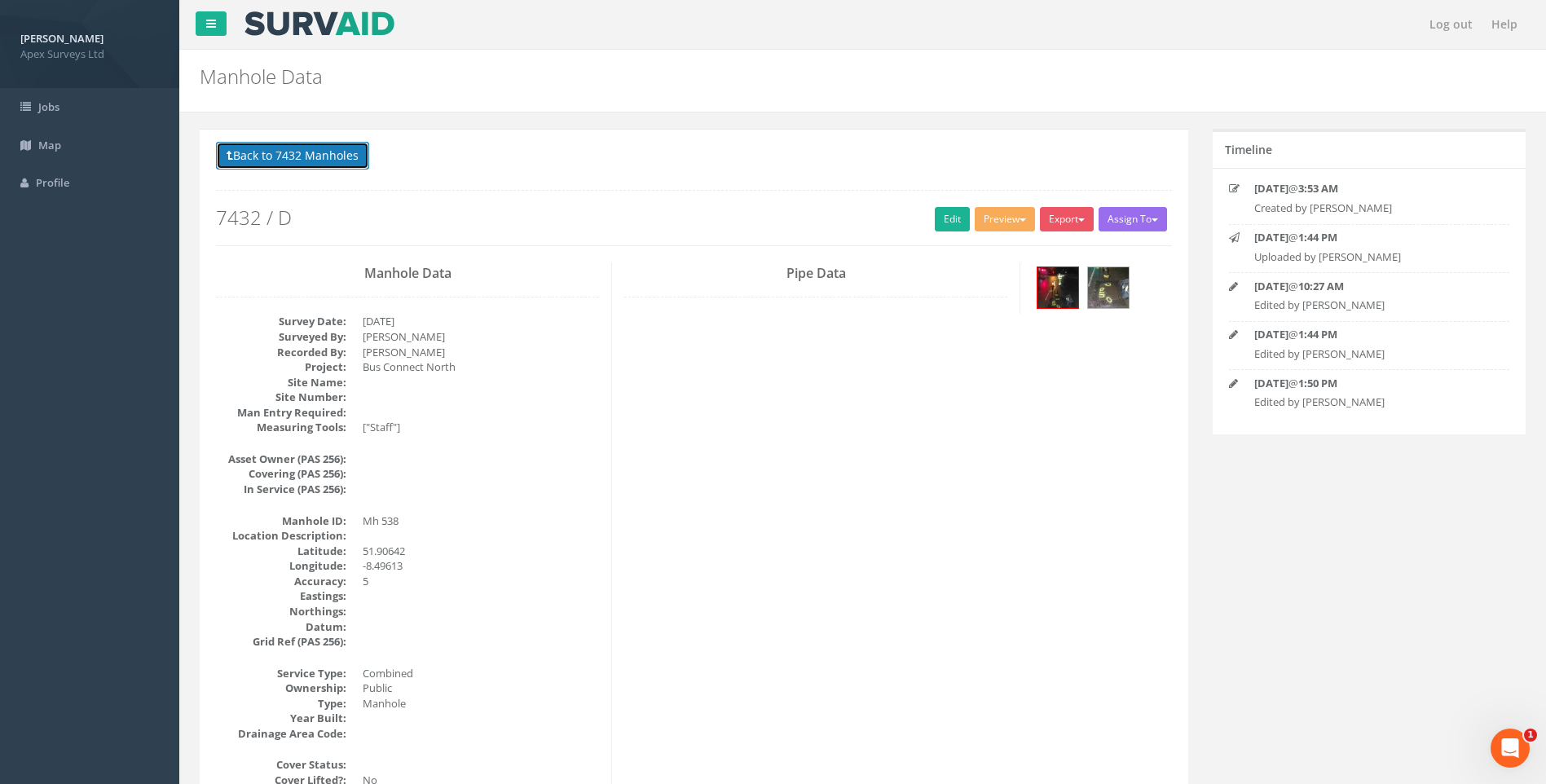
click at [254, 156] on button "Back to 7432 Manholes" at bounding box center [292, 155] width 153 height 28
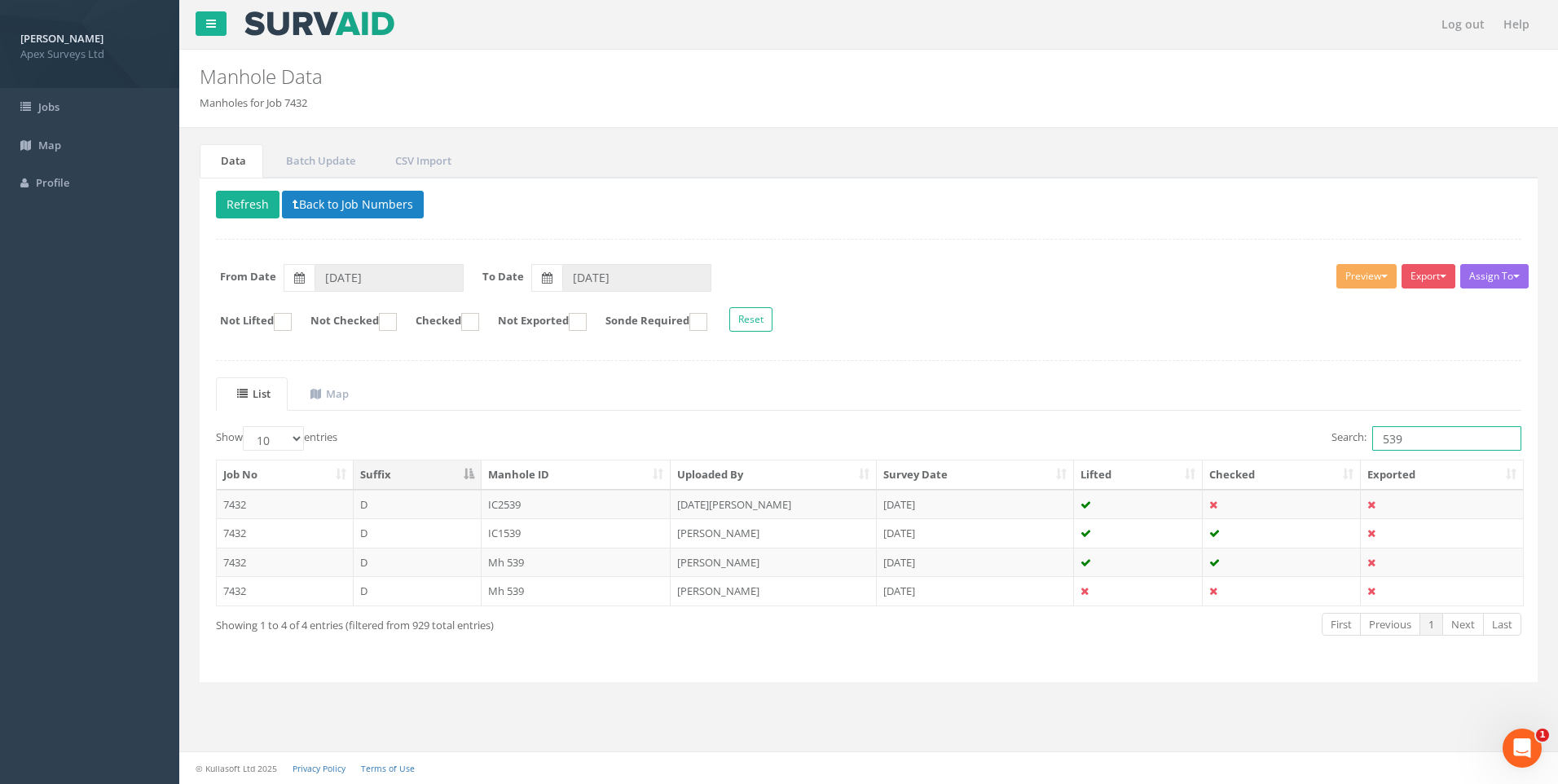
click at [1420, 436] on input "539" at bounding box center [1447, 438] width 149 height 24
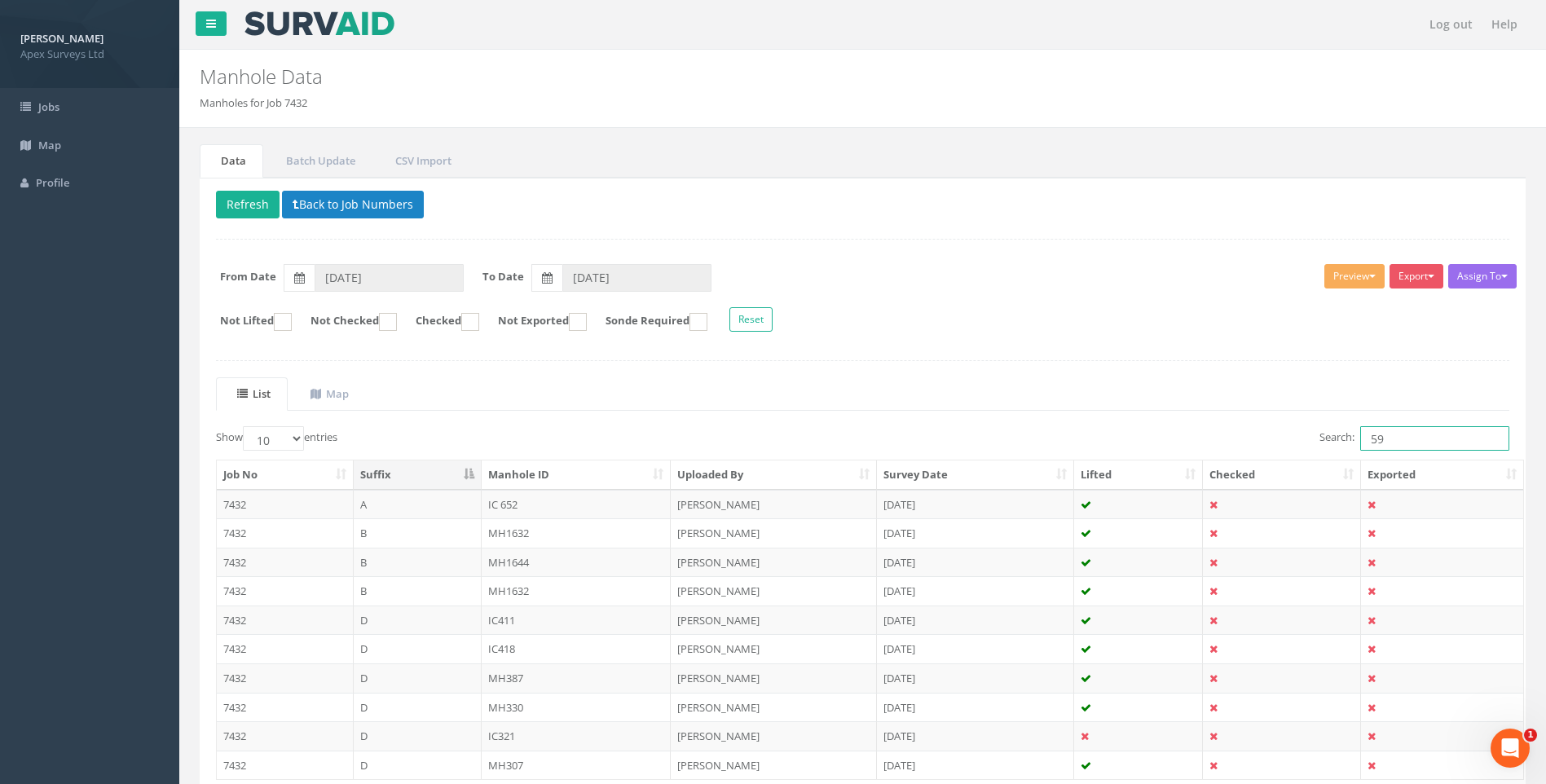
type input "5"
drag, startPoint x: 1430, startPoint y: 440, endPoint x: 1094, endPoint y: 453, distance: 336.3
click at [1094, 453] on div "Search: GIACO" at bounding box center [1193, 440] width 635 height 28
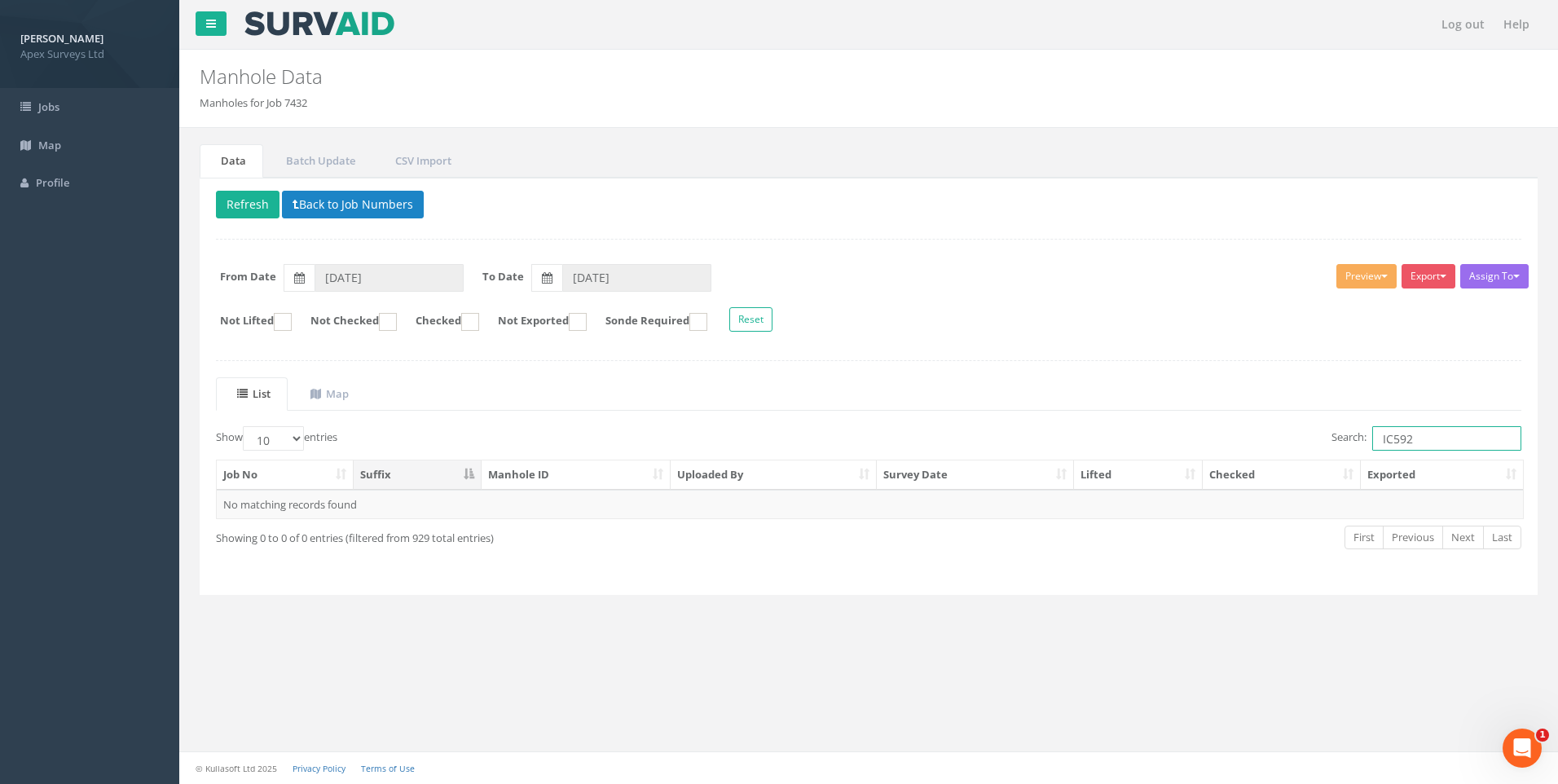
click at [1390, 442] on input "IC592" at bounding box center [1447, 438] width 149 height 24
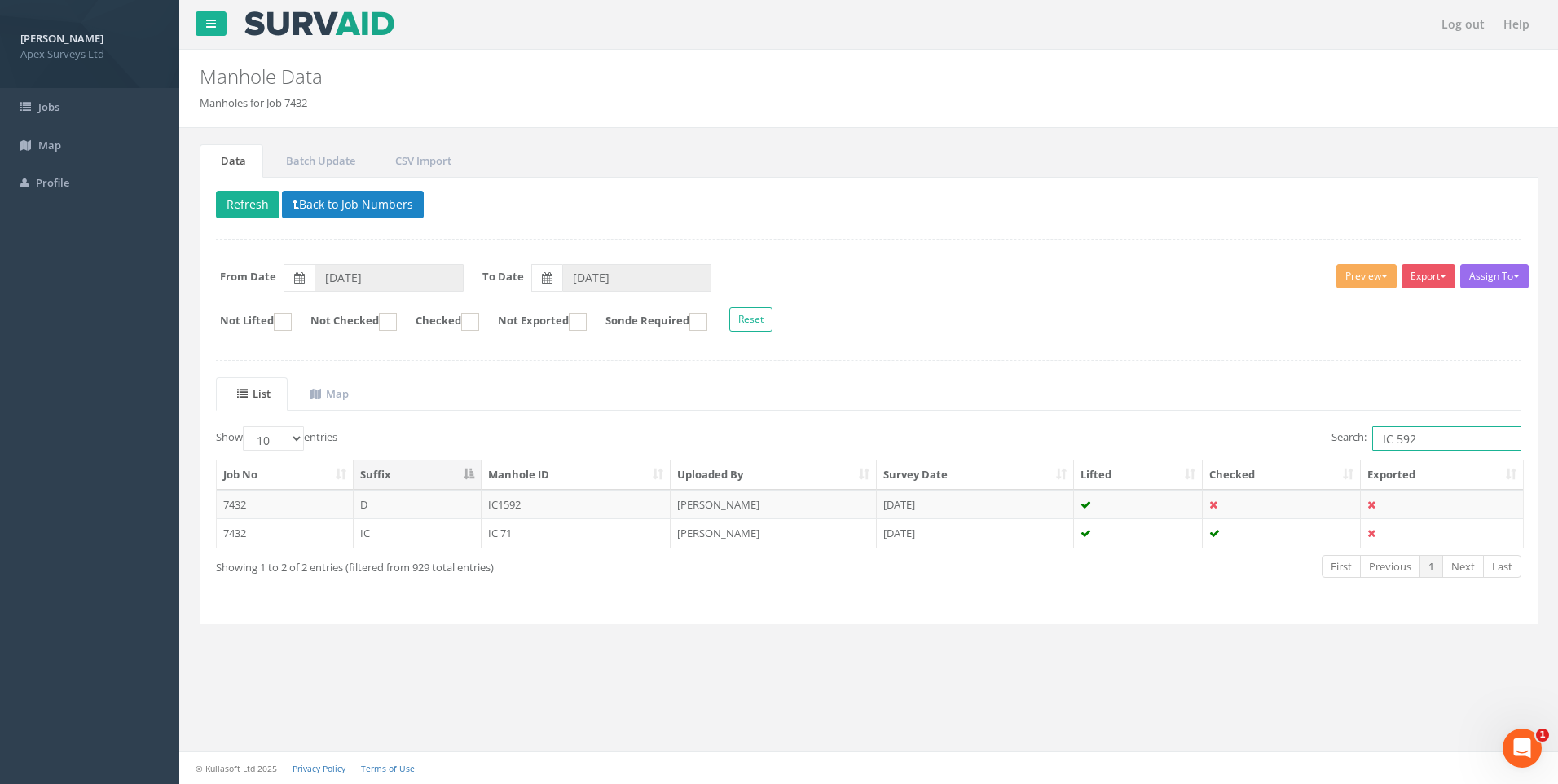
drag, startPoint x: 1433, startPoint y: 440, endPoint x: 1245, endPoint y: 440, distance: 188.0
click at [1258, 440] on div "Search: IC 592" at bounding box center [1201, 440] width 640 height 28
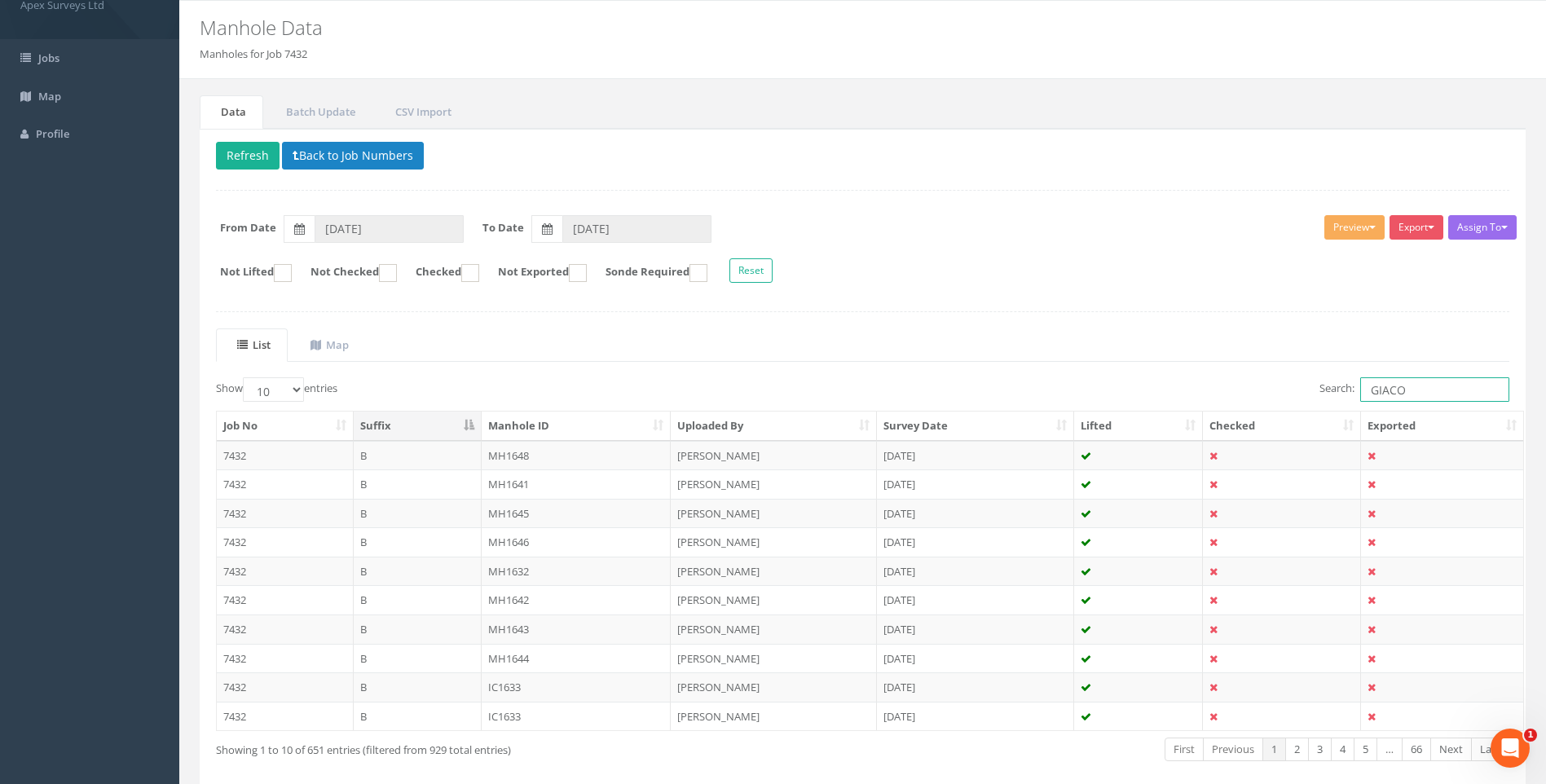
scroll to position [125, 0]
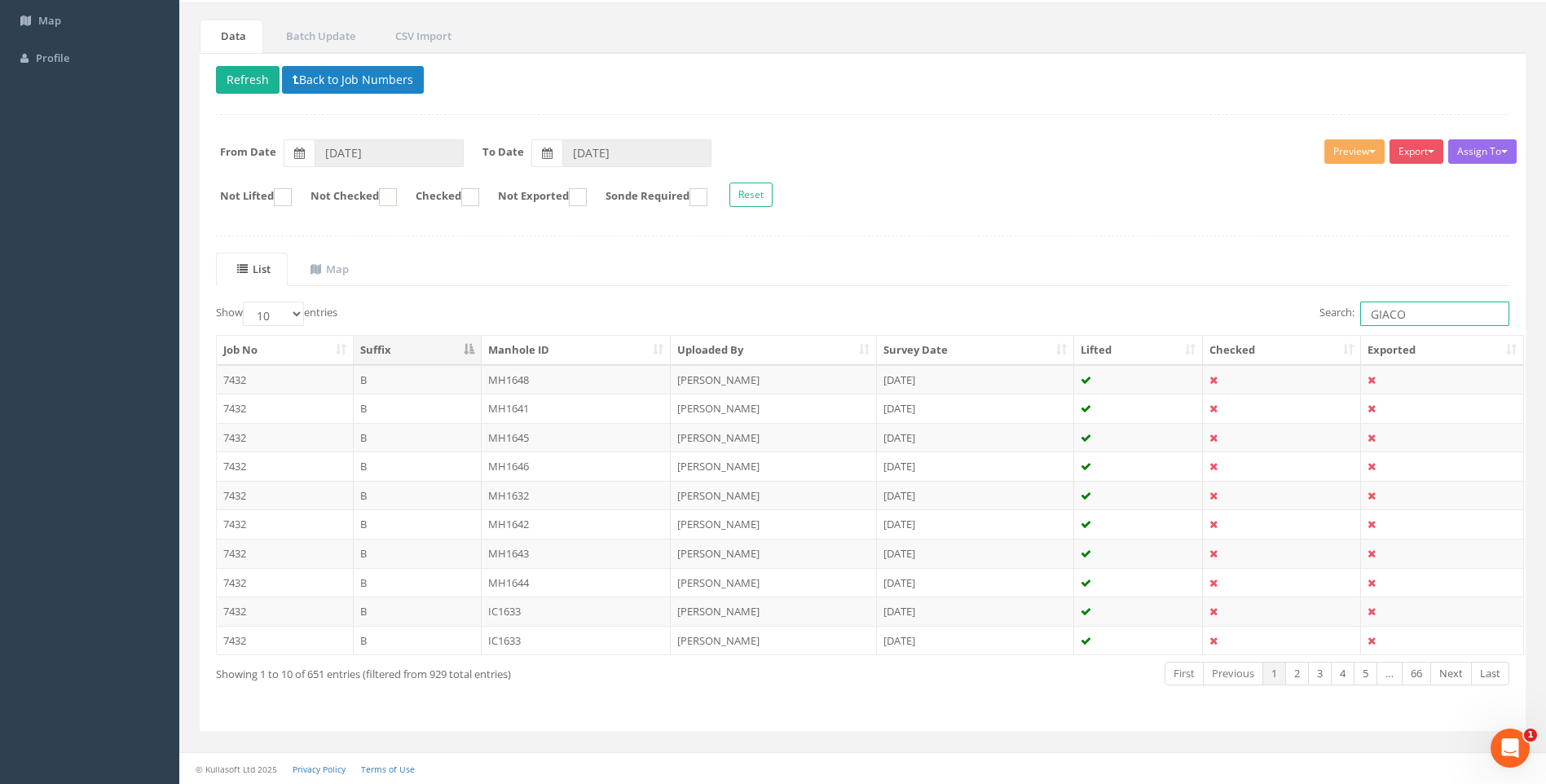
type input "GIACO"
drag, startPoint x: 300, startPoint y: 305, endPoint x: 293, endPoint y: 327, distance: 23.1
click at [300, 305] on select "10 25 50 100" at bounding box center [273, 313] width 61 height 24
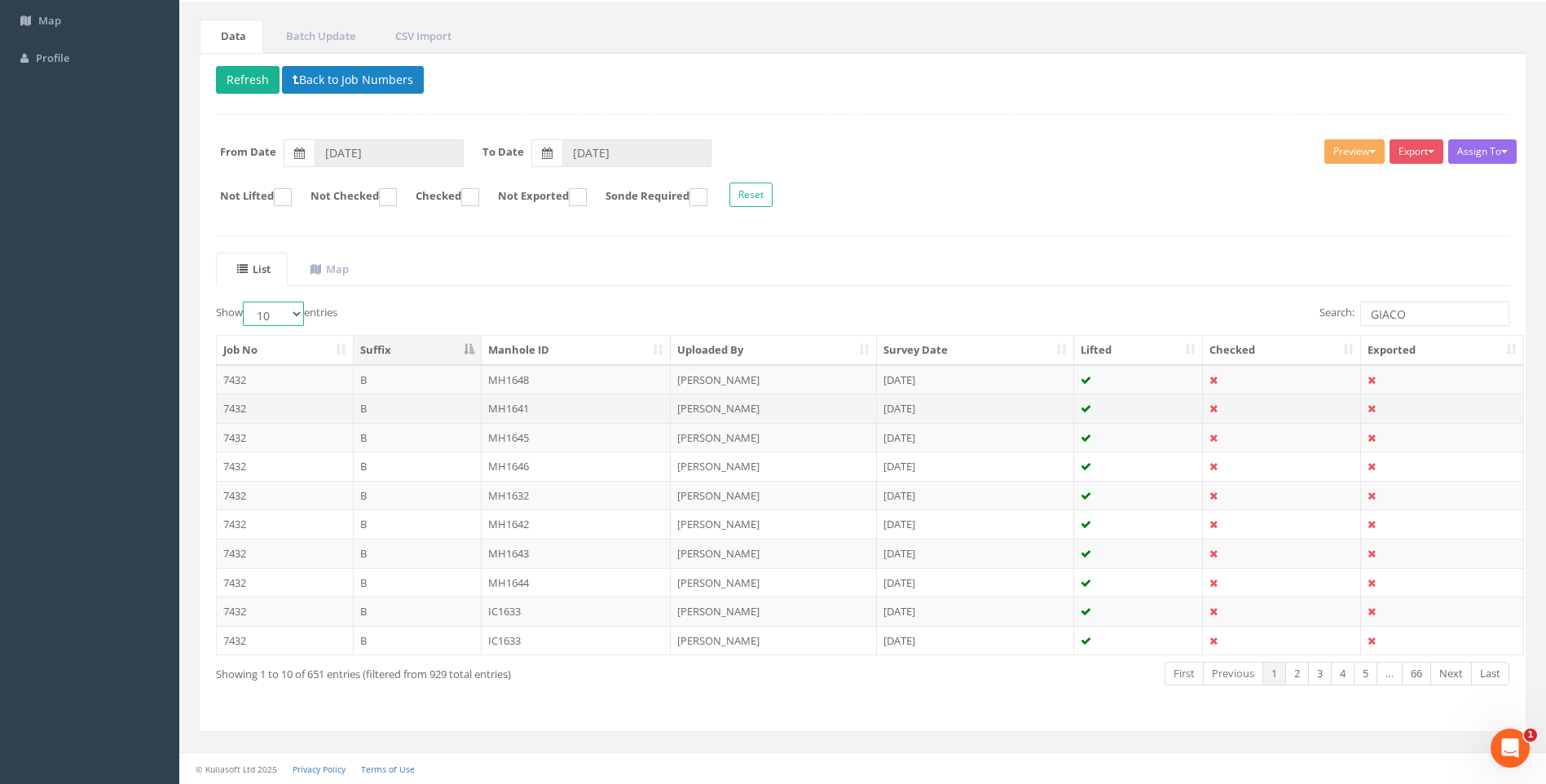
select select "100"
click at [245, 301] on select "10 25 50 100" at bounding box center [273, 313] width 61 height 24
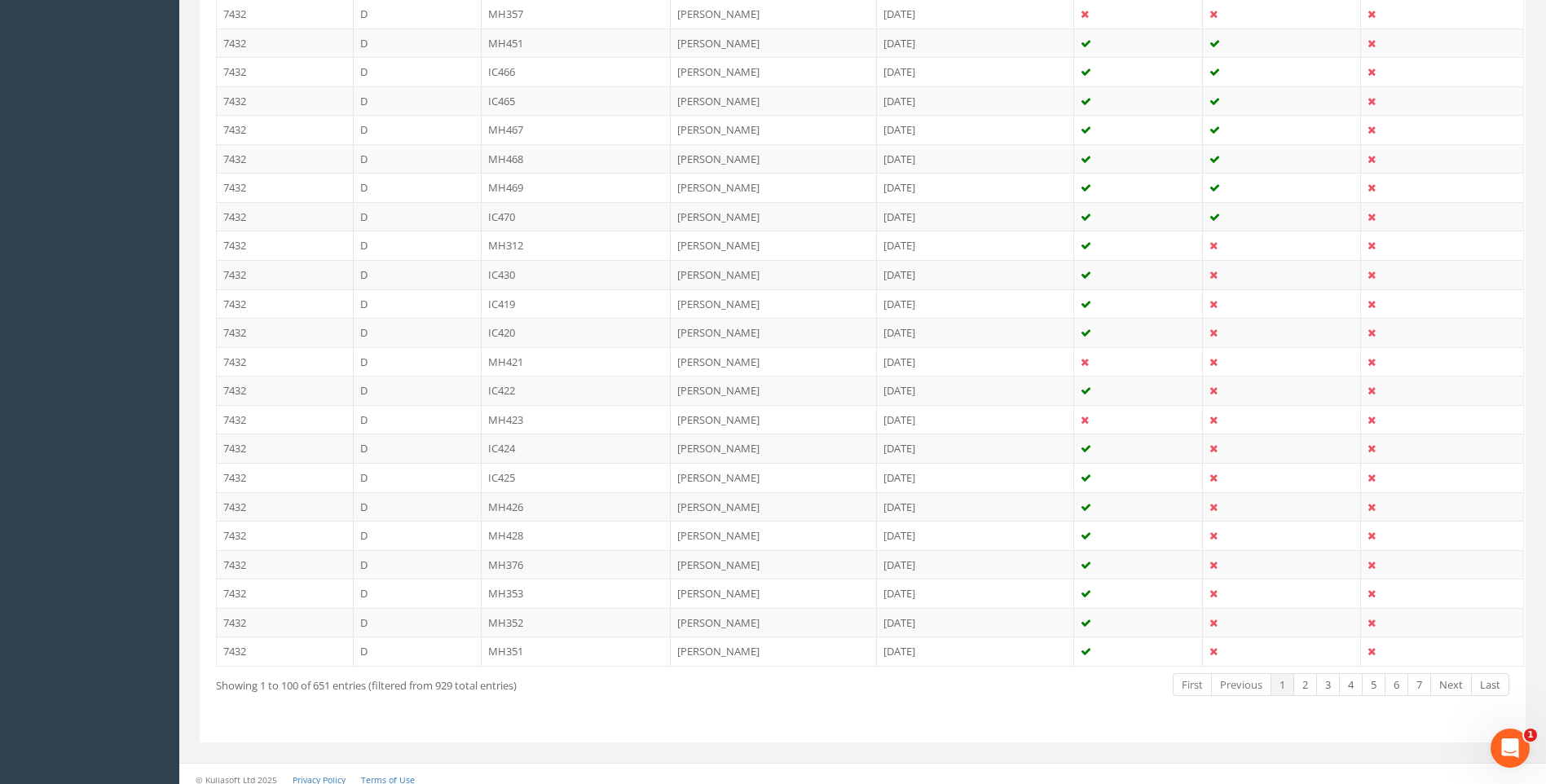
scroll to position [2732, 0]
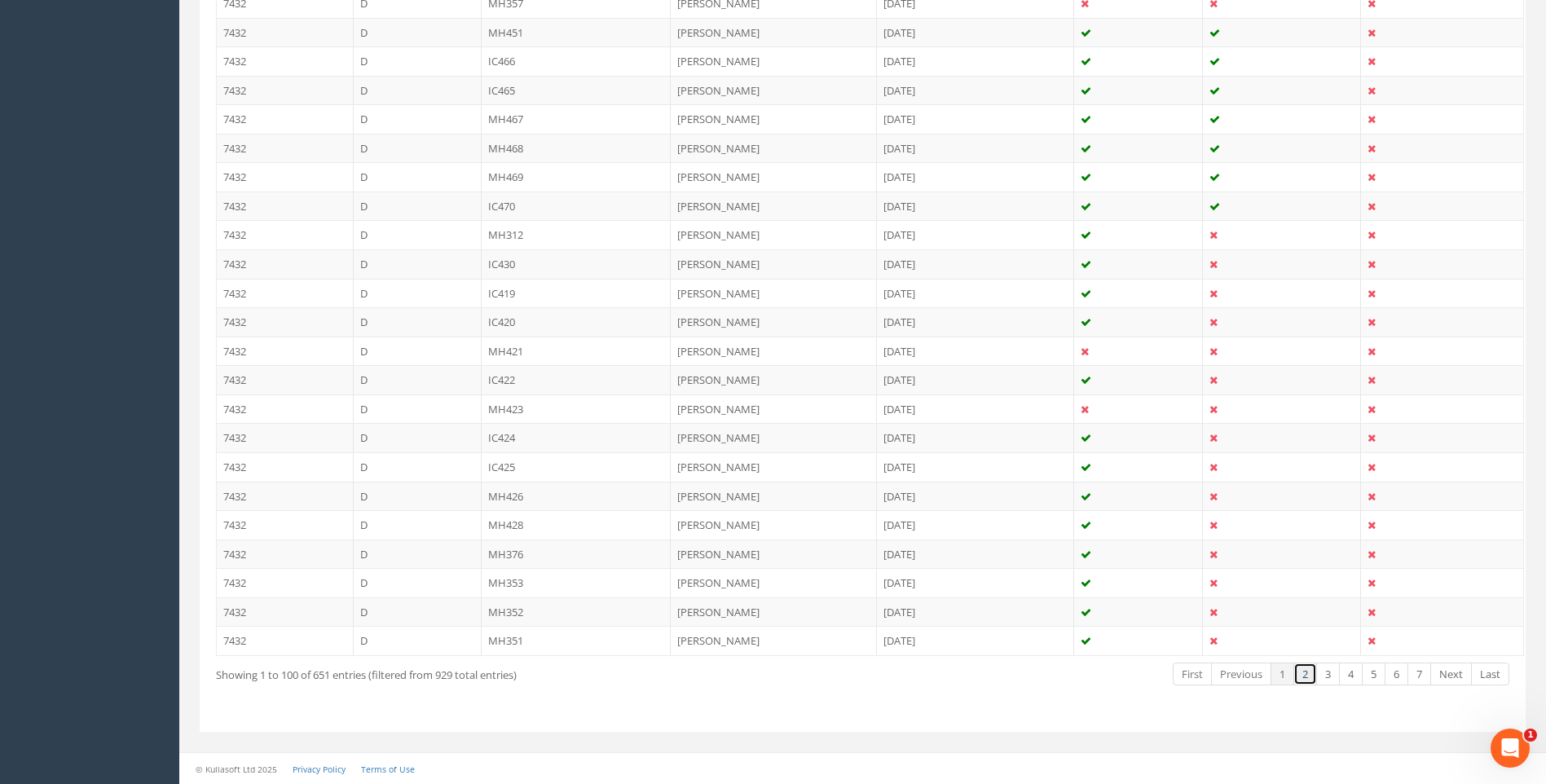
click at [1300, 677] on link "2" at bounding box center [1305, 674] width 23 height 23
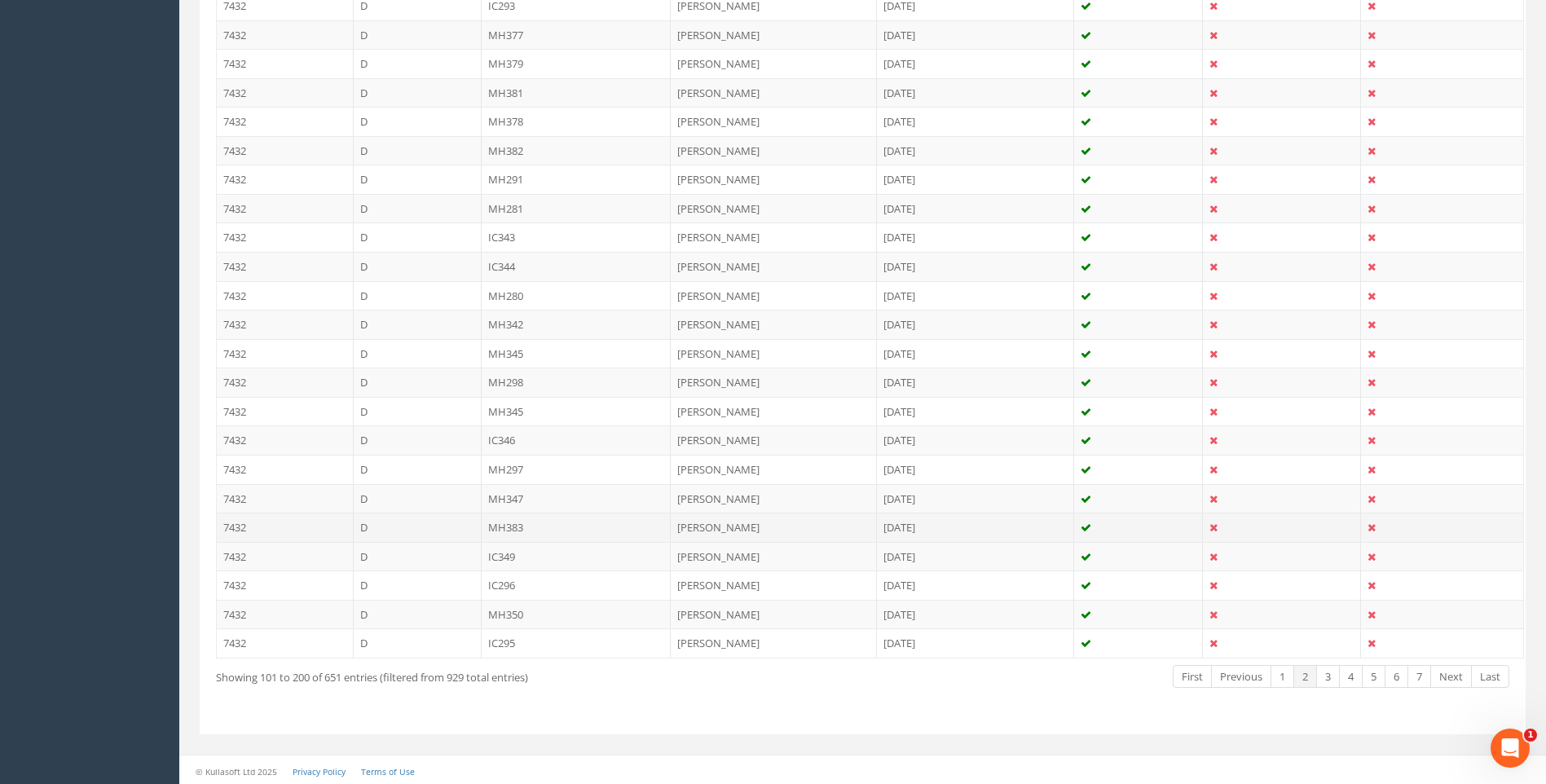
scroll to position [2733, 0]
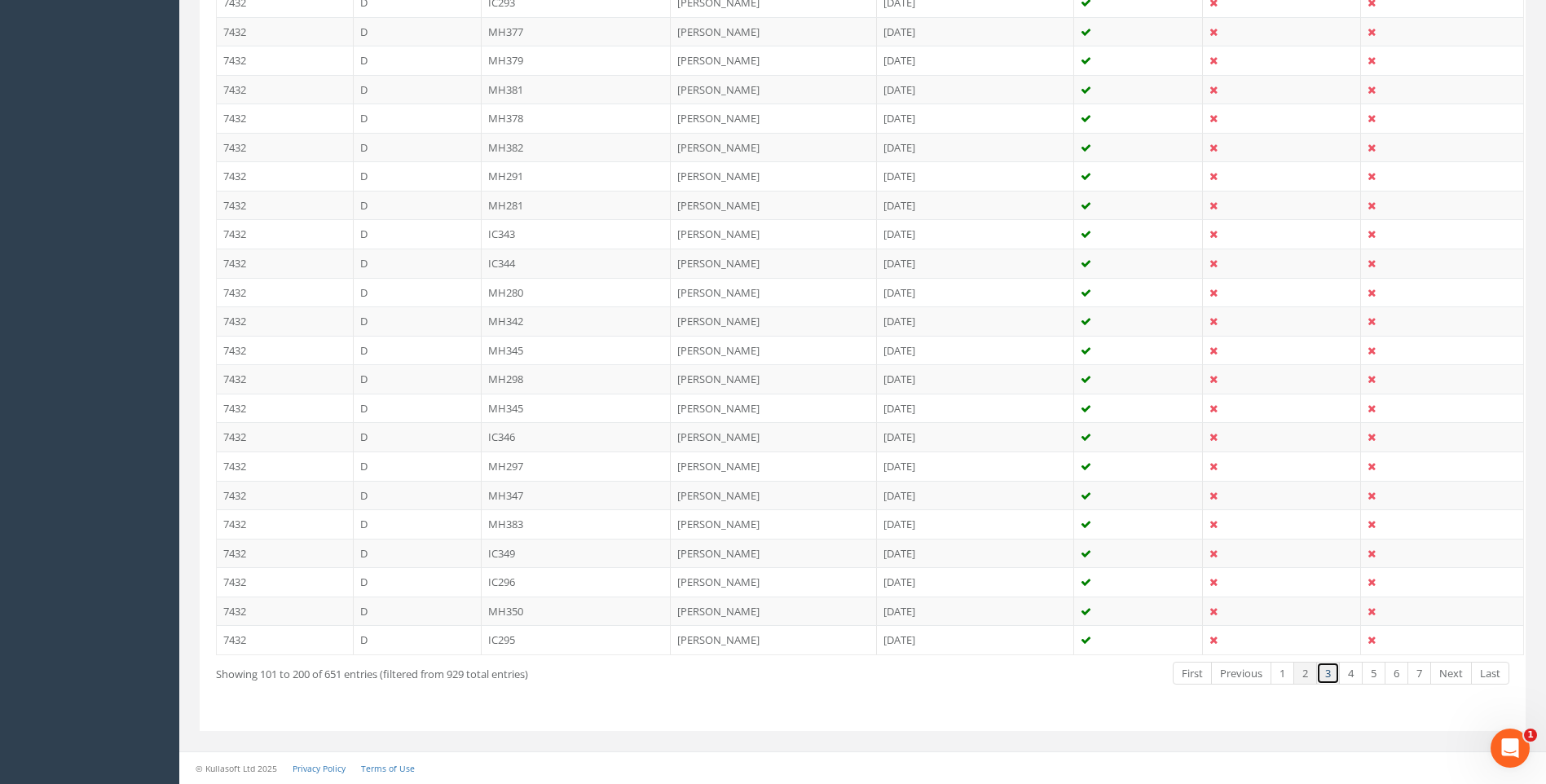
click at [1328, 670] on link "3" at bounding box center [1328, 674] width 23 height 23
click at [1349, 676] on link "4" at bounding box center [1351, 674] width 23 height 23
click at [1373, 670] on link "5" at bounding box center [1374, 674] width 23 height 23
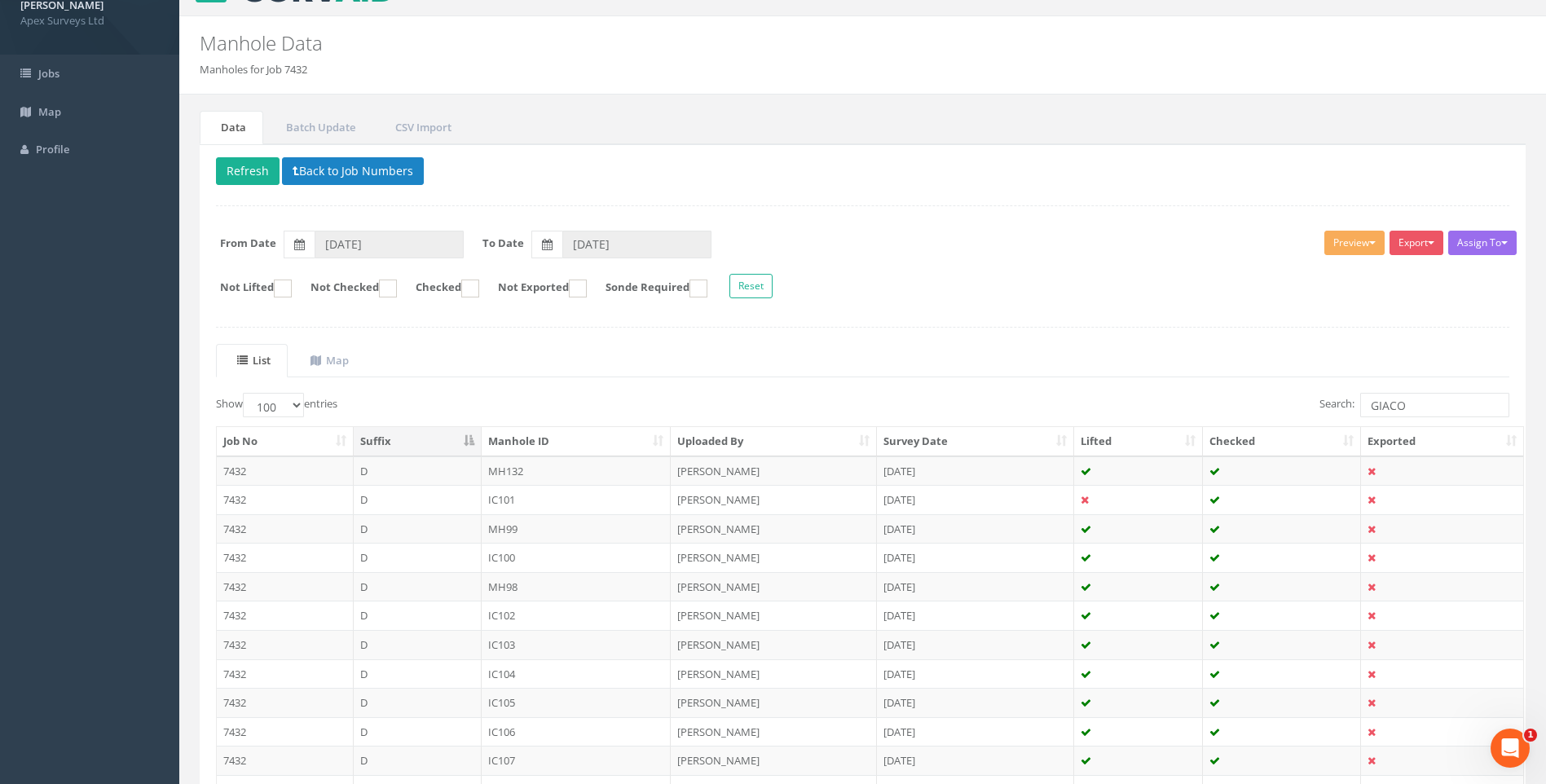
scroll to position [0, 0]
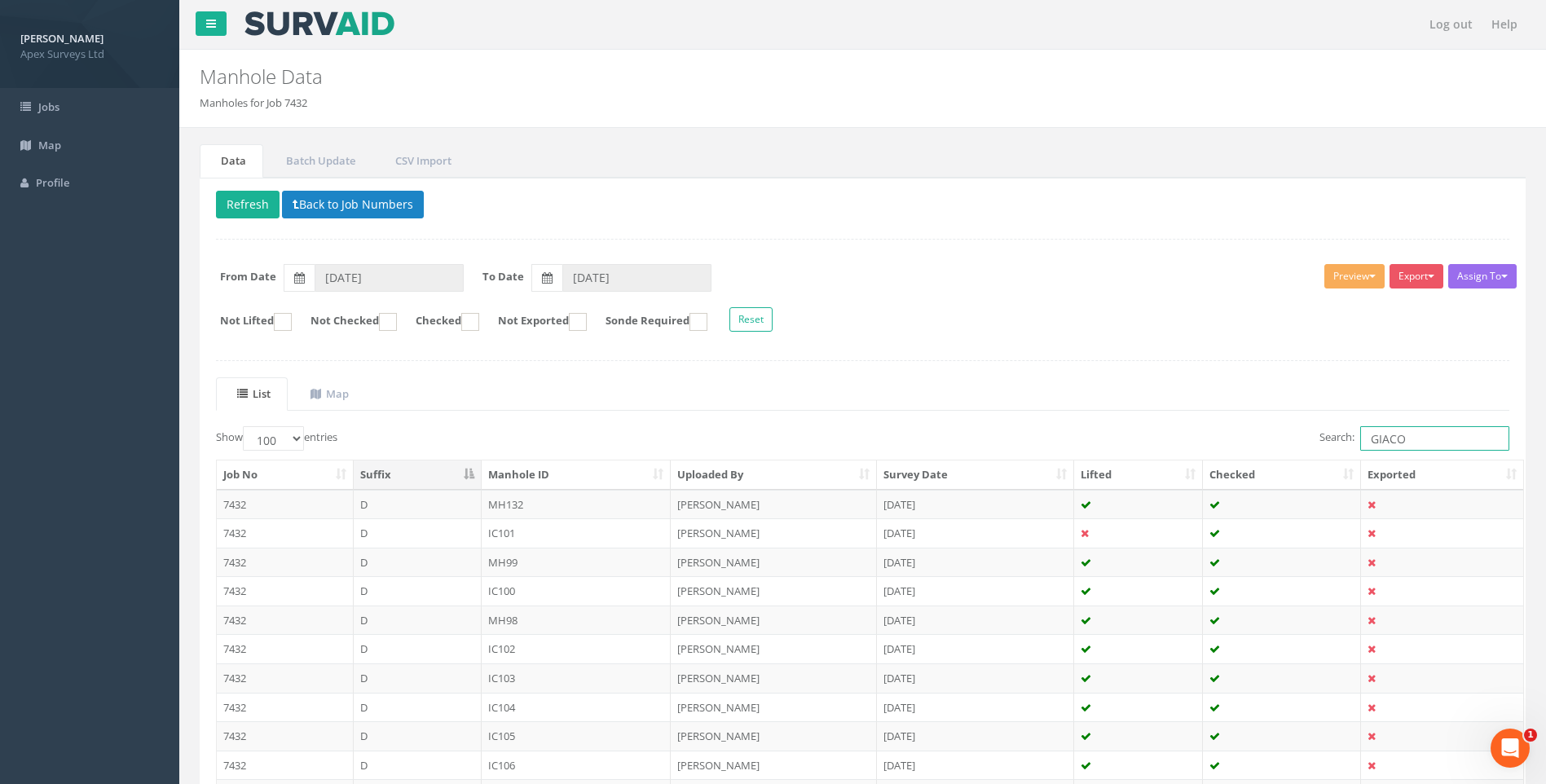
drag, startPoint x: 1435, startPoint y: 443, endPoint x: 1006, endPoint y: 437, distance: 429.0
click at [1024, 437] on div "Search: GIACO" at bounding box center [1193, 440] width 635 height 28
type input "KRESIMI"
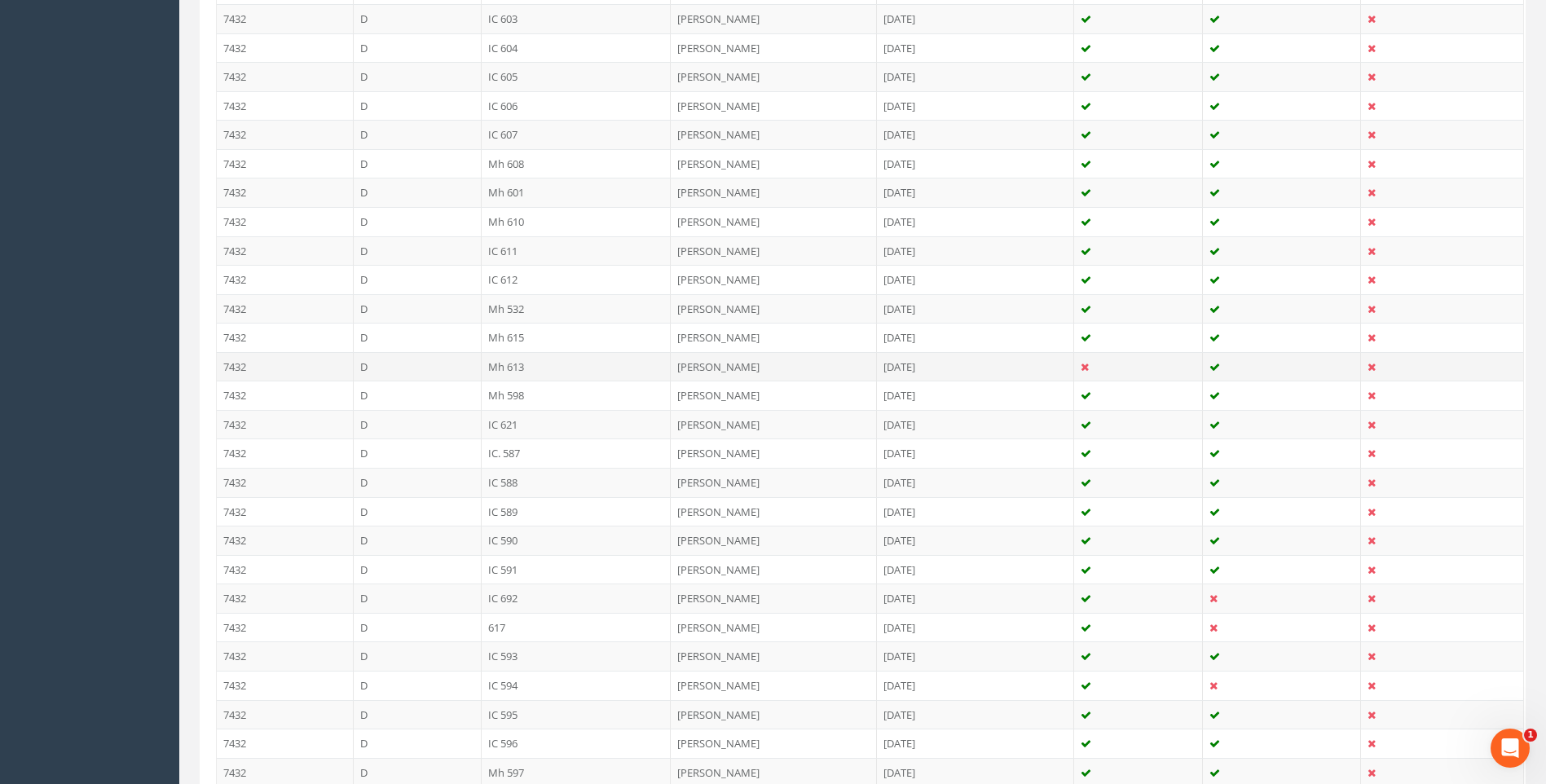
scroll to position [2282, 0]
click at [511, 362] on td "IC 692" at bounding box center [577, 366] width 190 height 29
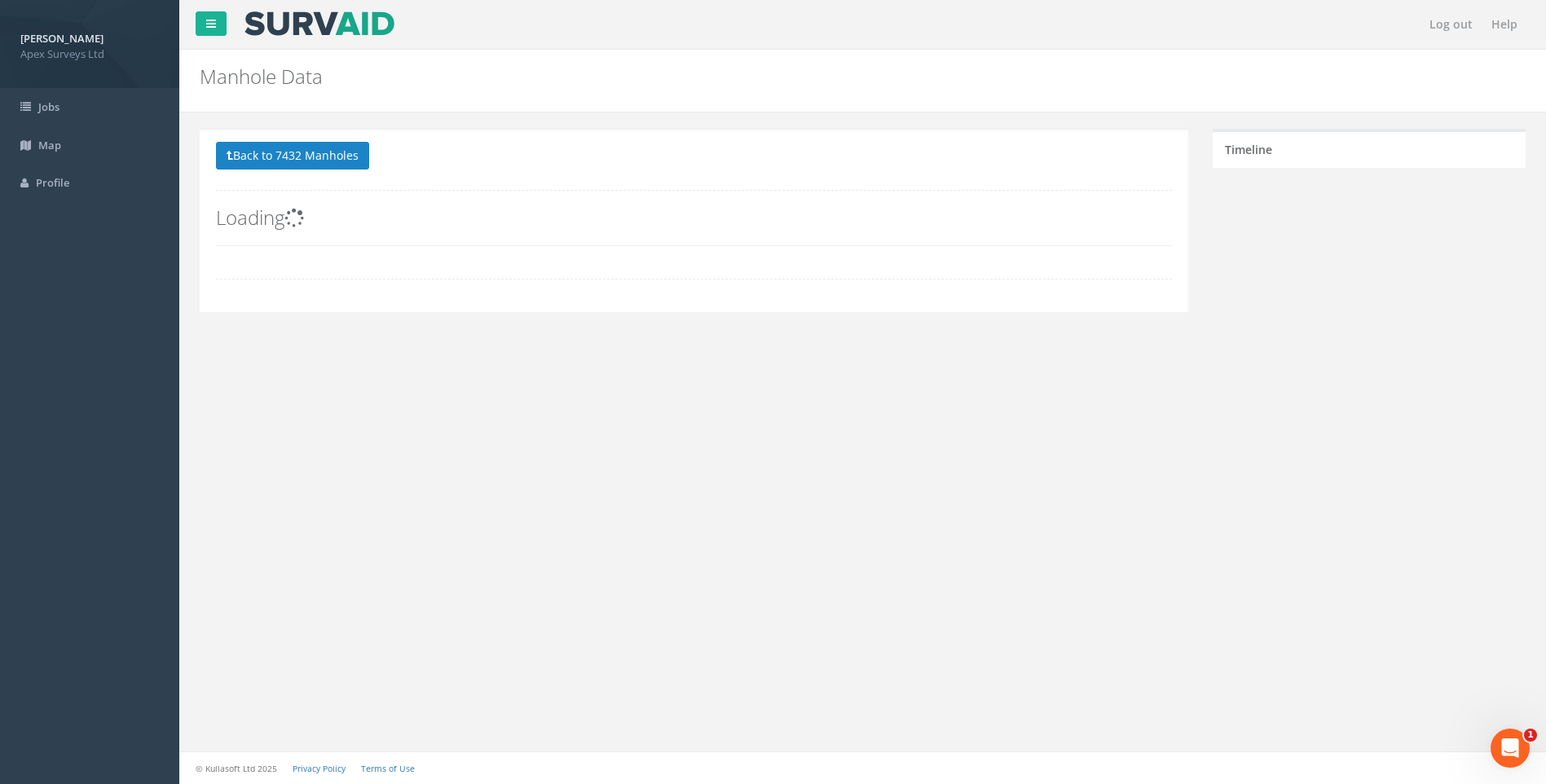
scroll to position [0, 0]
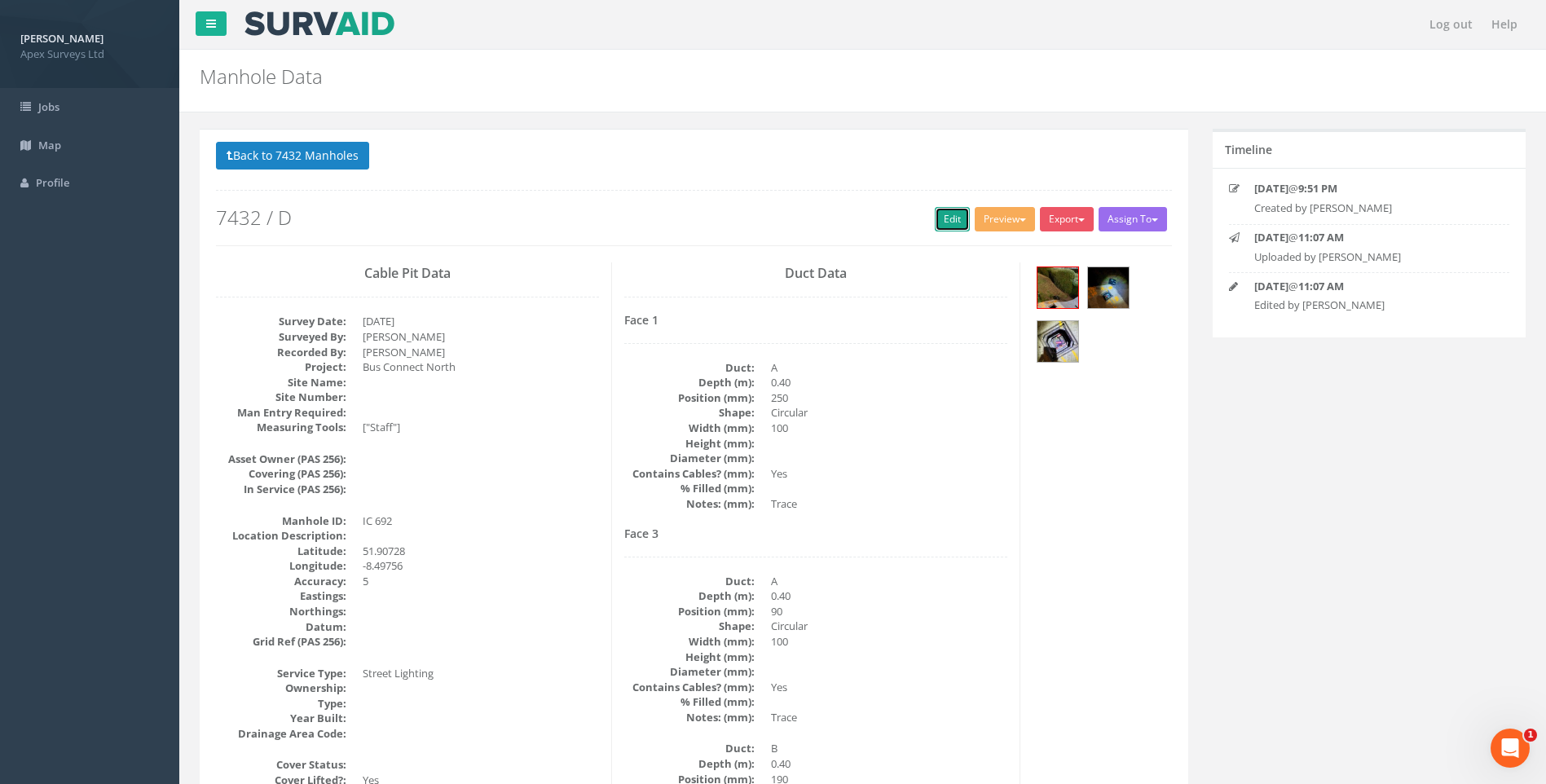
click at [937, 219] on link "Edit" at bounding box center [953, 218] width 35 height 24
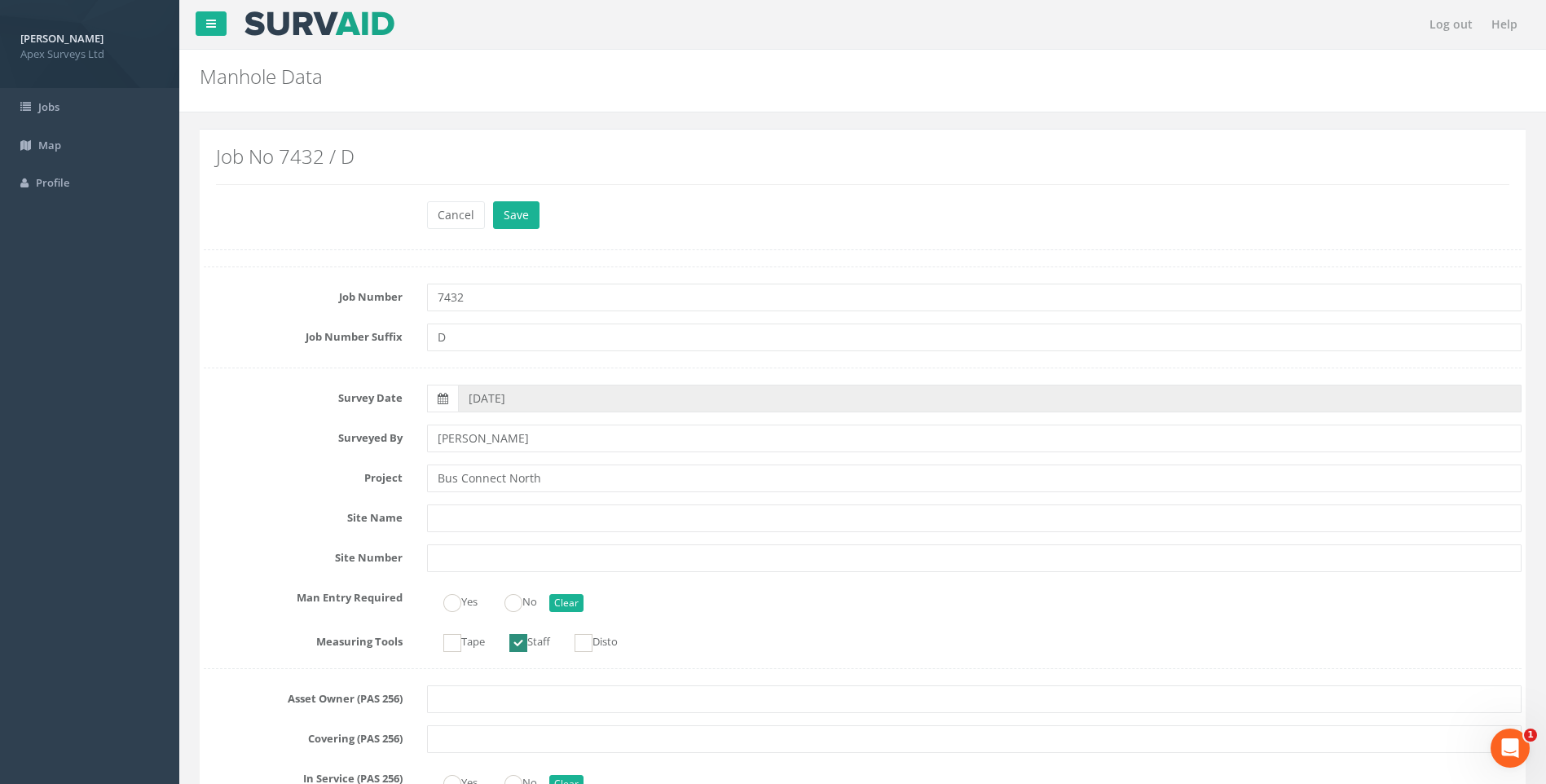
scroll to position [1226, 0]
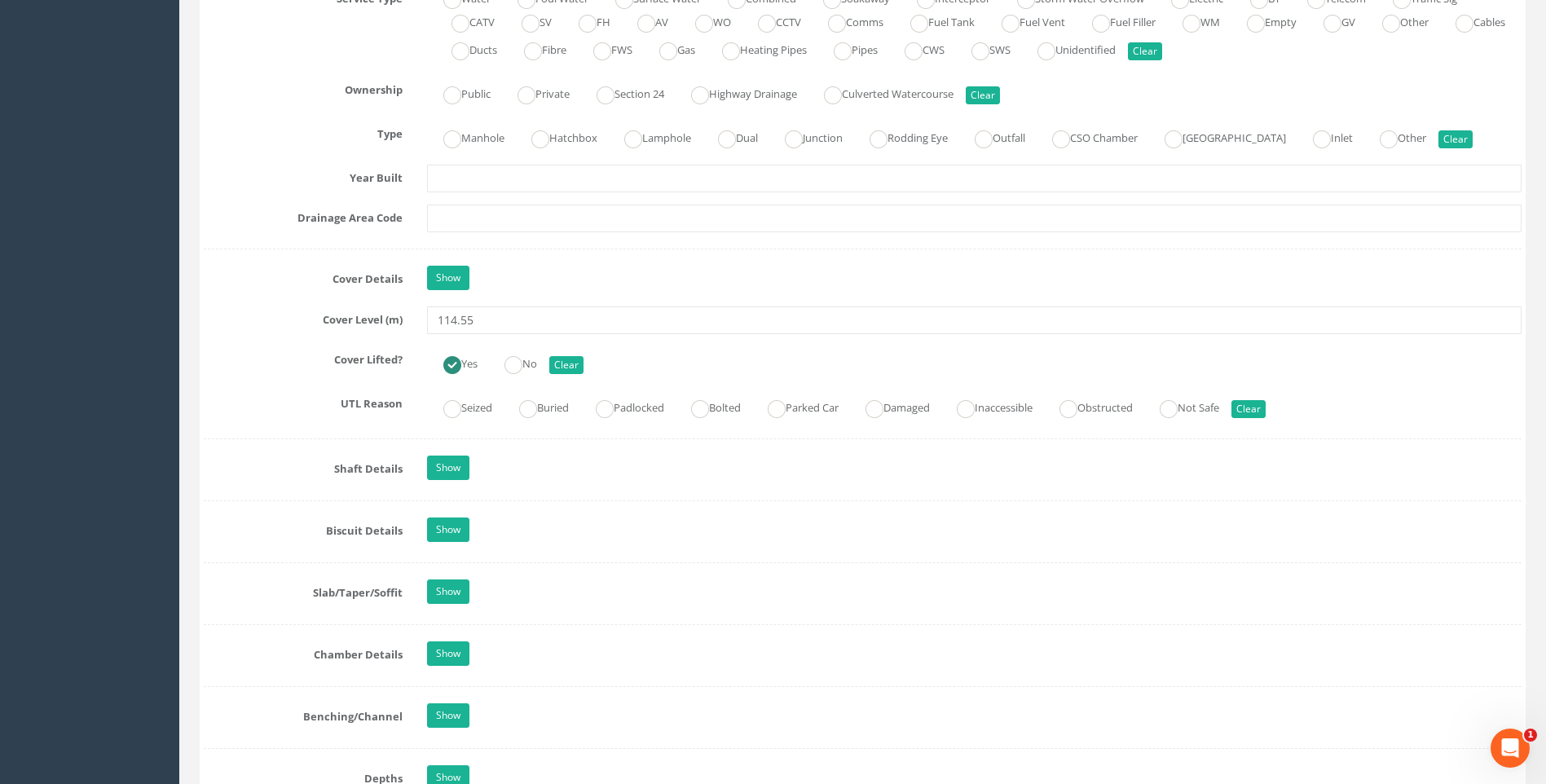
type input "114.55"
click at [245, 368] on div "Cover Lifted? Yes No Clear" at bounding box center [863, 362] width 1343 height 32
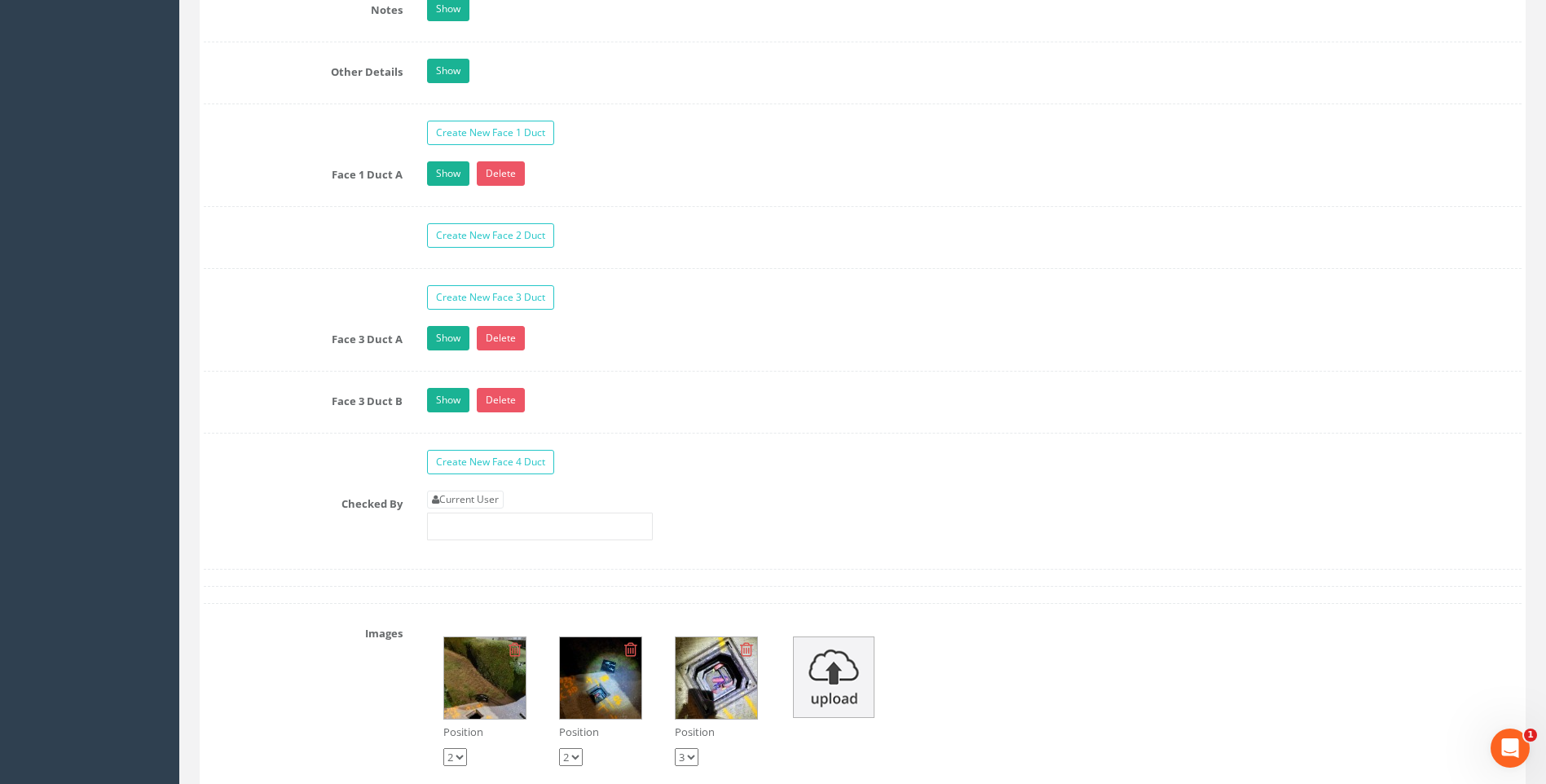
scroll to position [2611, 0]
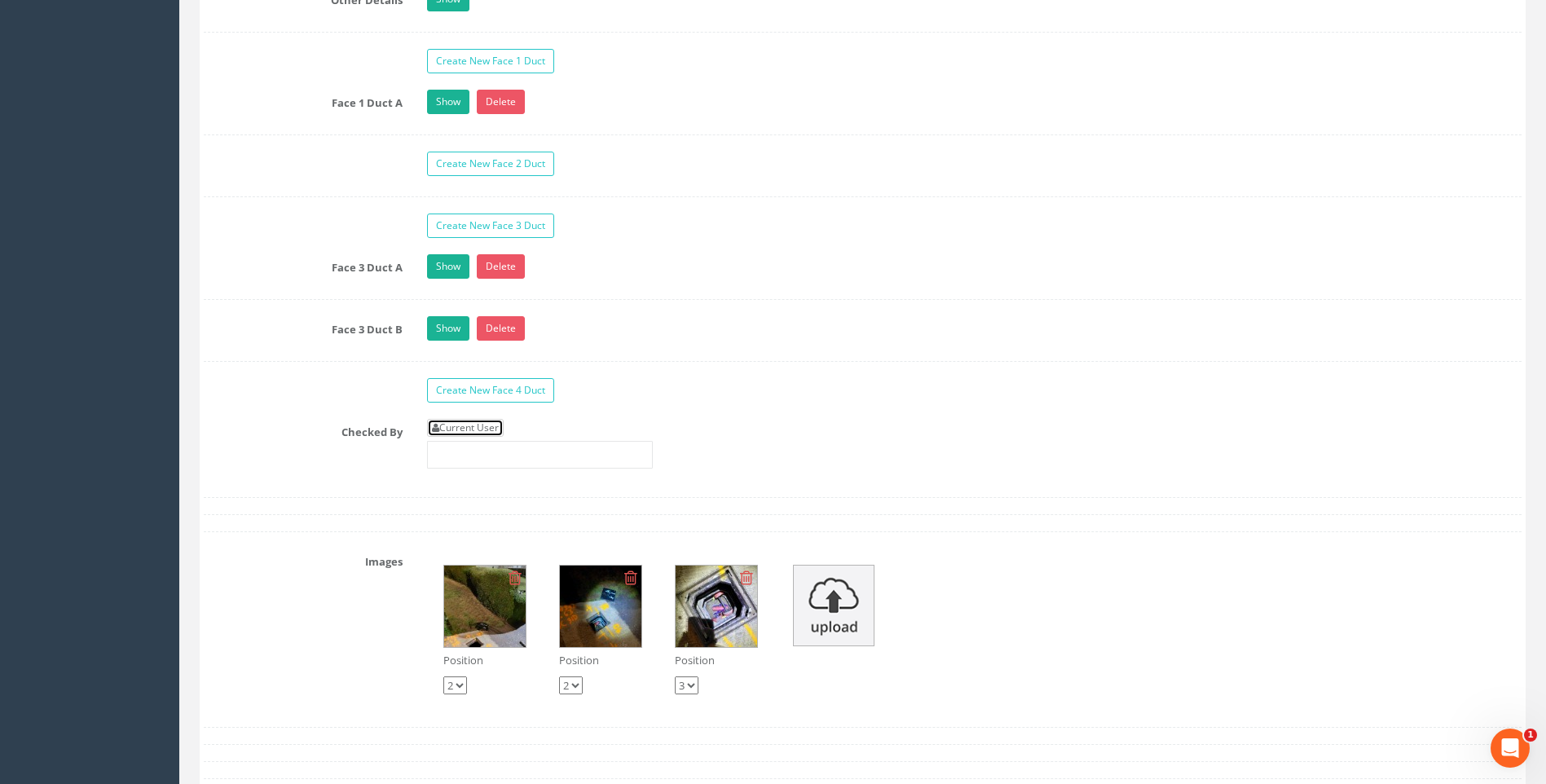
click at [455, 426] on link "Current User" at bounding box center [465, 428] width 77 height 18
type input "[PERSON_NAME]"
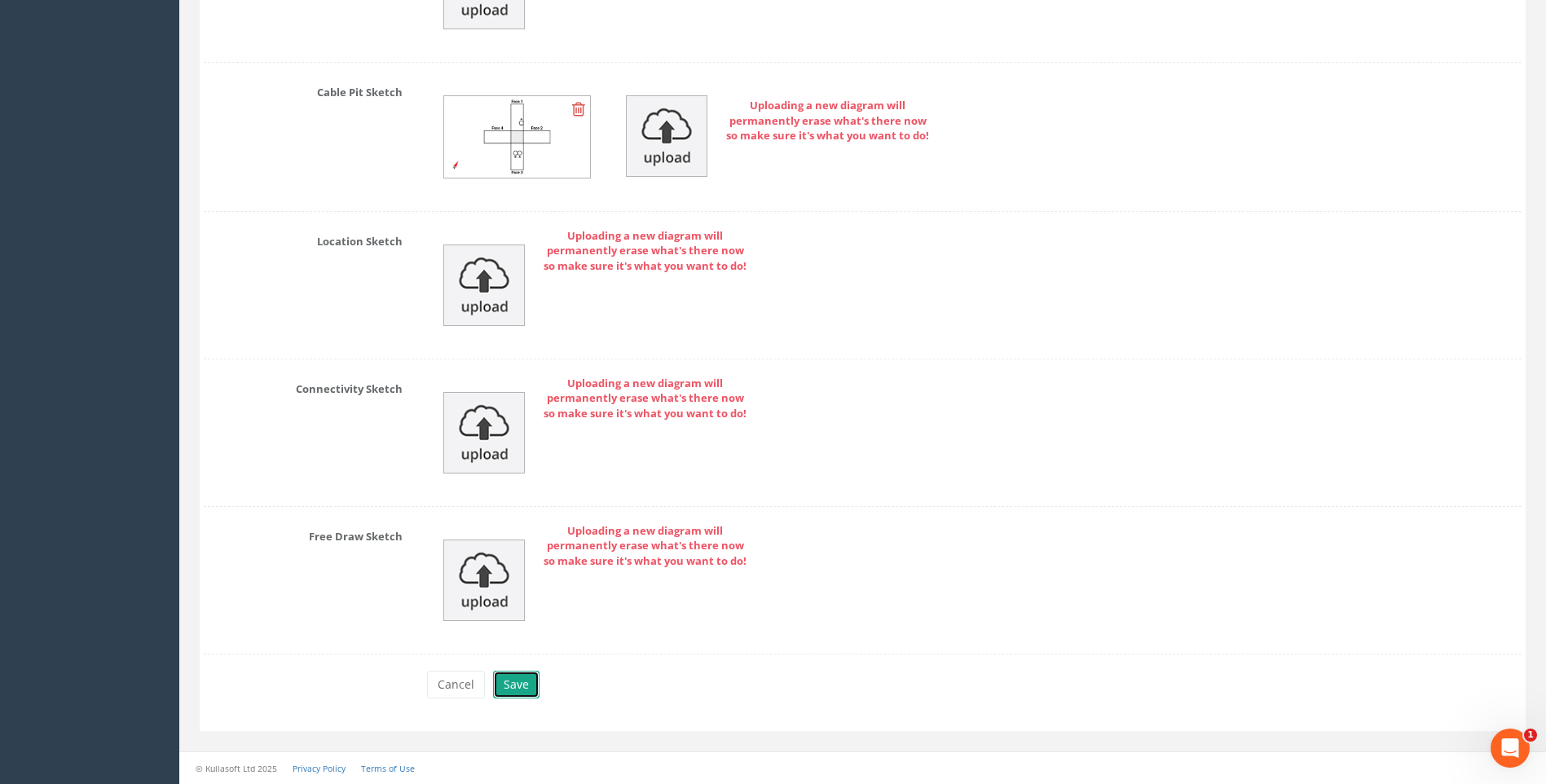
click at [517, 678] on button "Save" at bounding box center [516, 684] width 47 height 28
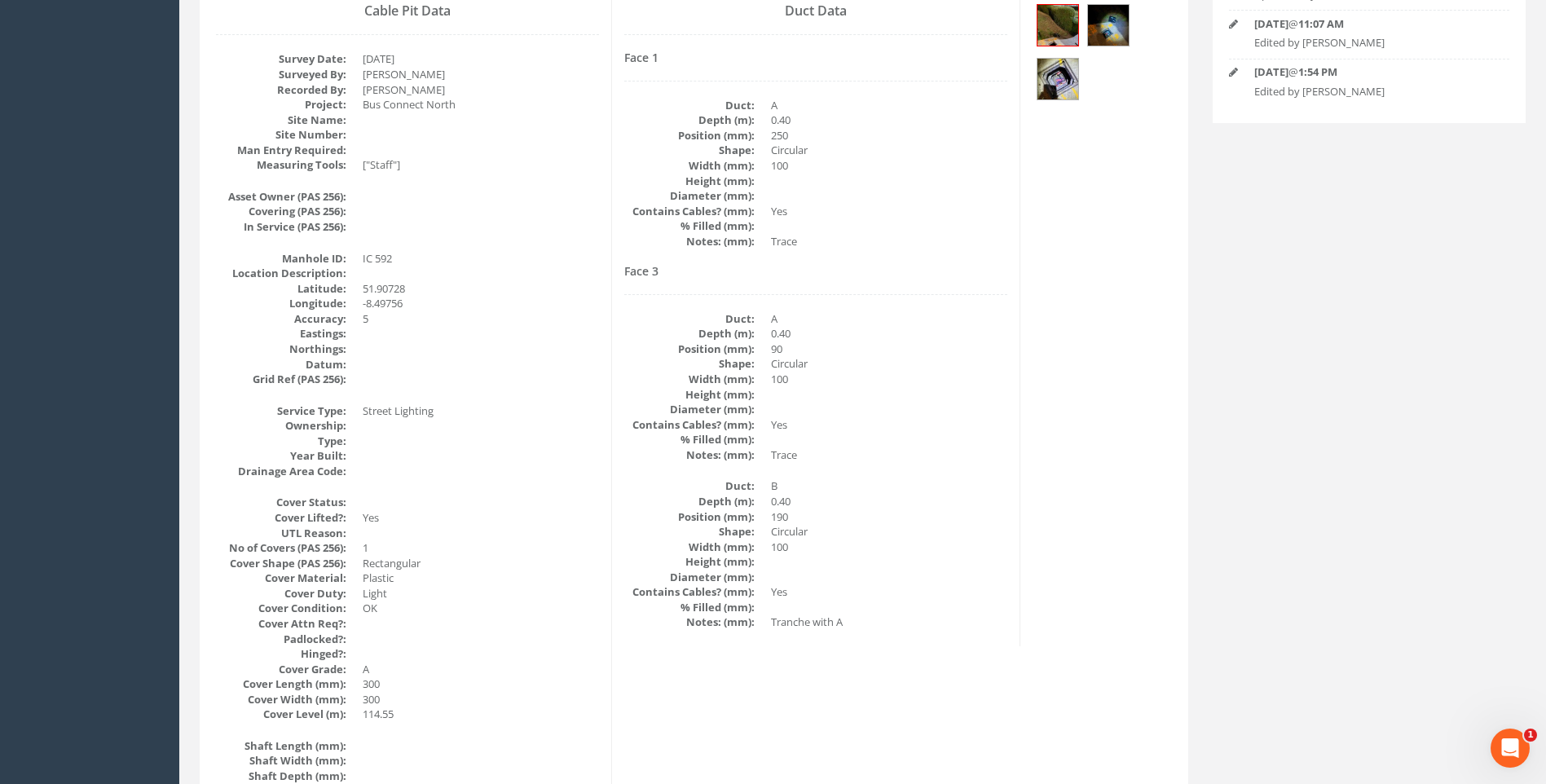
scroll to position [181, 0]
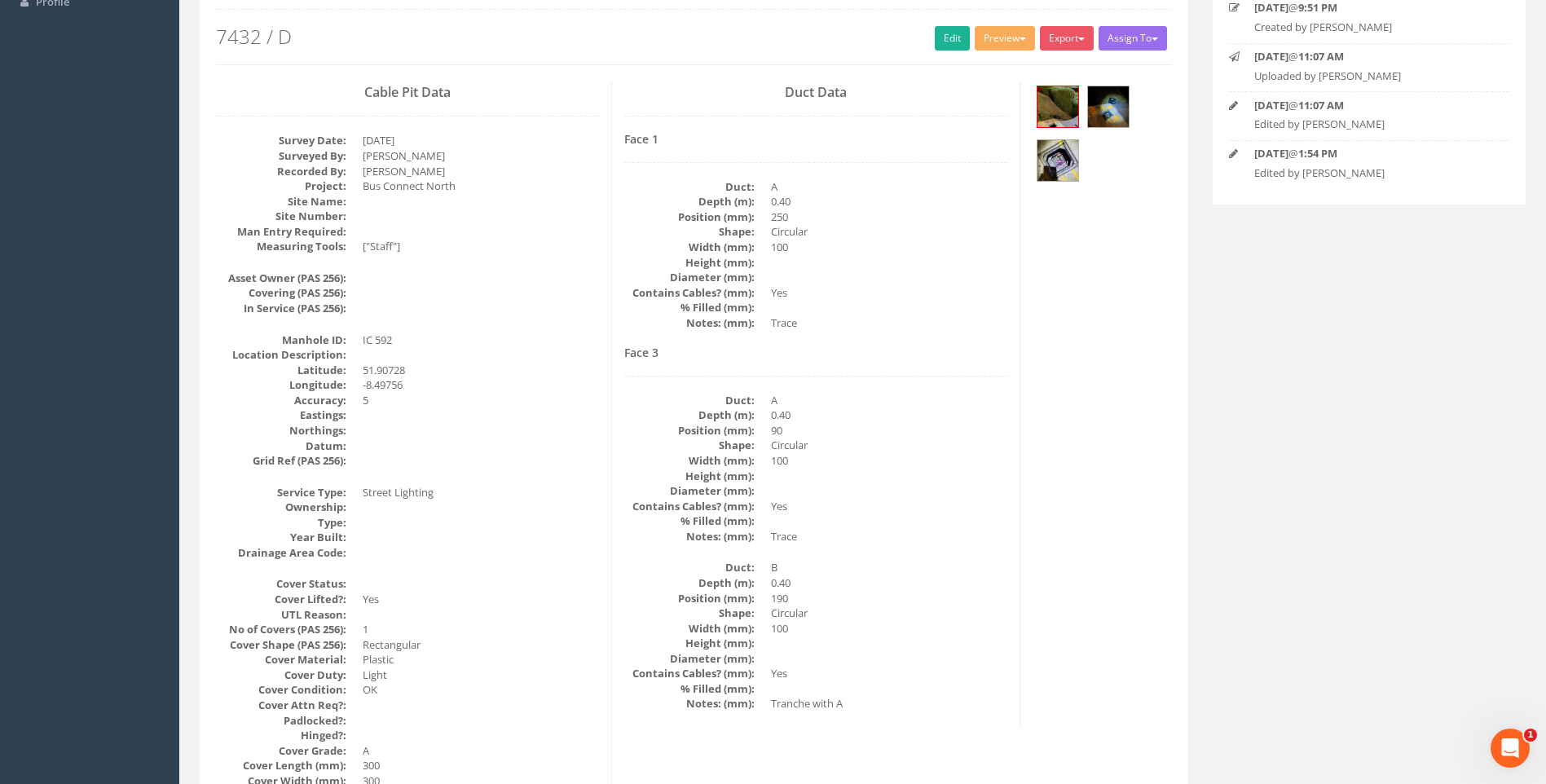
click at [901, 373] on div "Face 3 Duct: A Depth (m): 0.40 Position (mm): 90 Shape: Circular Width (mm): 10…" at bounding box center [816, 529] width 383 height 365
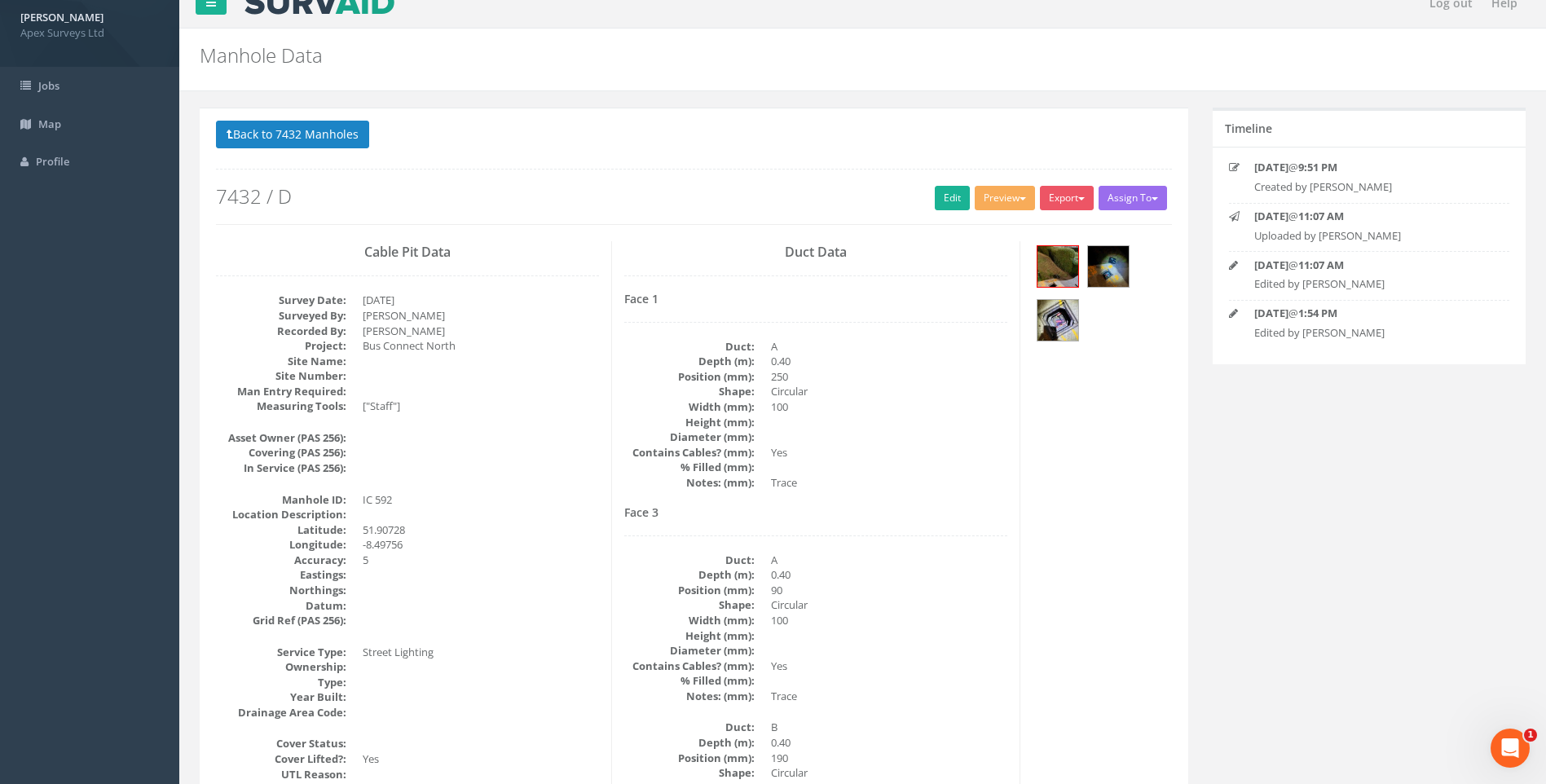
scroll to position [18, 0]
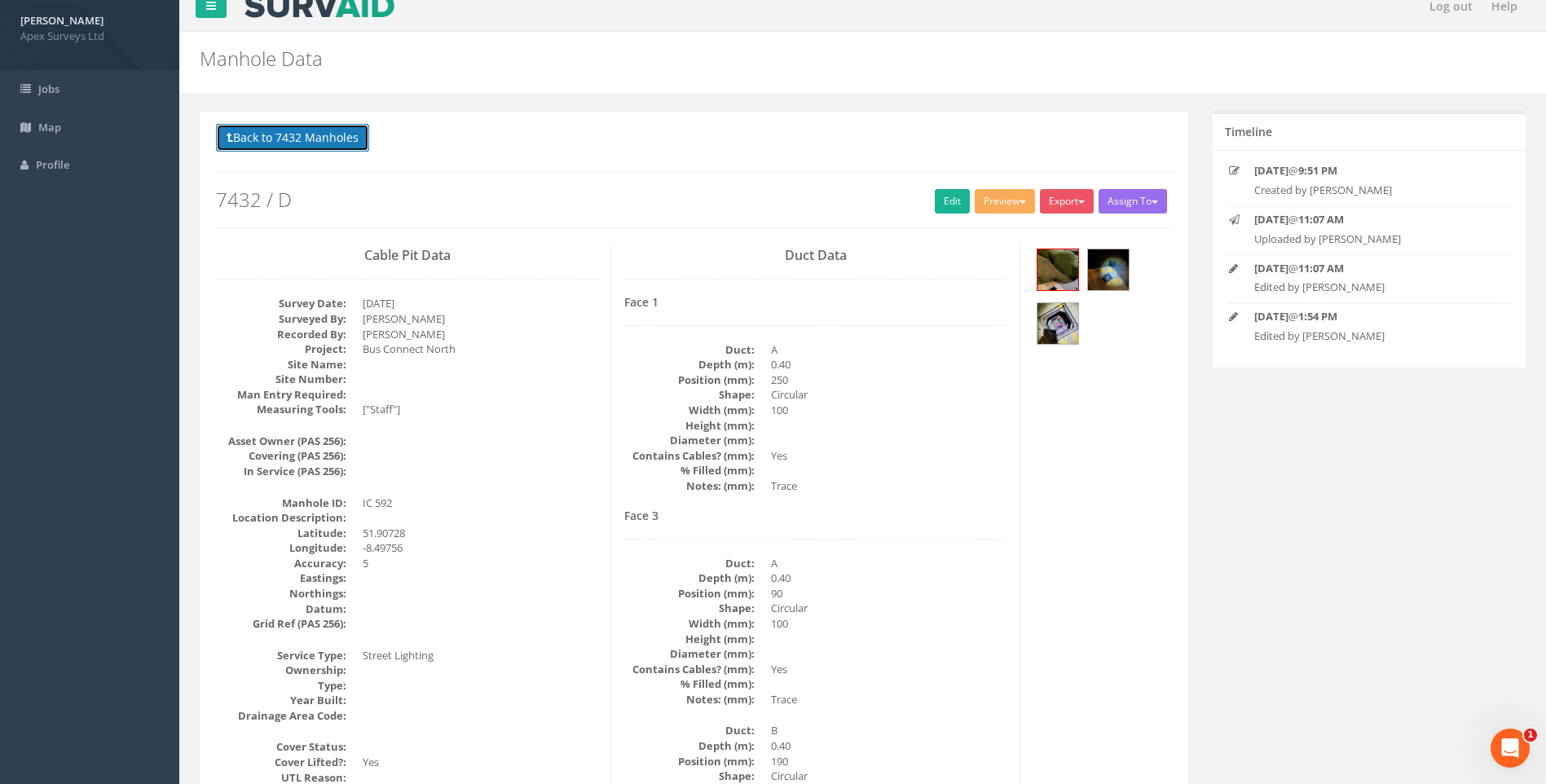
click at [309, 139] on button "Back to 7432 Manholes" at bounding box center [292, 137] width 153 height 28
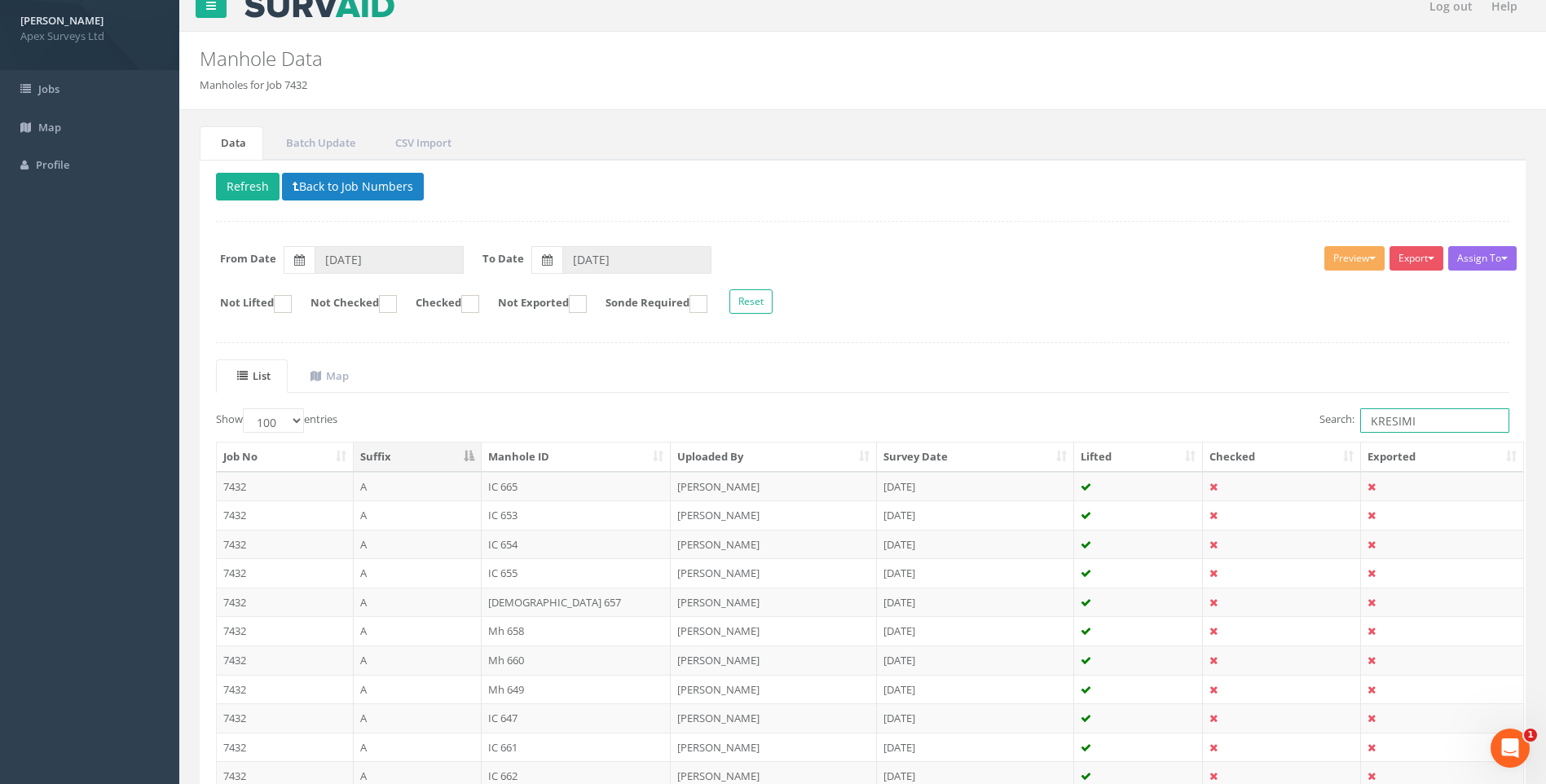
drag, startPoint x: 1436, startPoint y: 418, endPoint x: 979, endPoint y: 443, distance: 457.7
type input "GIACOM"
click at [1122, 271] on form "From Date [DATE] To Date [DATE]" at bounding box center [862, 259] width 1318 height 28
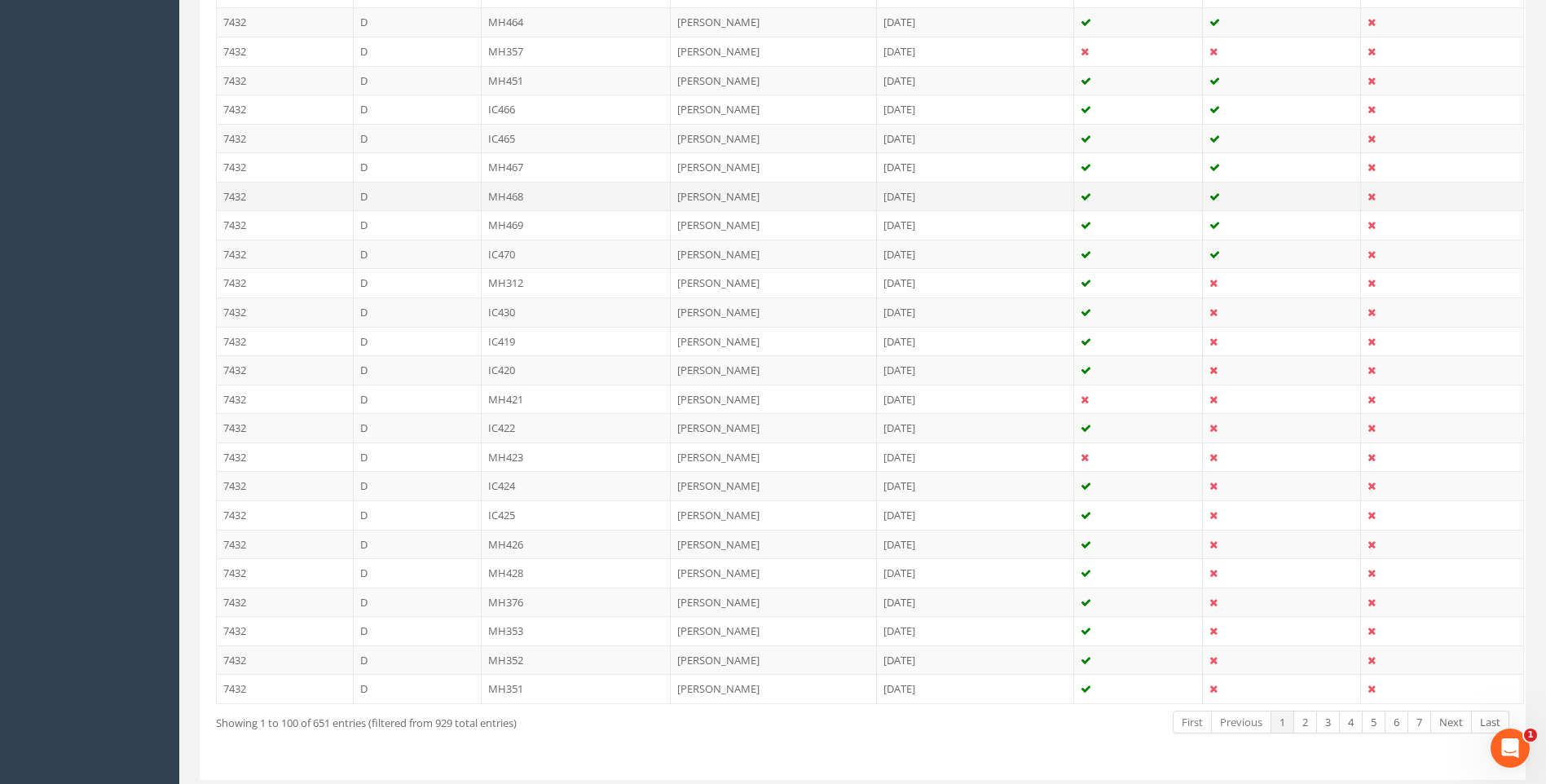
scroll to position [2733, 0]
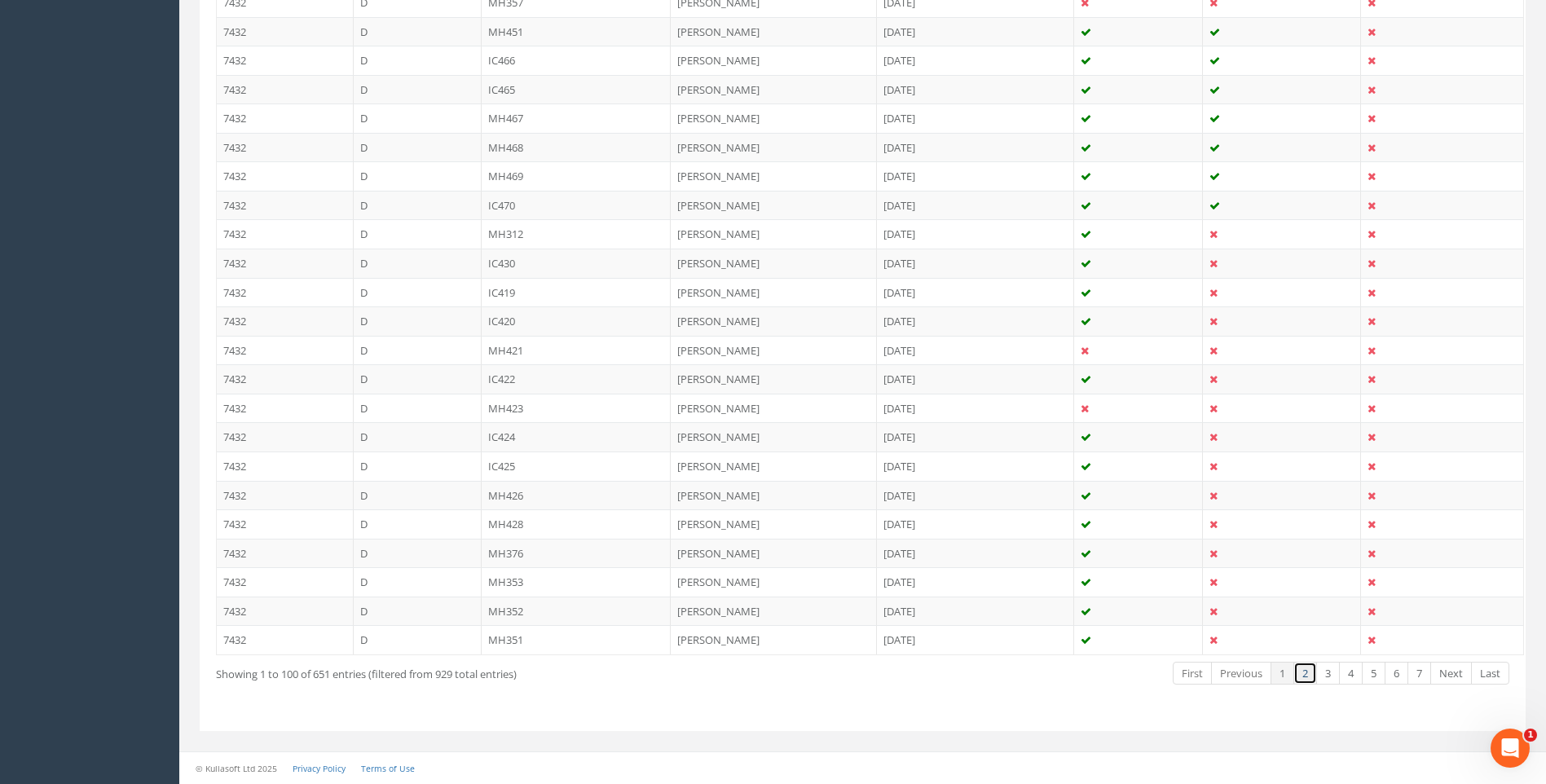
click at [1302, 674] on link "2" at bounding box center [1305, 674] width 23 height 23
click at [1419, 674] on link "7" at bounding box center [1420, 674] width 23 height 23
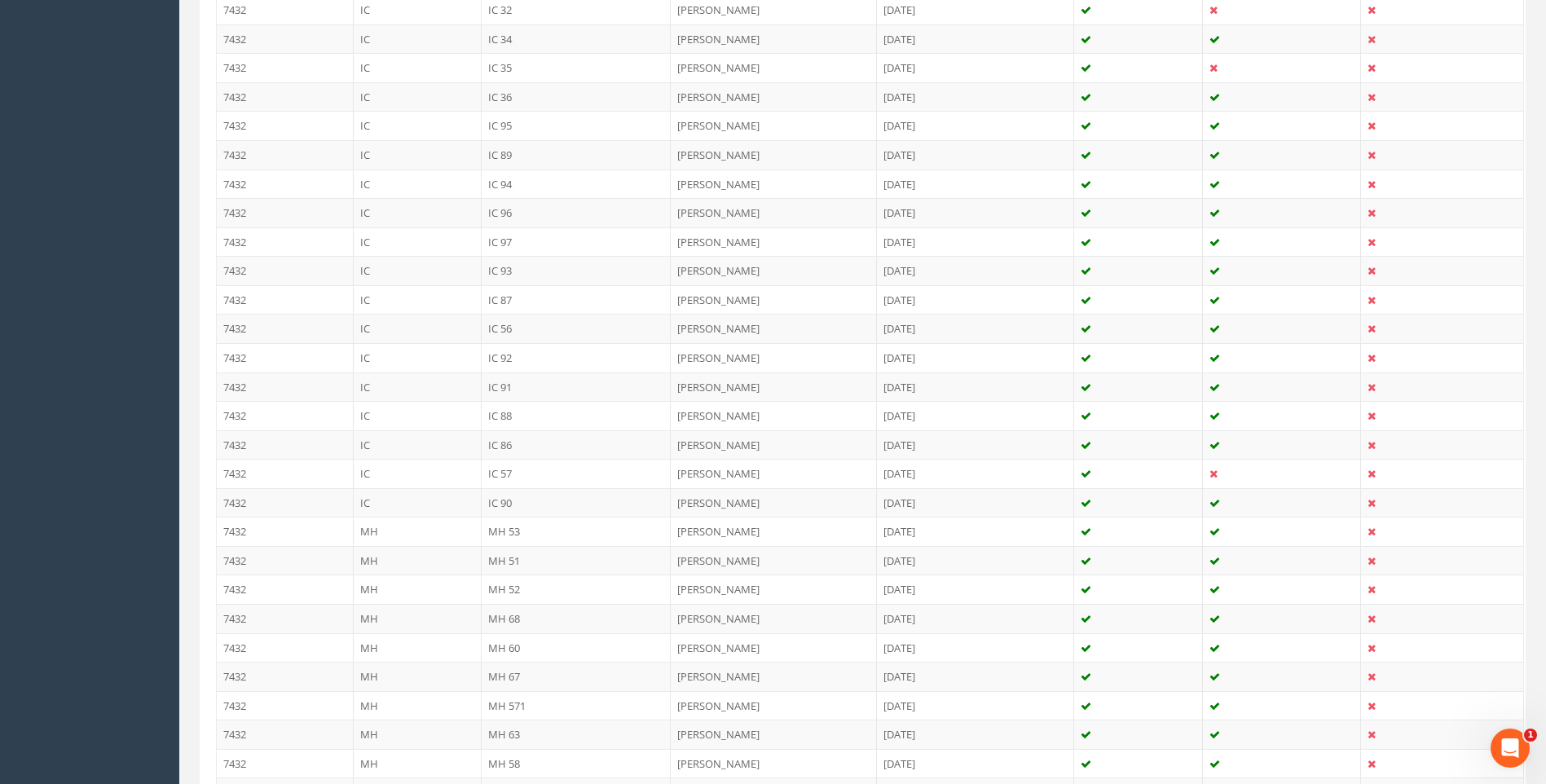
scroll to position [1313, 0]
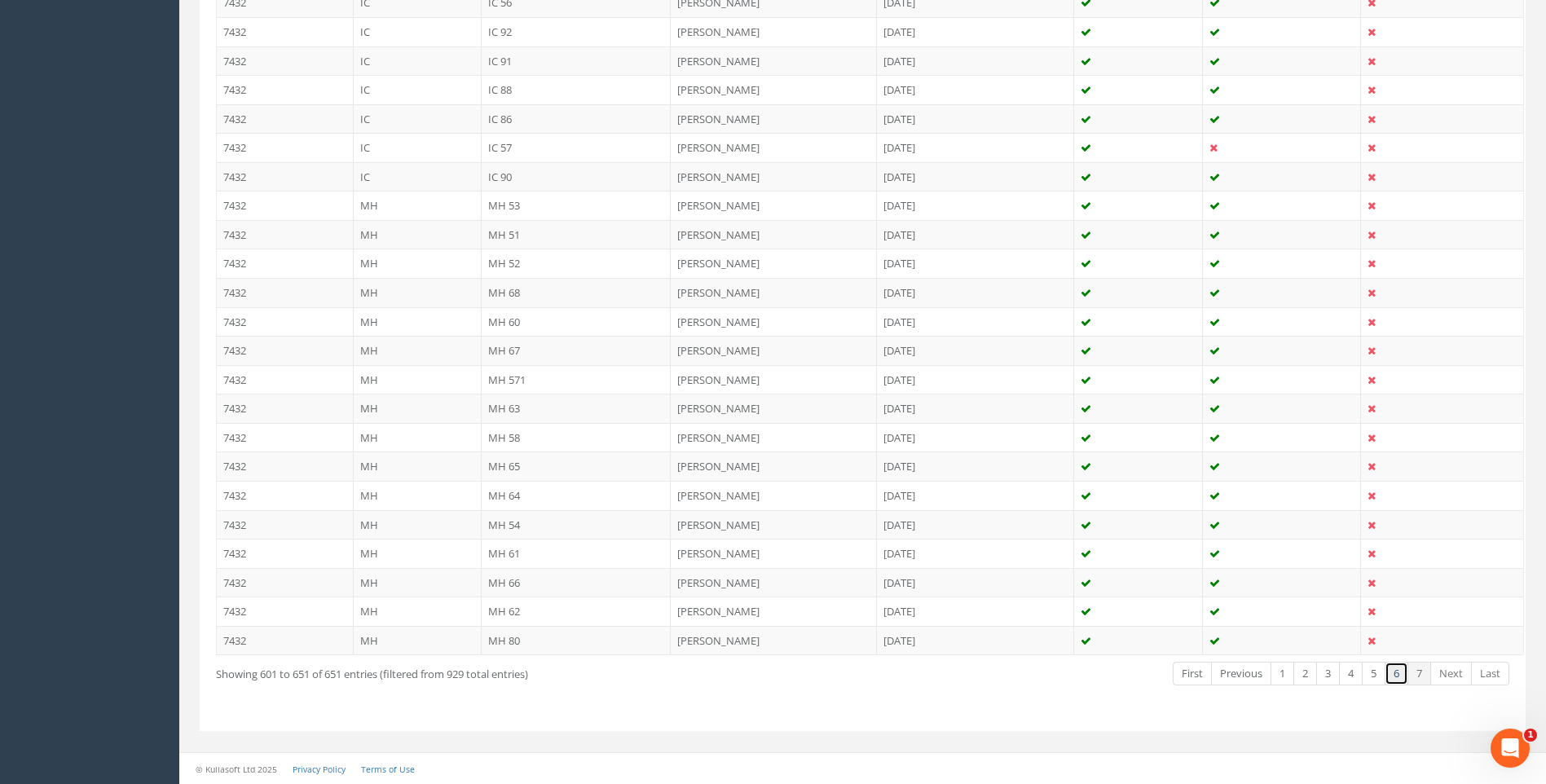
click at [1394, 674] on link "6" at bounding box center [1396, 674] width 23 height 23
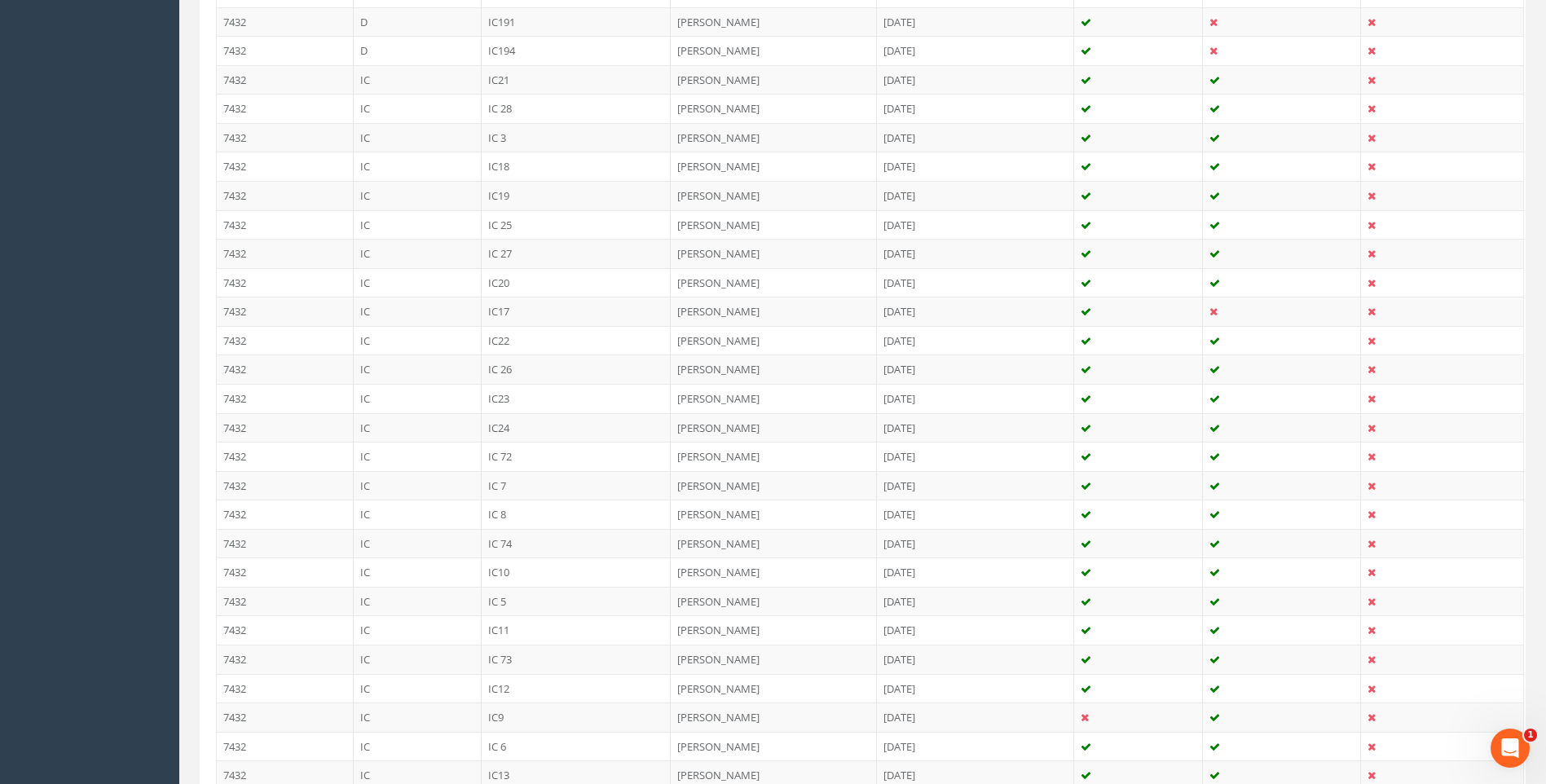
scroll to position [2325, 0]
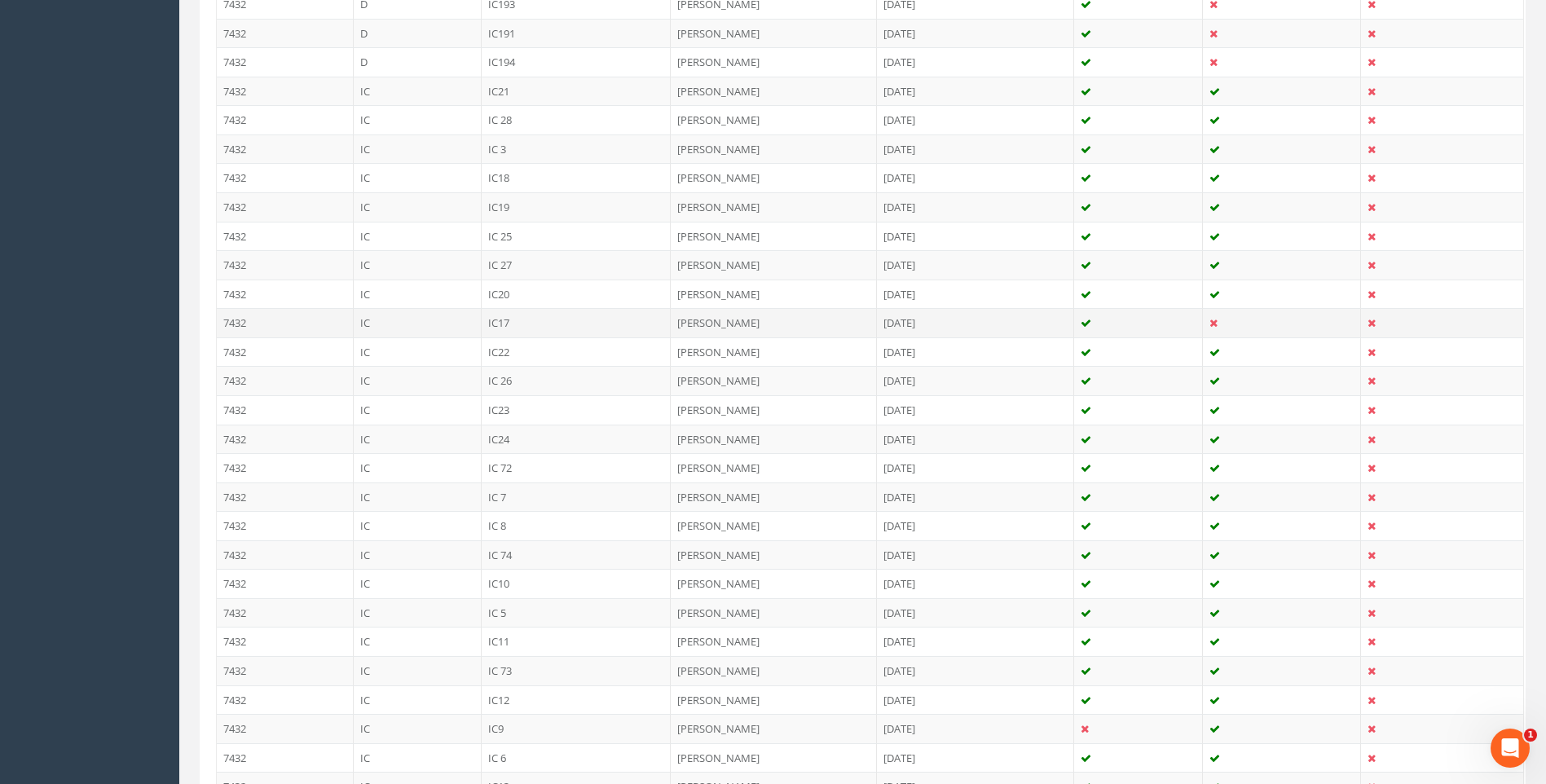
click at [495, 324] on td "IC17" at bounding box center [577, 322] width 190 height 29
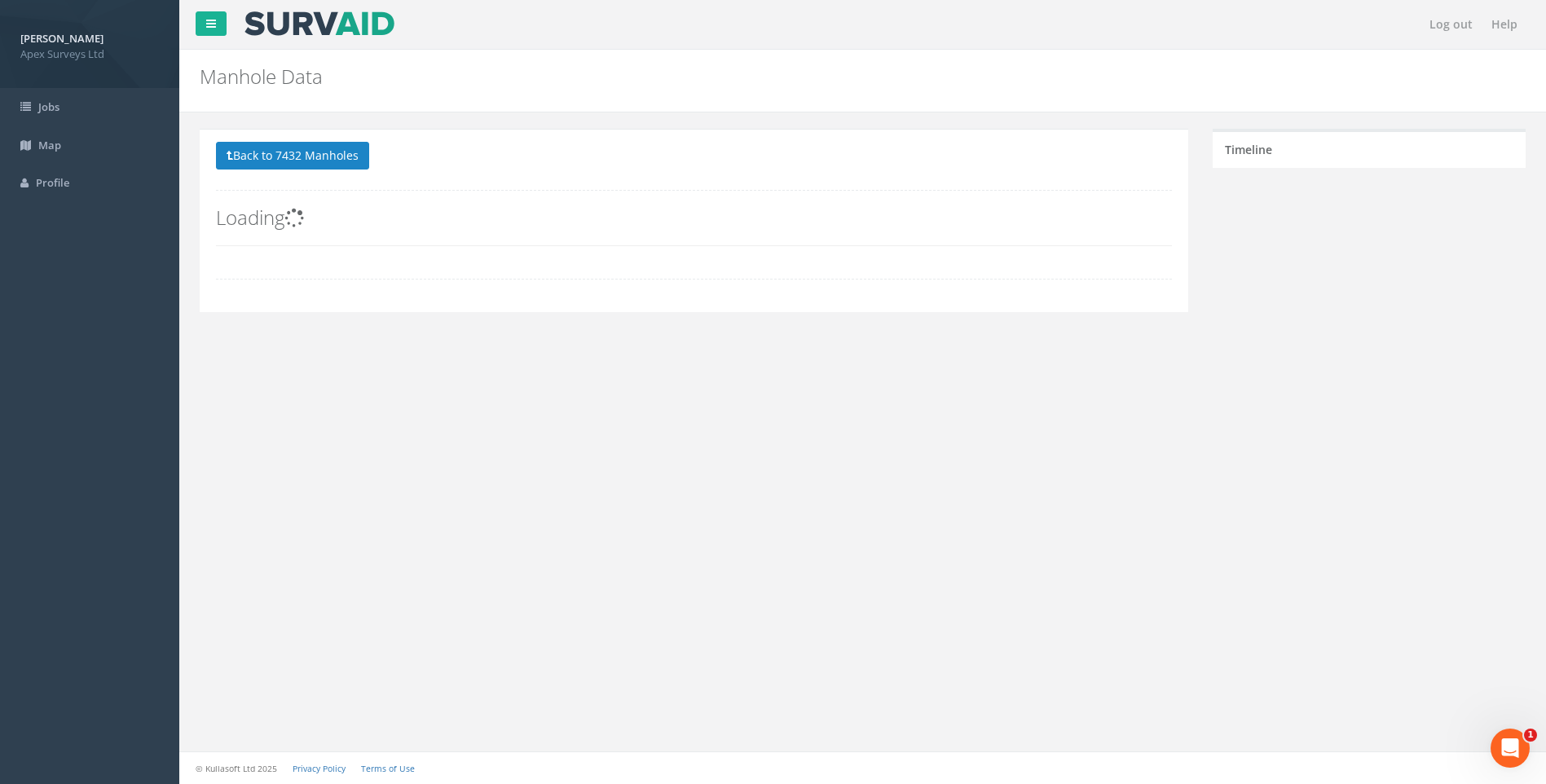
scroll to position [0, 0]
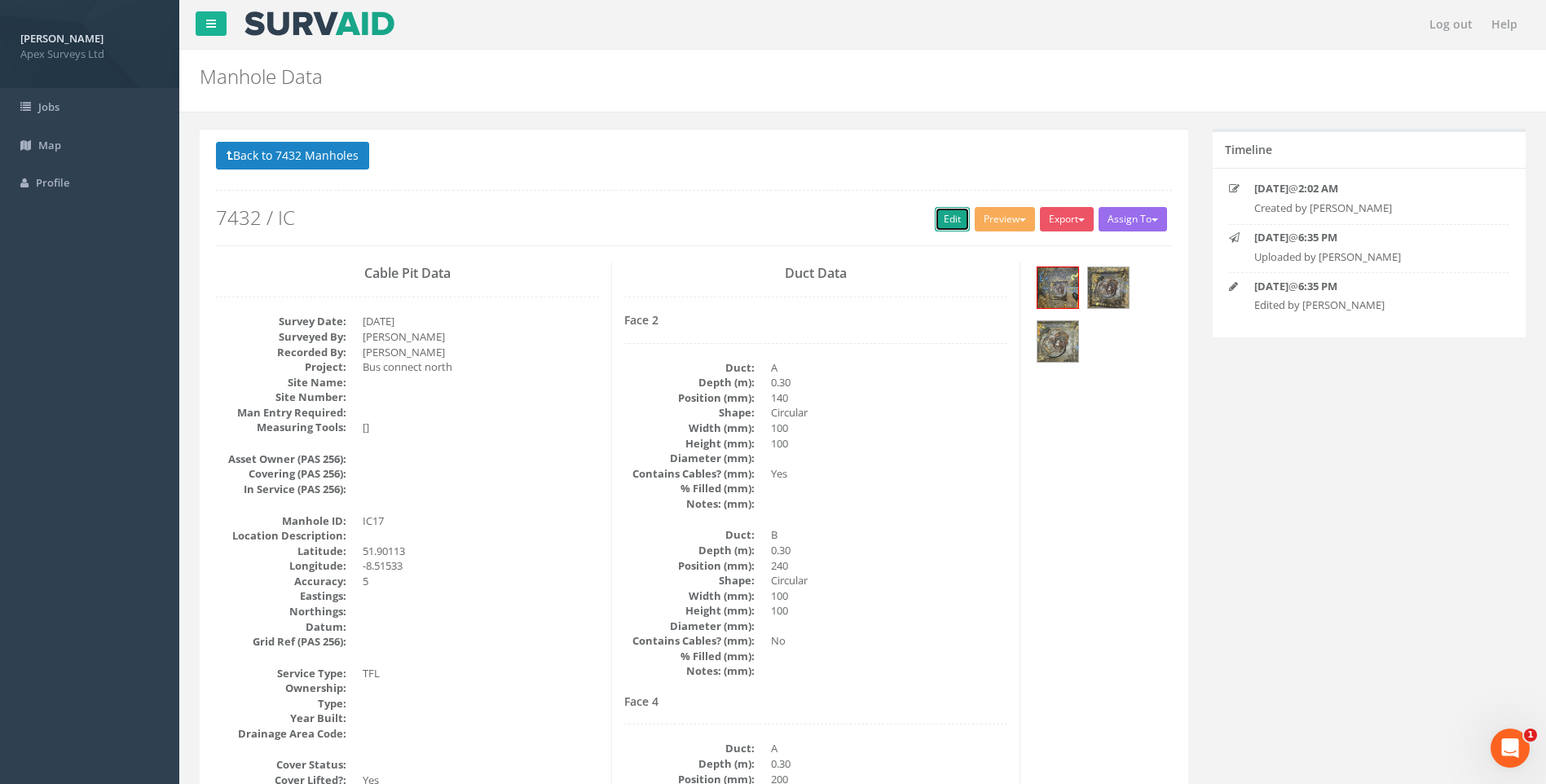
click at [953, 213] on link "Edit" at bounding box center [953, 218] width 35 height 24
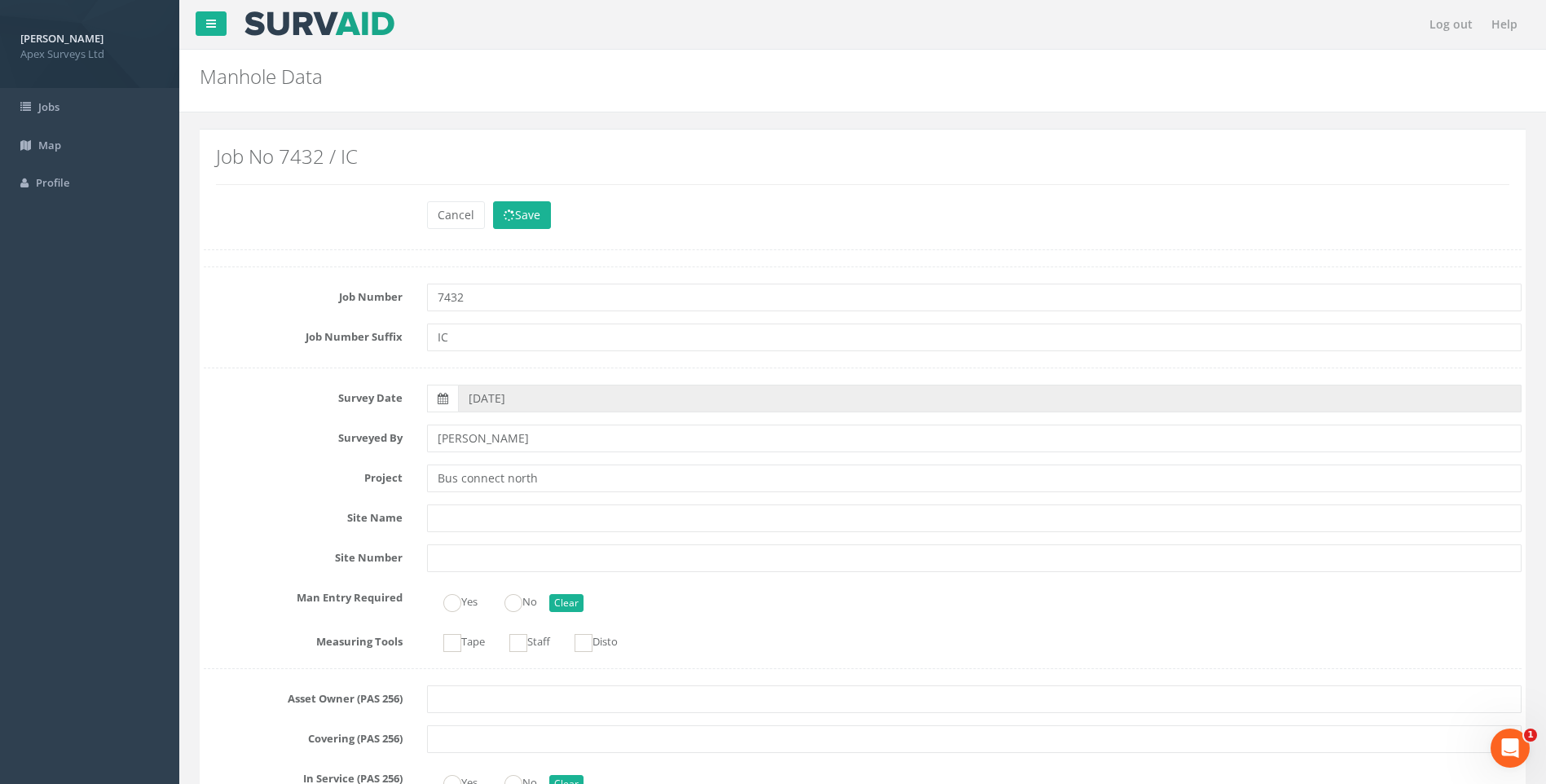
scroll to position [1729, 0]
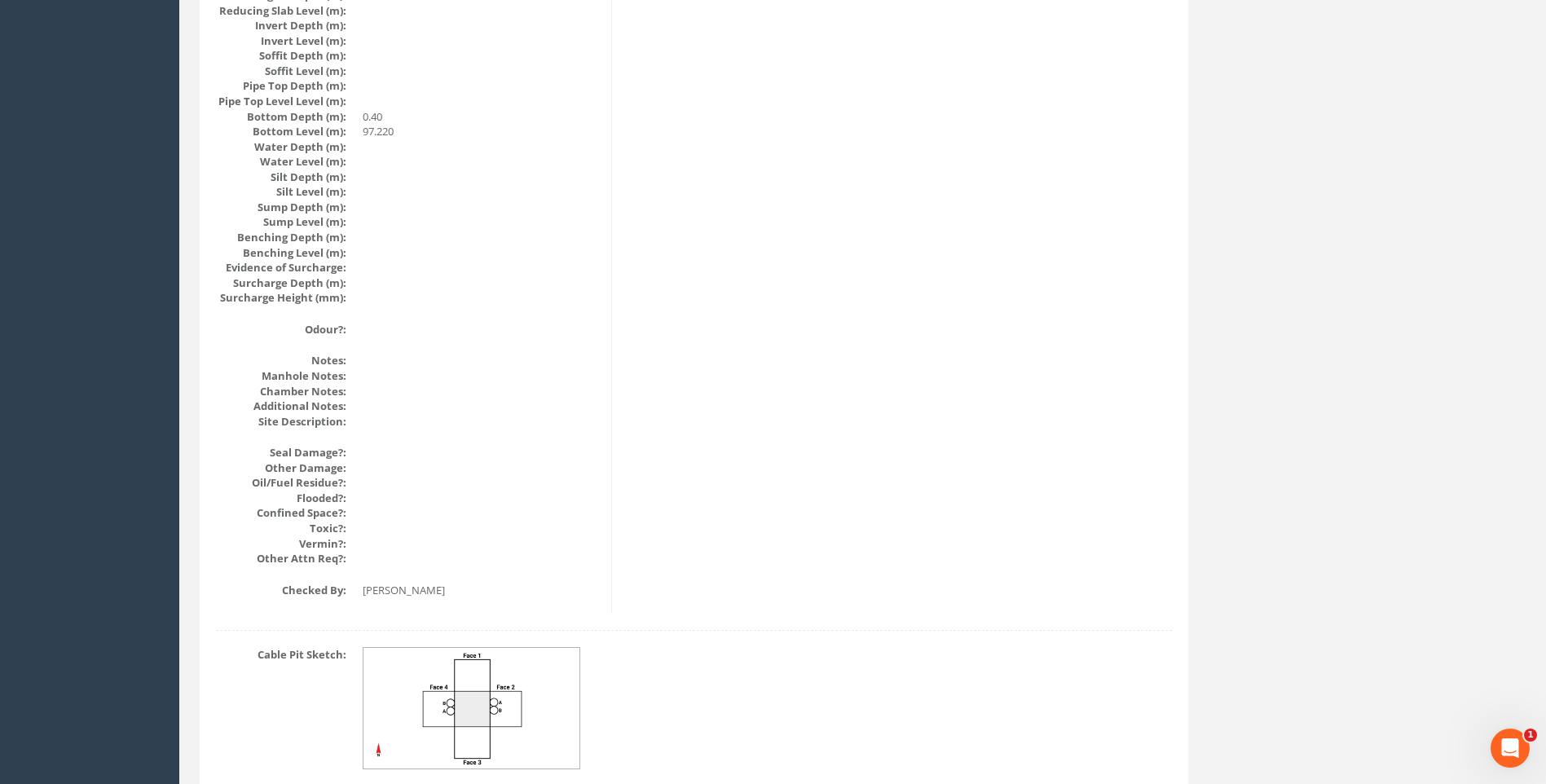
scroll to position [1729, 0]
